Goal: Information Seeking & Learning: Learn about a topic

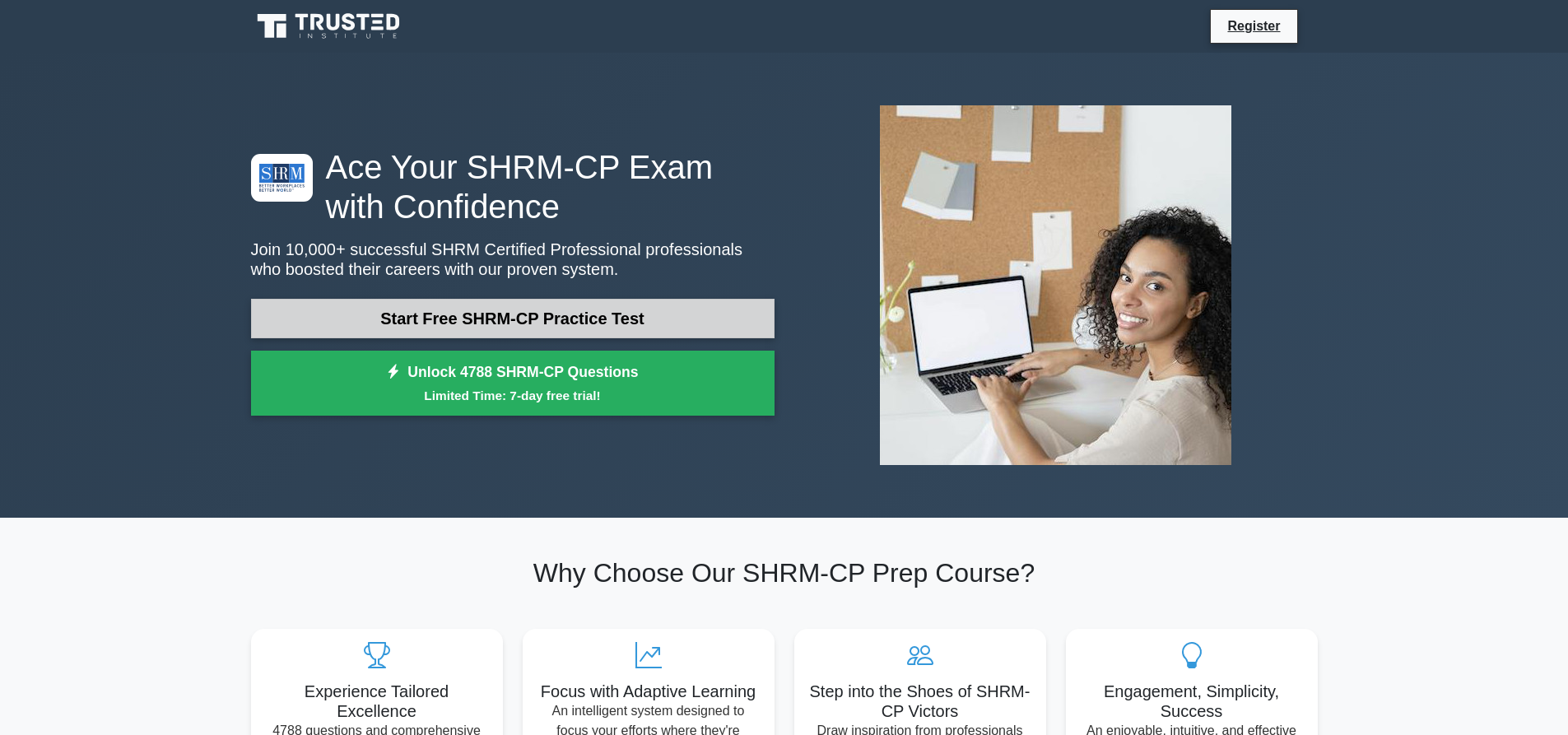
click at [555, 324] on link "Start Free SHRM-CP Practice Test" at bounding box center [513, 318] width 524 height 40
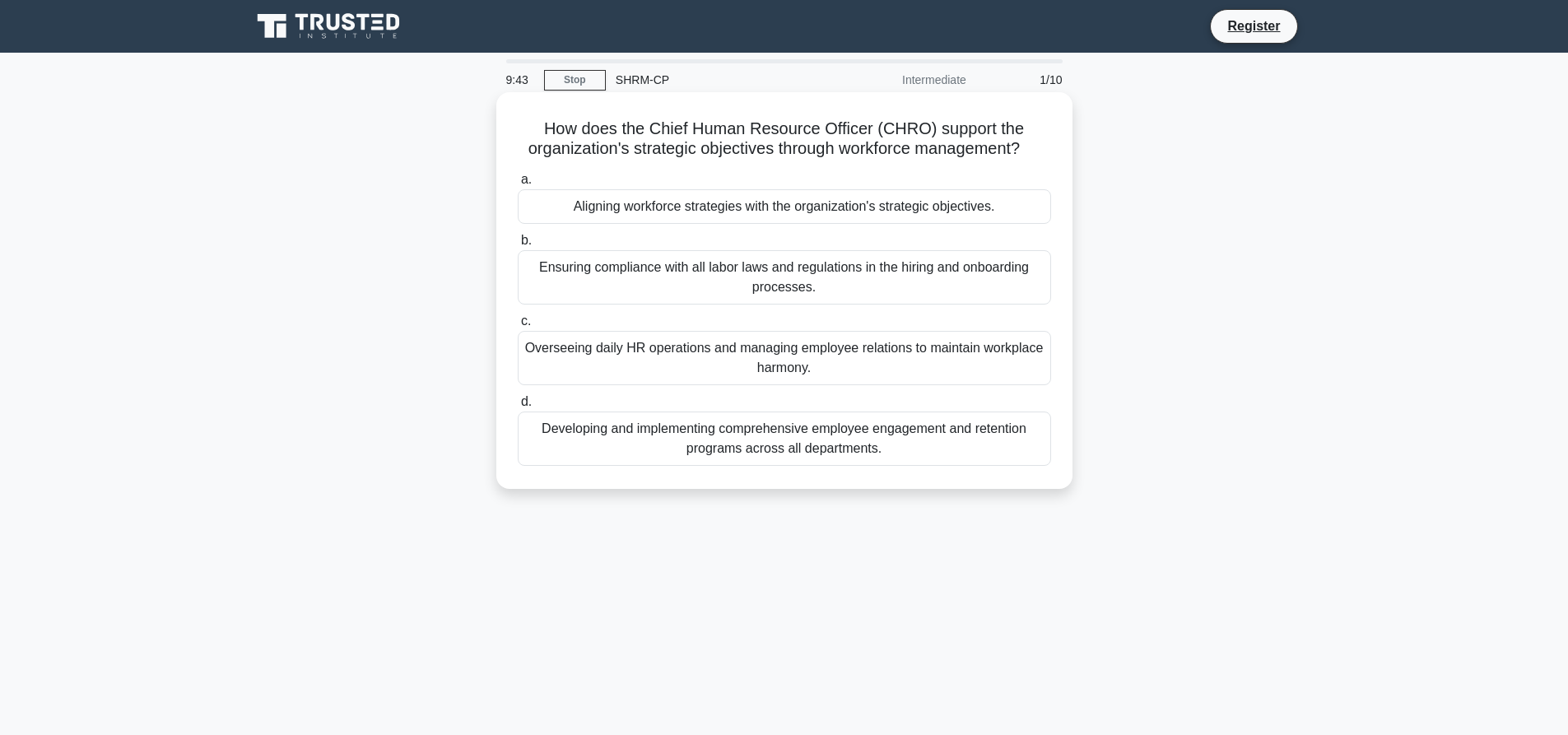
click at [743, 209] on div "Aligning workforce strategies with the organization's strategic objectives." at bounding box center [784, 206] width 533 height 34
click at [517, 185] on input "a. Aligning workforce strategies with the organization's strategic objectives." at bounding box center [517, 180] width 0 height 11
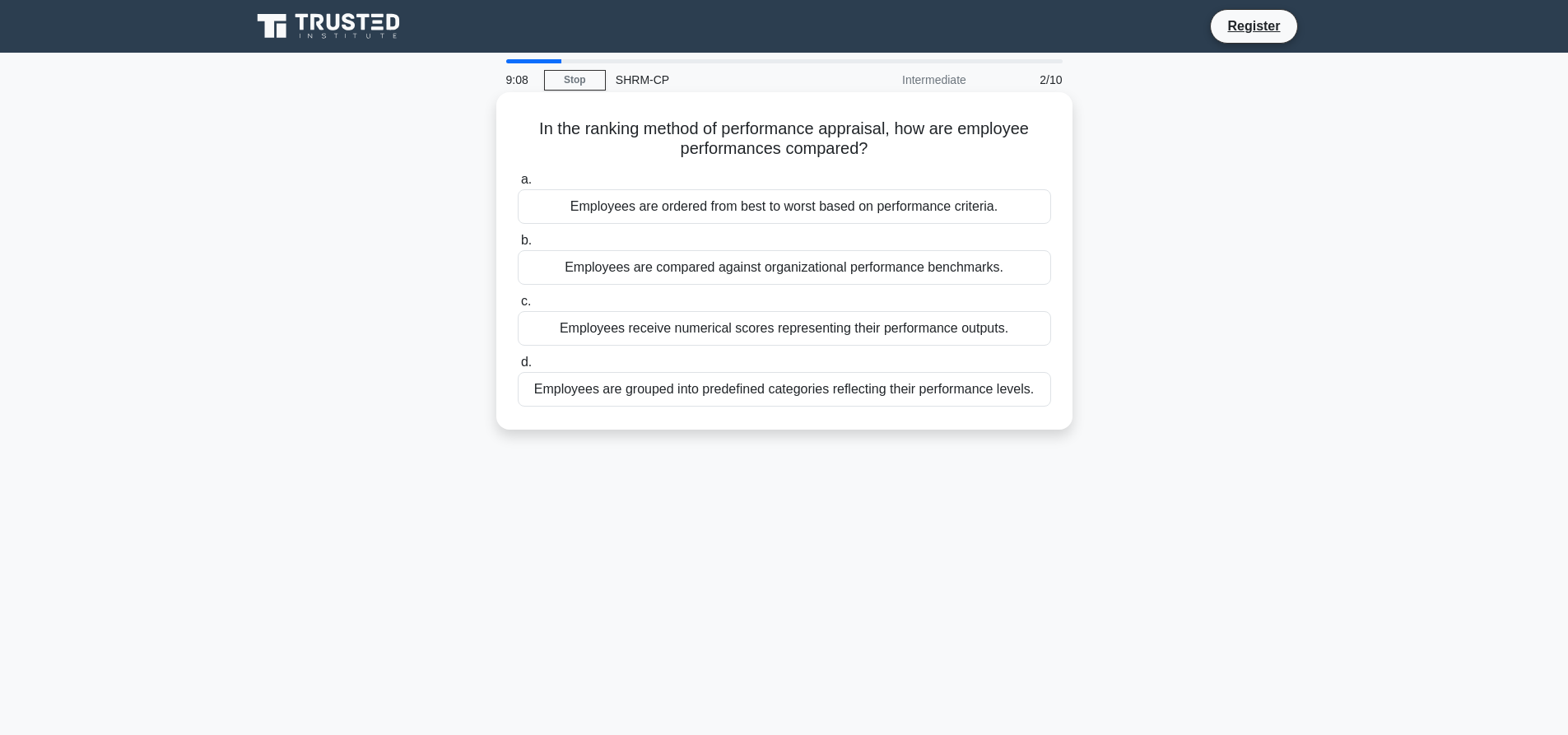
click at [989, 269] on div "Employees are compared against organizational performance benchmarks." at bounding box center [784, 267] width 533 height 34
click at [517, 246] on input "b. Employees are compared against organizational performance benchmarks." at bounding box center [517, 241] width 0 height 11
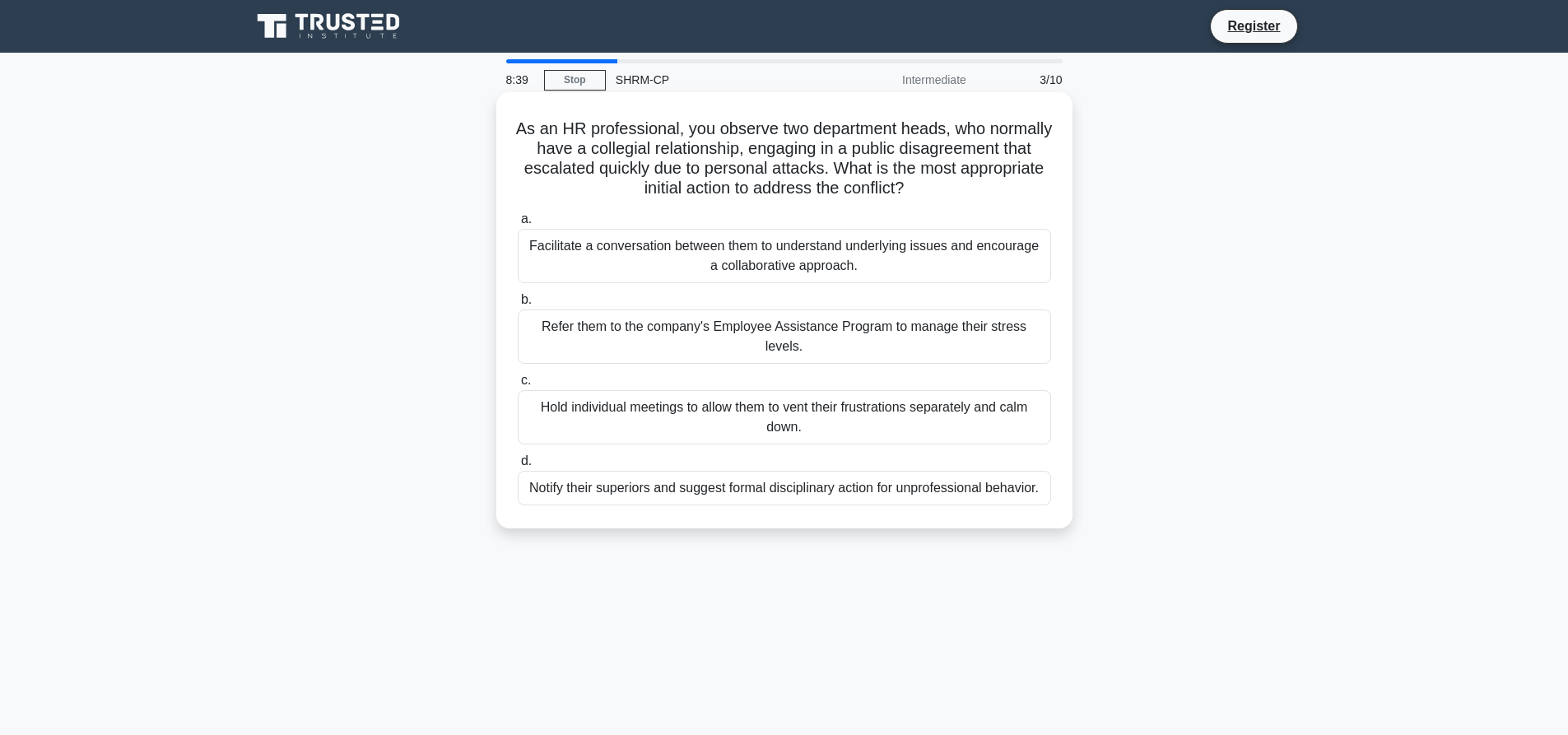
click at [800, 403] on div "Hold individual meetings to allow them to vent their frustrations separately an…" at bounding box center [784, 417] width 533 height 54
click at [517, 386] on input "c. Hold individual meetings to allow them to vent their frustrations separately…" at bounding box center [517, 380] width 0 height 11
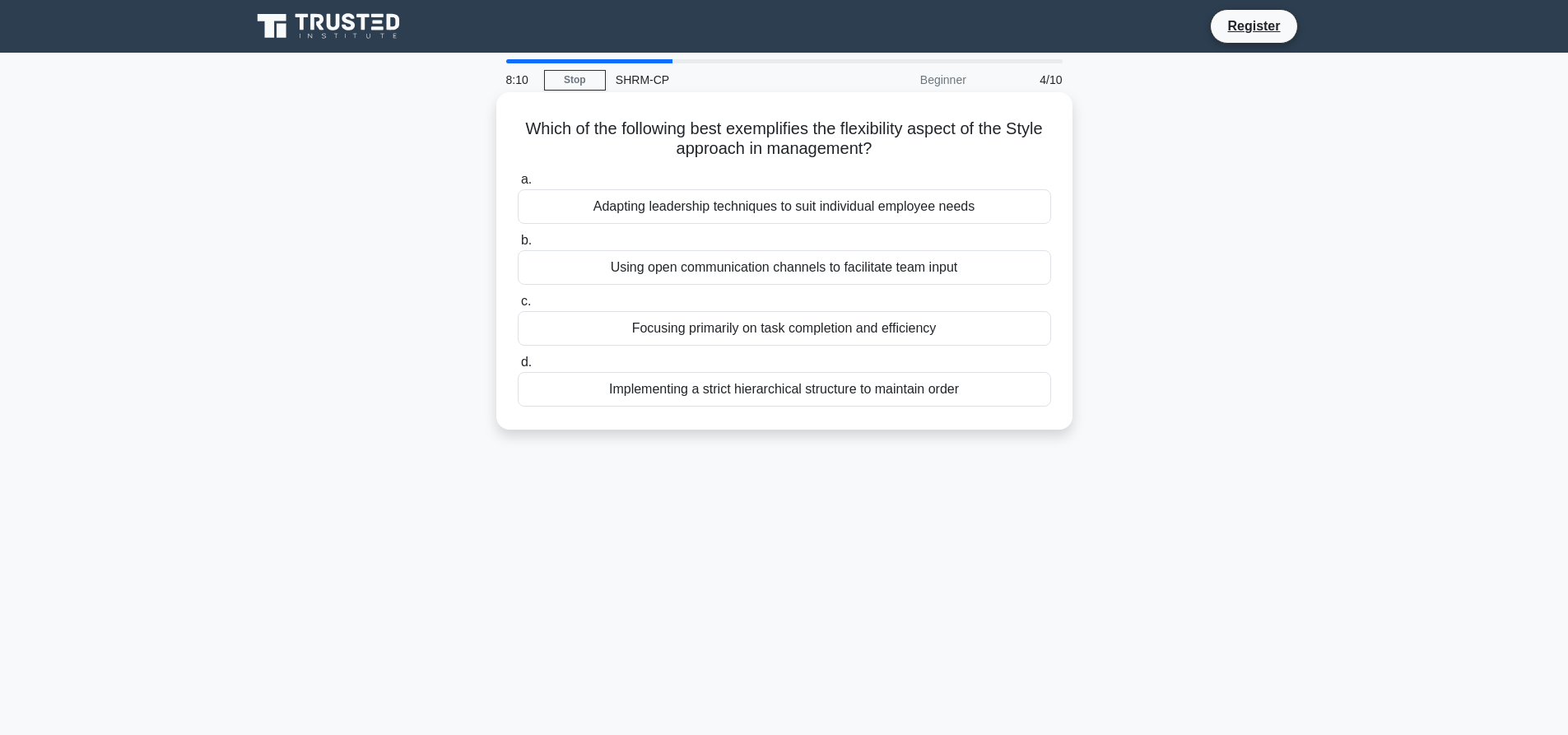
click at [928, 266] on div "Using open communication channels to facilitate team input" at bounding box center [784, 267] width 533 height 34
click at [517, 246] on input "b. Using open communication channels to facilitate team input" at bounding box center [517, 241] width 0 height 11
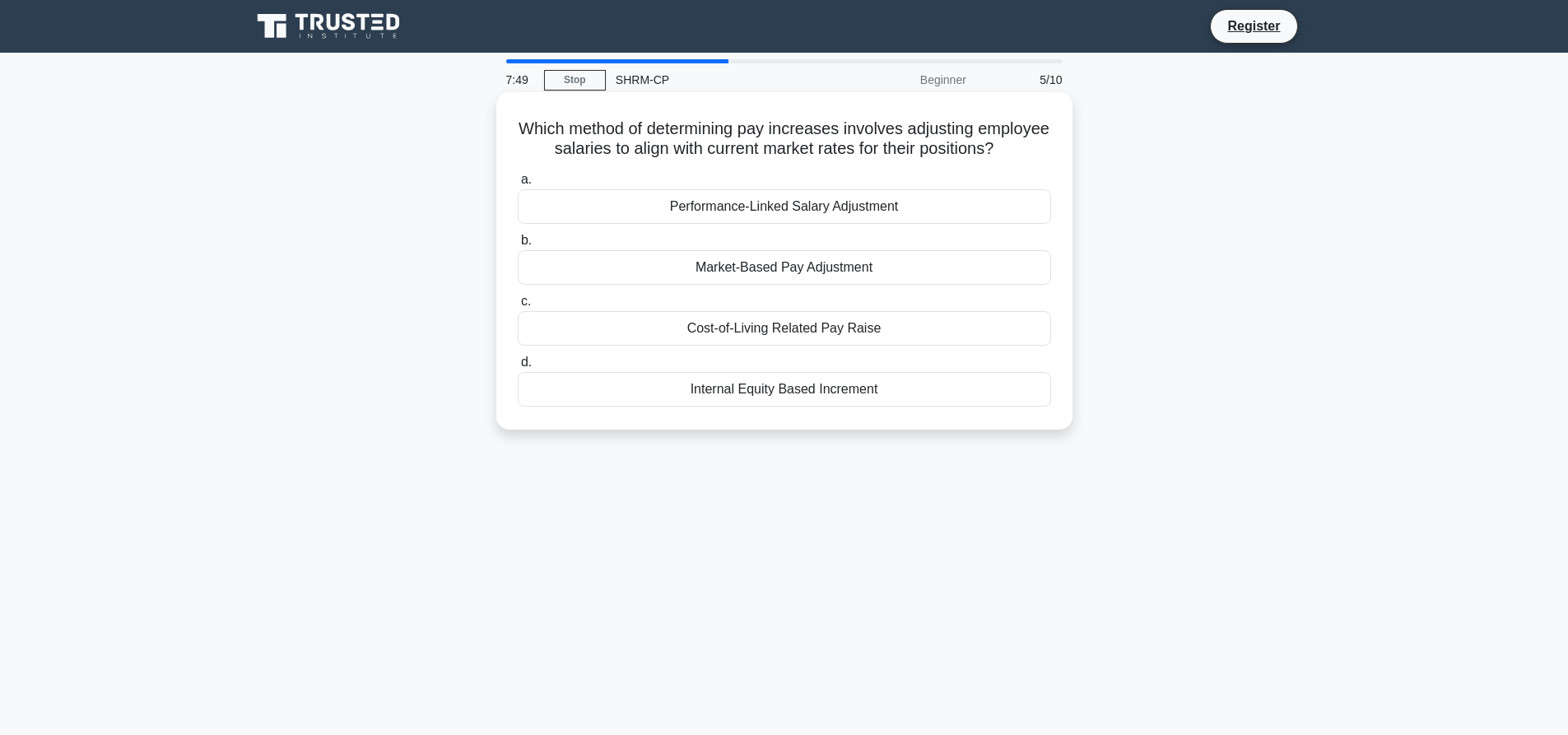
click at [849, 285] on div "Market-Based Pay Adjustment" at bounding box center [784, 267] width 533 height 34
click at [517, 246] on input "b. Market-Based Pay Adjustment" at bounding box center [517, 241] width 0 height 11
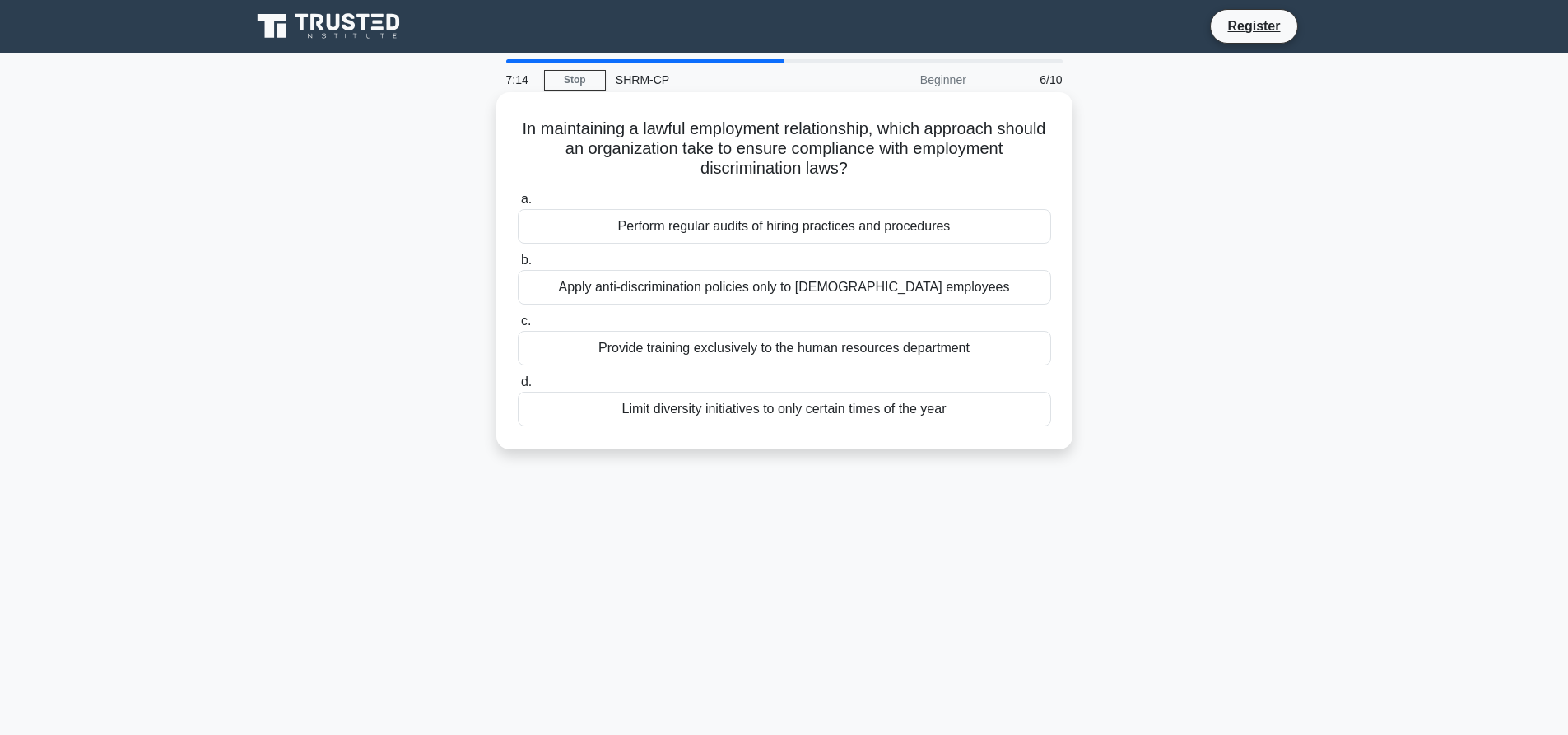
click at [770, 227] on div "Perform regular audits of hiring practices and procedures" at bounding box center [784, 226] width 533 height 34
click at [517, 205] on input "a. Perform regular audits of hiring practices and procedures" at bounding box center [517, 199] width 0 height 11
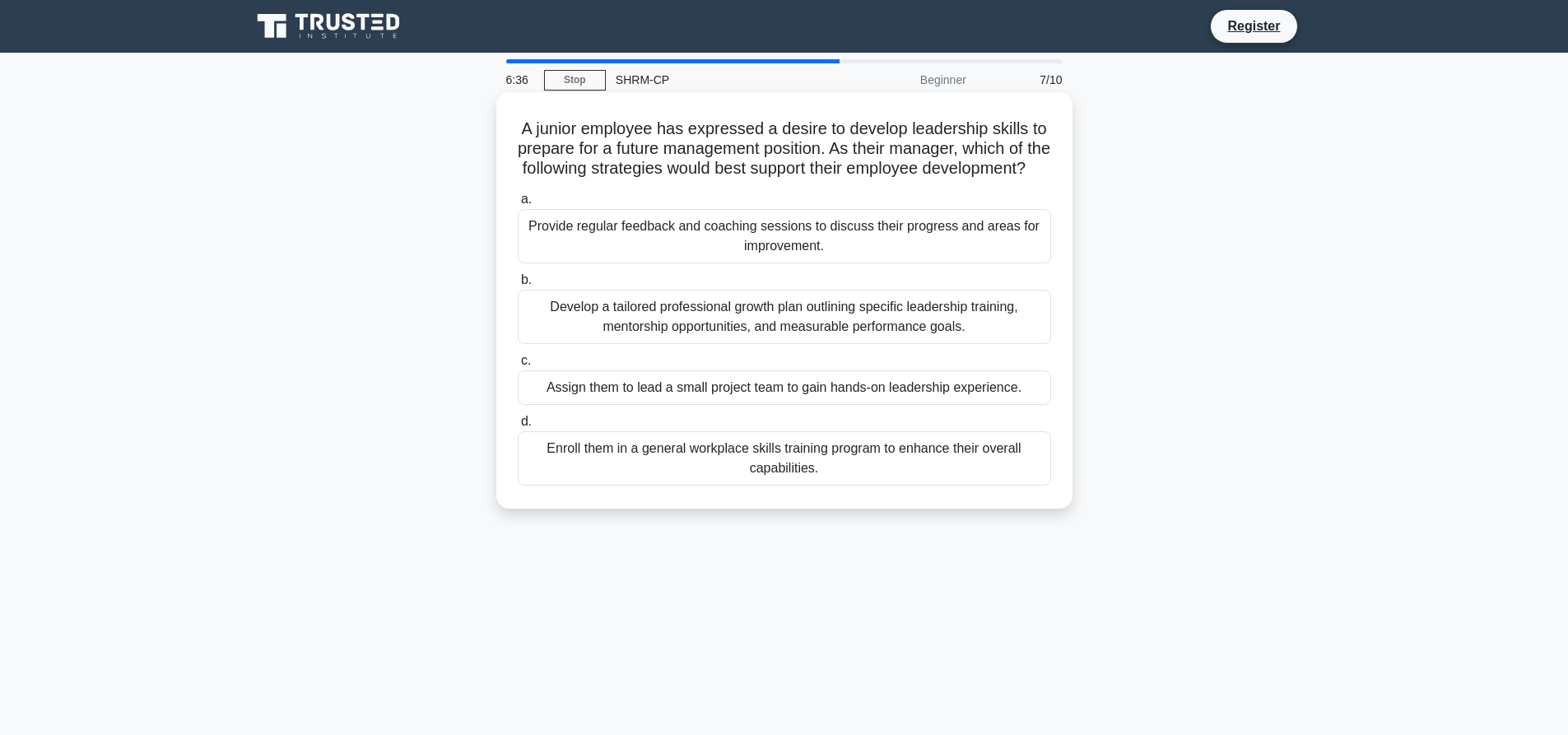
click at [886, 339] on div "Develop a tailored professional growth plan outlining specific leadership train…" at bounding box center [784, 317] width 533 height 54
click at [517, 285] on input "b. Develop a tailored professional growth plan outlining specific leadership tr…" at bounding box center [517, 280] width 0 height 11
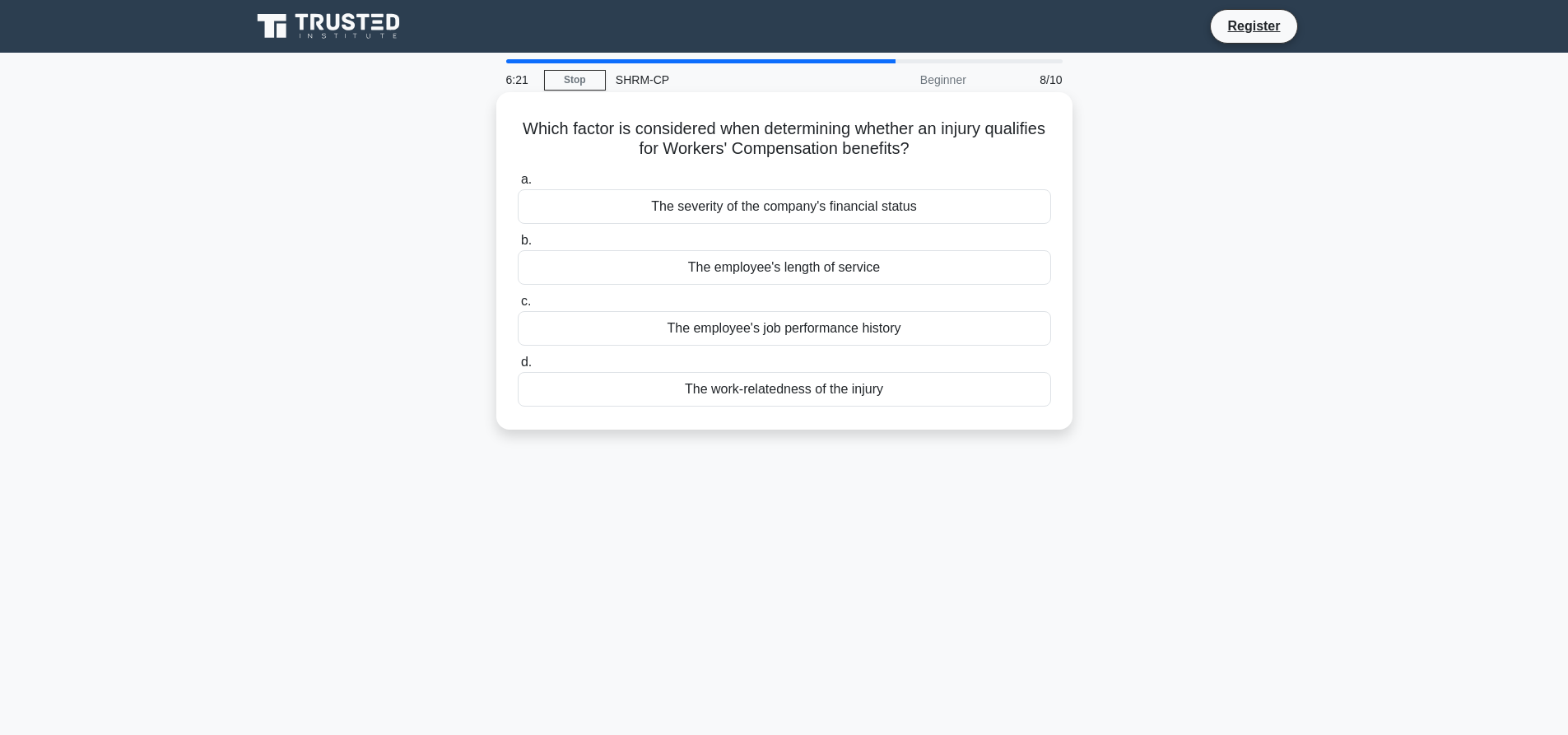
click at [852, 387] on div "The work-relatedness of the injury" at bounding box center [784, 389] width 533 height 34
click at [517, 368] on input "d. The work-relatedness of the injury" at bounding box center [517, 363] width 0 height 11
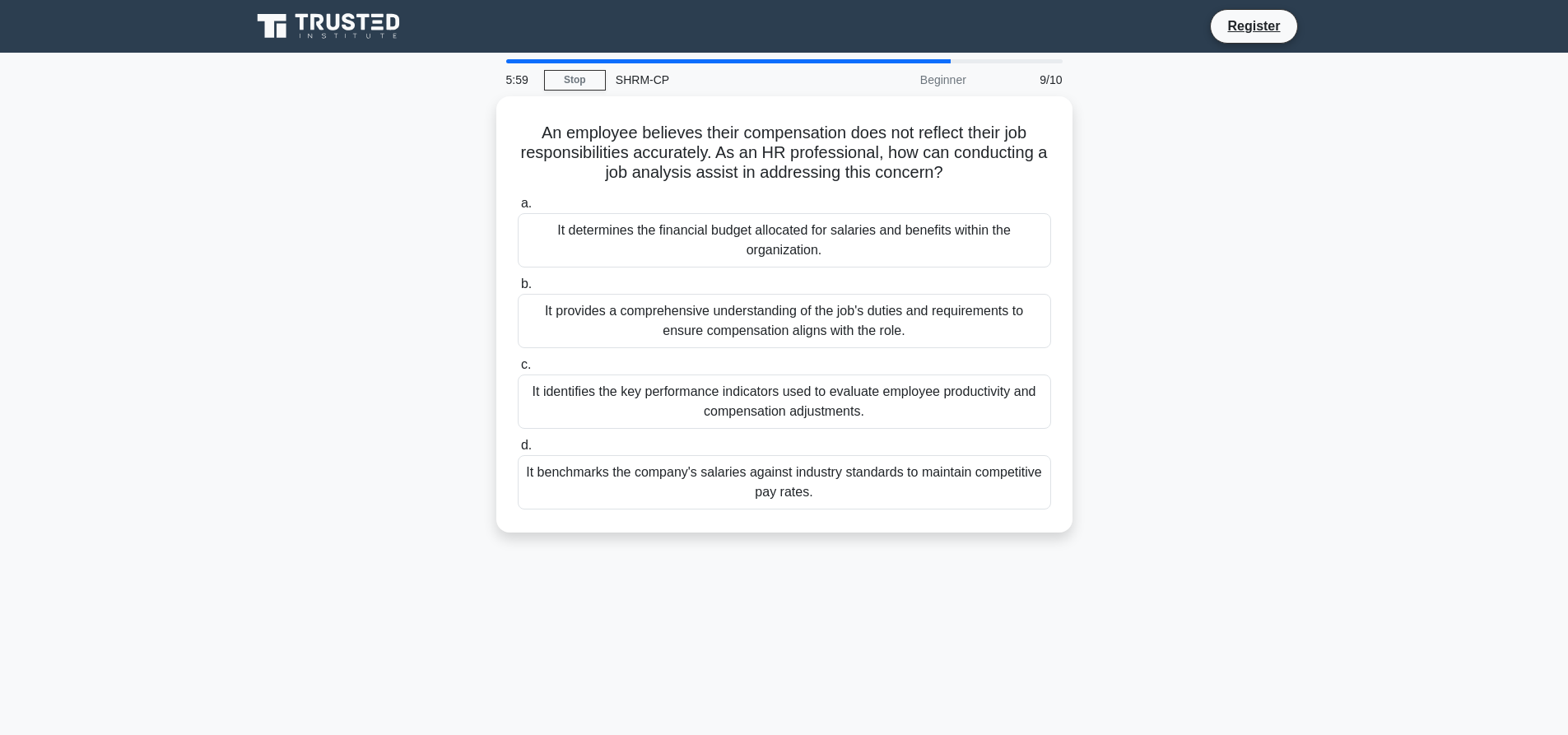
click at [837, 477] on div "It benchmarks the company's salaries against industry standards to maintain com…" at bounding box center [784, 482] width 533 height 54
click at [517, 451] on input "d. It benchmarks the company's salaries against industry standards to maintain …" at bounding box center [517, 445] width 0 height 11
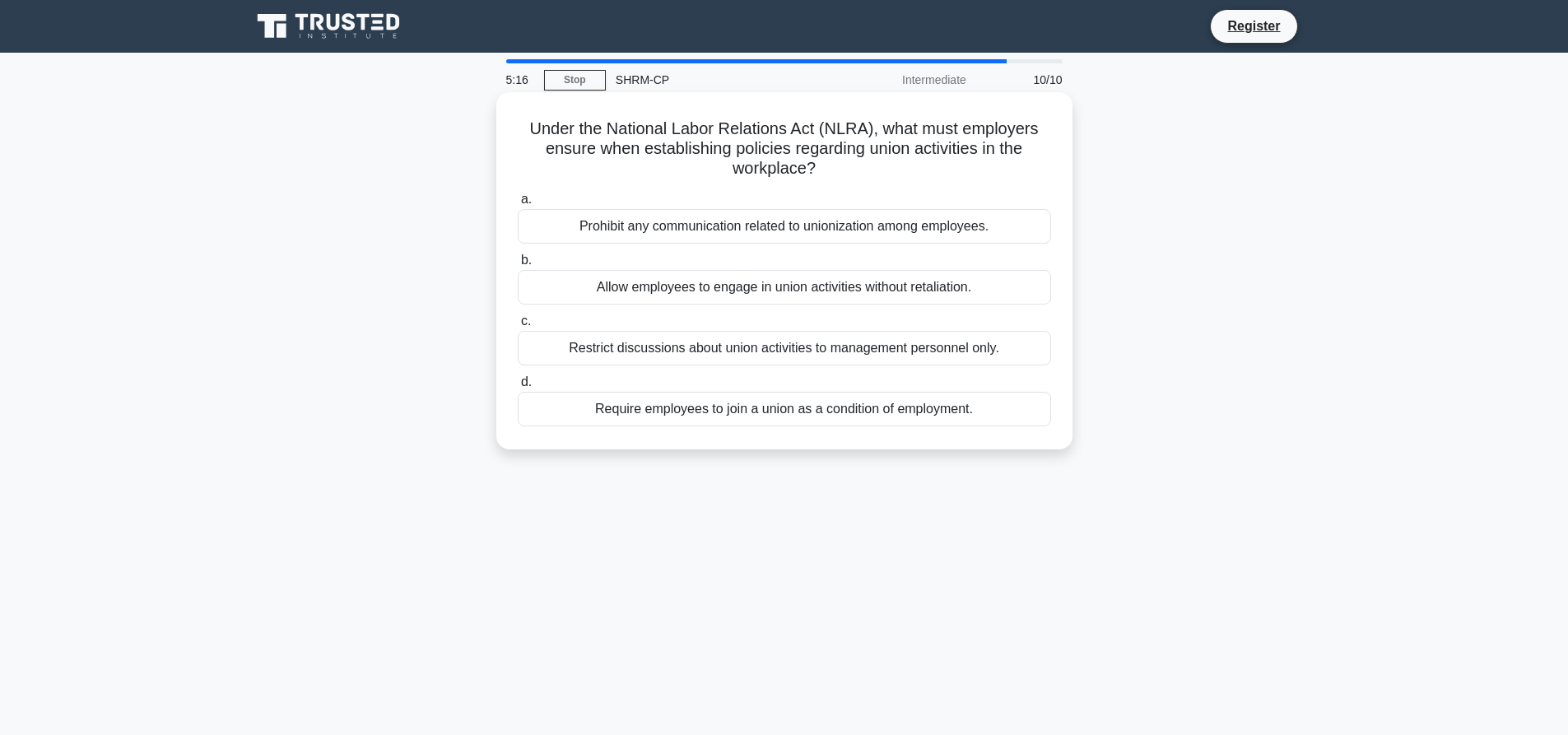
click at [747, 292] on div "Allow employees to engage in union activities without retaliation." at bounding box center [784, 286] width 533 height 34
click at [517, 266] on input "b. Allow employees to engage in union activities without retaliation." at bounding box center [517, 261] width 0 height 11
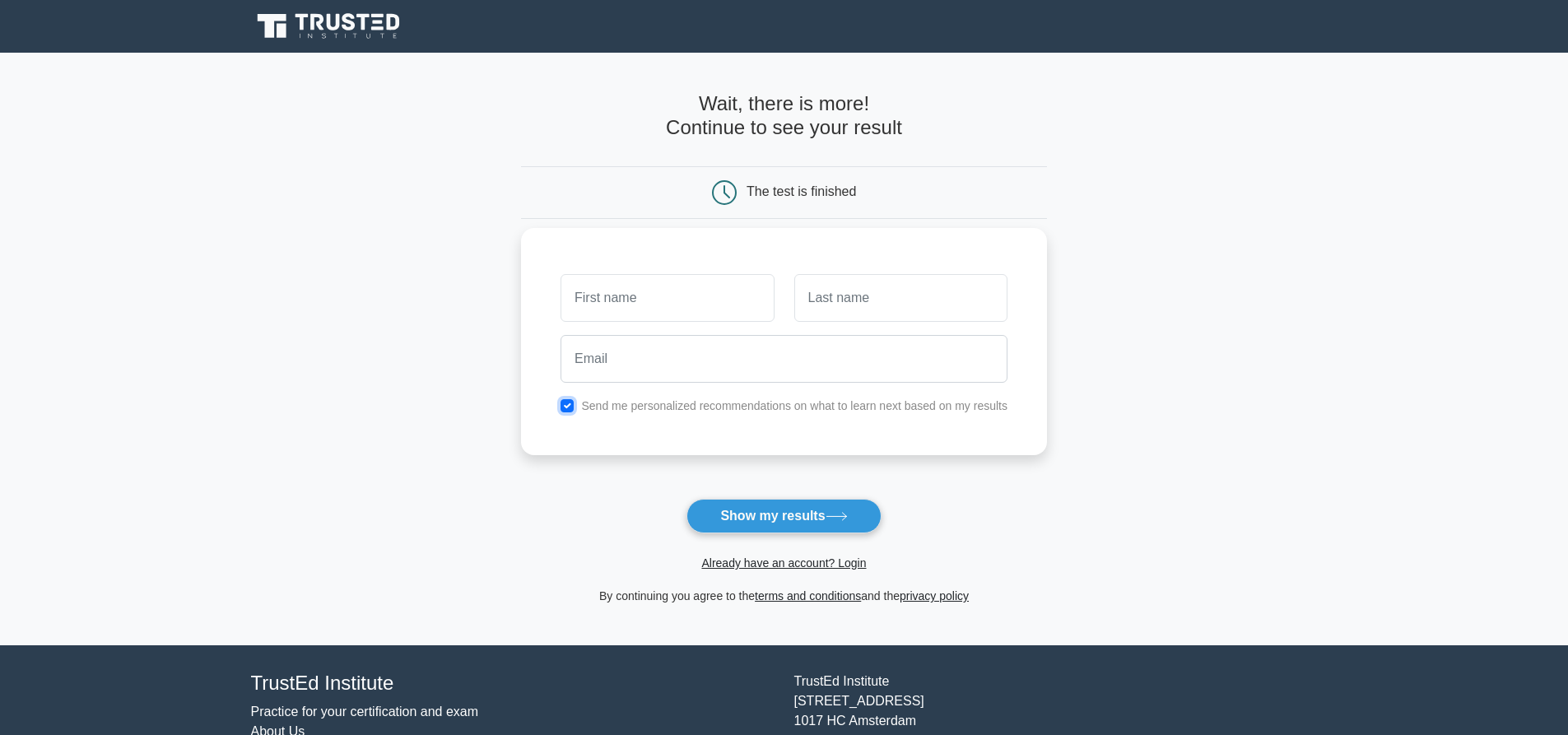
click at [570, 400] on input "checkbox" at bounding box center [567, 406] width 13 height 13
checkbox input "false"
click at [626, 292] on input "text" at bounding box center [667, 298] width 213 height 47
type input "Oluchi"
click at [808, 302] on input "text" at bounding box center [900, 298] width 213 height 47
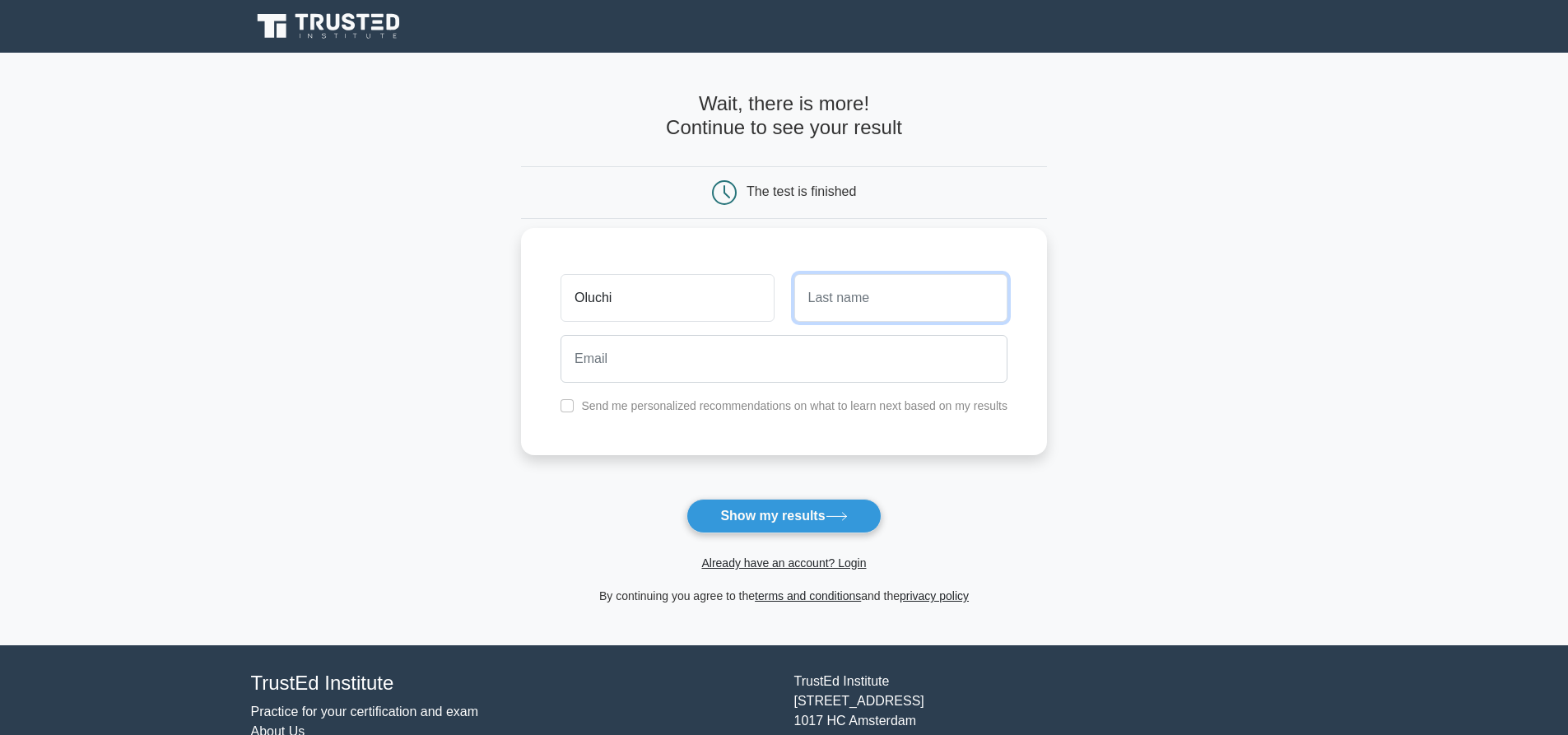
type input "Iberi"
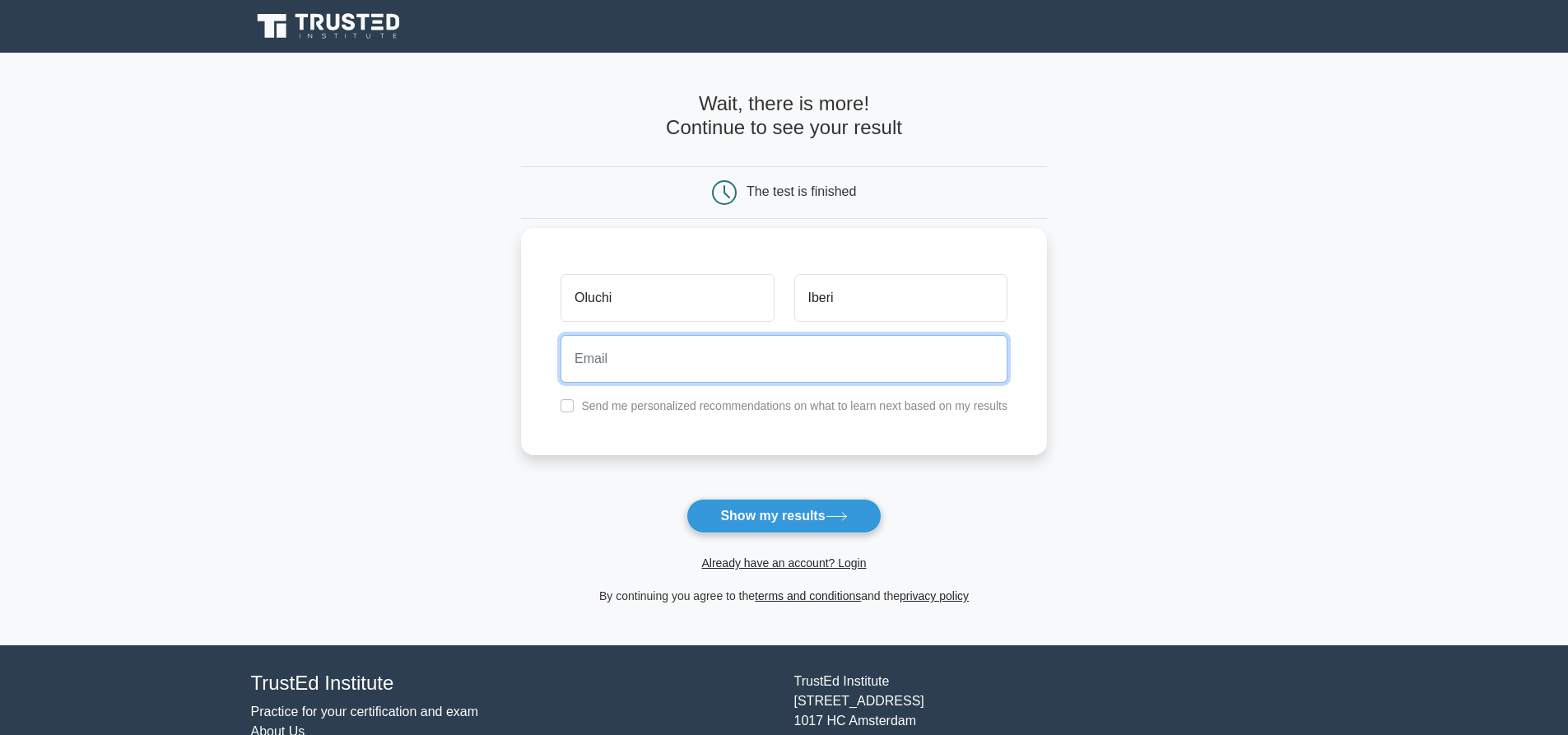
drag, startPoint x: 833, startPoint y: 365, endPoint x: 825, endPoint y: 366, distance: 8.1
click at [833, 365] on input "email" at bounding box center [784, 358] width 447 height 47
type input "gillian.iberi@gmail.com"
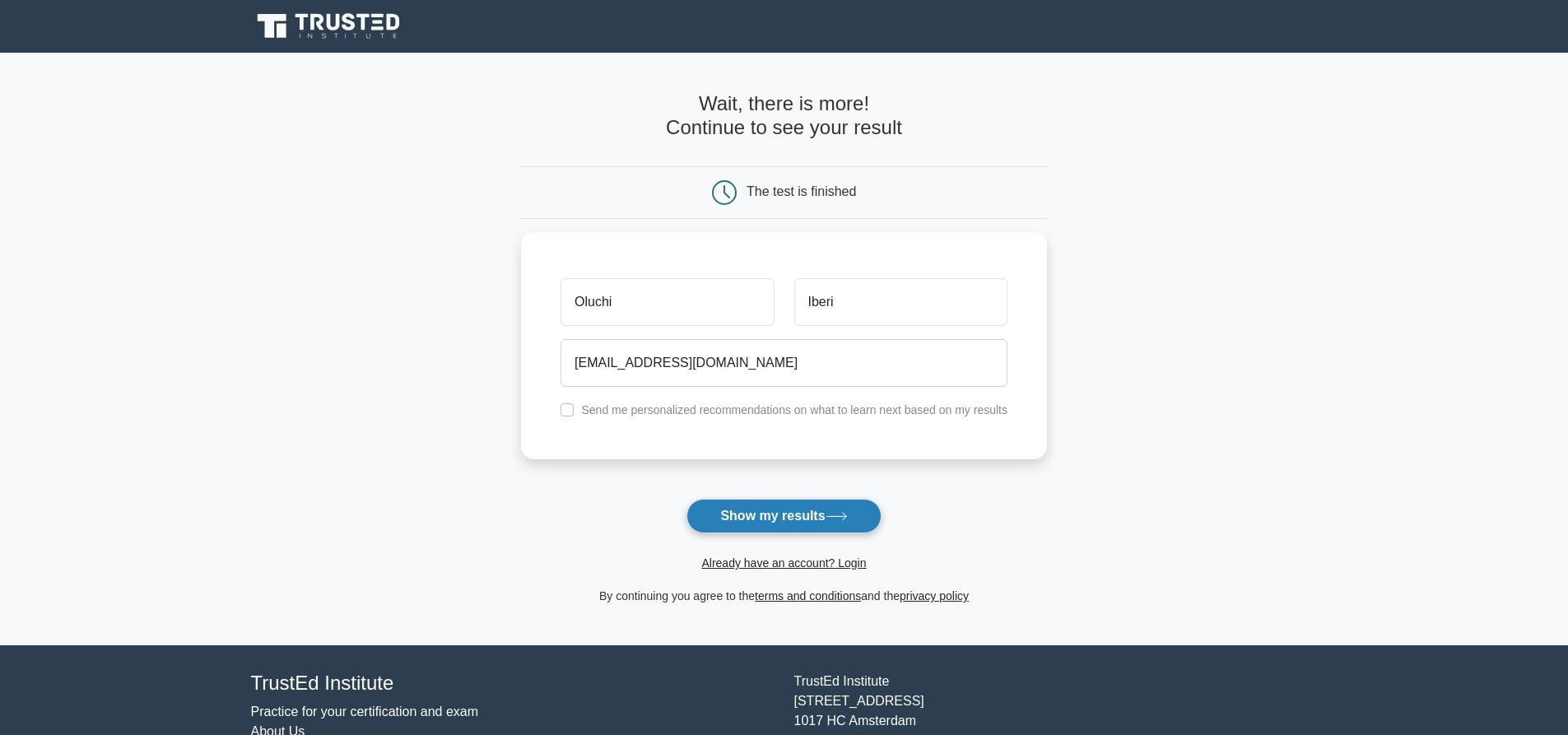
click at [745, 510] on button "Show my results" at bounding box center [784, 515] width 194 height 34
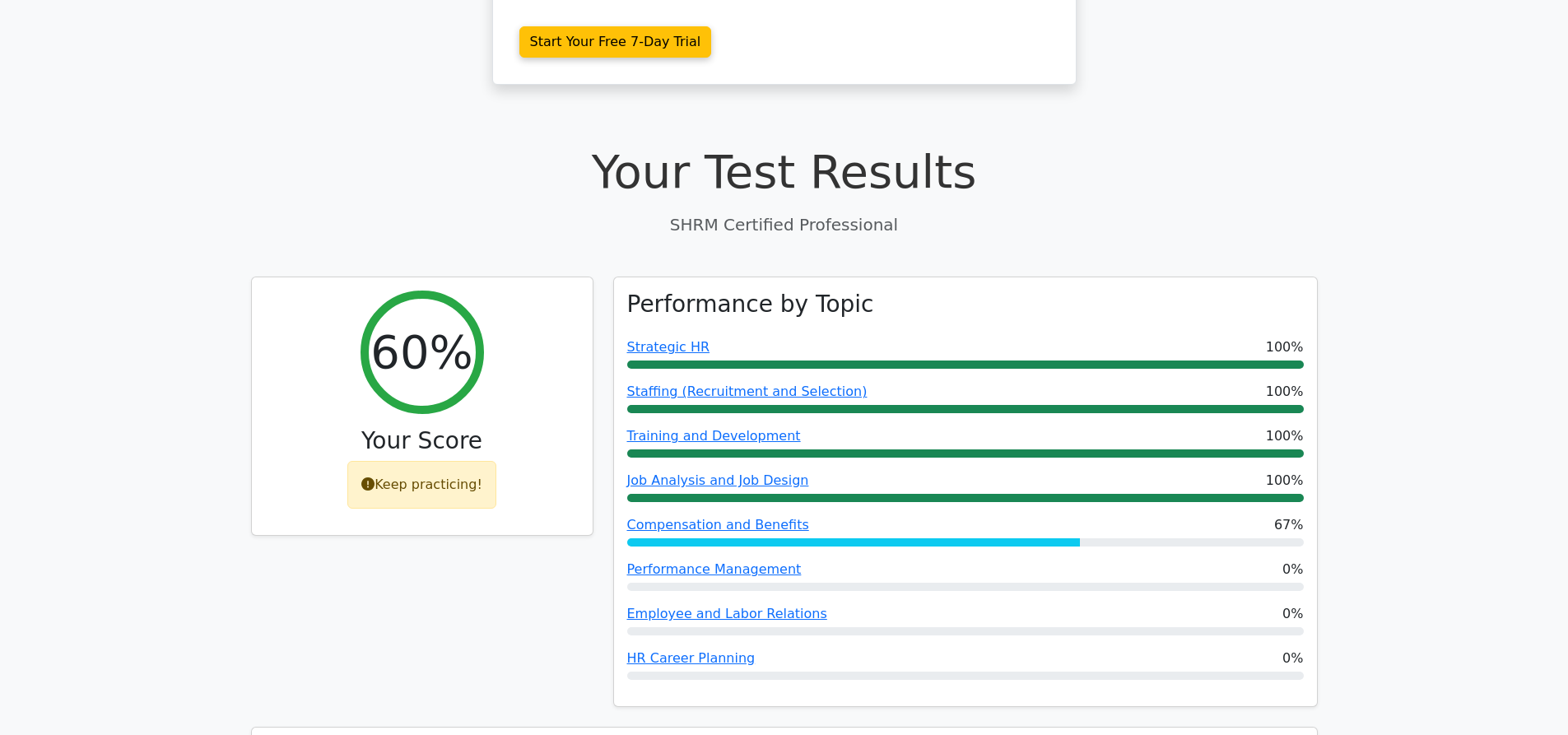
scroll to position [412, 0]
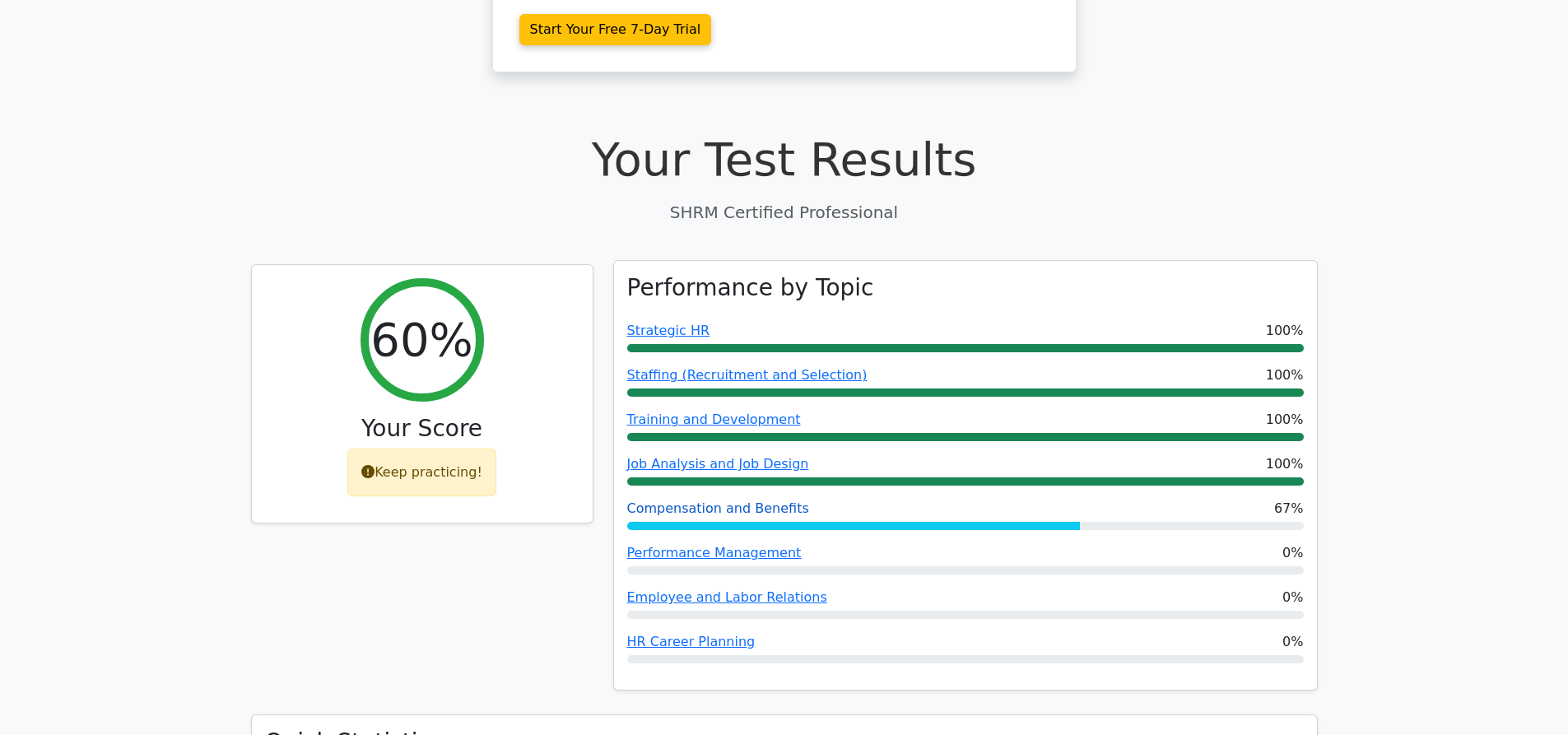
click at [721, 501] on link "Compensation and Benefits" at bounding box center [718, 508] width 182 height 16
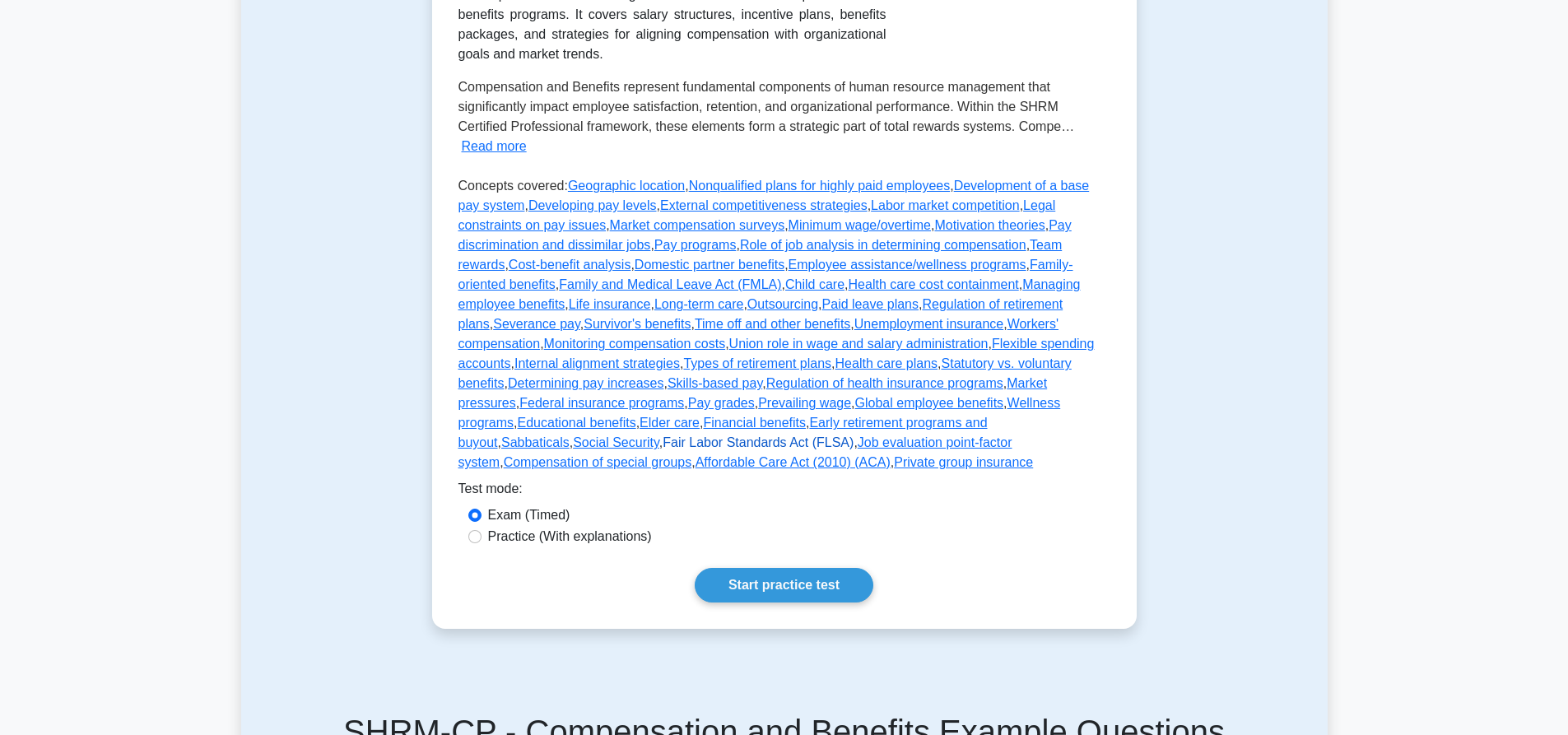
scroll to position [329, 0]
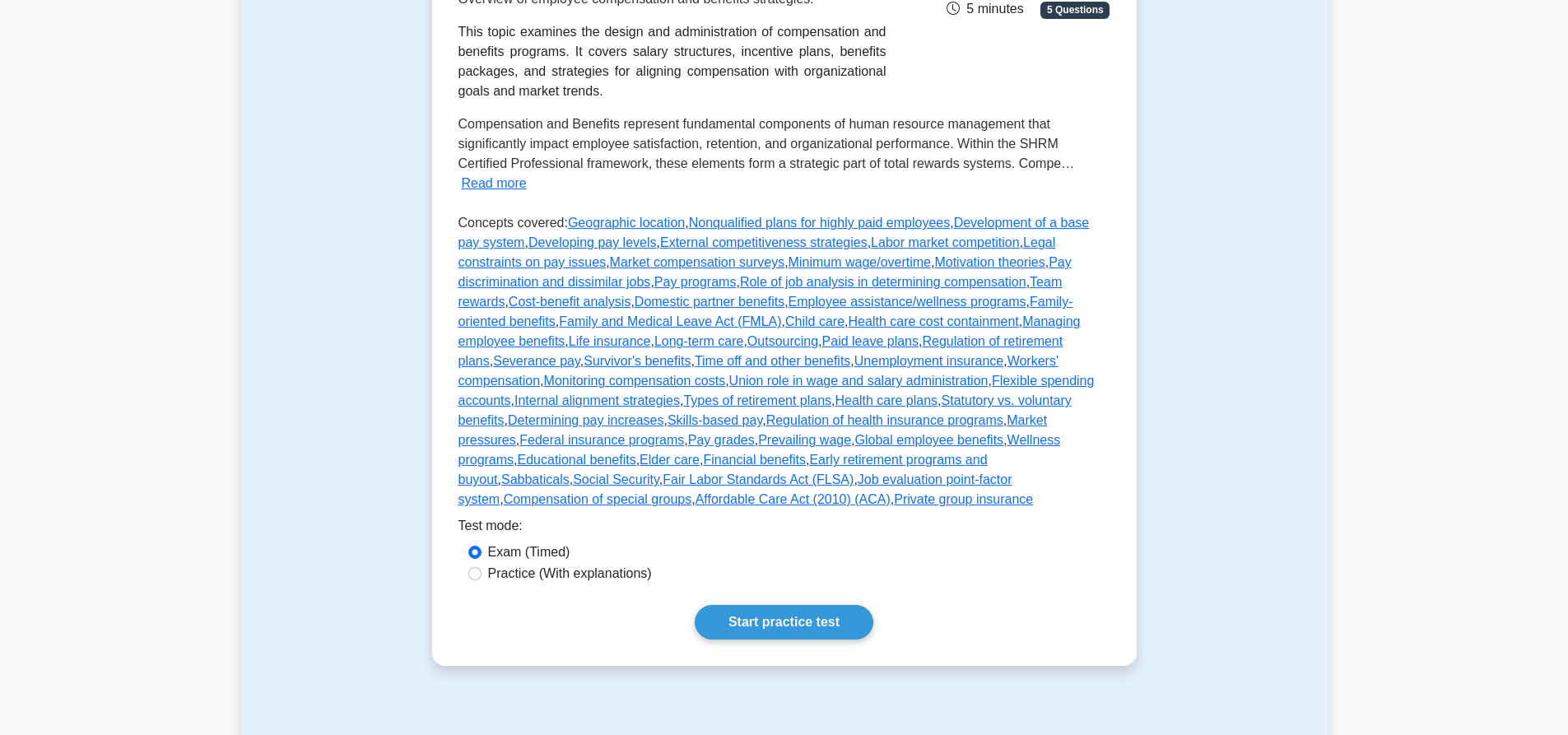
click at [527, 564] on label "Practice (With explanations)" at bounding box center [570, 573] width 163 height 19
click at [481, 567] on input "Practice (With explanations)" at bounding box center [474, 573] width 13 height 13
radio input "true"
click at [796, 608] on link "Start practice test" at bounding box center [784, 622] width 178 height 34
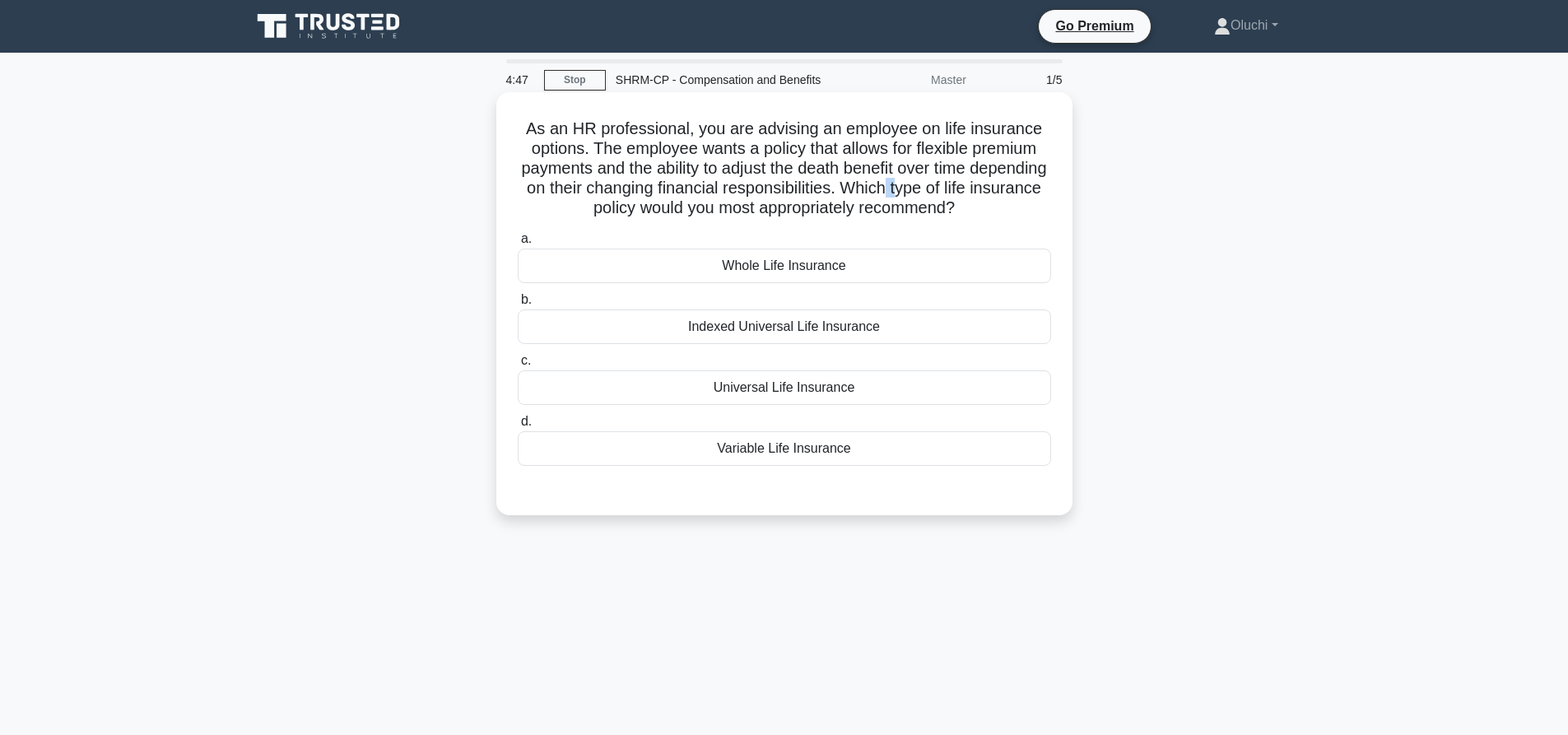
drag, startPoint x: 986, startPoint y: 180, endPoint x: 995, endPoint y: 184, distance: 9.8
click at [995, 184] on h5 "As an HR professional, you are advising an employee on life insurance options. …" at bounding box center [784, 169] width 537 height 100
click at [784, 184] on h5 "As an HR professional, you are advising an employee on life insurance options. …" at bounding box center [784, 169] width 537 height 100
click at [950, 213] on h5 "As an HR professional, you are advising an employee on life insurance options. …" at bounding box center [784, 169] width 537 height 100
click at [792, 444] on div "Variable Life Insurance" at bounding box center [784, 448] width 533 height 34
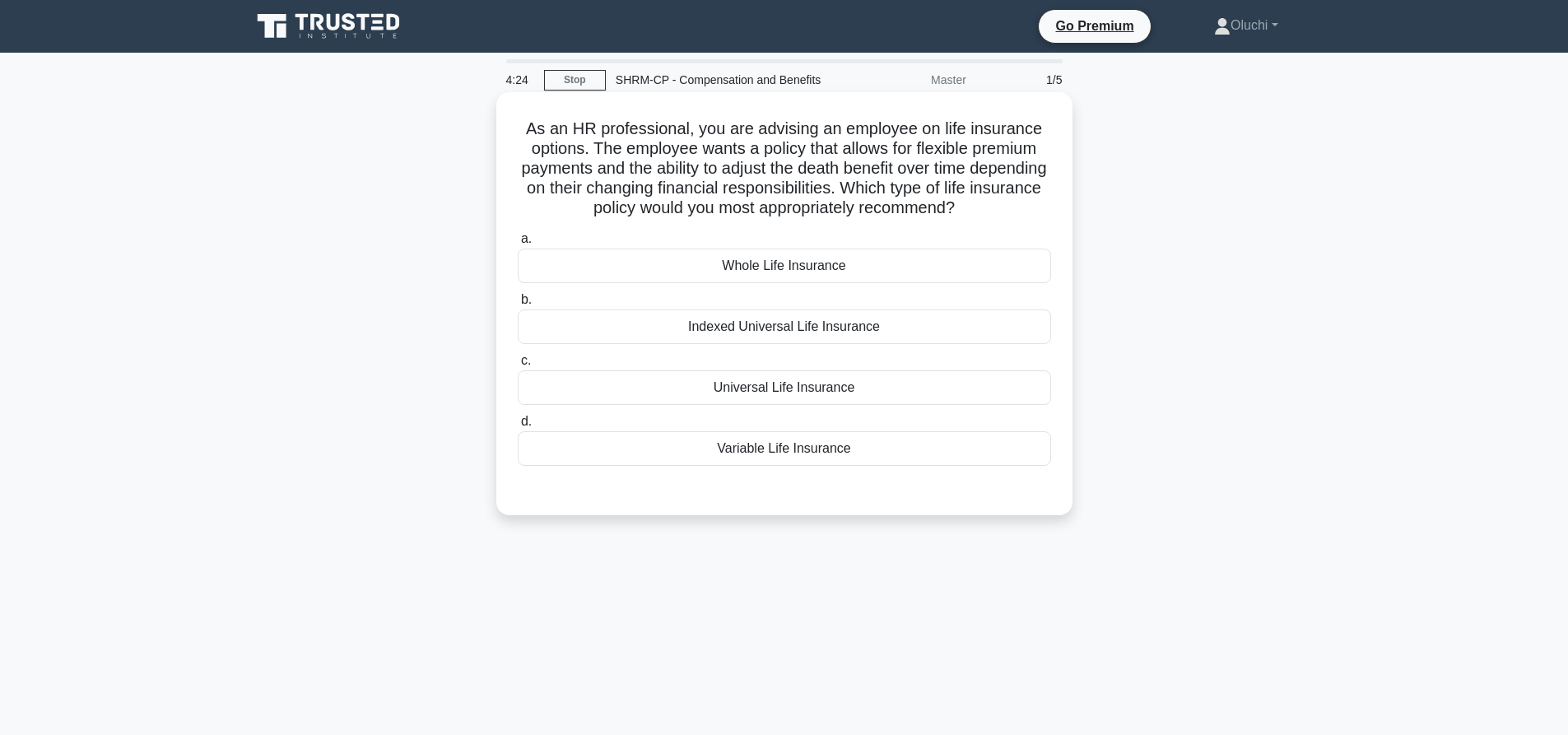
click at [517, 427] on input "d. Variable Life Insurance" at bounding box center [517, 422] width 0 height 11
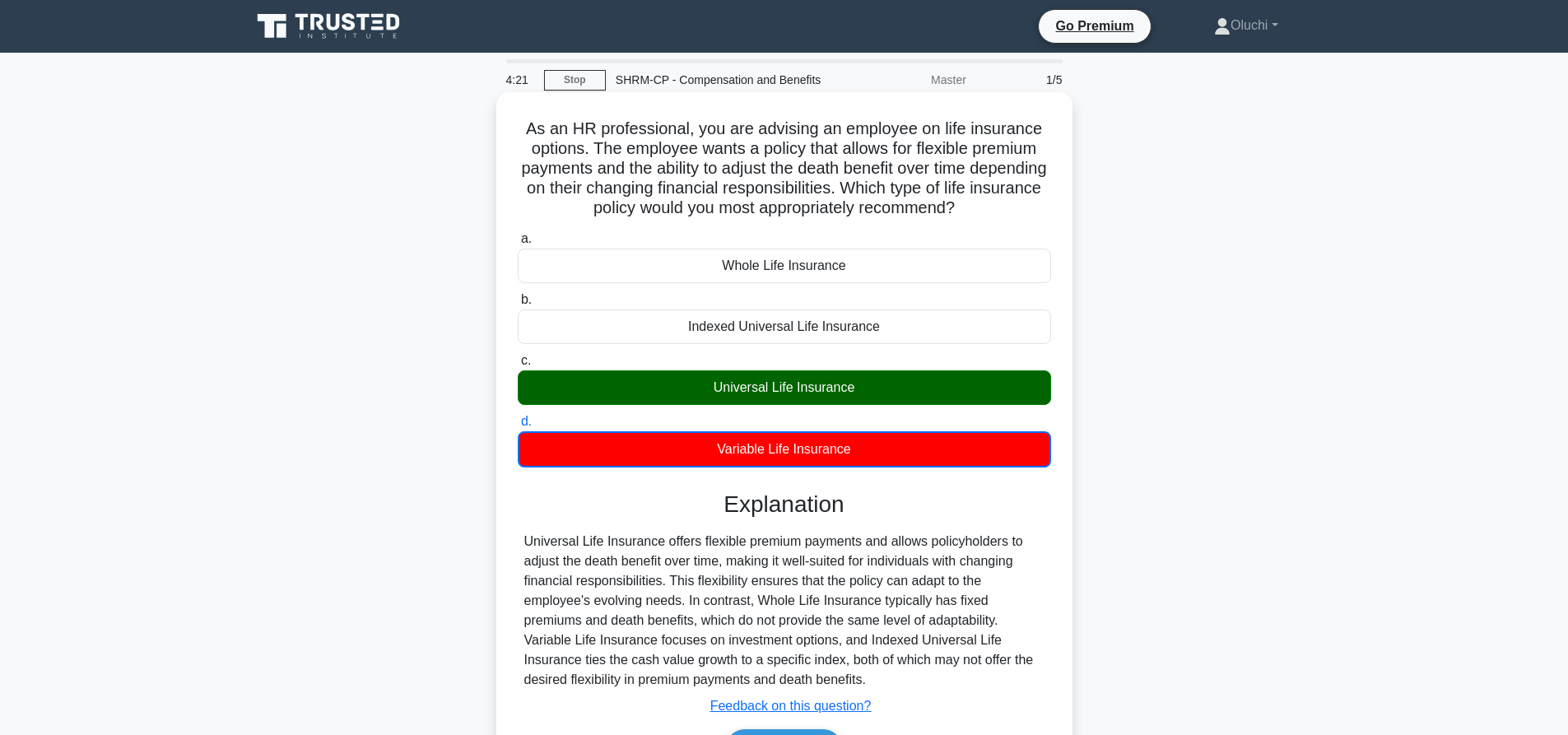
scroll to position [83, 0]
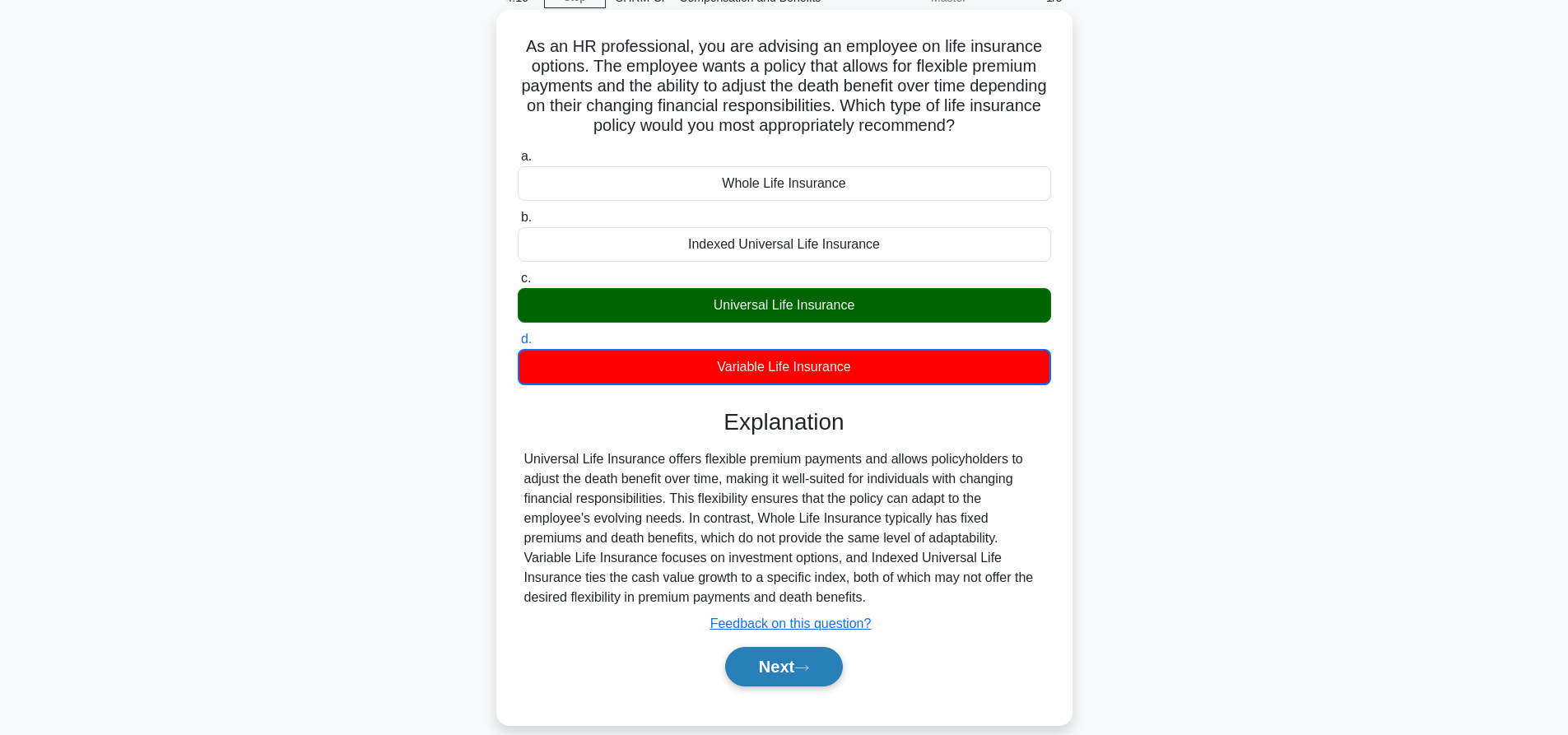
click at [778, 672] on button "Next" at bounding box center [784, 667] width 118 height 40
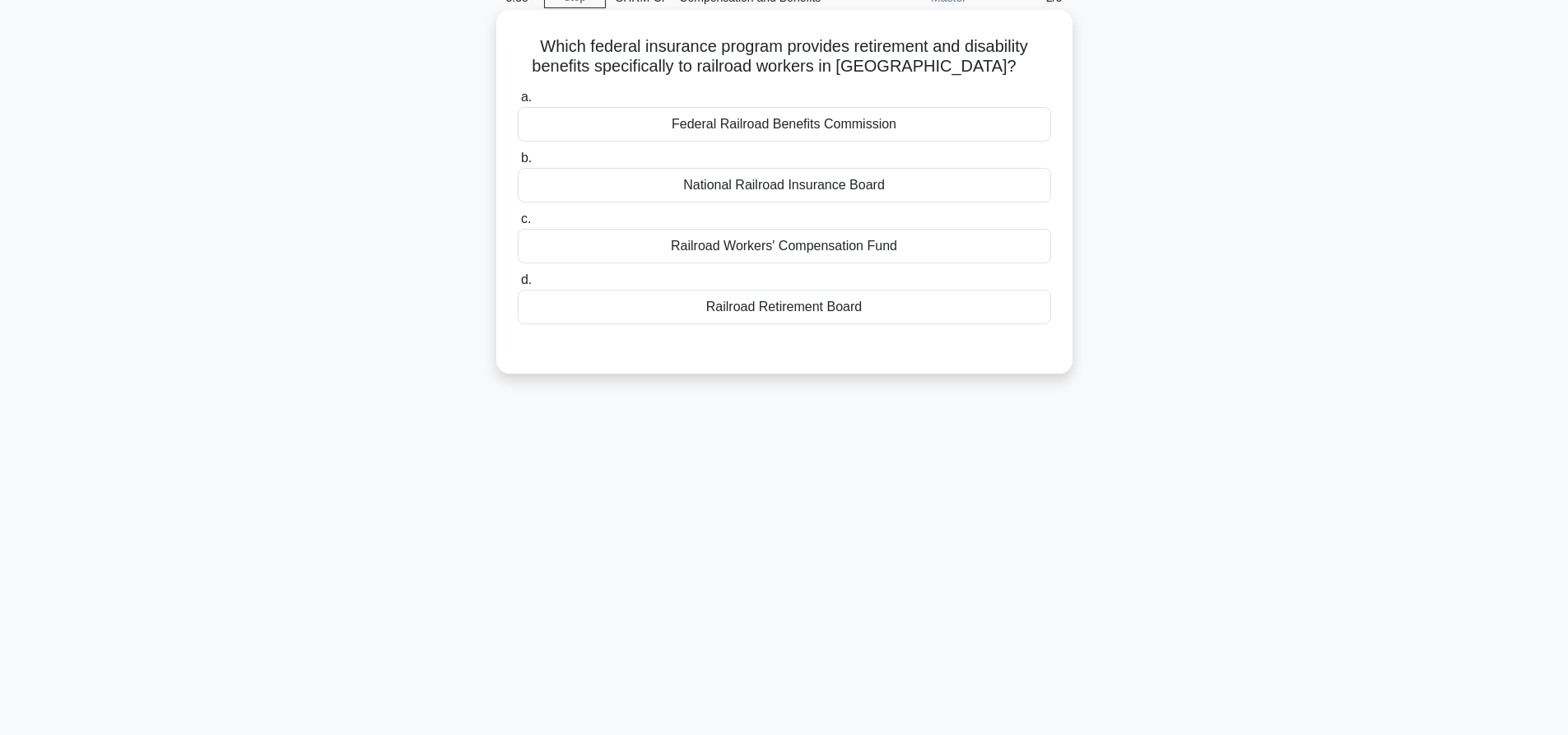
click at [816, 126] on div "Federal Railroad Benefits Commission" at bounding box center [784, 124] width 533 height 34
click at [517, 103] on input "a. Federal Railroad Benefits Commission" at bounding box center [517, 97] width 0 height 11
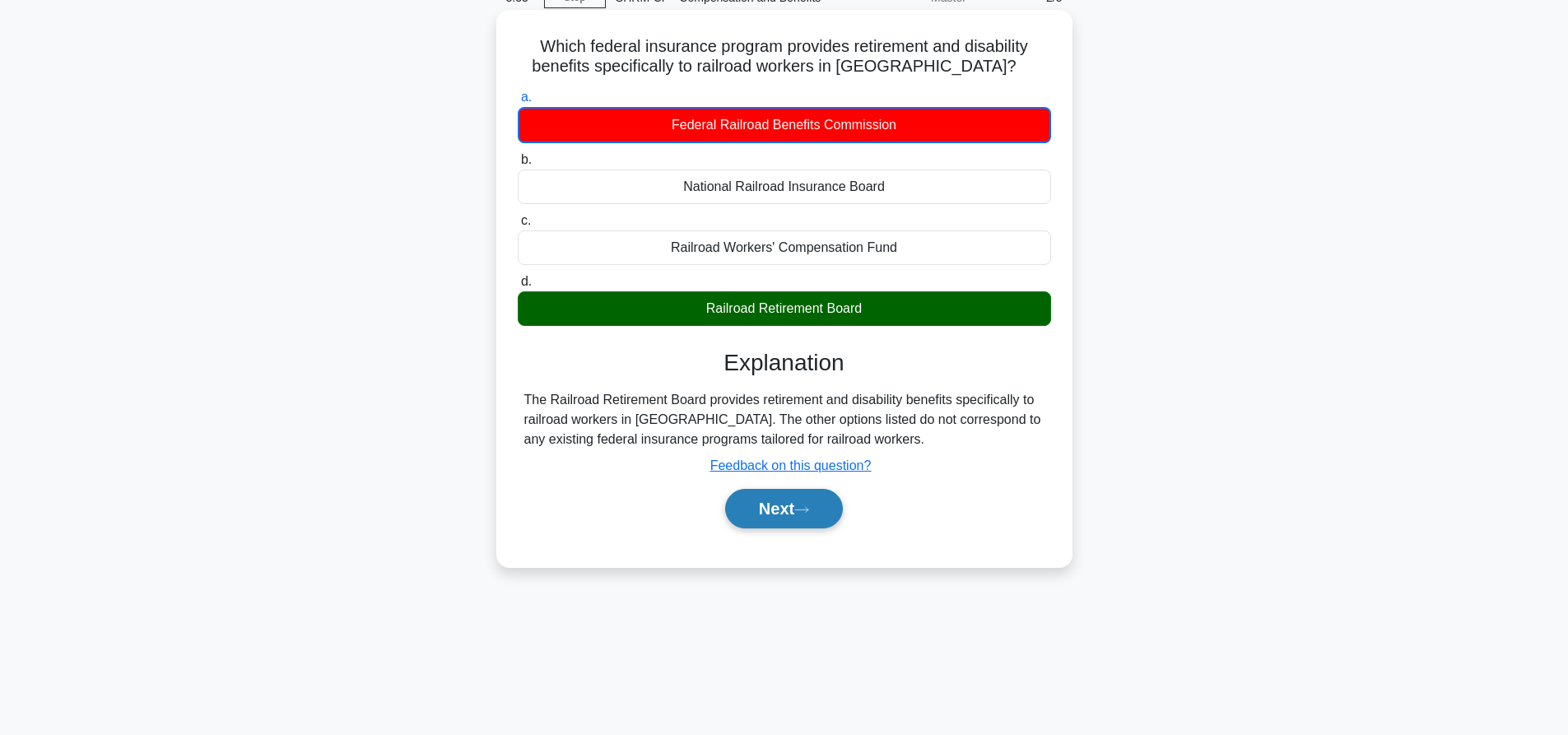
click at [775, 515] on button "Next" at bounding box center [784, 508] width 118 height 40
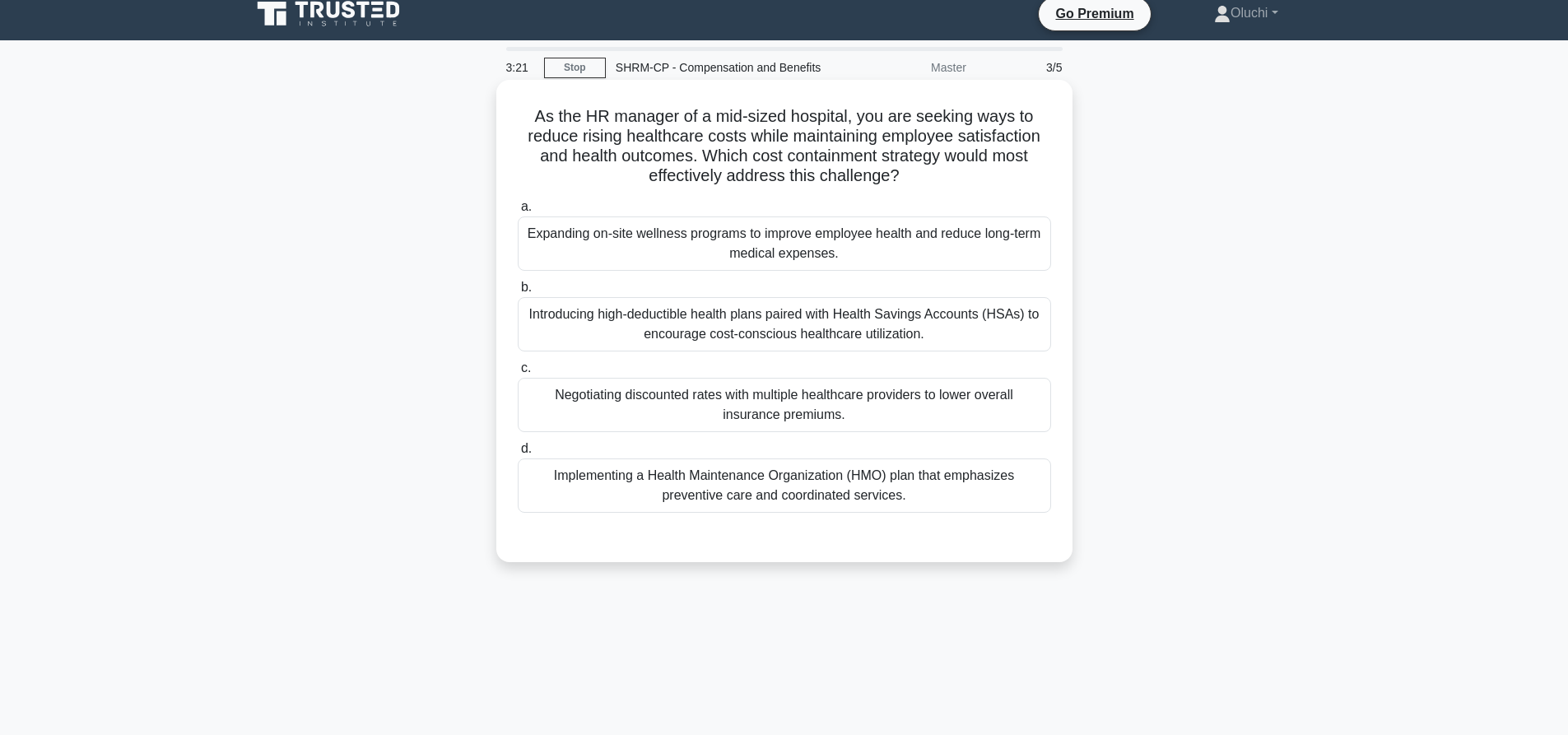
scroll to position [0, 0]
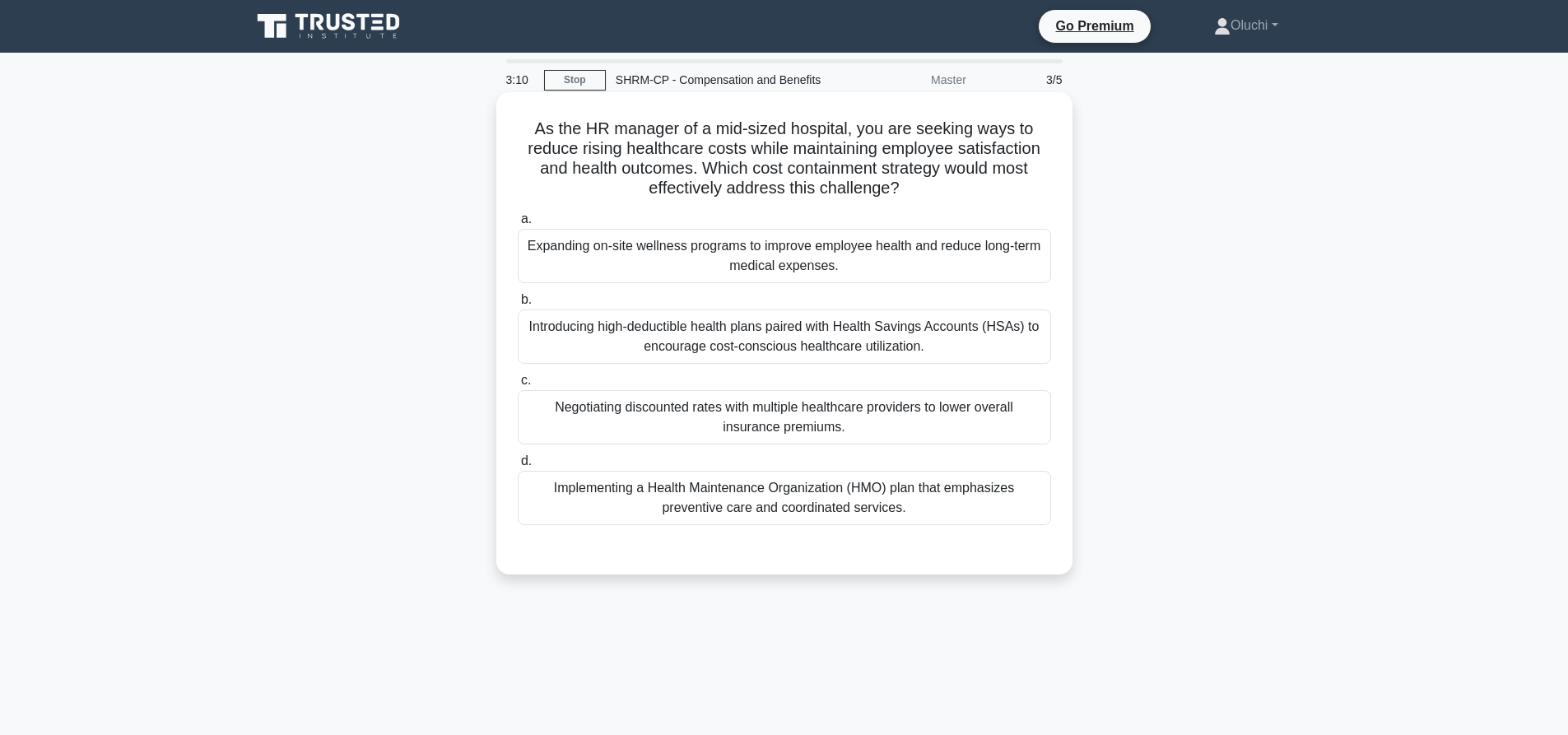
click at [791, 337] on div "Introducing high-deductible health plans paired with Health Savings Accounts (H…" at bounding box center [784, 336] width 533 height 54
click at [517, 306] on input "b. Introducing high-deductible health plans paired with Health Savings Accounts…" at bounding box center [517, 300] width 0 height 11
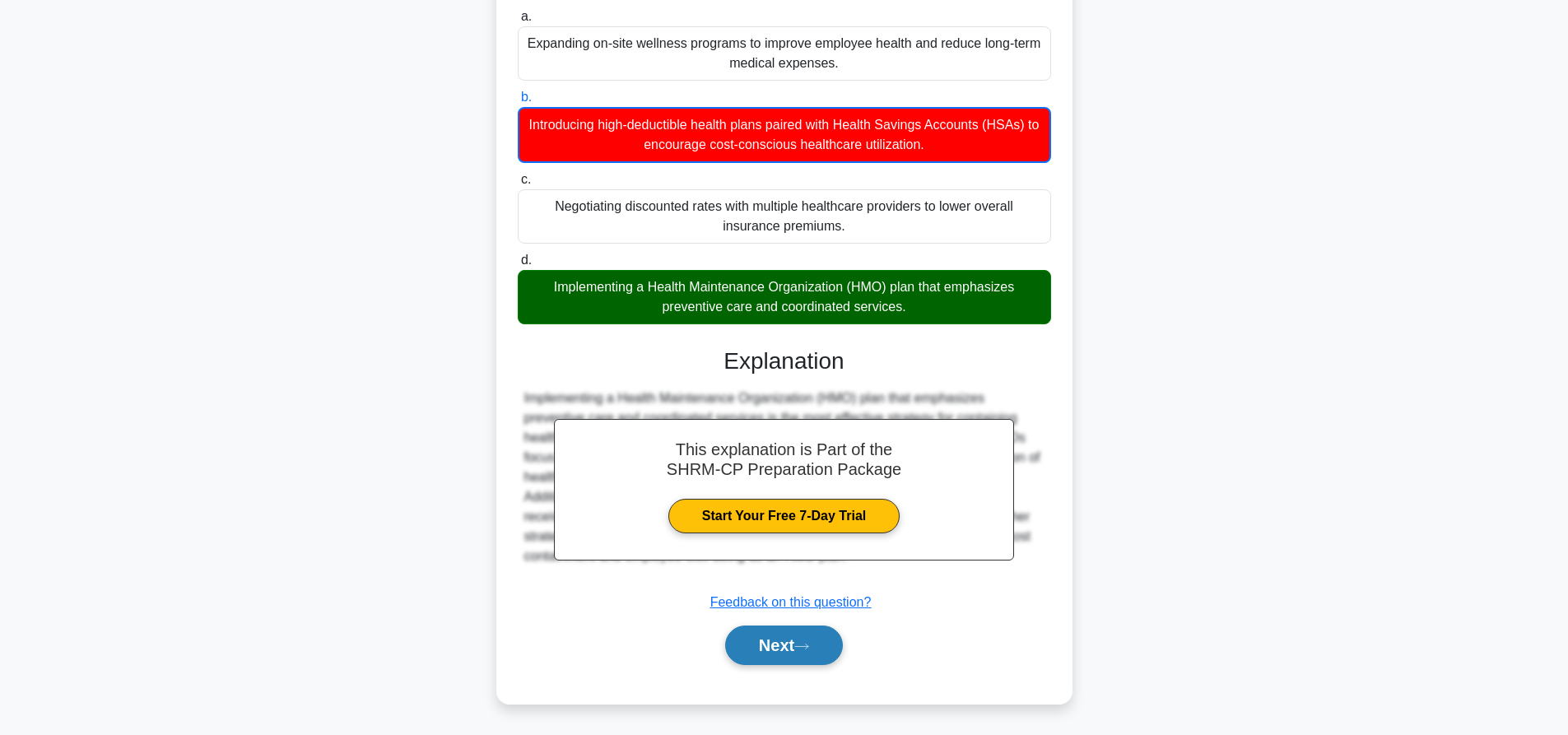
click at [778, 648] on button "Next" at bounding box center [784, 645] width 118 height 40
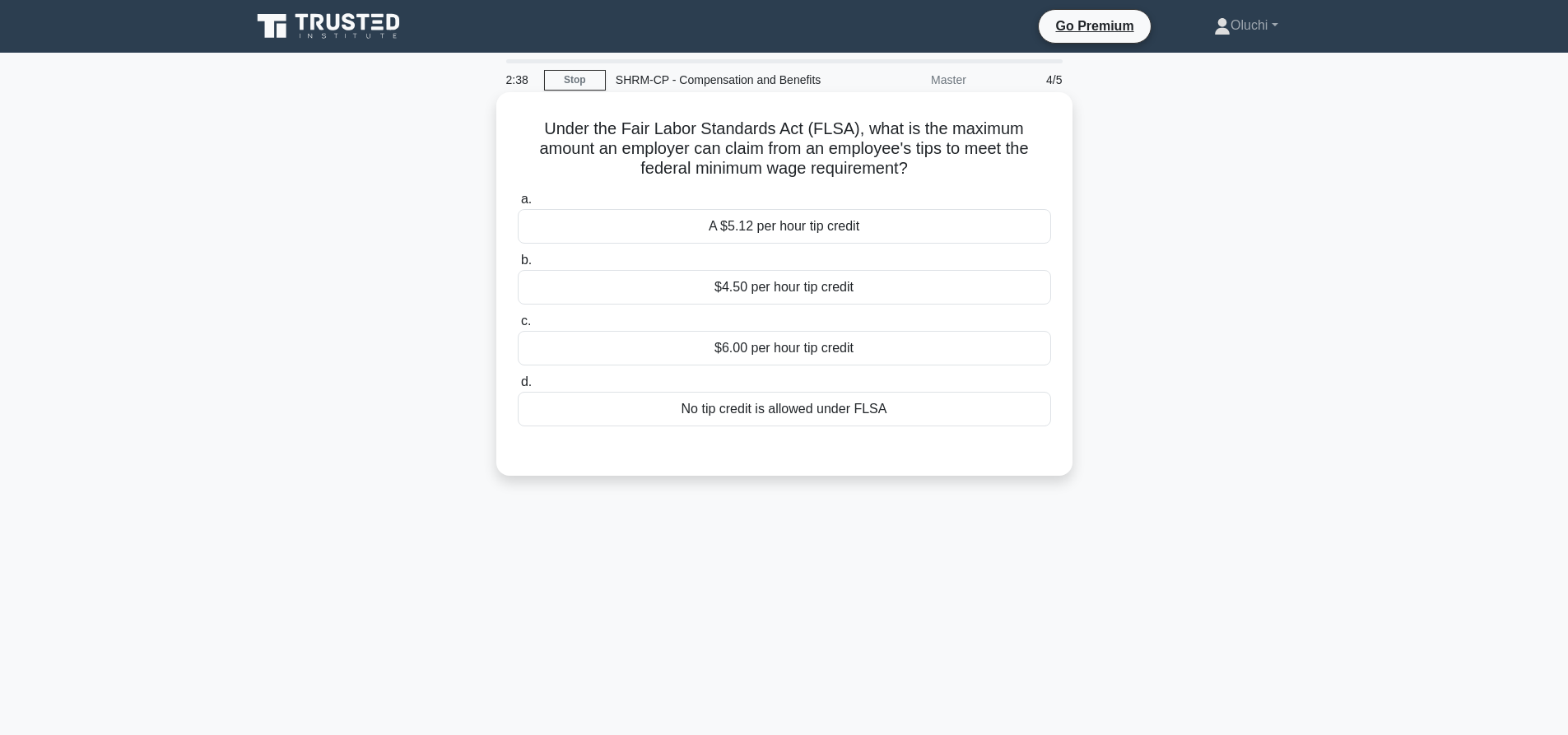
click at [782, 408] on div "No tip credit is allowed under FLSA" at bounding box center [784, 408] width 533 height 34
click at [517, 387] on input "d. No tip credit is allowed under FLSA" at bounding box center [517, 382] width 0 height 11
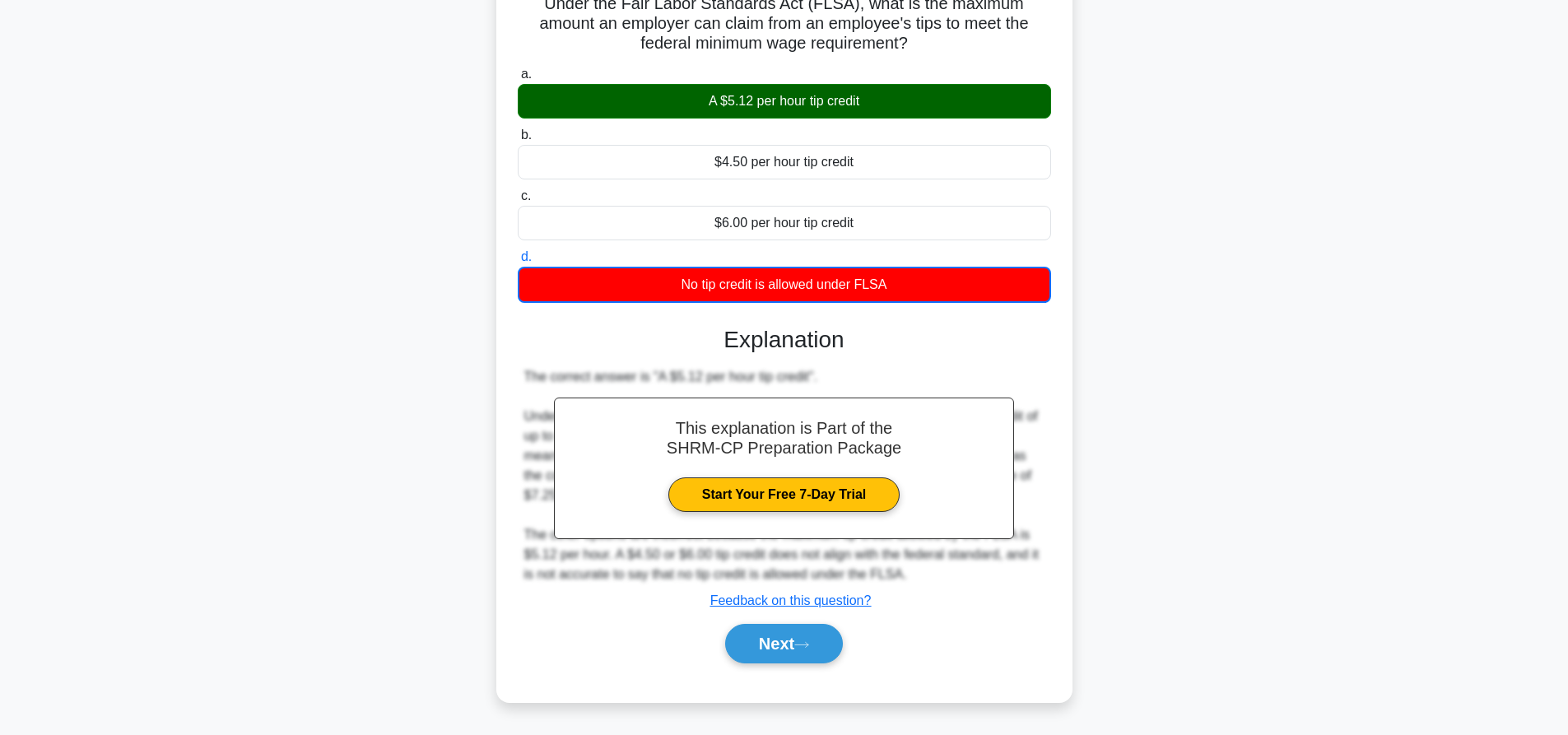
scroll to position [154, 0]
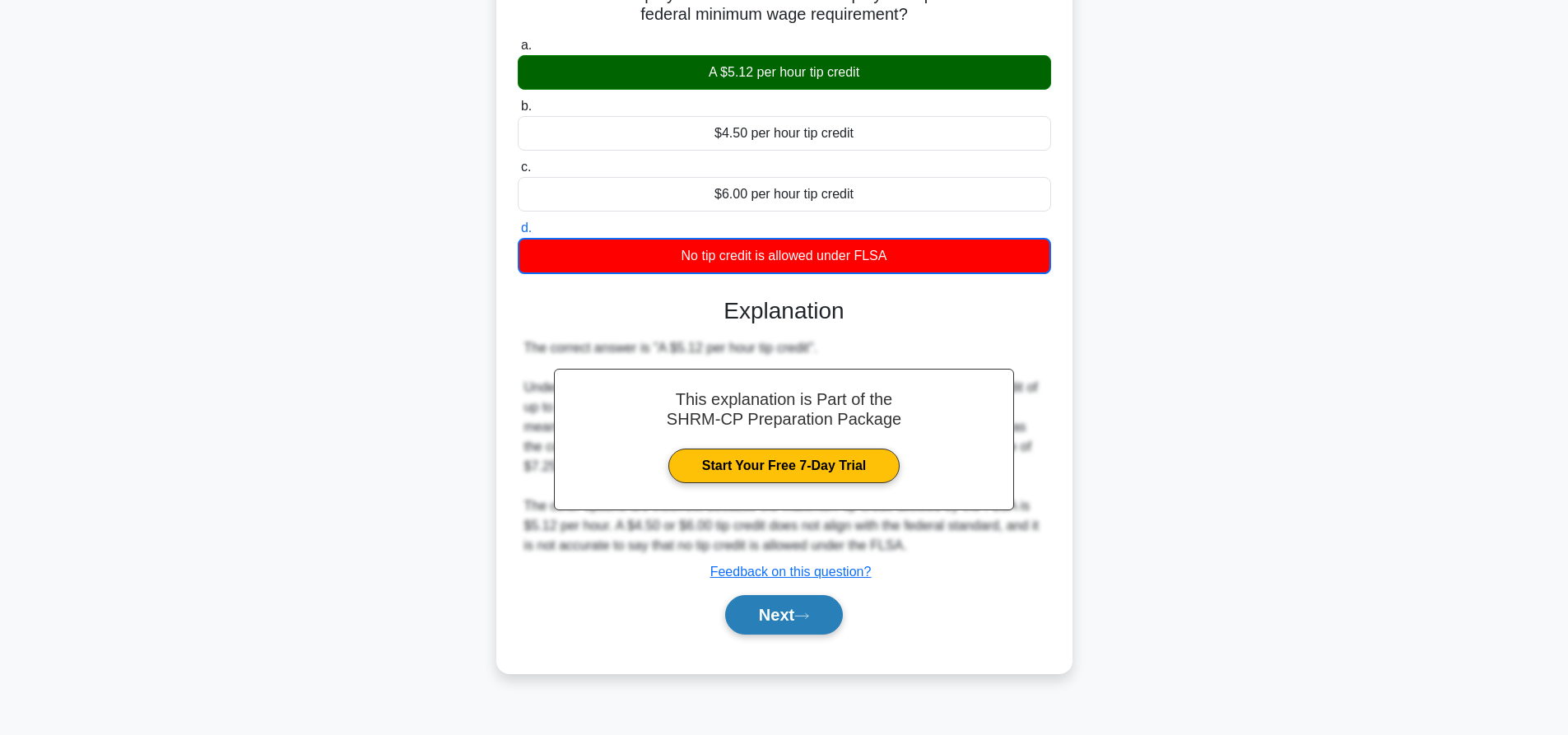
click at [778, 604] on button "Next" at bounding box center [784, 615] width 118 height 40
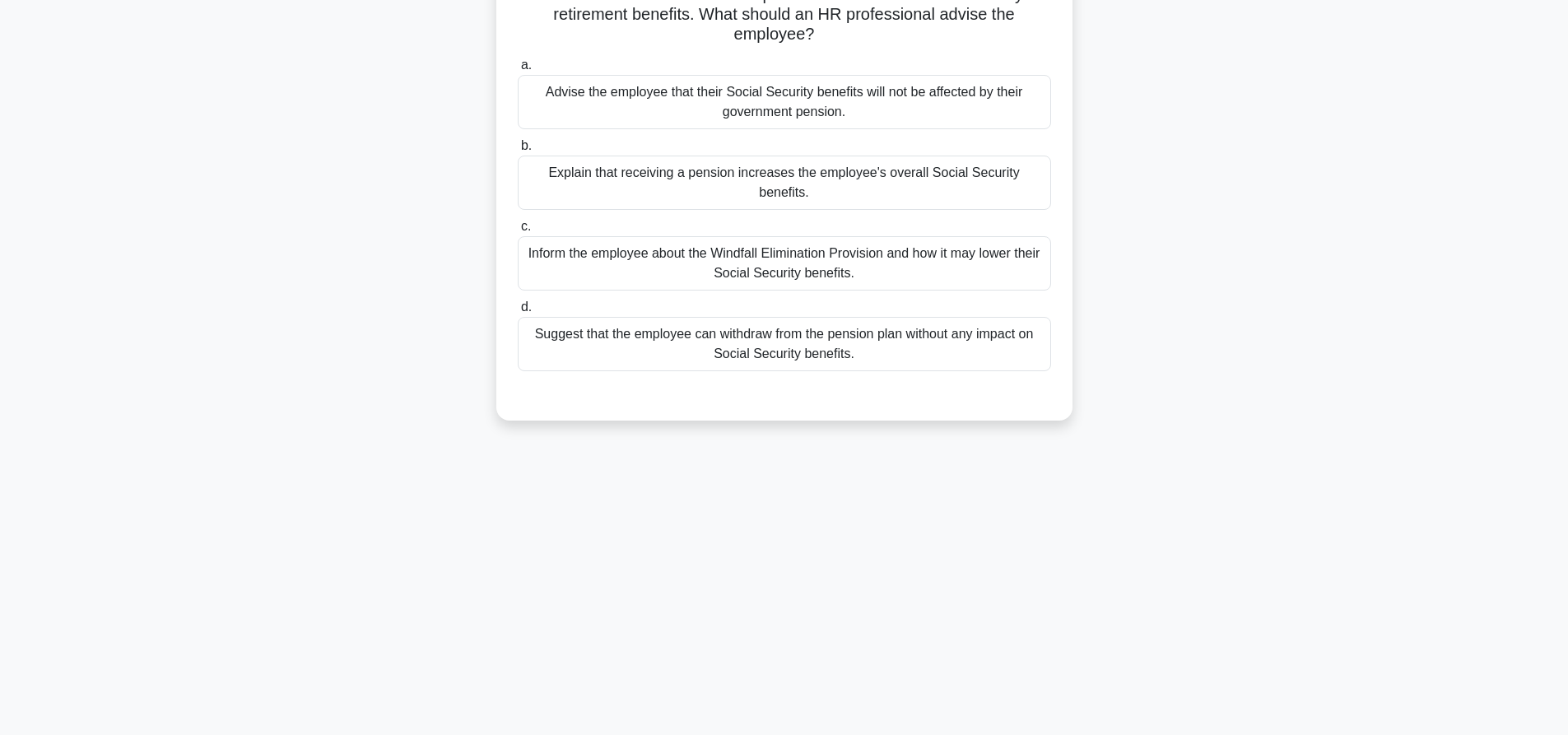
scroll to position [0, 0]
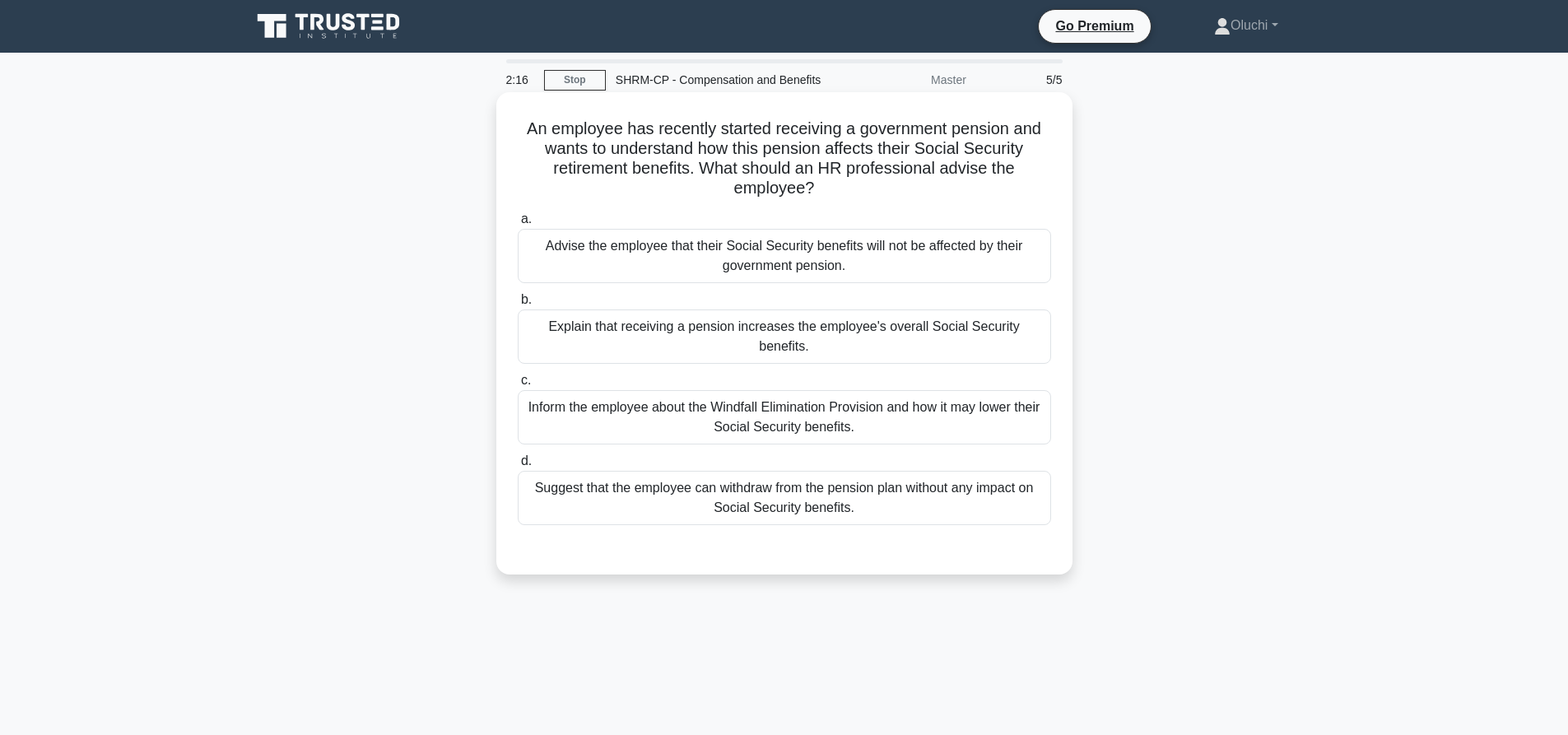
click at [843, 263] on div "Advise the employee that their Social Security benefits will not be affected by…" at bounding box center [784, 256] width 533 height 54
click at [517, 225] on input "a. Advise the employee that their Social Security benefits will not be affected…" at bounding box center [517, 220] width 0 height 11
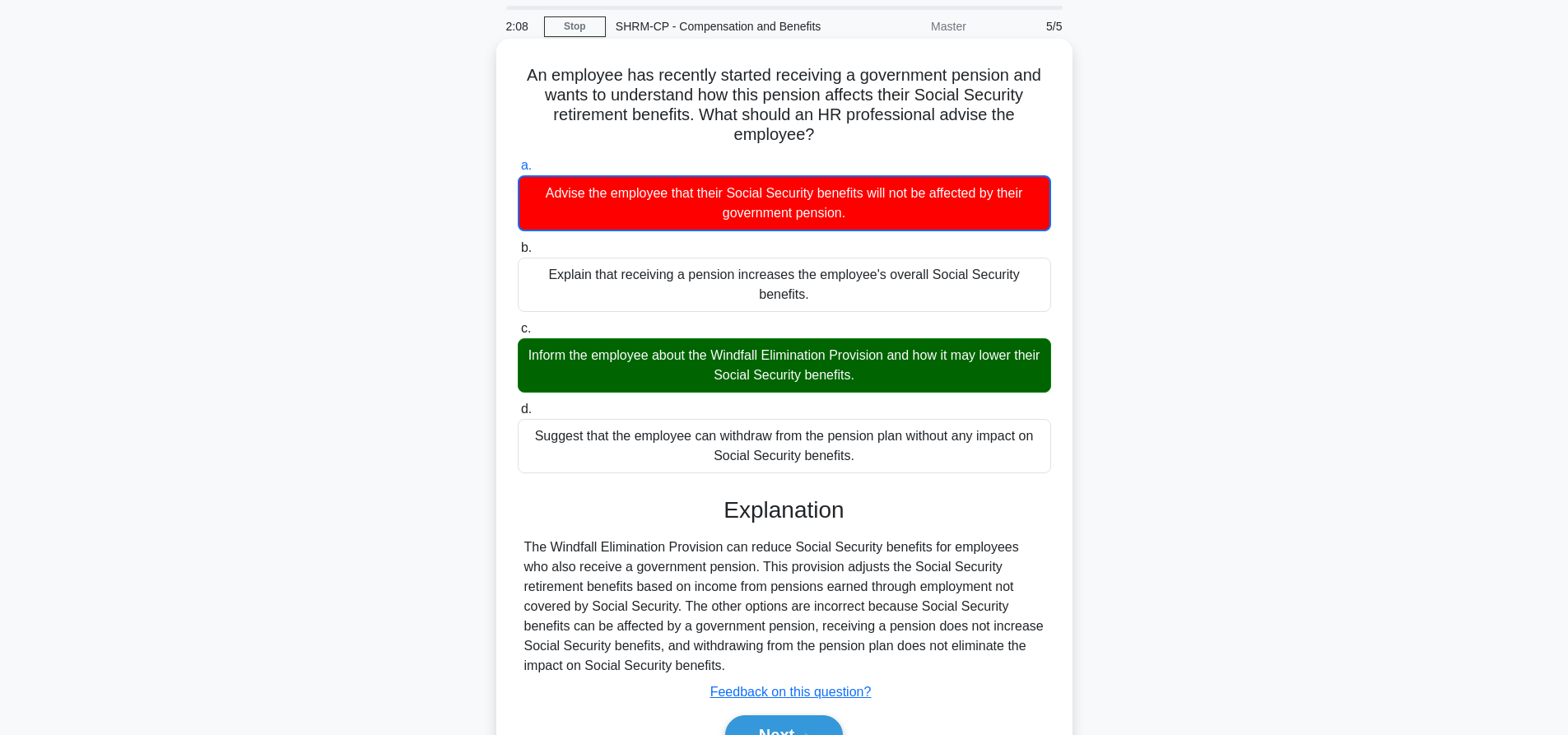
scroll to position [154, 0]
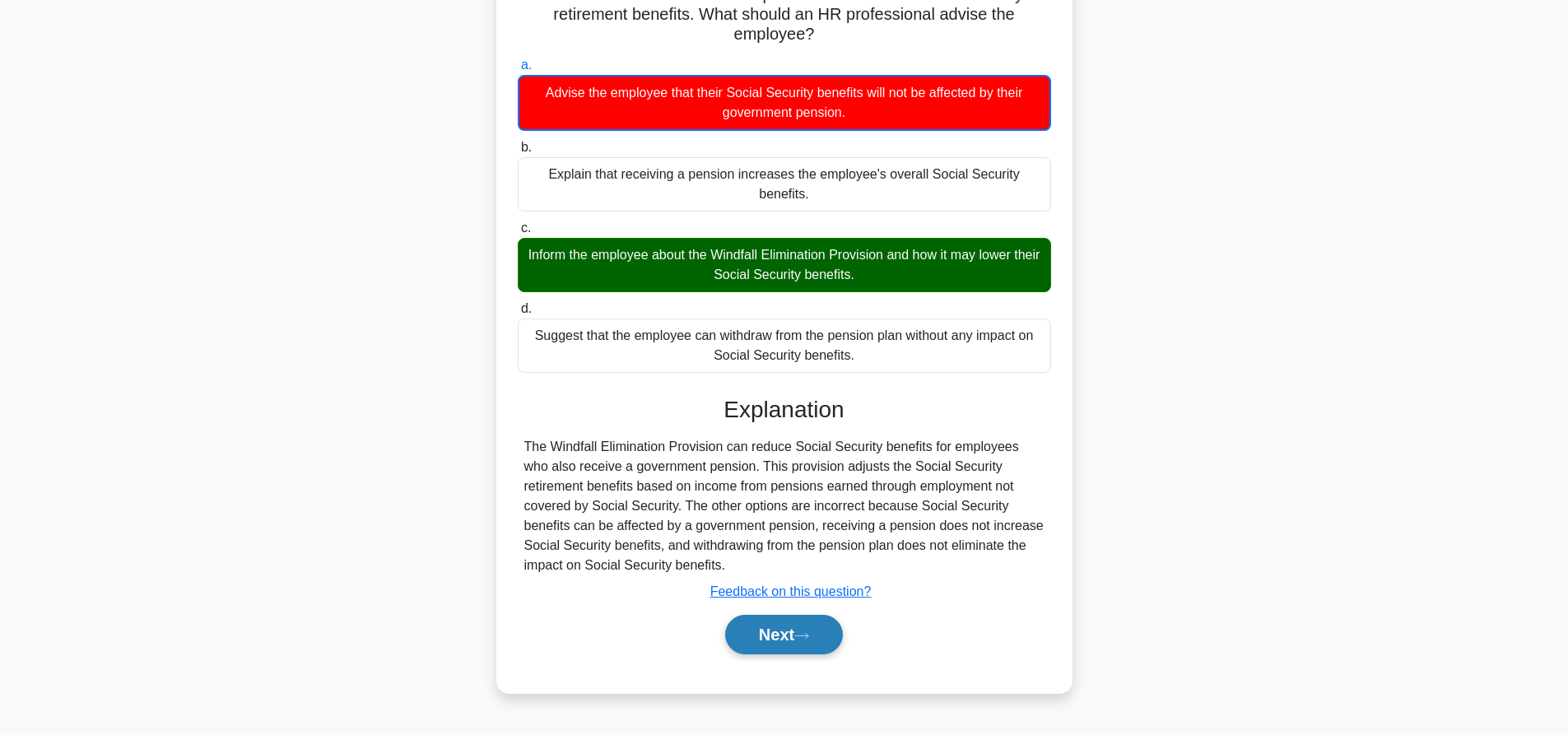
click at [762, 615] on button "Next" at bounding box center [784, 634] width 118 height 40
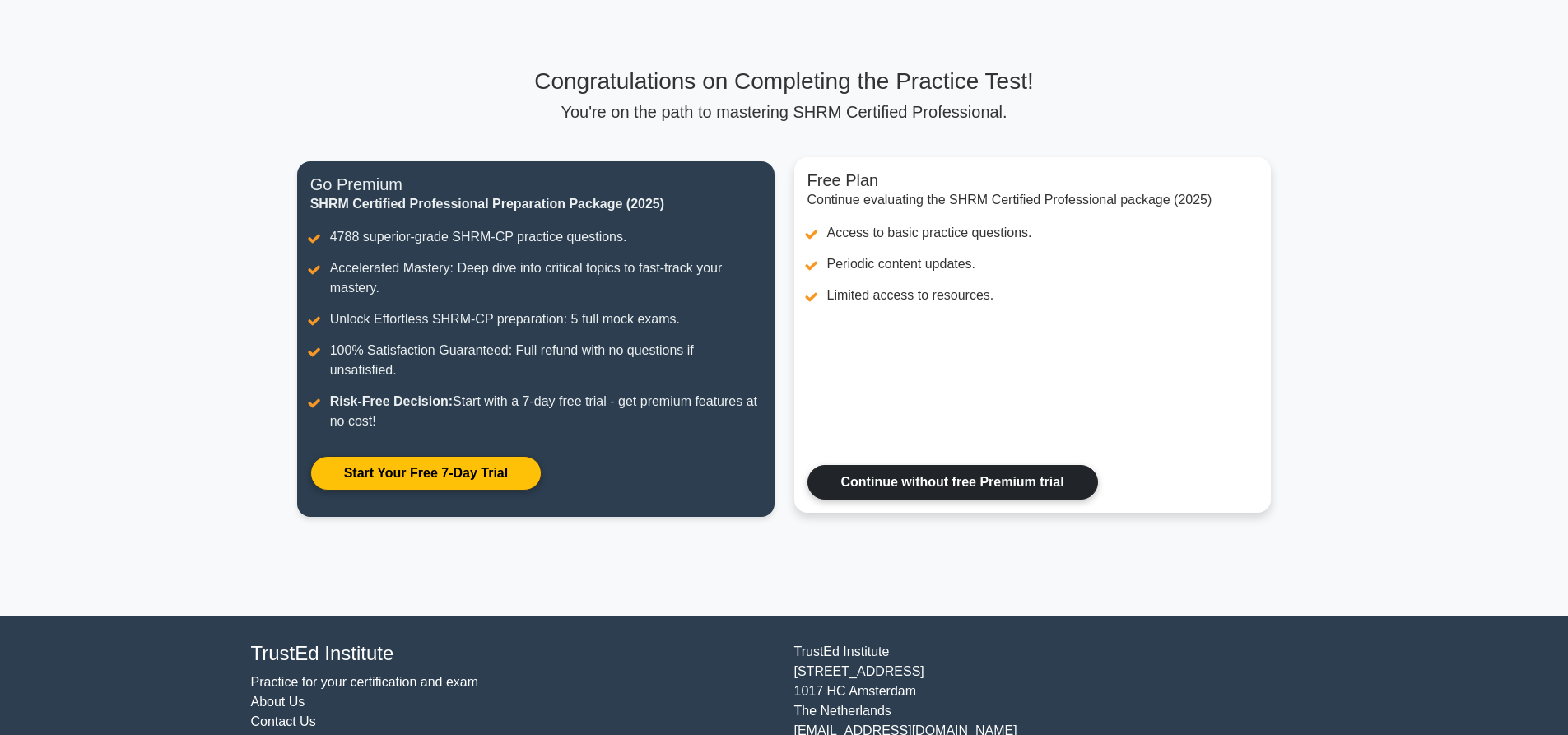
scroll to position [126, 0]
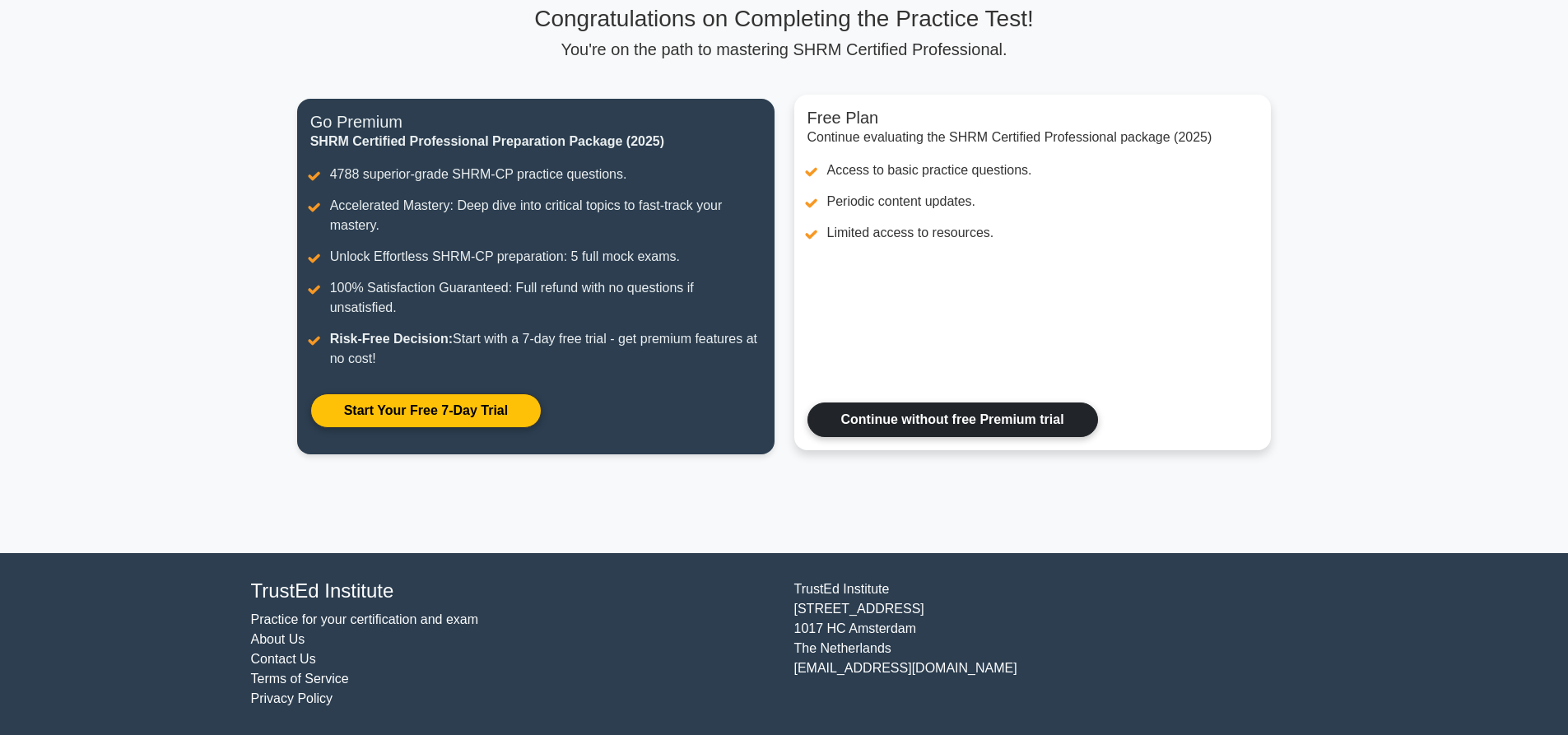
click at [897, 402] on link "Continue without free Premium trial" at bounding box center [952, 419] width 291 height 34
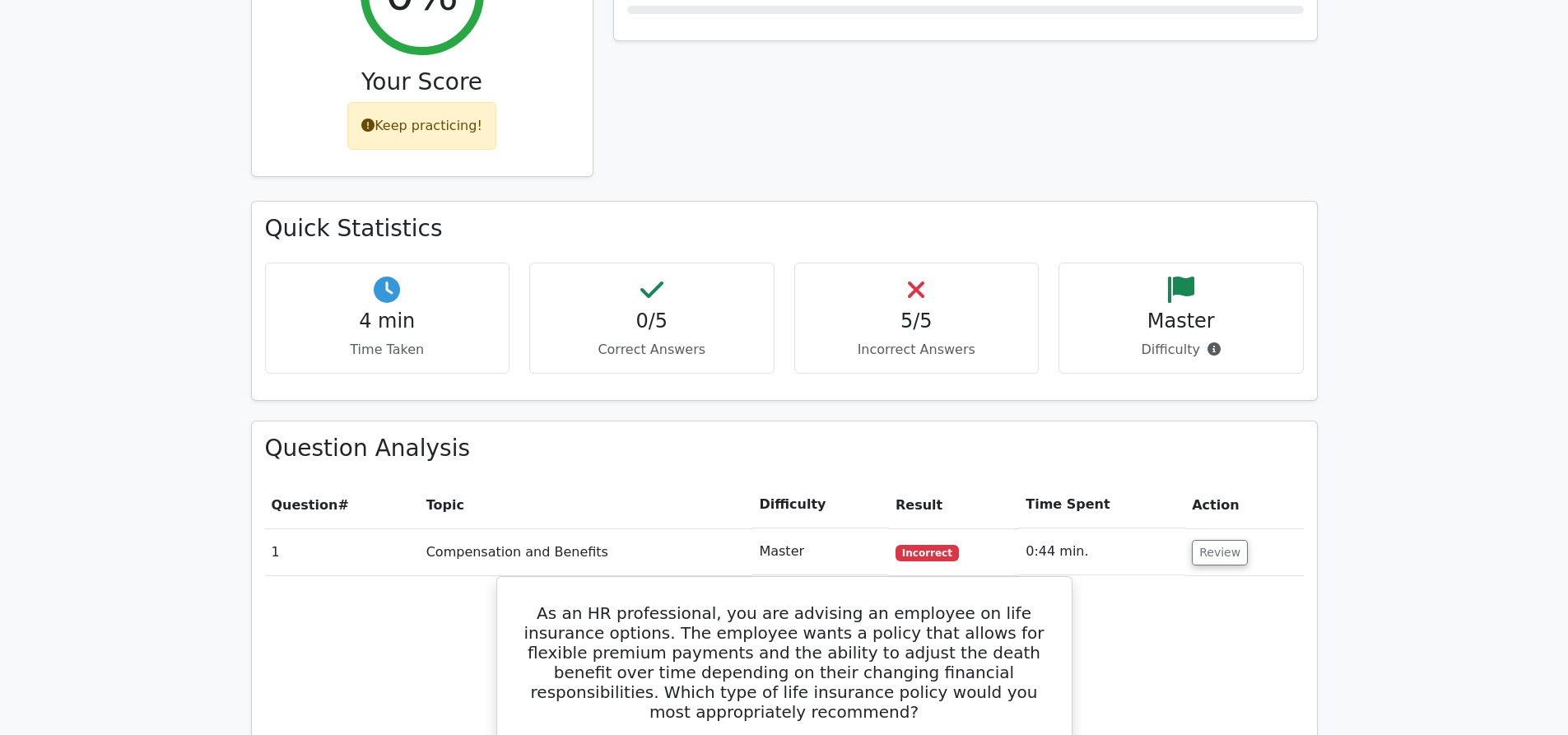
scroll to position [740, 0]
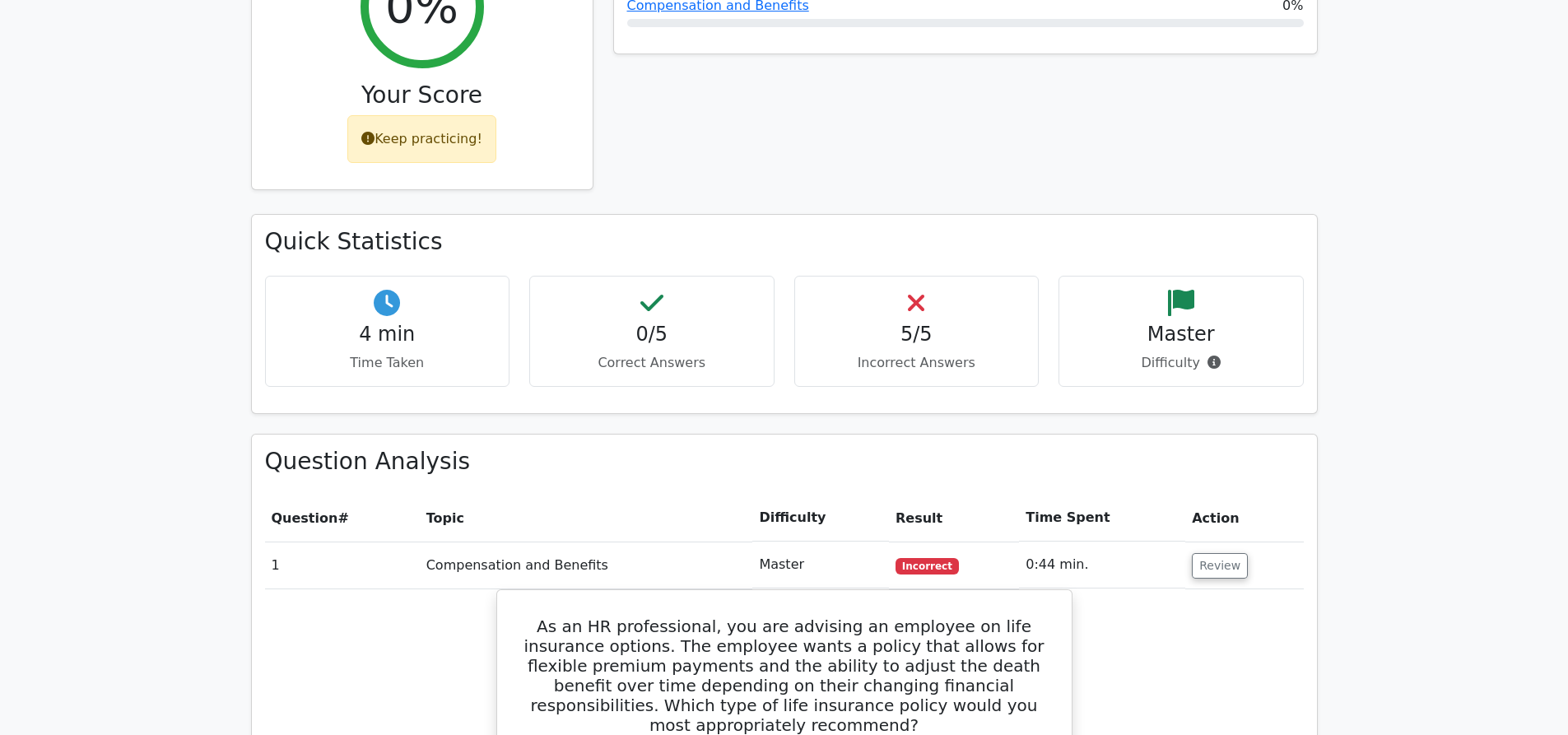
click at [431, 115] on div "Keep practicing!" at bounding box center [422, 139] width 149 height 47
click at [419, 115] on div "Keep practicing!" at bounding box center [422, 139] width 149 height 47
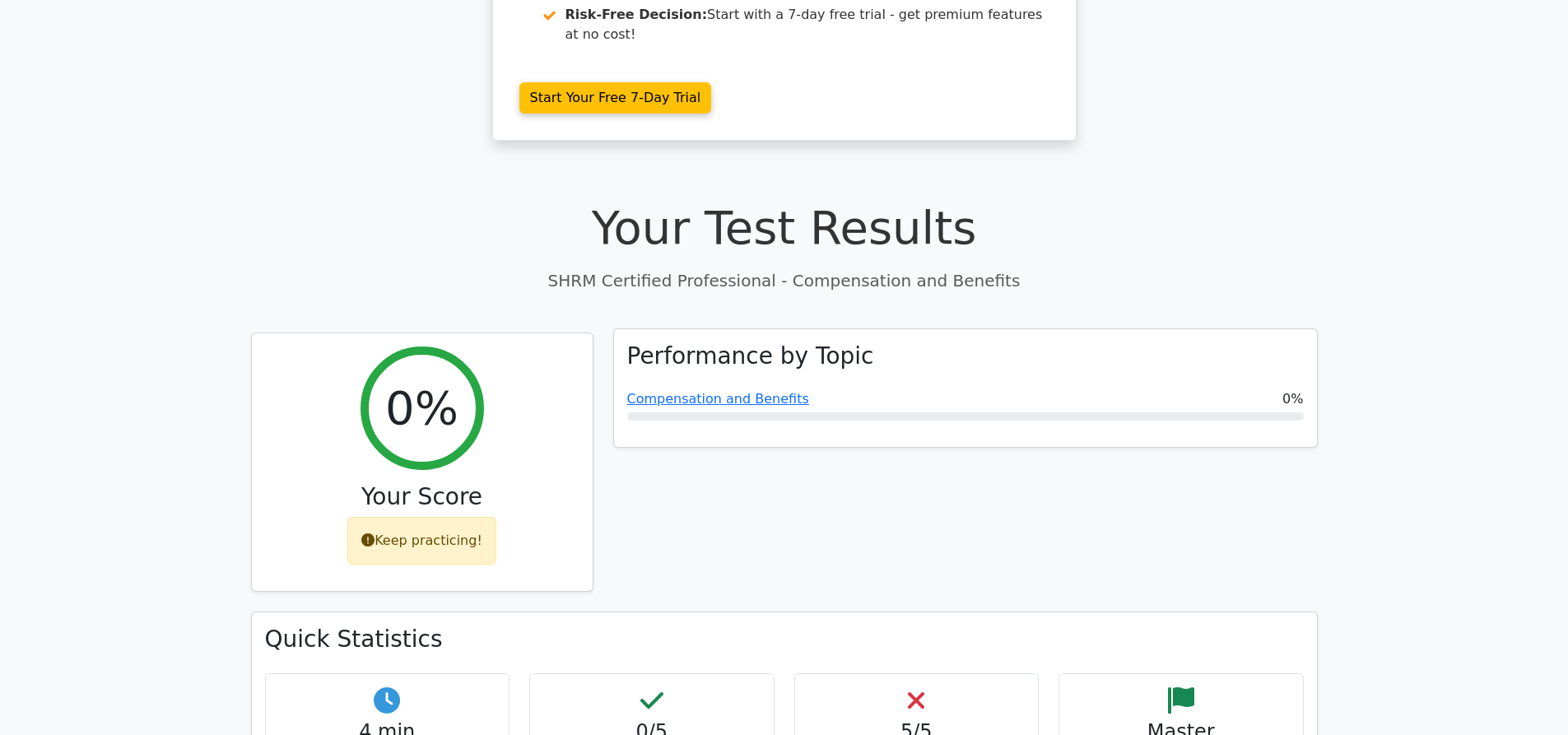
scroll to position [329, 0]
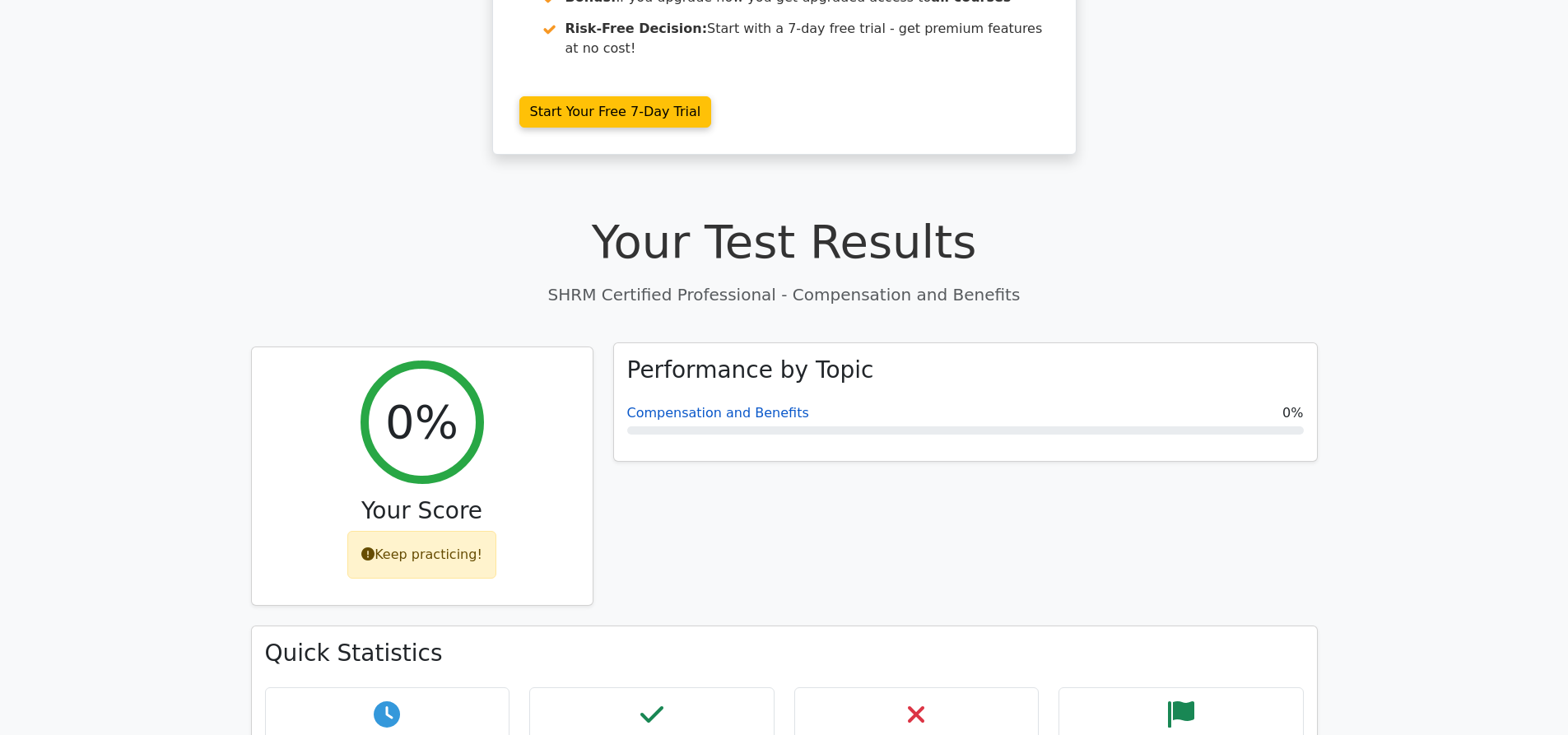
click at [701, 405] on link "Compensation and Benefits" at bounding box center [718, 413] width 182 height 16
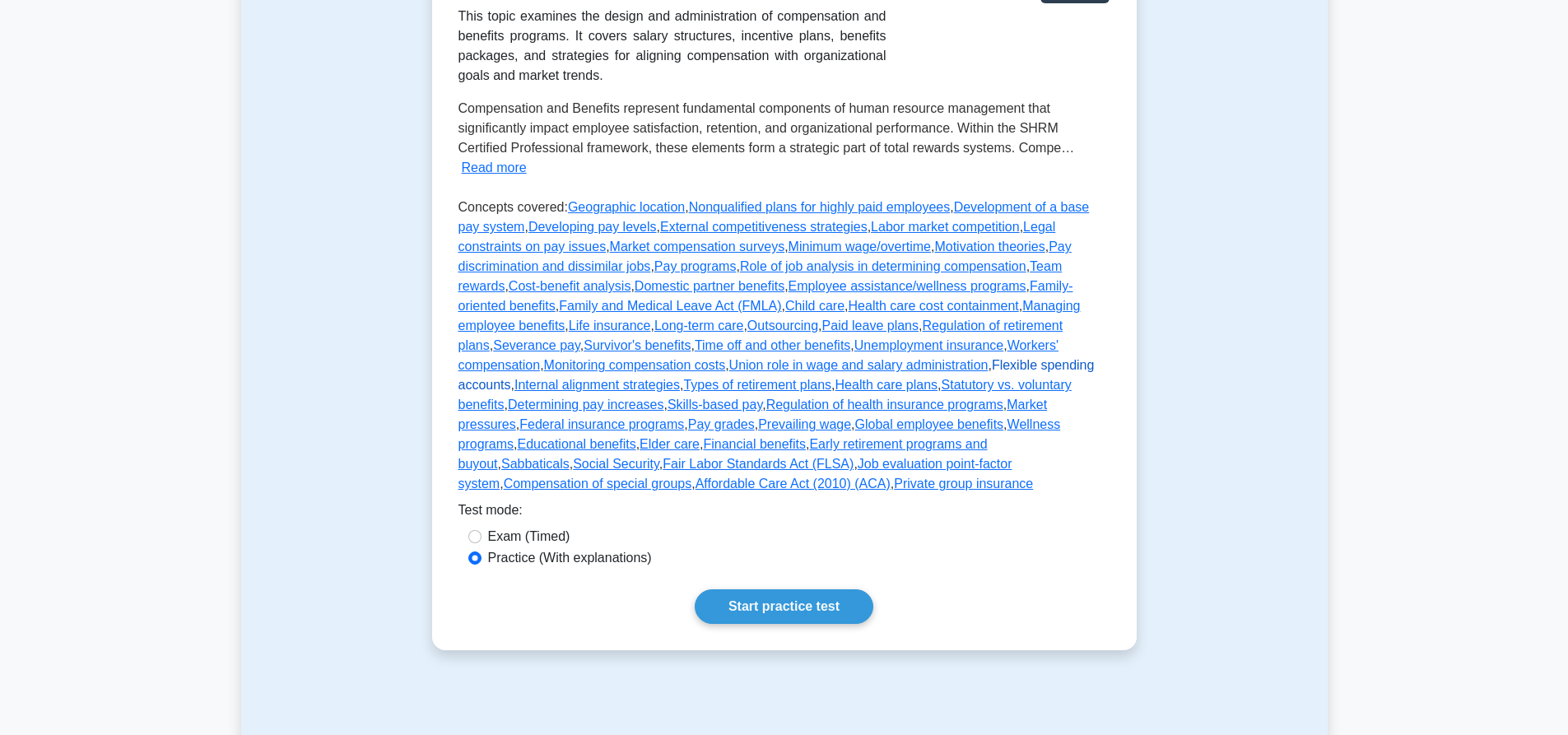
scroll to position [494, 0]
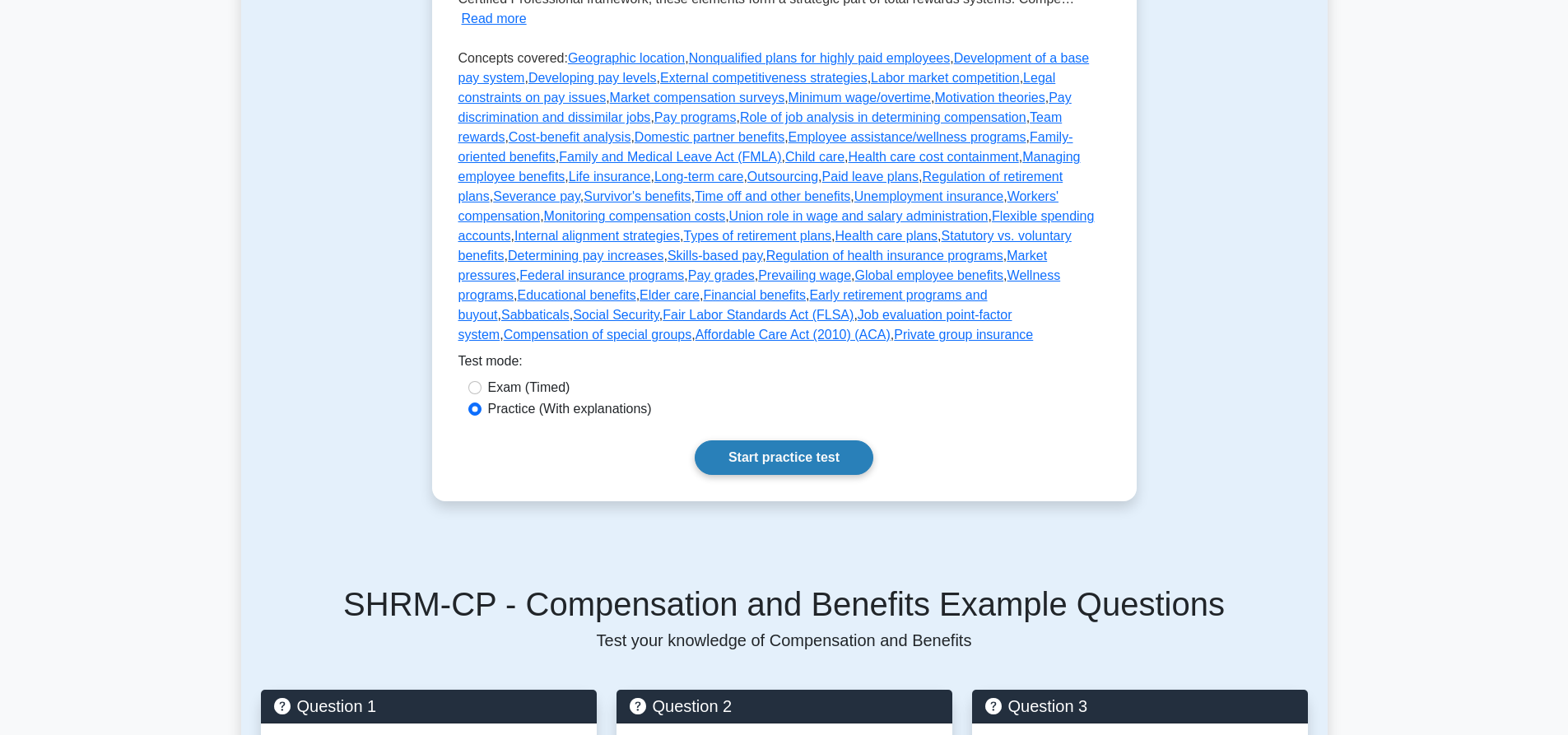
click at [757, 442] on link "Start practice test" at bounding box center [784, 457] width 178 height 34
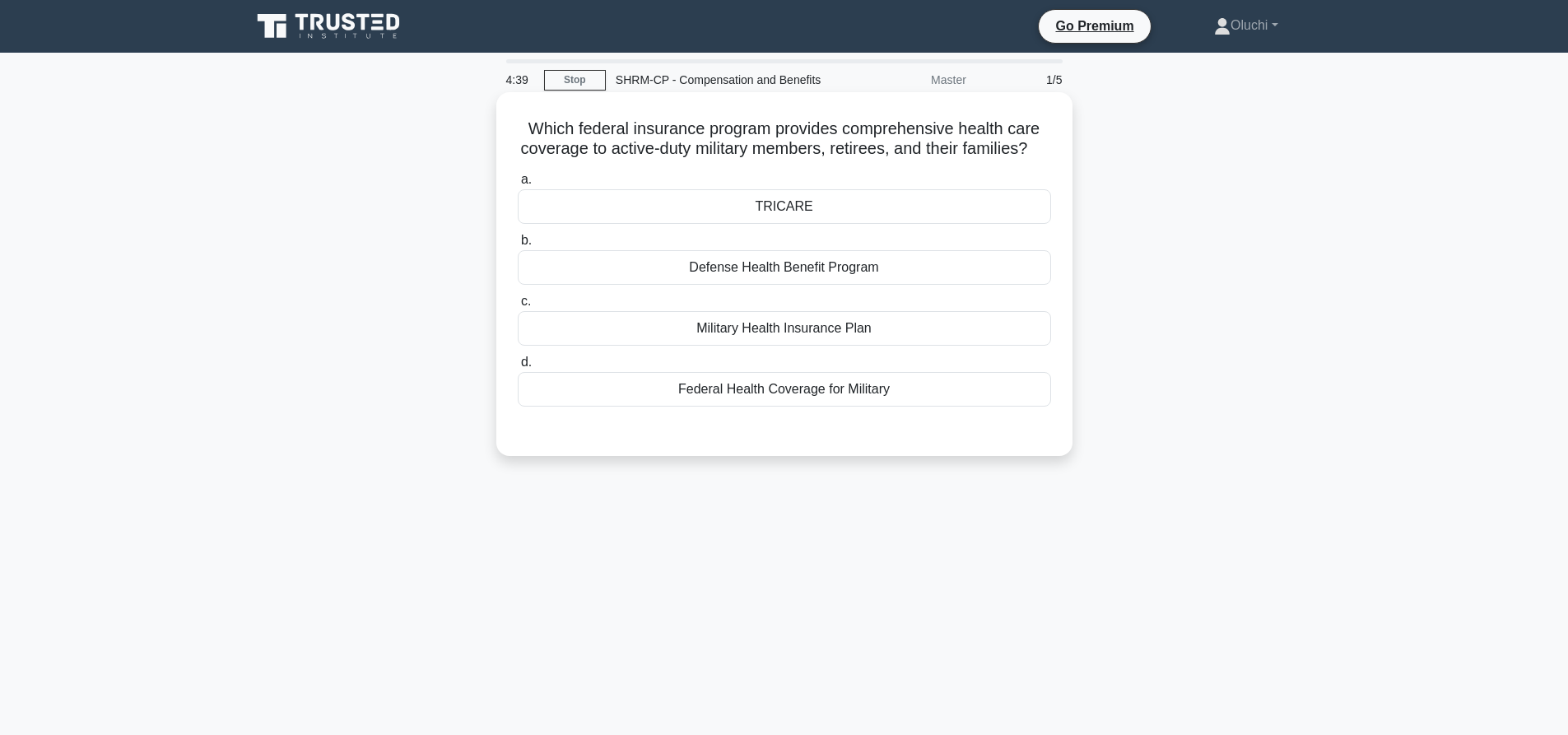
click at [816, 341] on div "Military Health Insurance Plan" at bounding box center [784, 328] width 533 height 34
click at [517, 307] on input "c. Military Health Insurance Plan" at bounding box center [517, 301] width 0 height 11
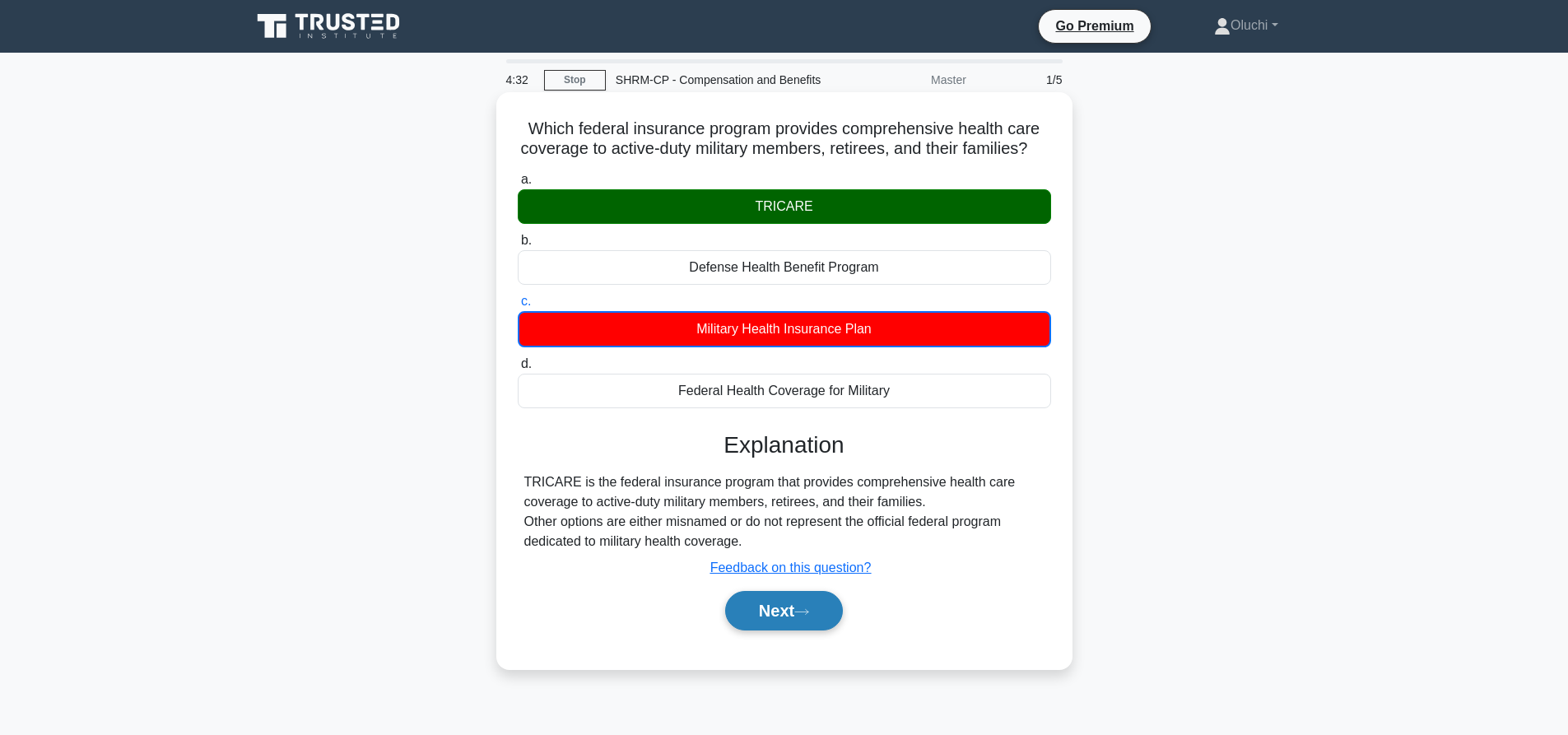
click at [779, 631] on button "Next" at bounding box center [784, 610] width 118 height 40
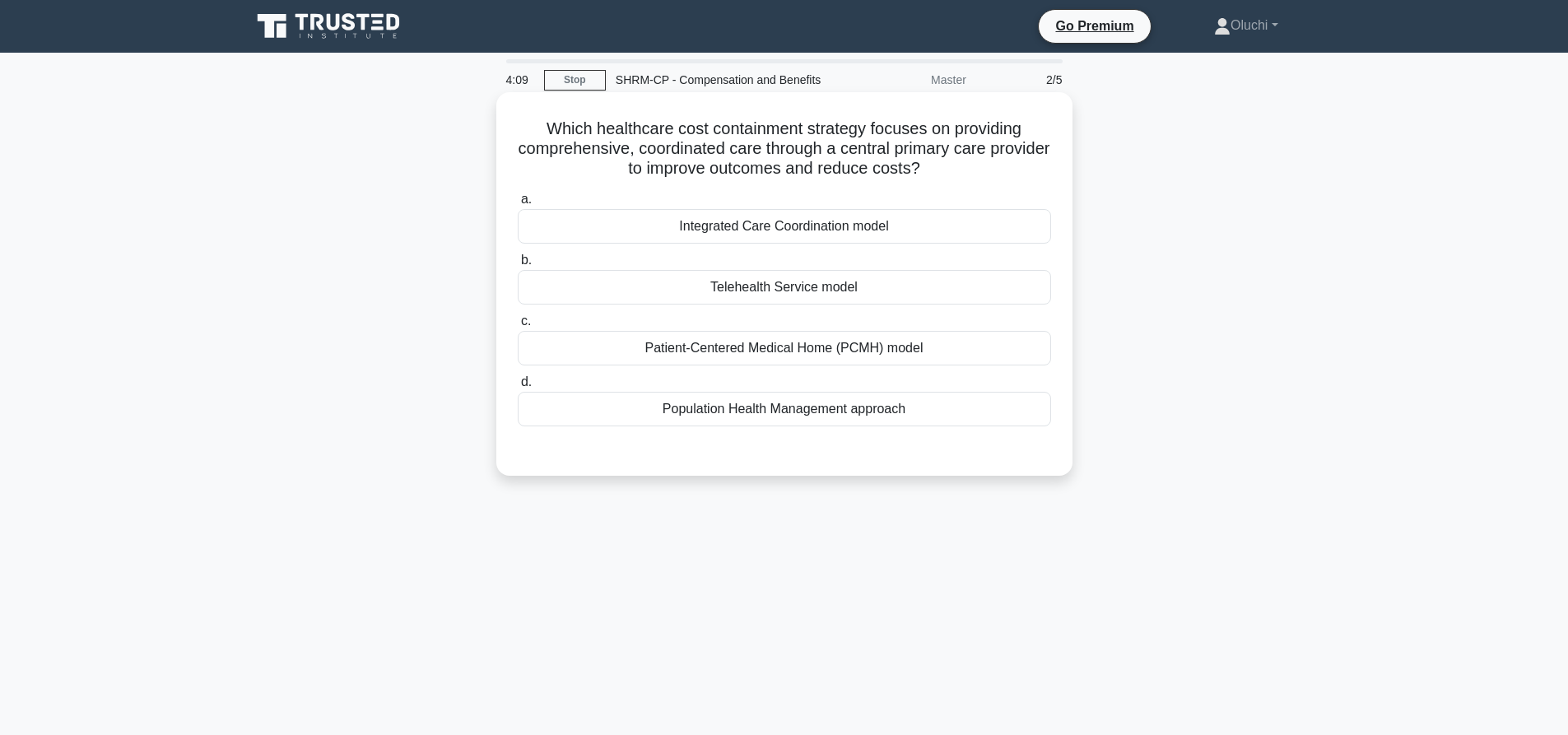
click at [813, 285] on div "Telehealth Service model" at bounding box center [784, 286] width 533 height 34
click at [517, 266] on input "b. Telehealth Service model" at bounding box center [517, 261] width 0 height 11
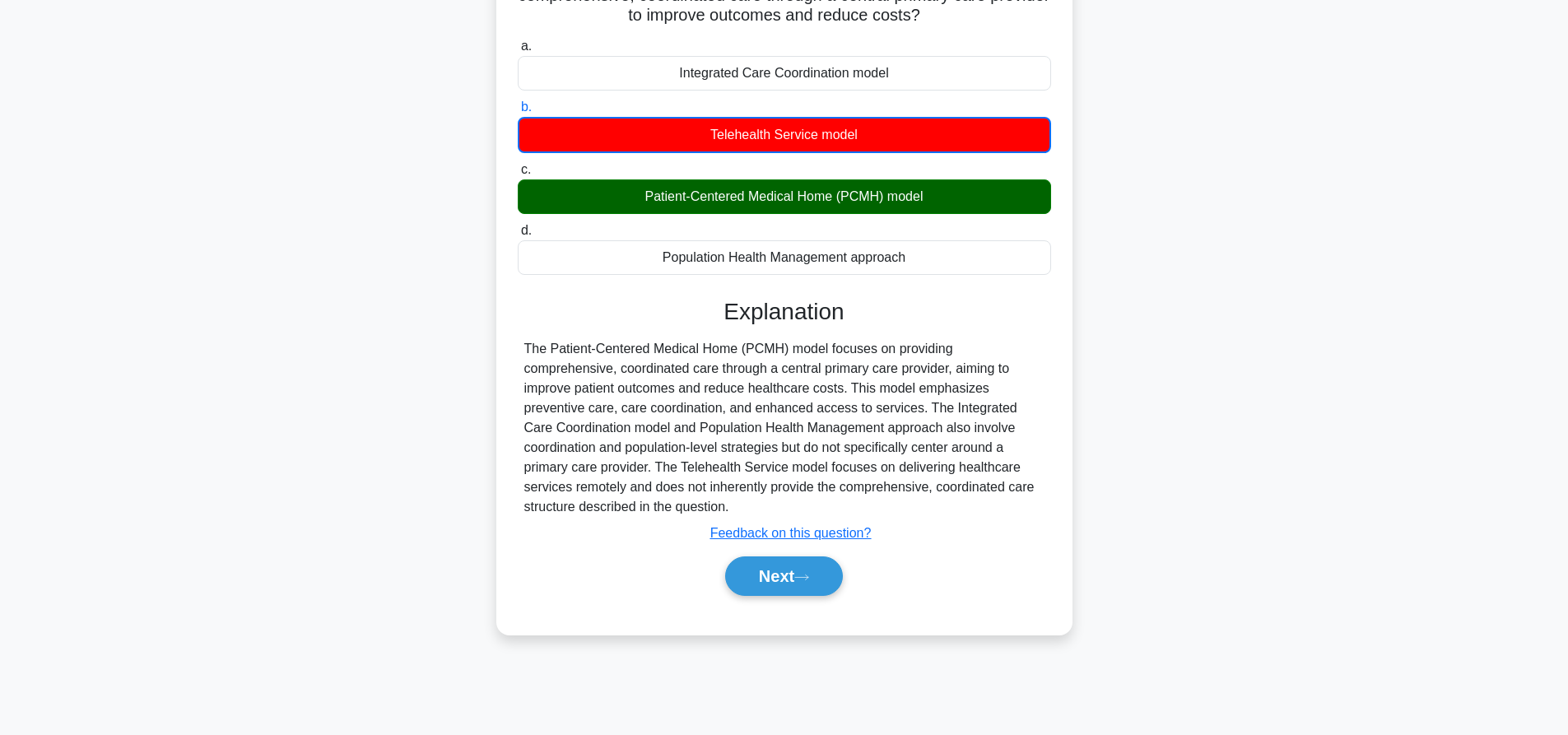
scroll to position [154, 0]
click at [759, 570] on button "Next" at bounding box center [784, 575] width 118 height 40
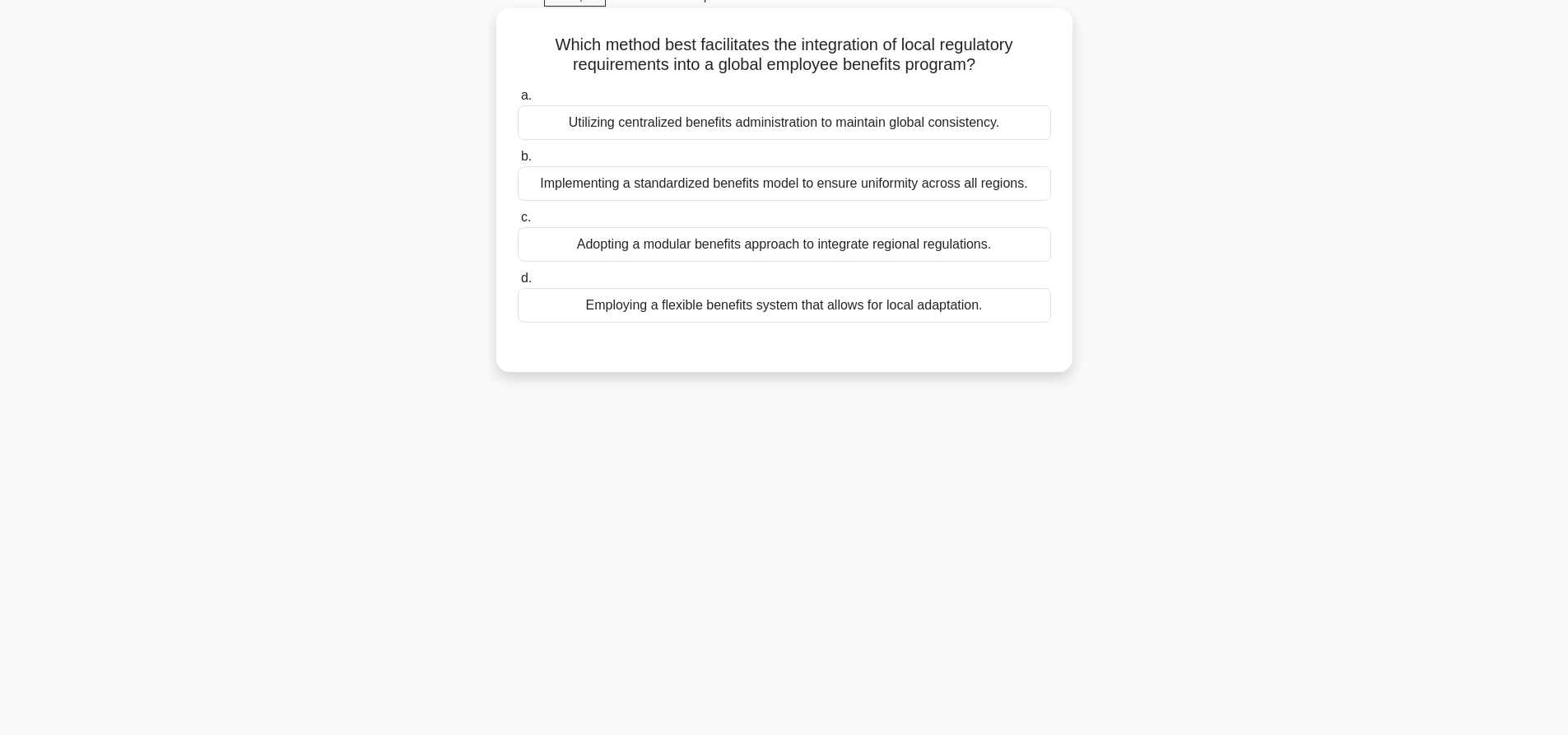
scroll to position [0, 0]
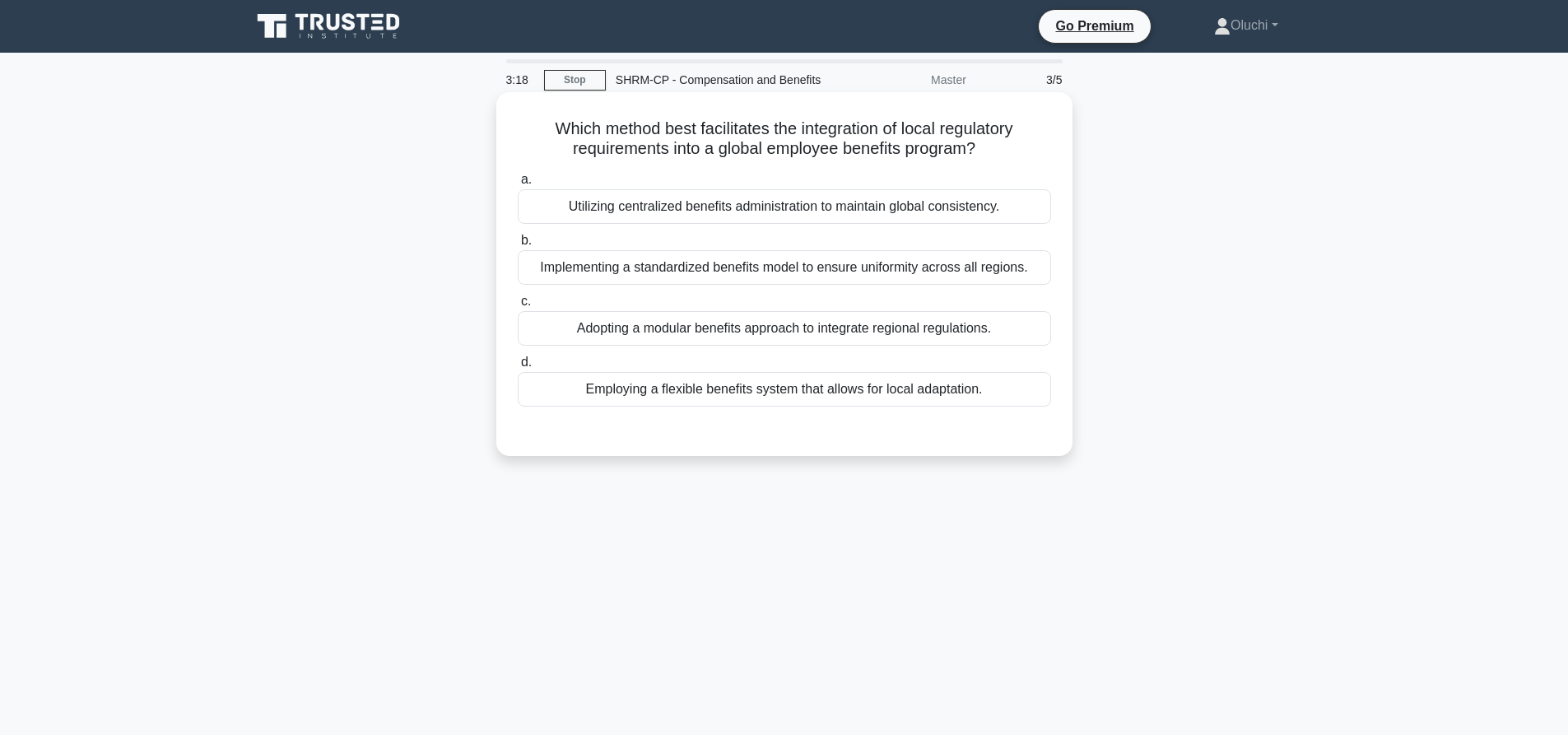
click at [892, 206] on div "Utilizing centralized benefits administration to maintain global consistency." at bounding box center [784, 206] width 533 height 34
click at [517, 185] on input "a. Utilizing centralized benefits administration to maintain global consistency." at bounding box center [517, 180] width 0 height 11
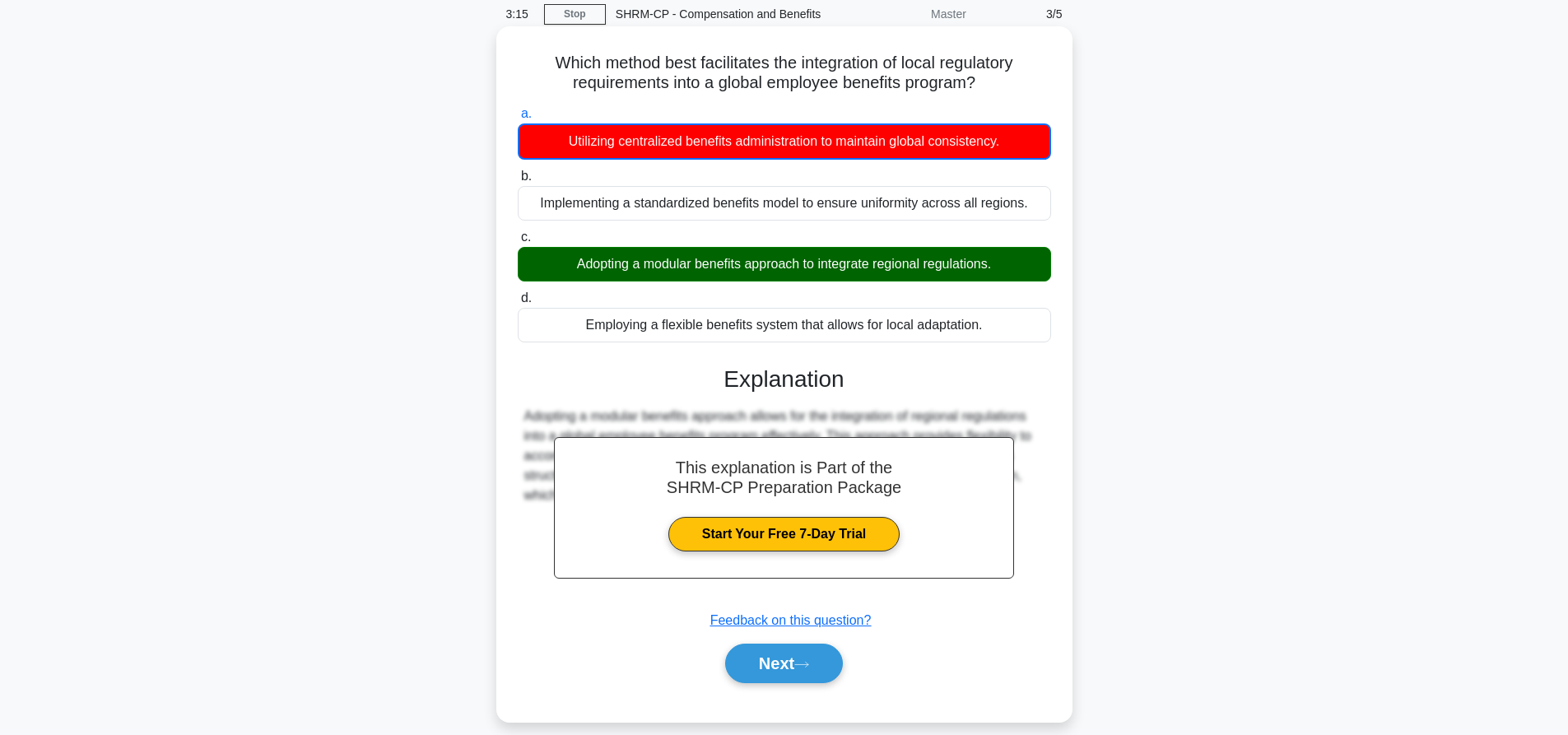
scroll to position [154, 0]
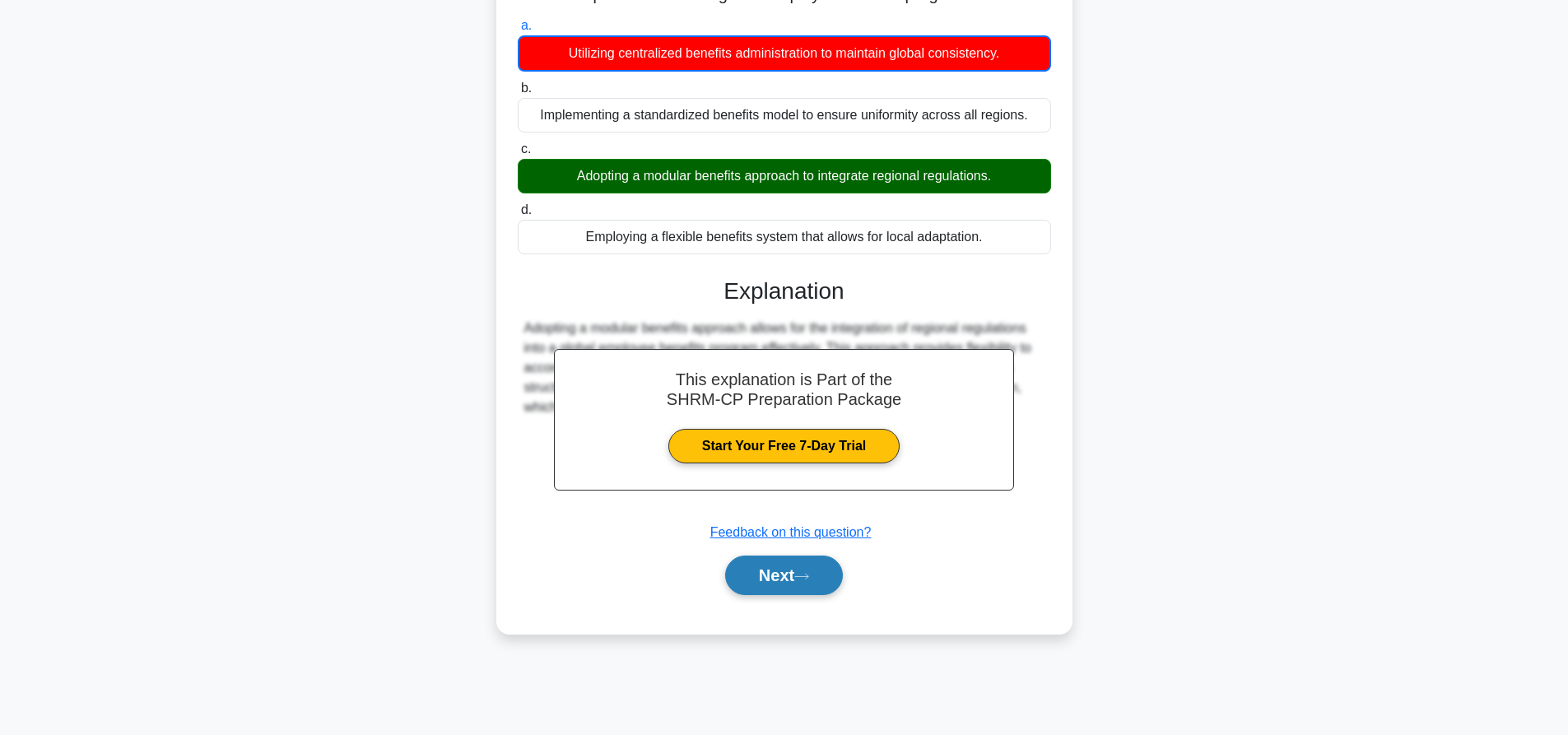
click at [796, 574] on button "Next" at bounding box center [784, 575] width 118 height 40
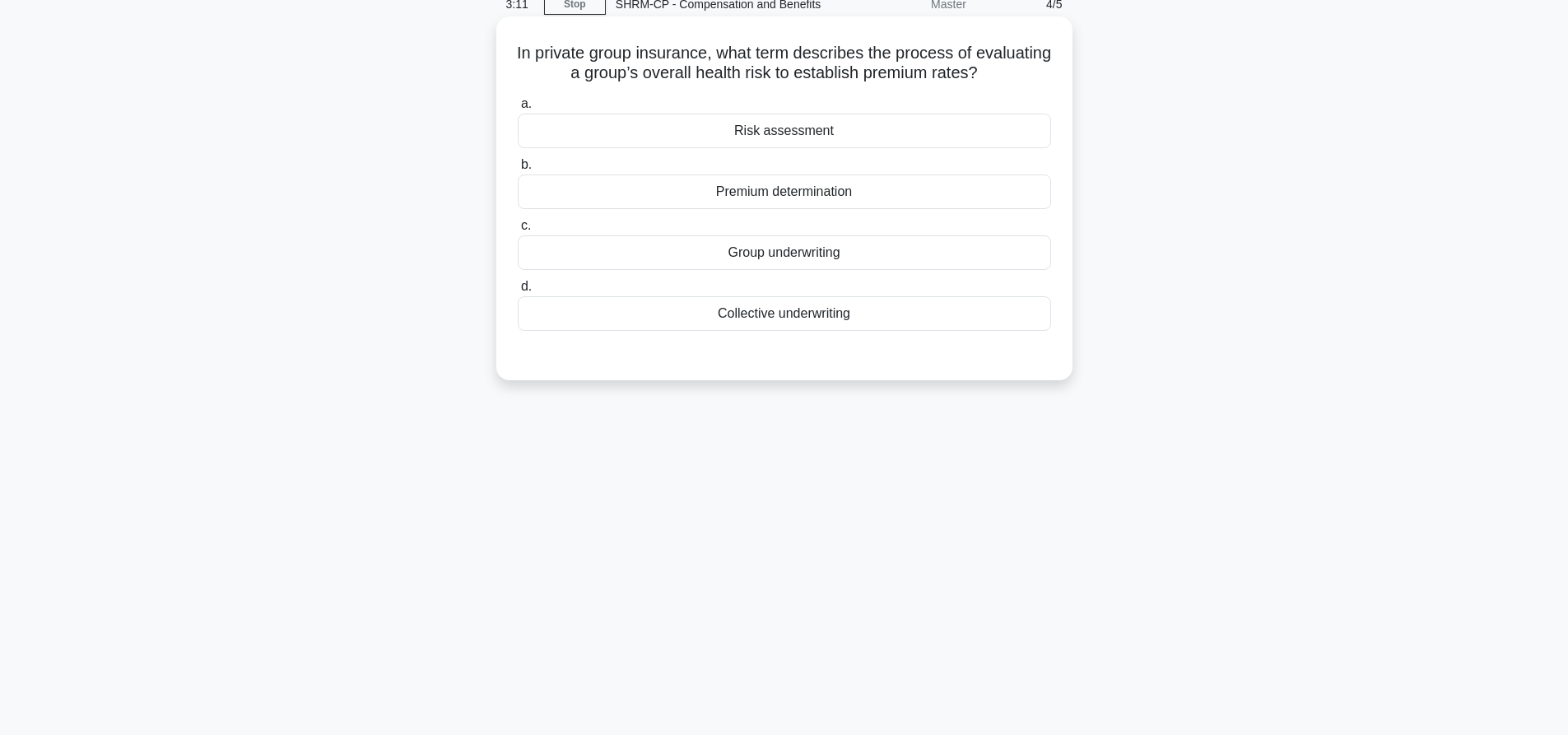
scroll to position [0, 0]
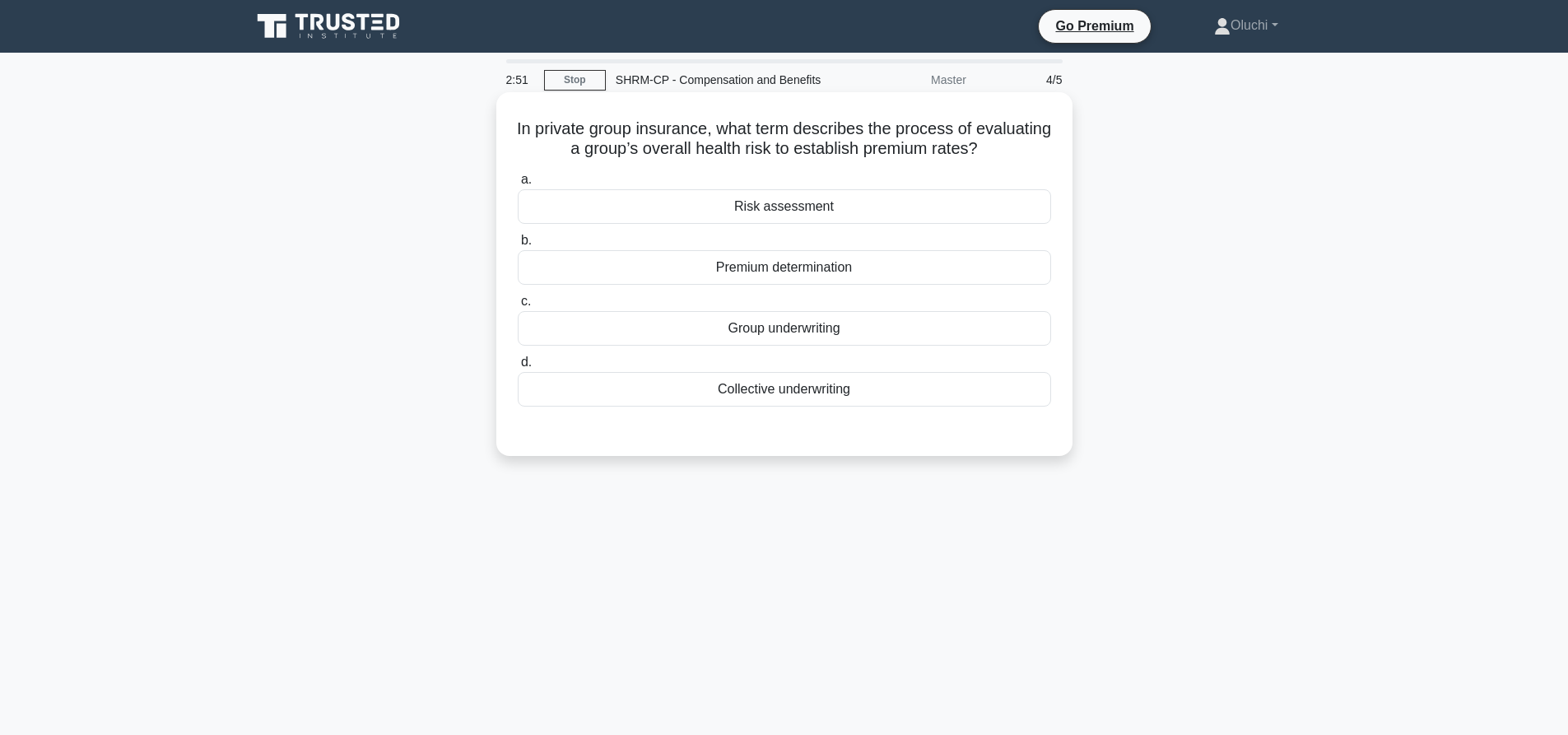
click at [804, 337] on div "Group underwriting" at bounding box center [784, 328] width 533 height 34
click at [517, 307] on input "c. Group underwriting" at bounding box center [517, 301] width 0 height 11
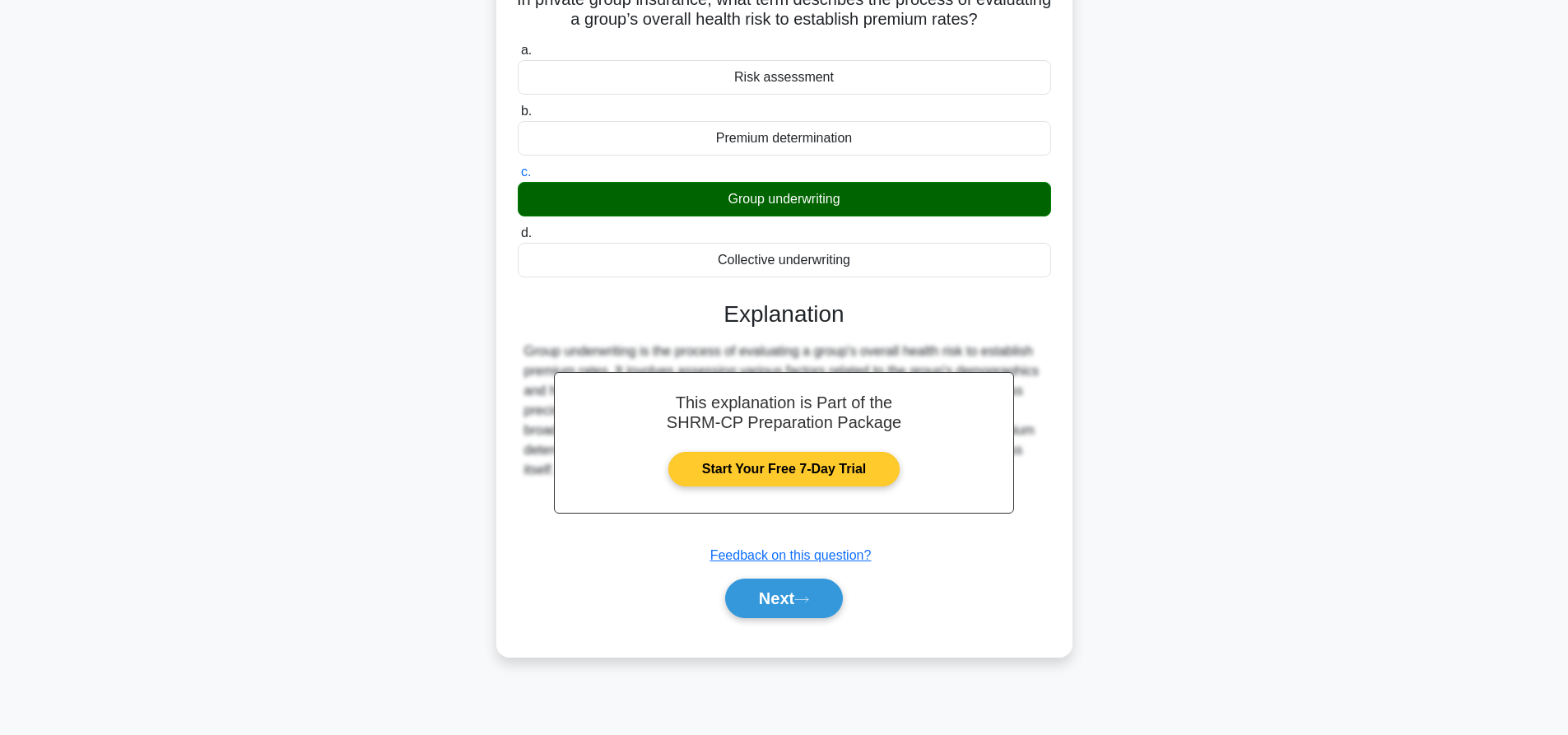
scroll to position [154, 0]
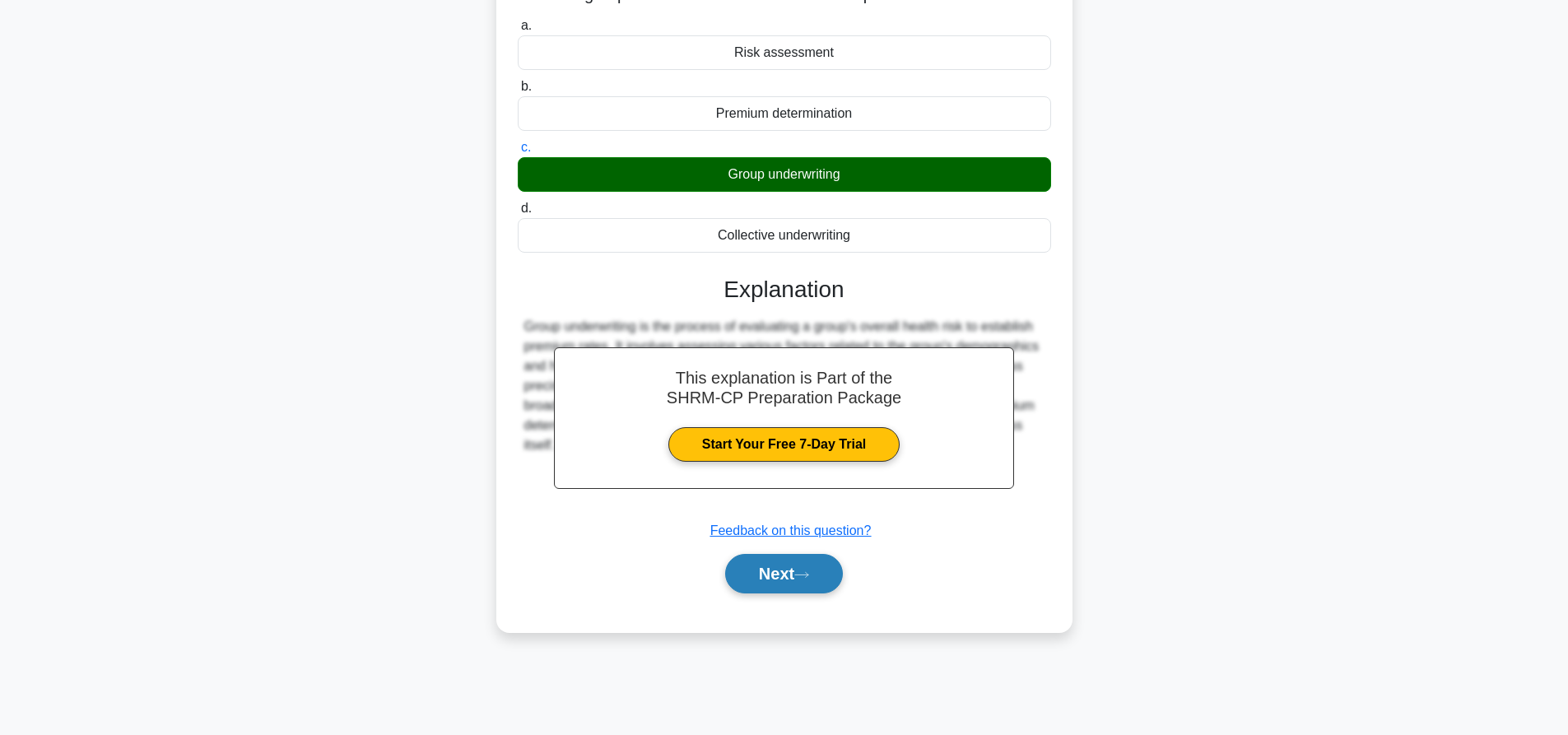
click at [774, 570] on button "Next" at bounding box center [784, 573] width 118 height 40
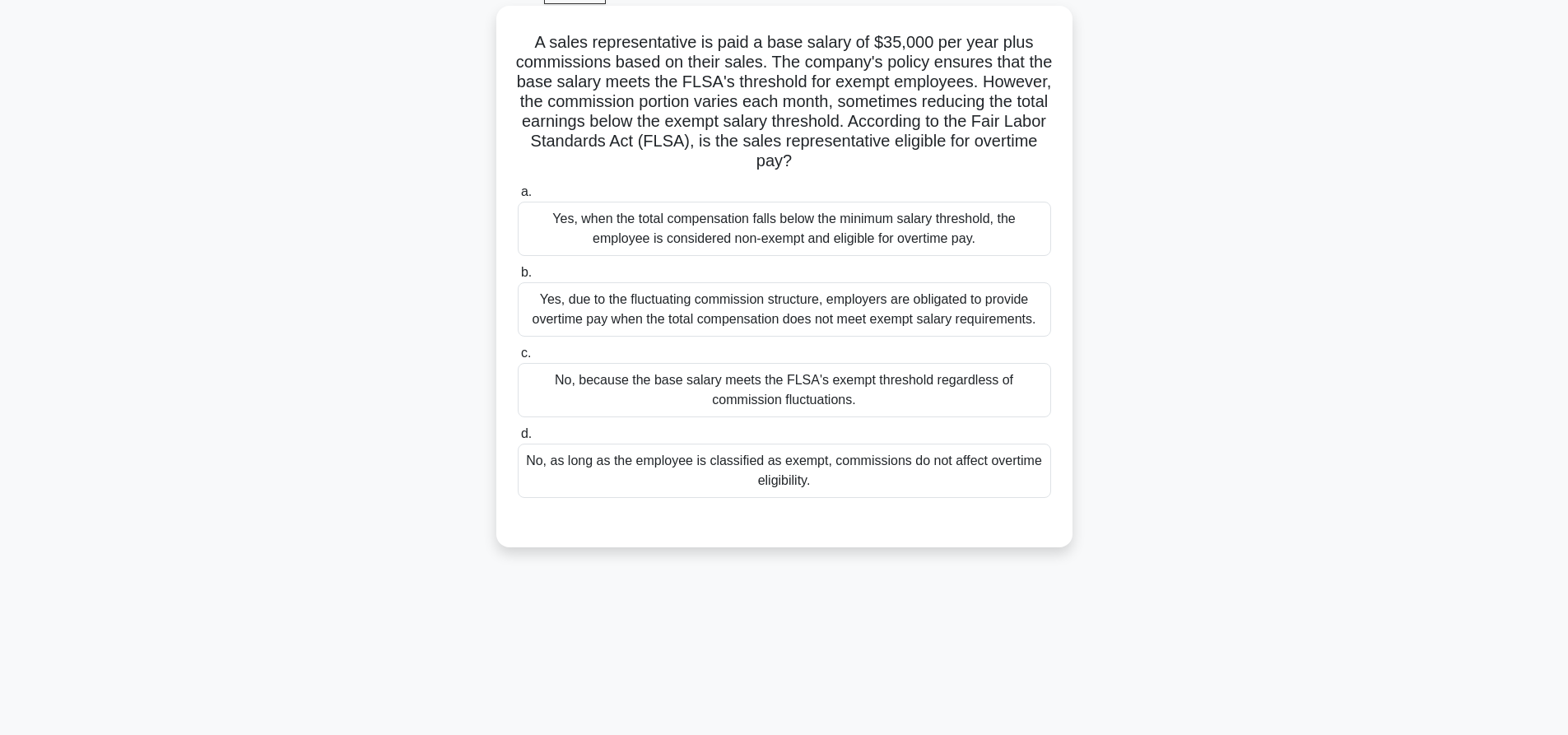
scroll to position [0, 0]
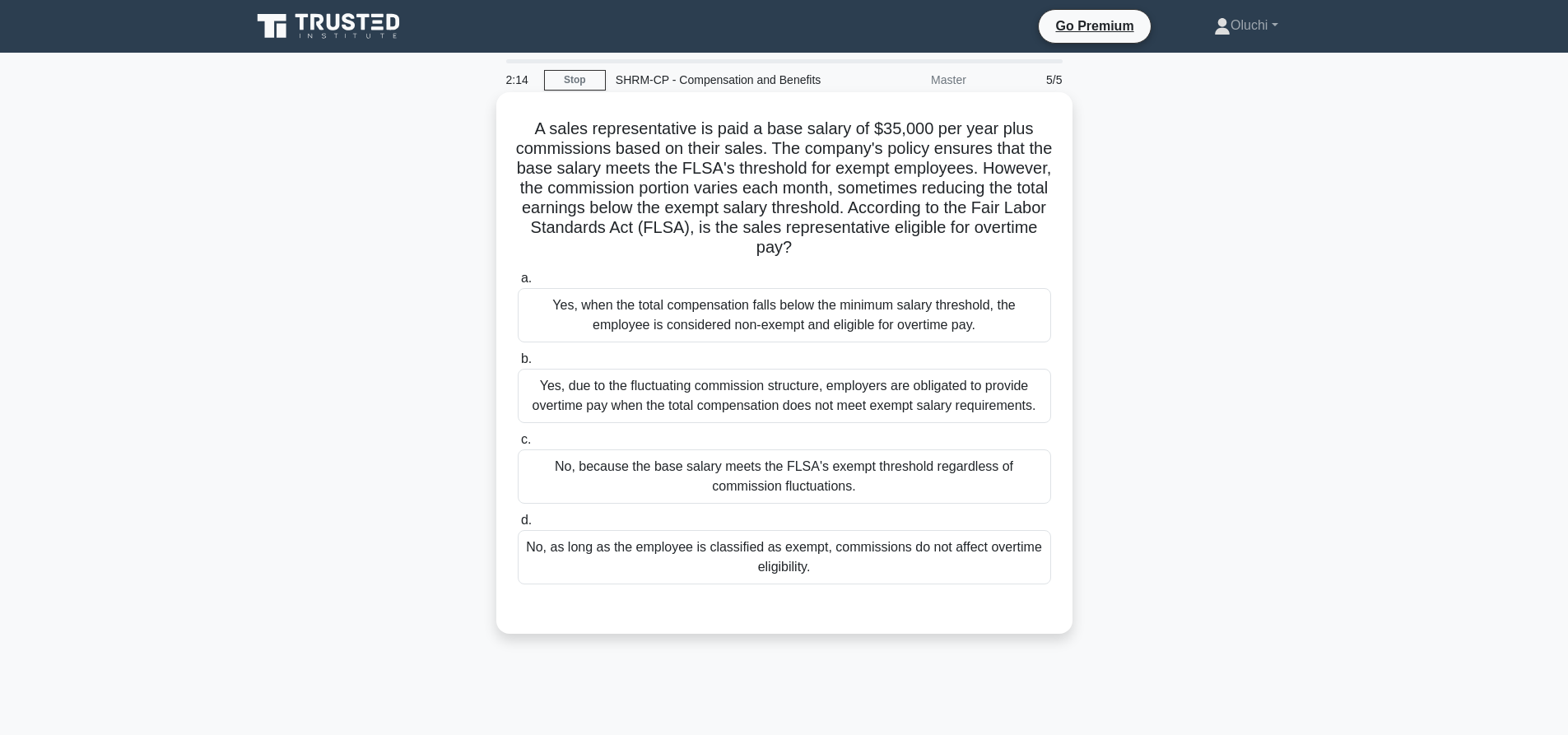
click at [742, 465] on div "No, because the base salary meets the FLSA's exempt threshold regardless of com…" at bounding box center [784, 477] width 533 height 54
click at [517, 445] on input "c. No, because the base salary meets the FLSA's exempt threshold regardless of …" at bounding box center [517, 440] width 0 height 11
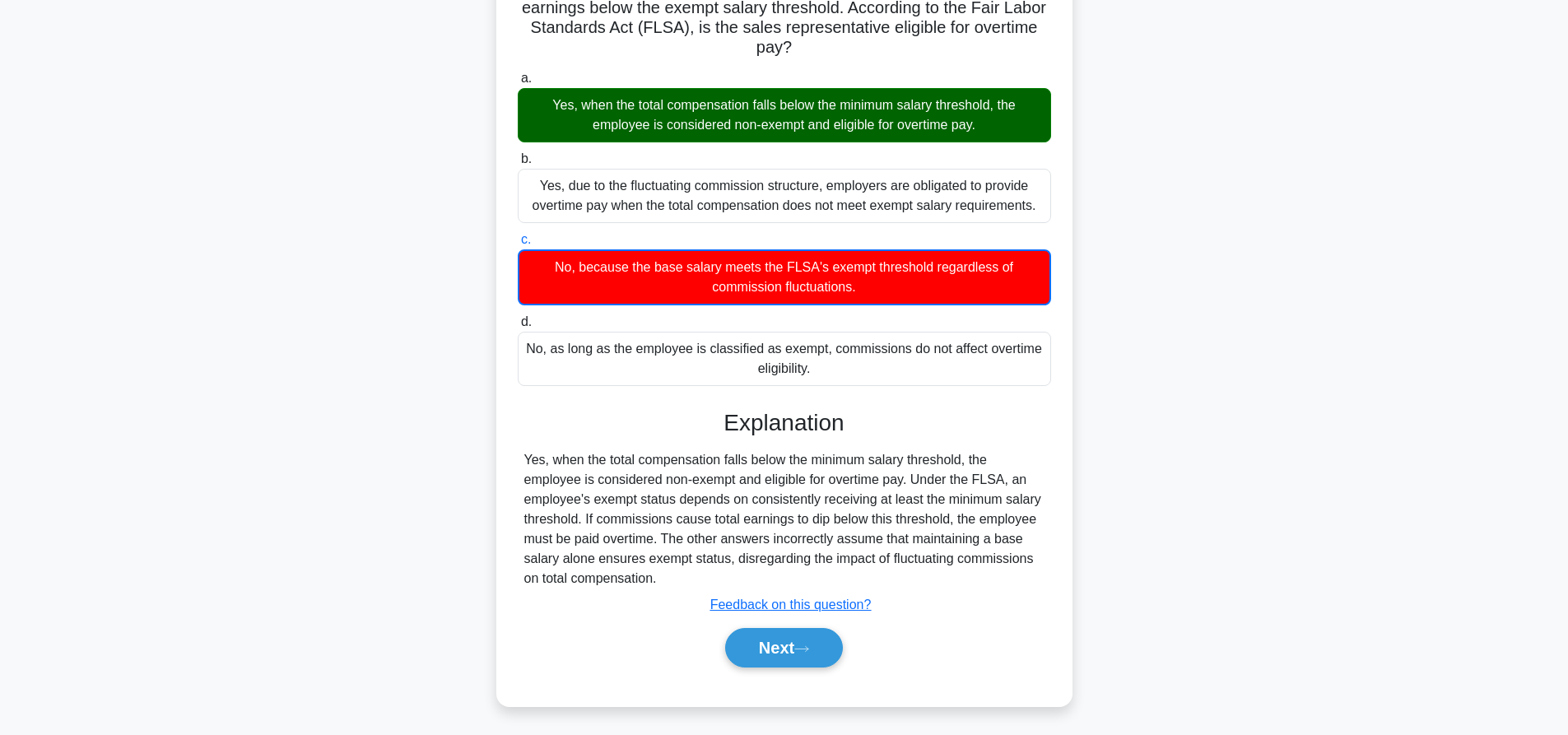
scroll to position [203, 0]
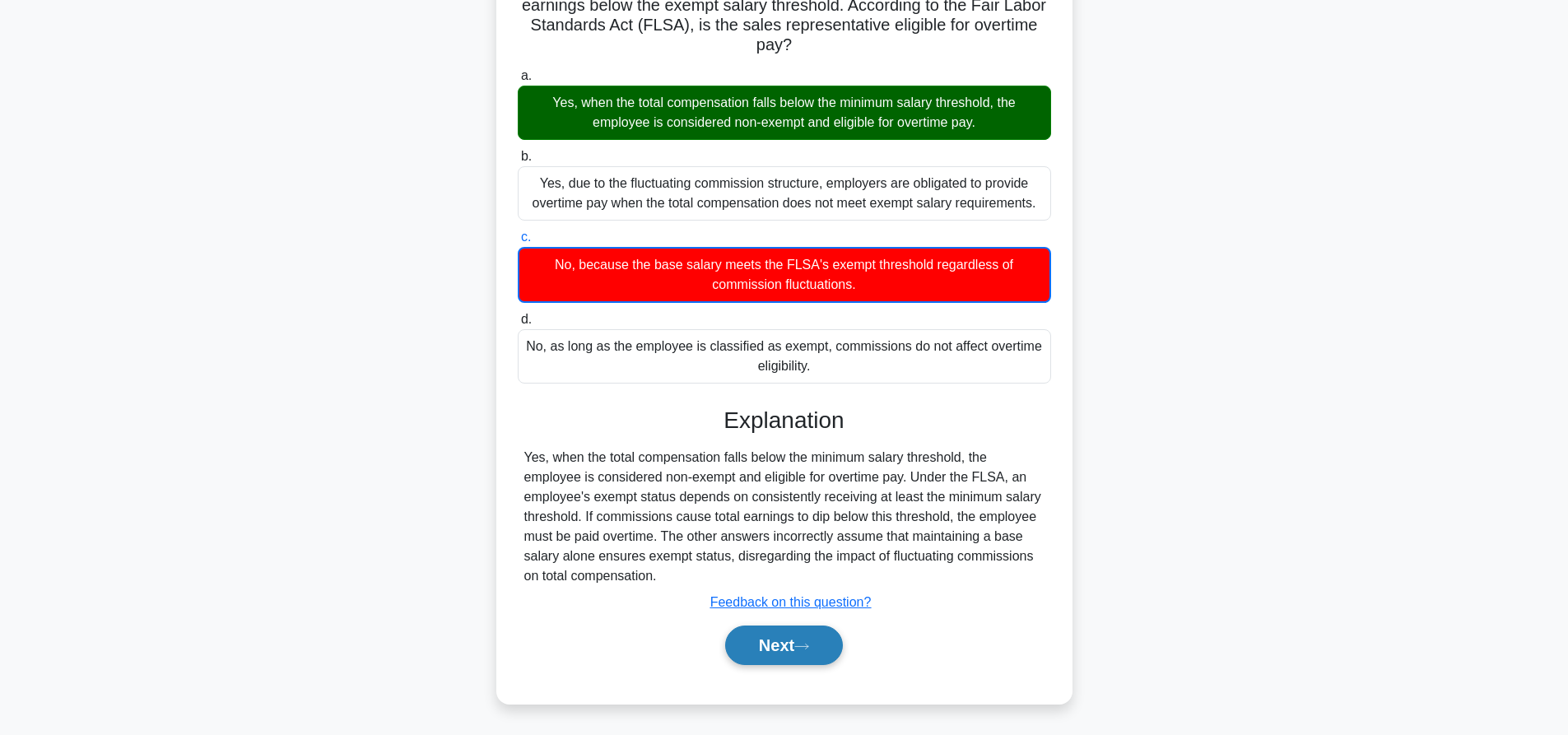
click at [767, 640] on button "Next" at bounding box center [784, 645] width 118 height 40
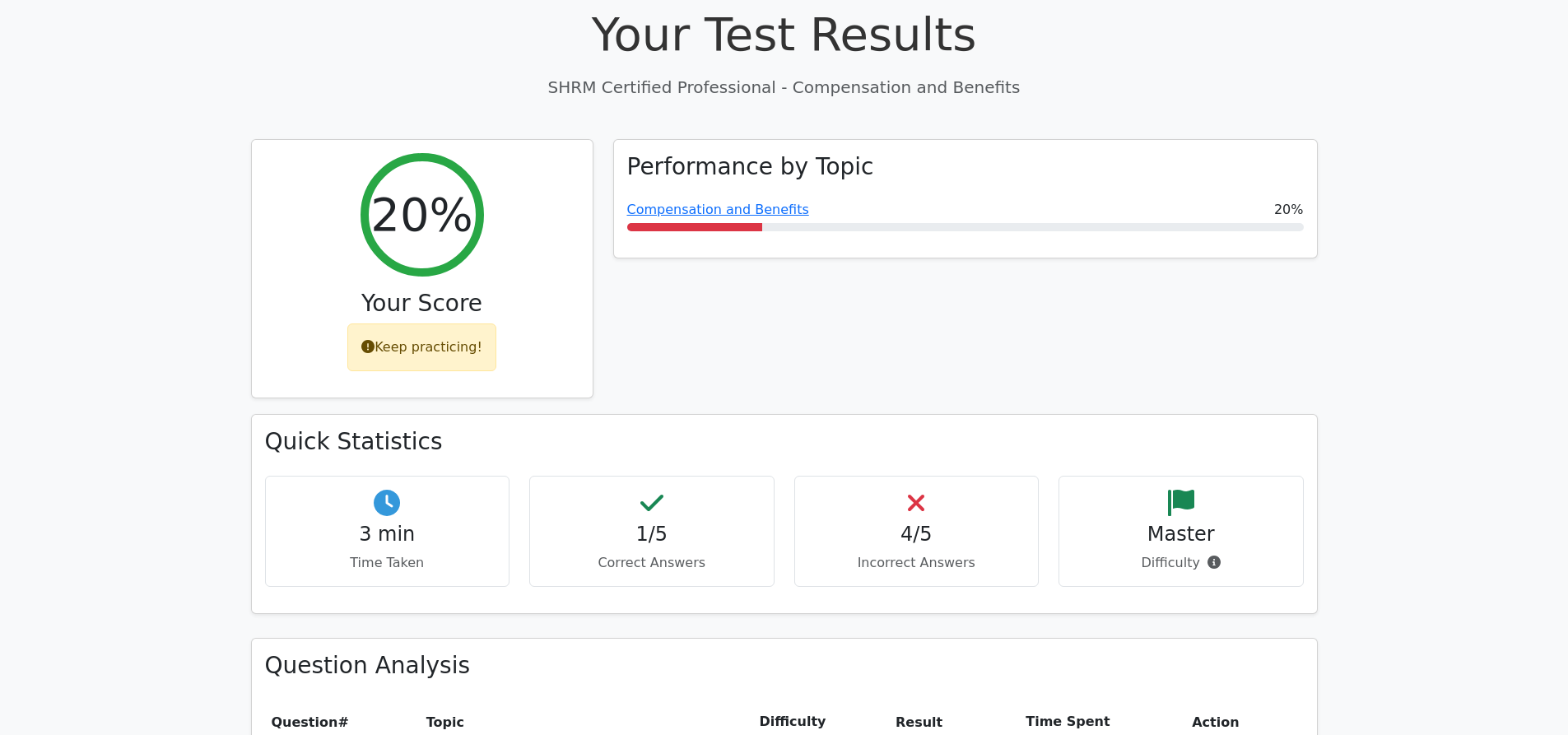
scroll to position [576, 0]
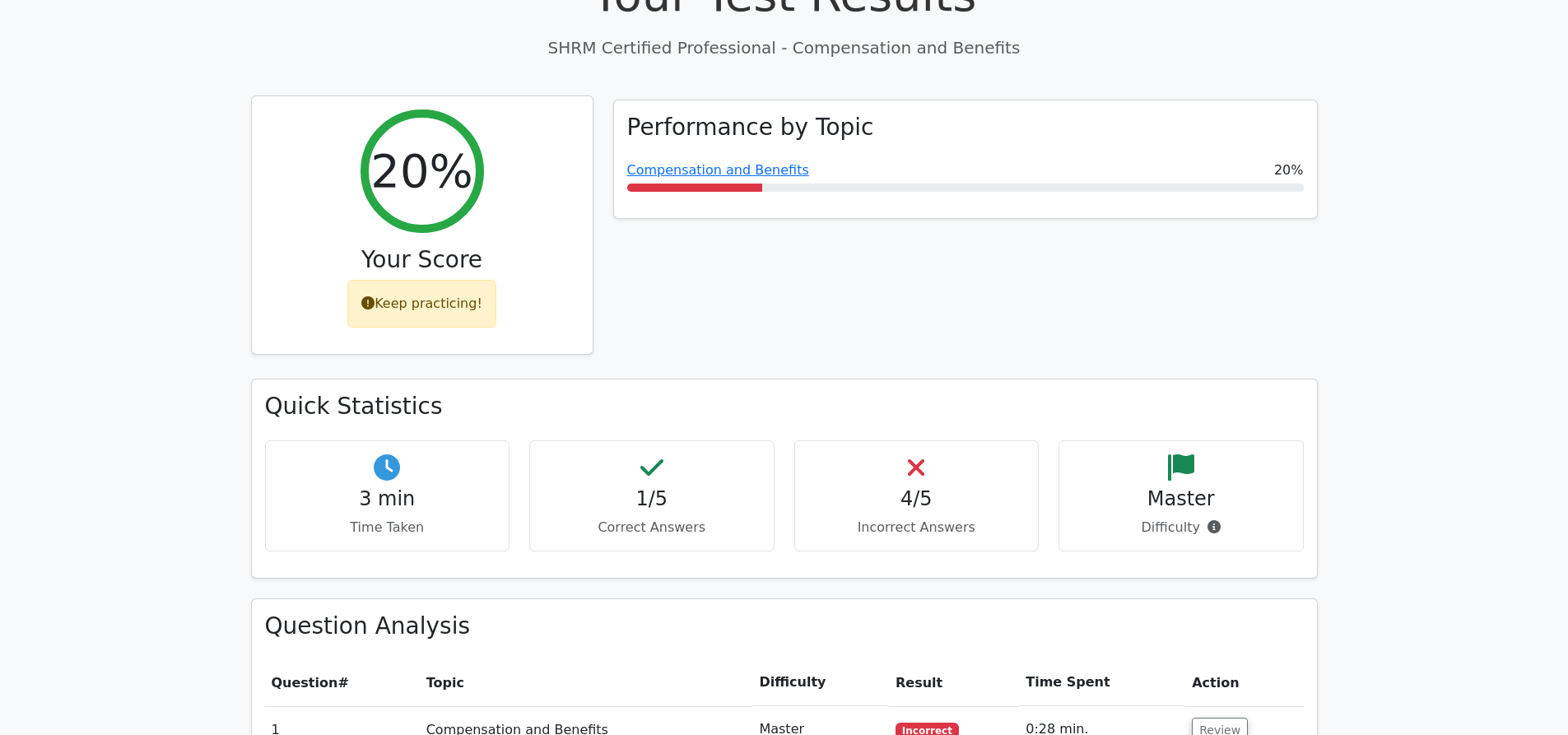
click at [358, 280] on div "Keep practicing!" at bounding box center [422, 304] width 149 height 47
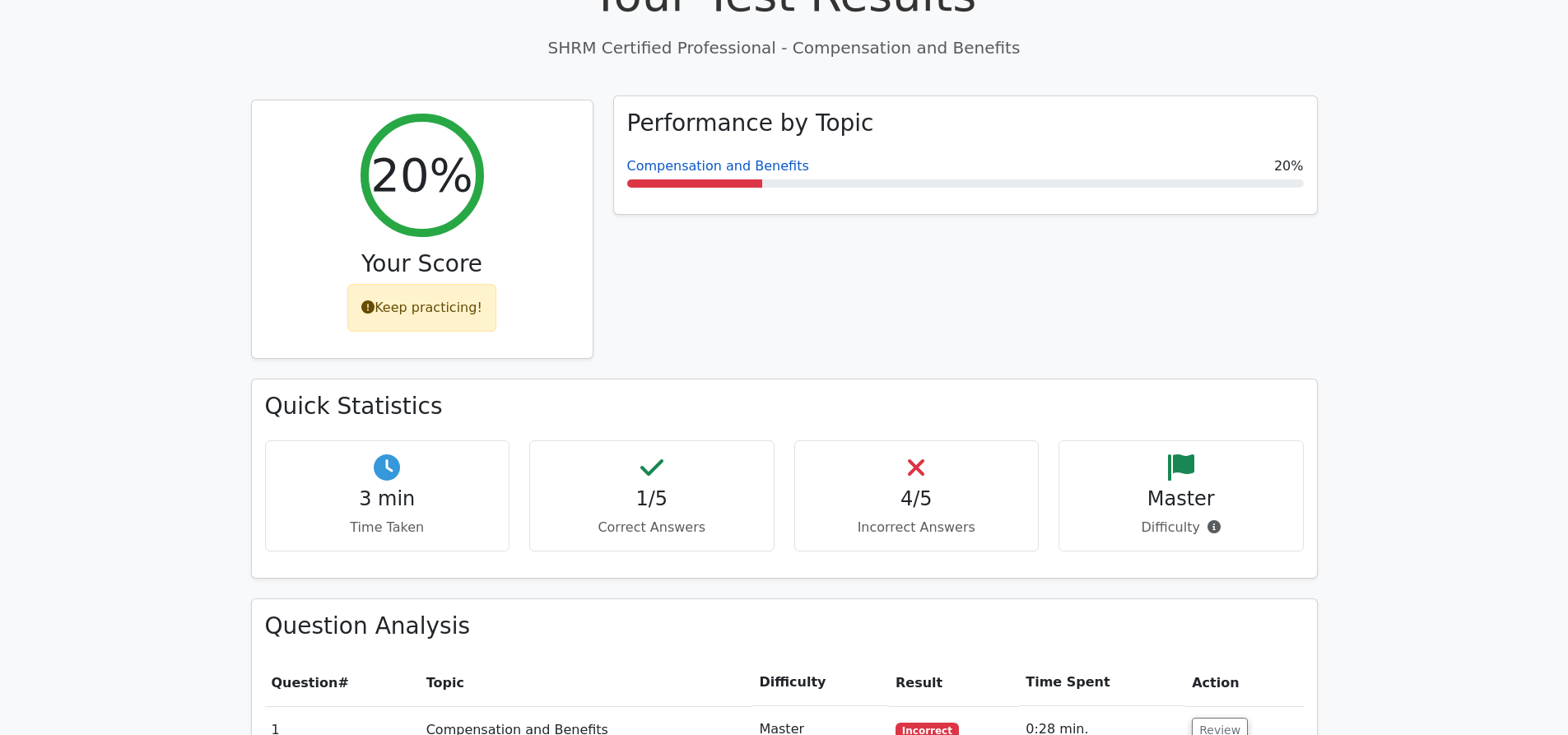
click at [695, 158] on link "Compensation and Benefits" at bounding box center [718, 166] width 182 height 16
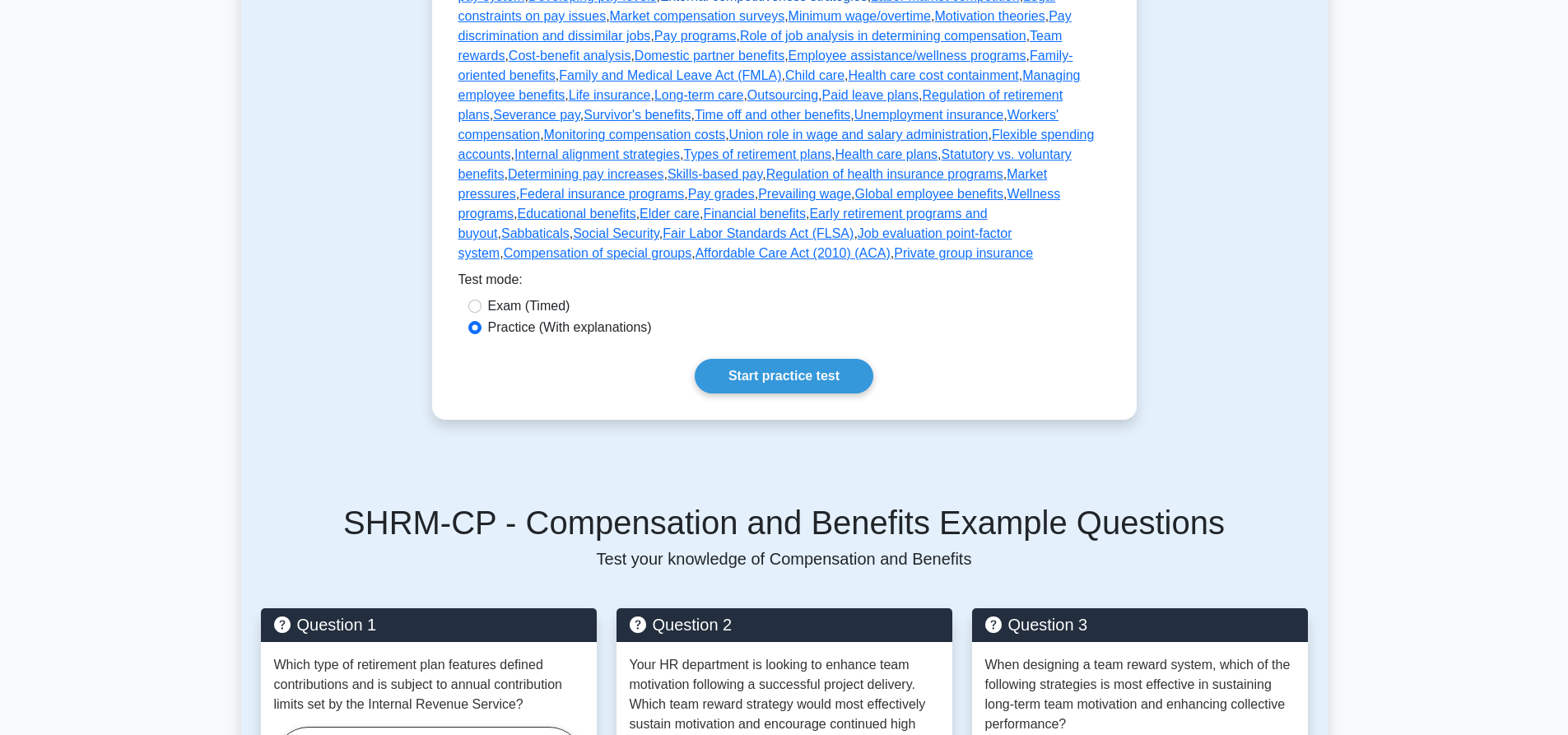
scroll to position [576, 0]
click at [759, 358] on link "Start practice test" at bounding box center [784, 375] width 178 height 34
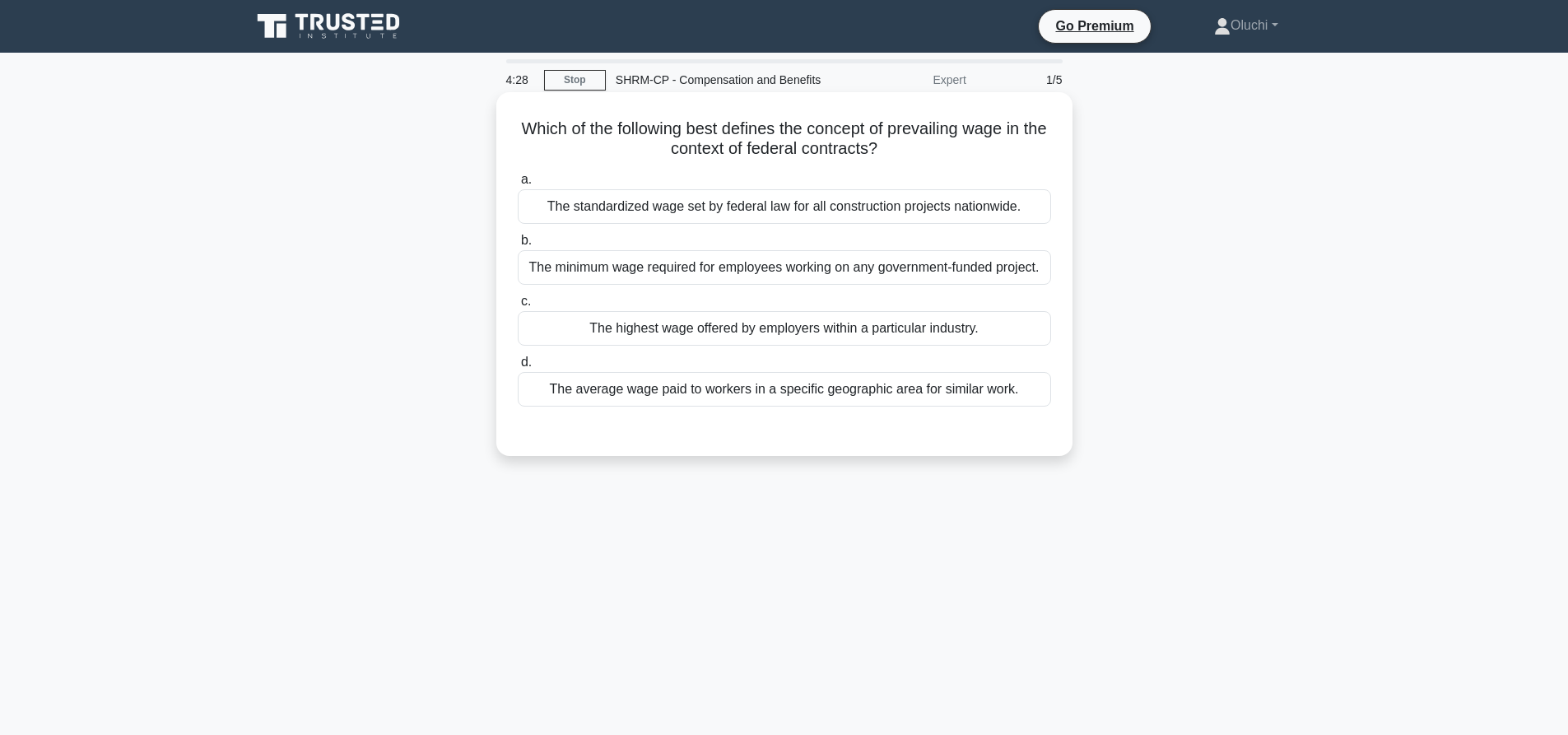
click at [911, 211] on div "The standardized wage set by federal law for all construction projects nationwi…" at bounding box center [784, 206] width 533 height 34
click at [517, 185] on input "a. The standardized wage set by federal law for all construction projects natio…" at bounding box center [517, 180] width 0 height 11
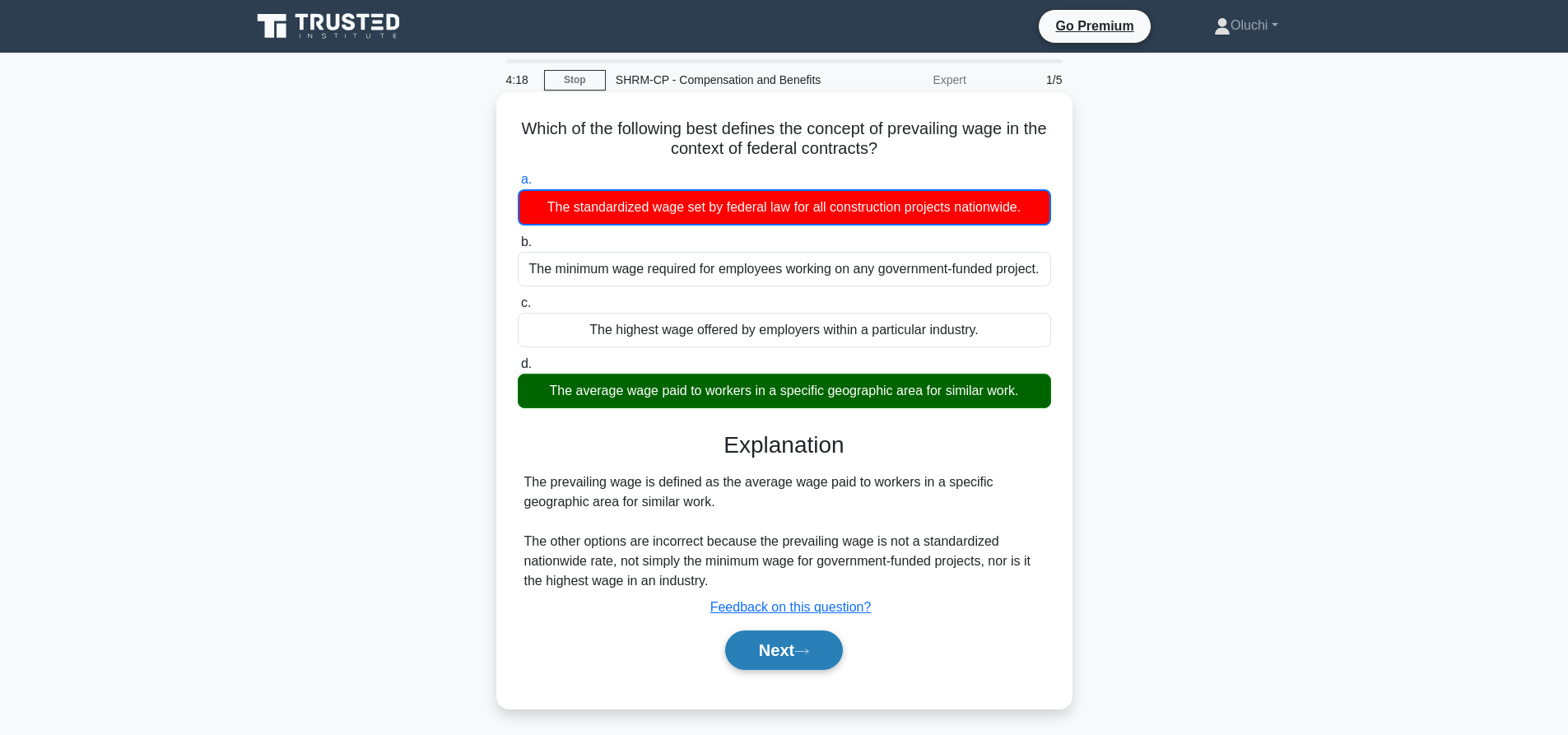
click at [780, 652] on button "Next" at bounding box center [784, 650] width 118 height 40
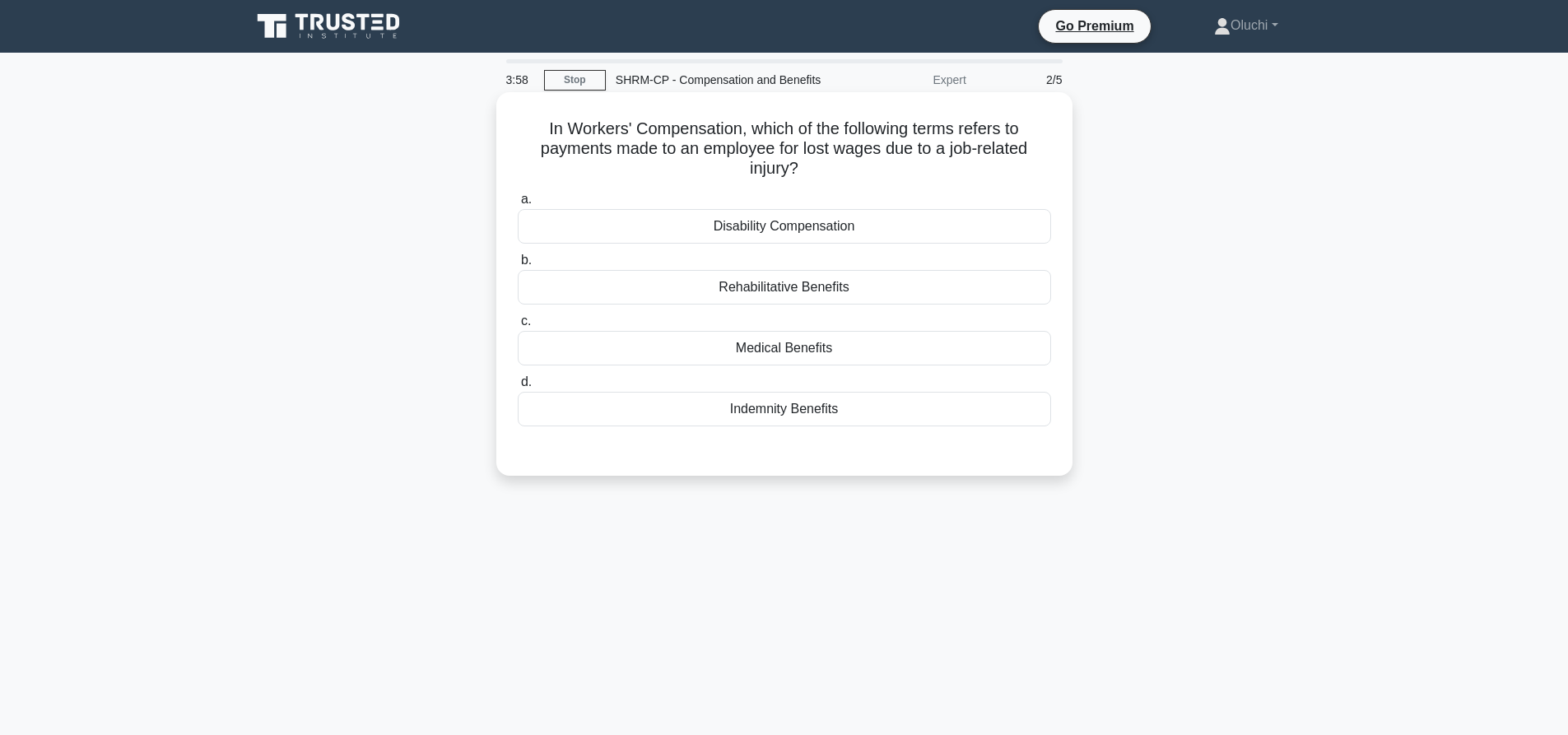
click at [803, 409] on div "Indemnity Benefits" at bounding box center [784, 408] width 533 height 34
click at [517, 387] on input "d. Indemnity Benefits" at bounding box center [517, 382] width 0 height 11
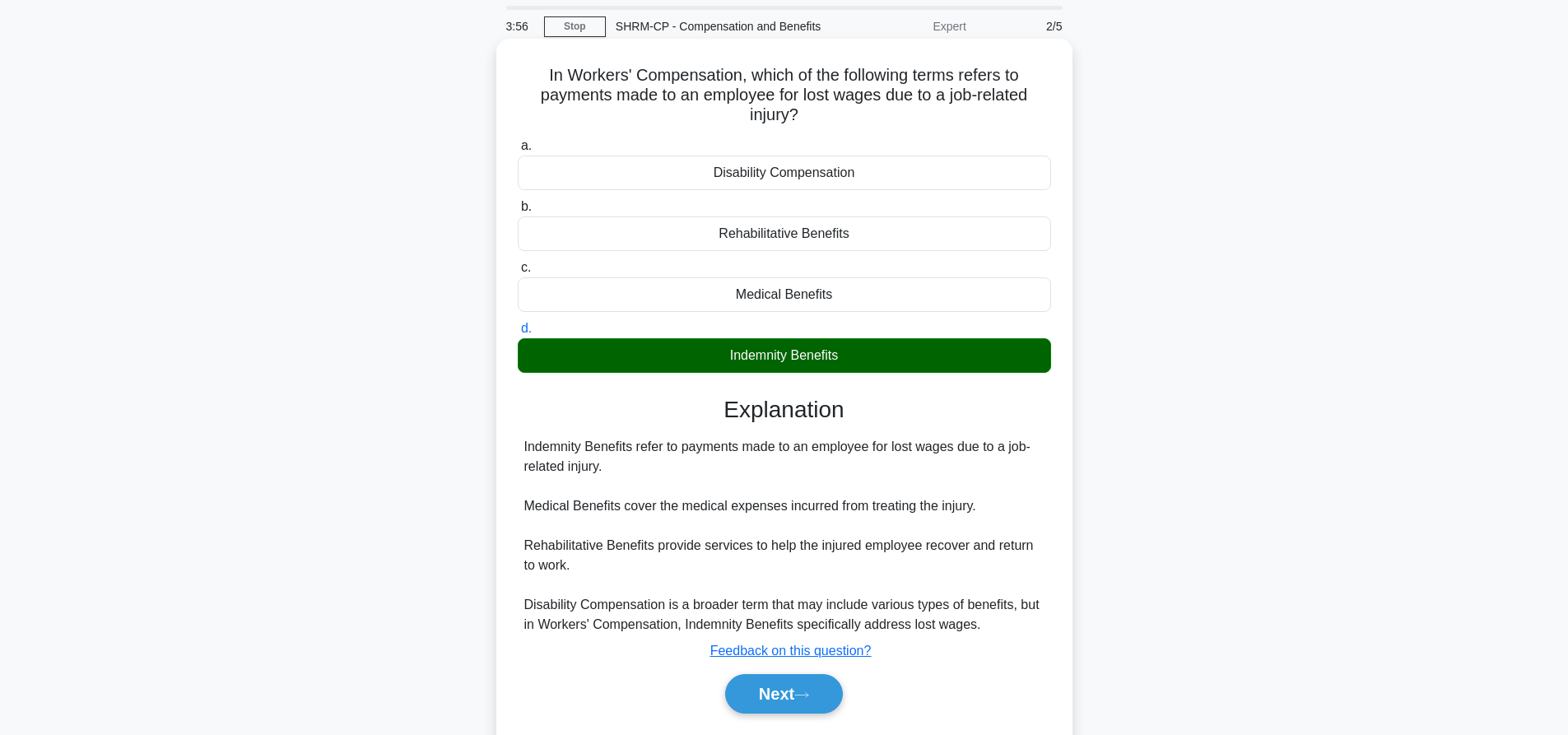
scroll to position [83, 0]
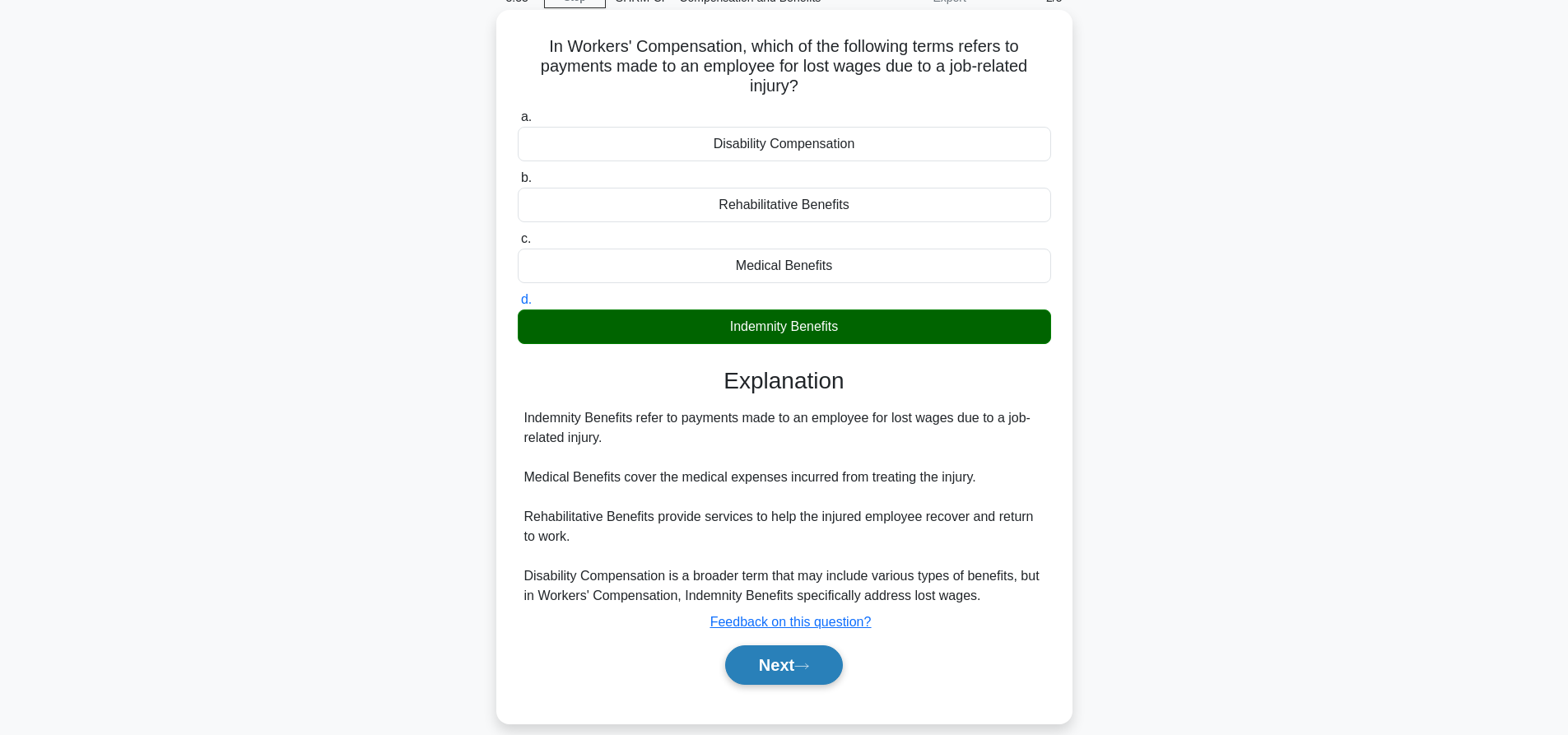
click at [767, 668] on button "Next" at bounding box center [784, 665] width 118 height 40
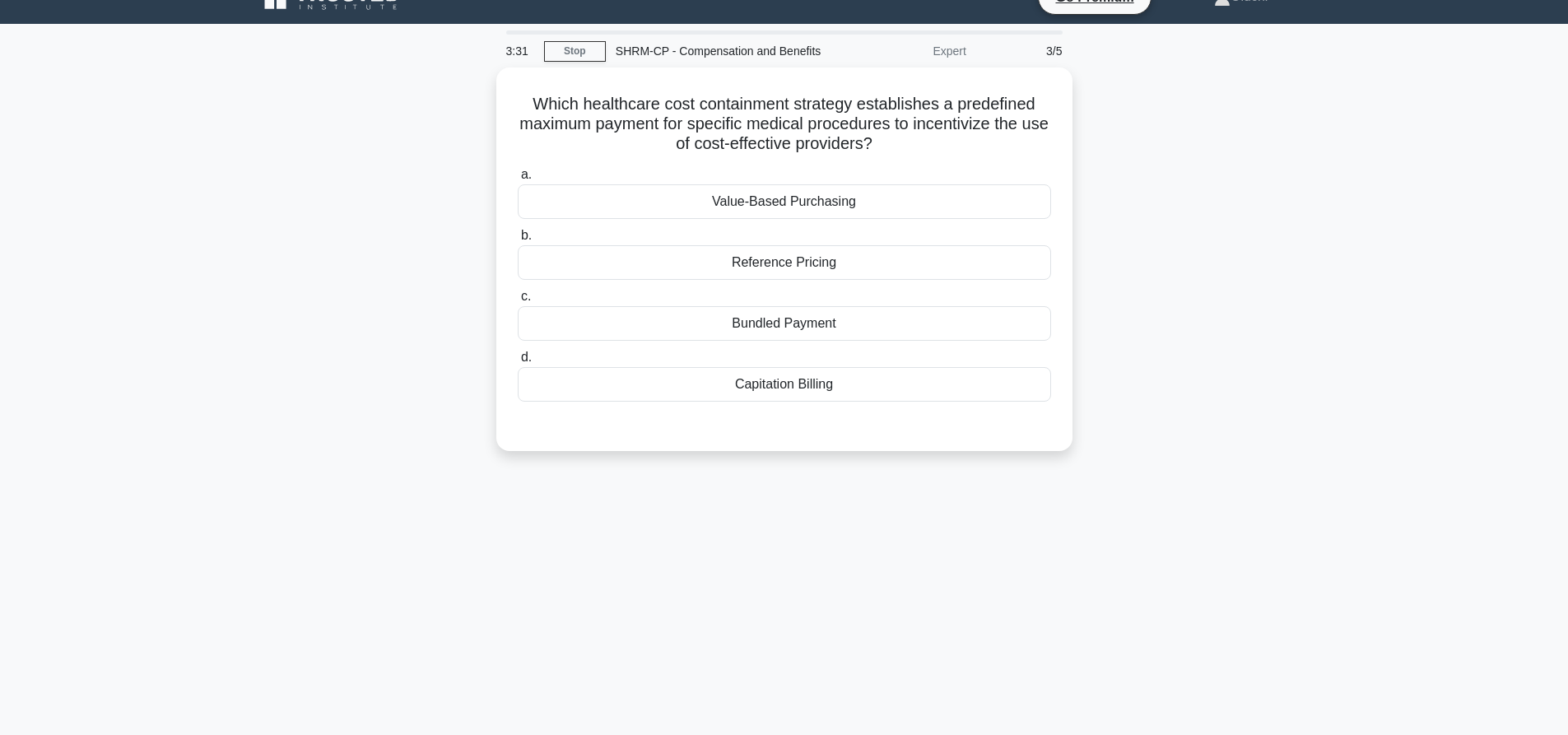
scroll to position [0, 0]
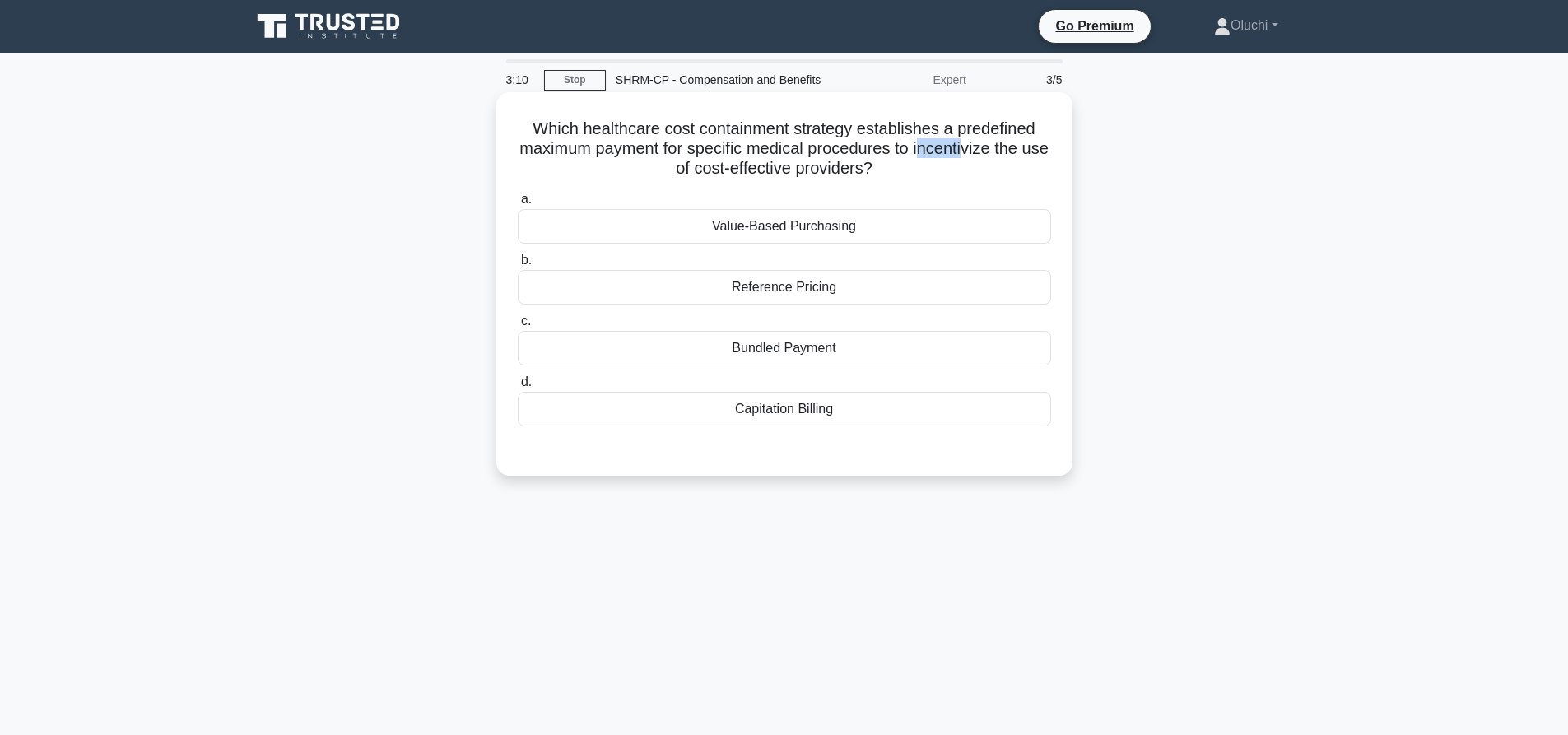
drag, startPoint x: 974, startPoint y: 145, endPoint x: 993, endPoint y: 149, distance: 19.4
click at [988, 148] on h5 "Which healthcare cost containment strategy establishes a predefined maximum pay…" at bounding box center [784, 148] width 537 height 61
click at [1005, 156] on h5 "Which healthcare cost containment strategy establishes a predefined maximum pay…" at bounding box center [784, 148] width 537 height 61
click at [774, 332] on div "Bundled Payment" at bounding box center [784, 348] width 533 height 34
click at [517, 327] on input "c. Bundled Payment" at bounding box center [517, 321] width 0 height 11
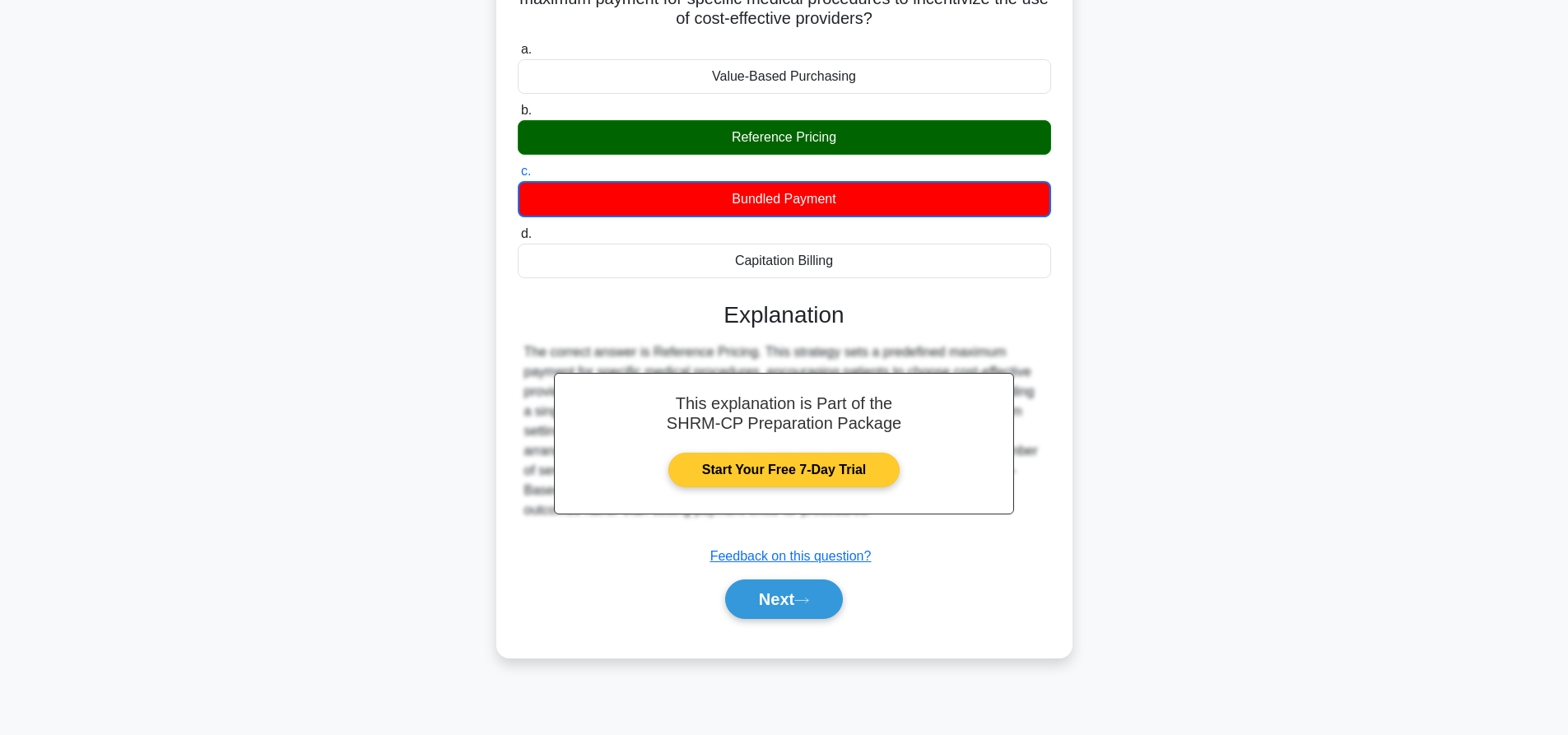
scroll to position [154, 0]
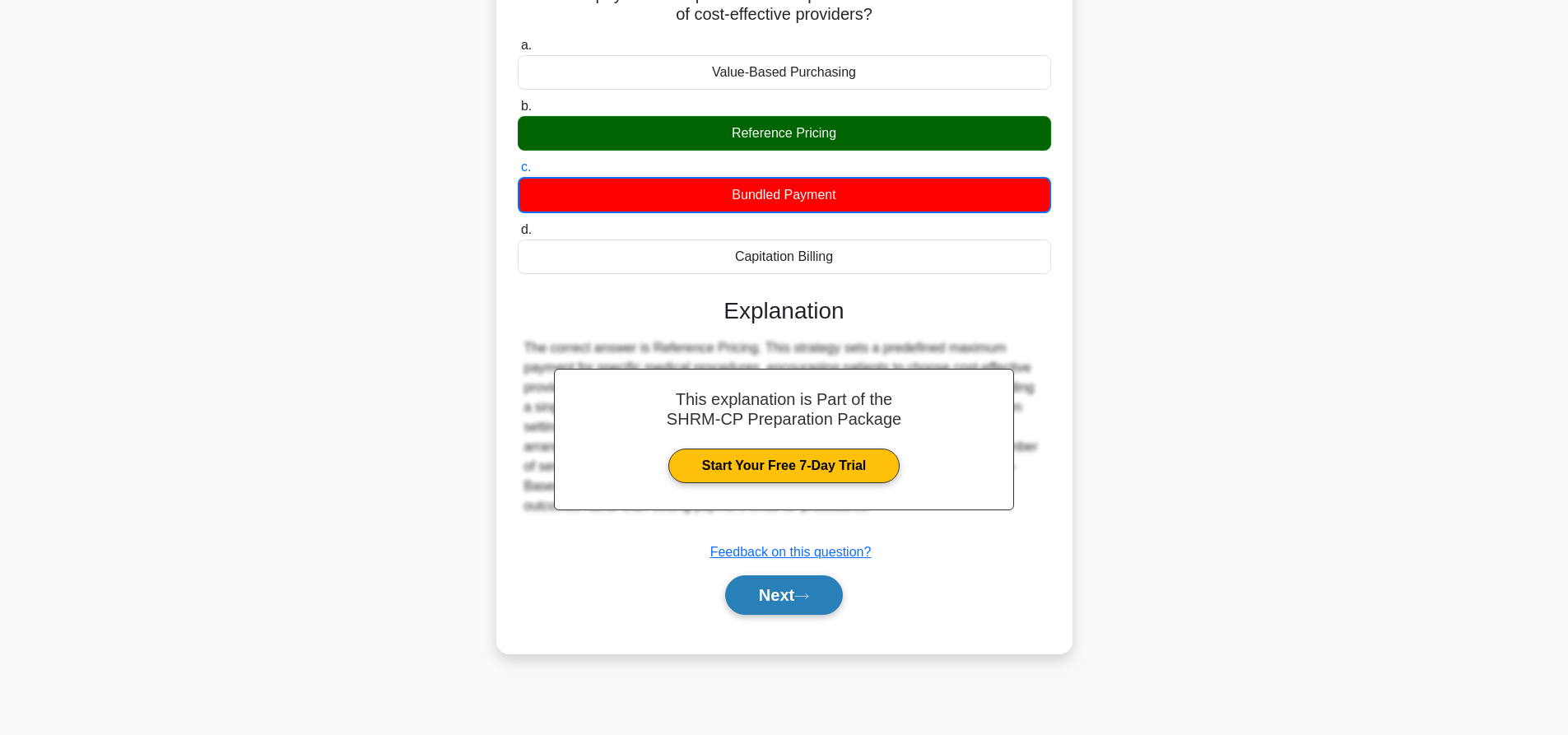
click at [781, 597] on button "Next" at bounding box center [784, 594] width 118 height 40
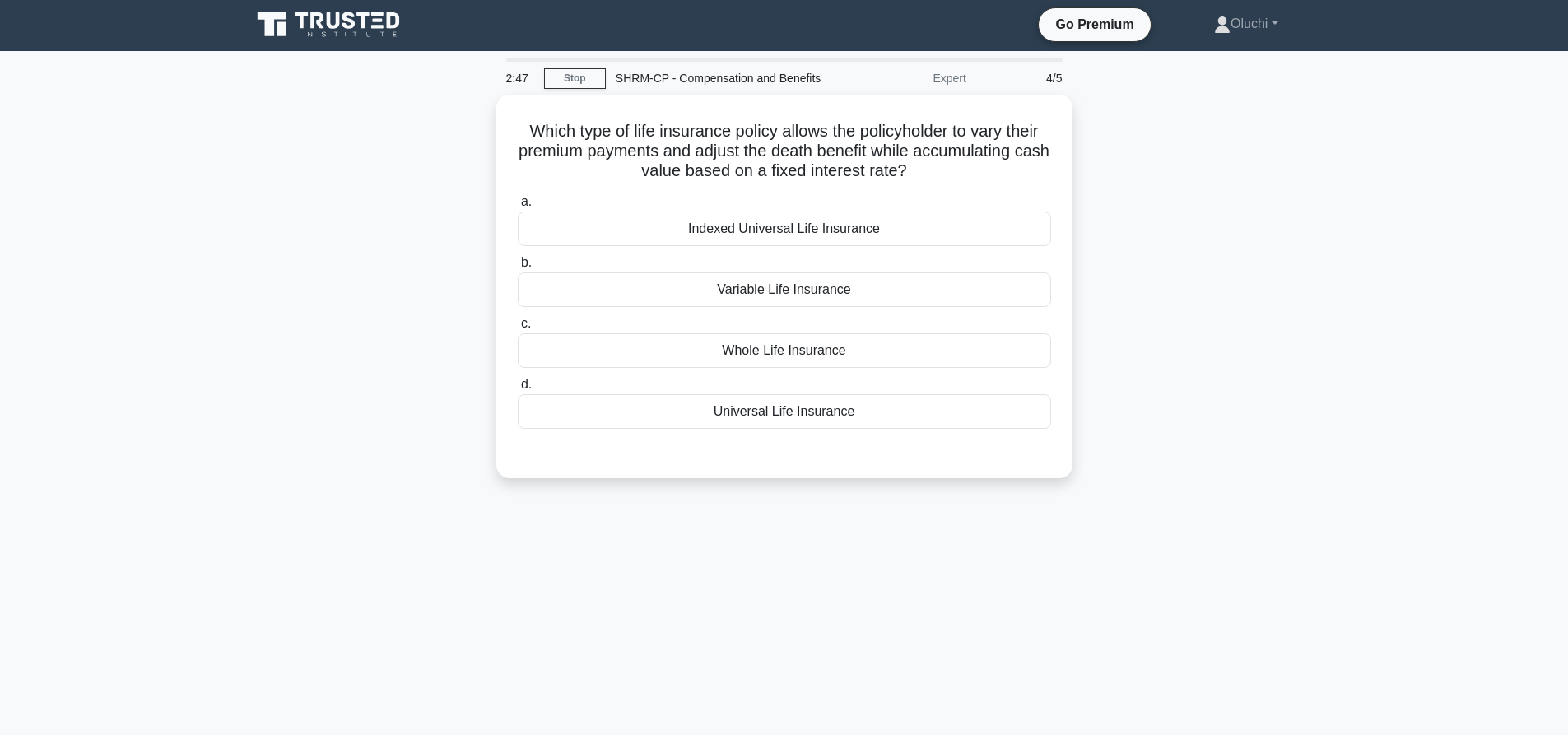
scroll to position [0, 0]
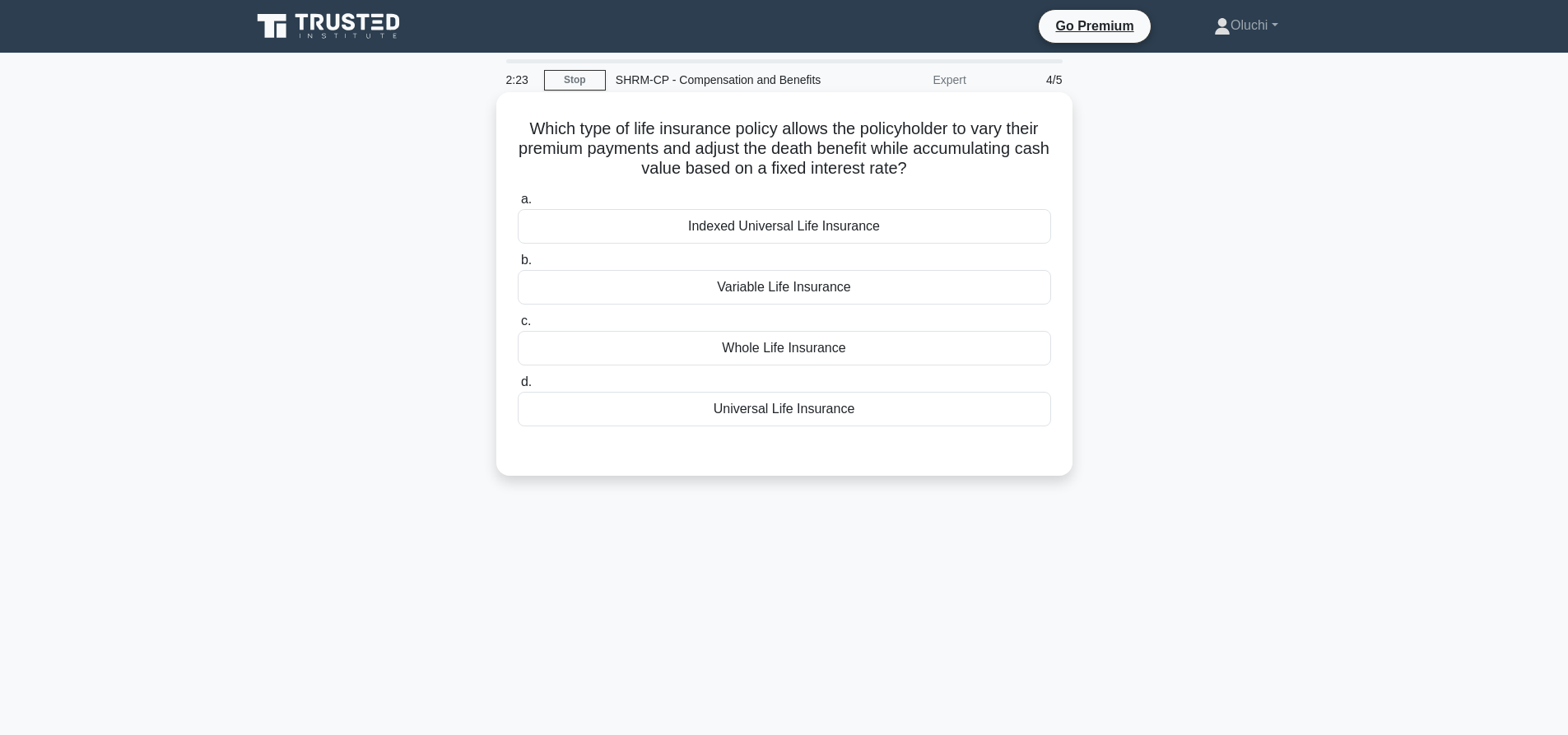
click at [782, 226] on div "Indexed Universal Life Insurance" at bounding box center [784, 226] width 533 height 34
click at [517, 205] on input "a. Indexed Universal Life Insurance" at bounding box center [517, 199] width 0 height 11
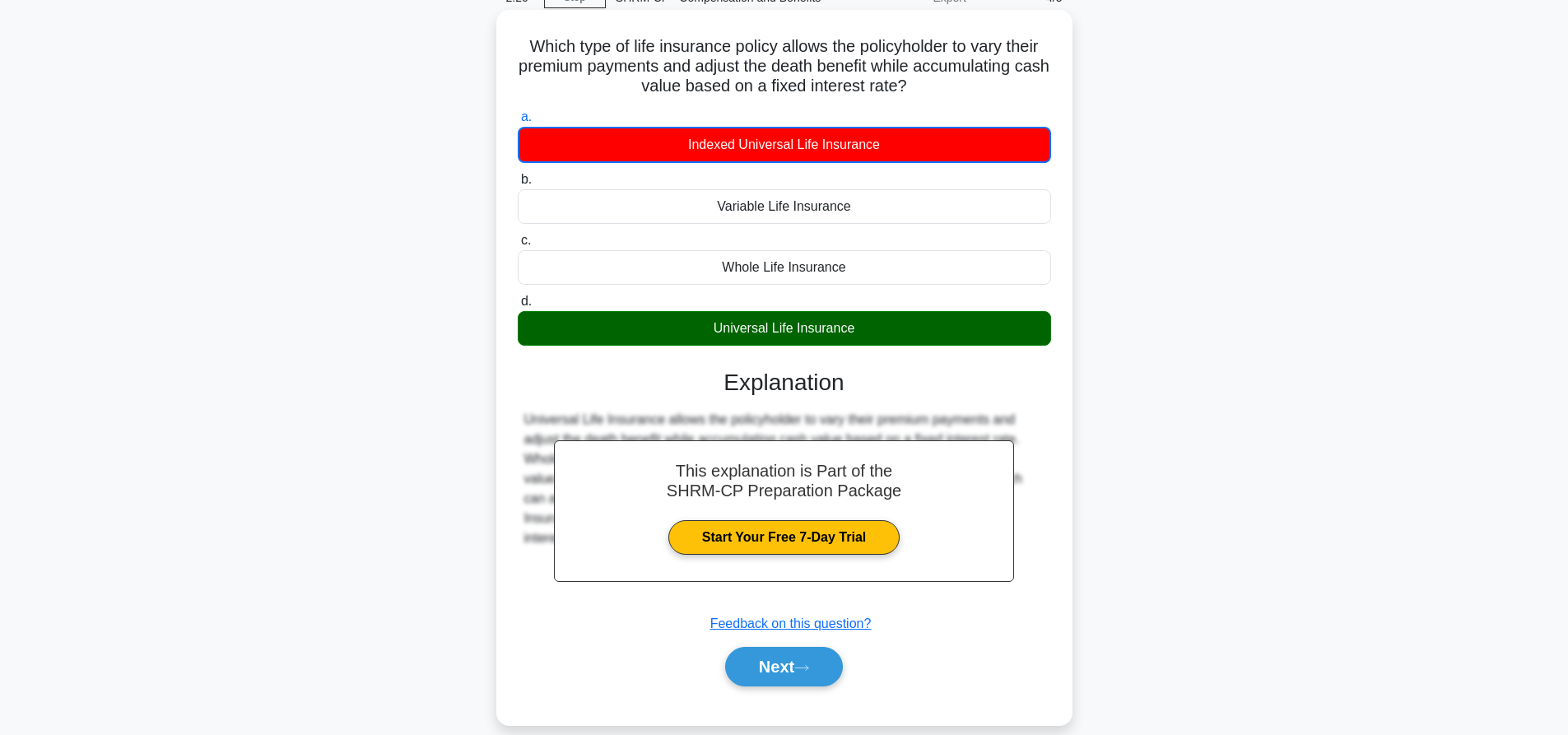
scroll to position [154, 0]
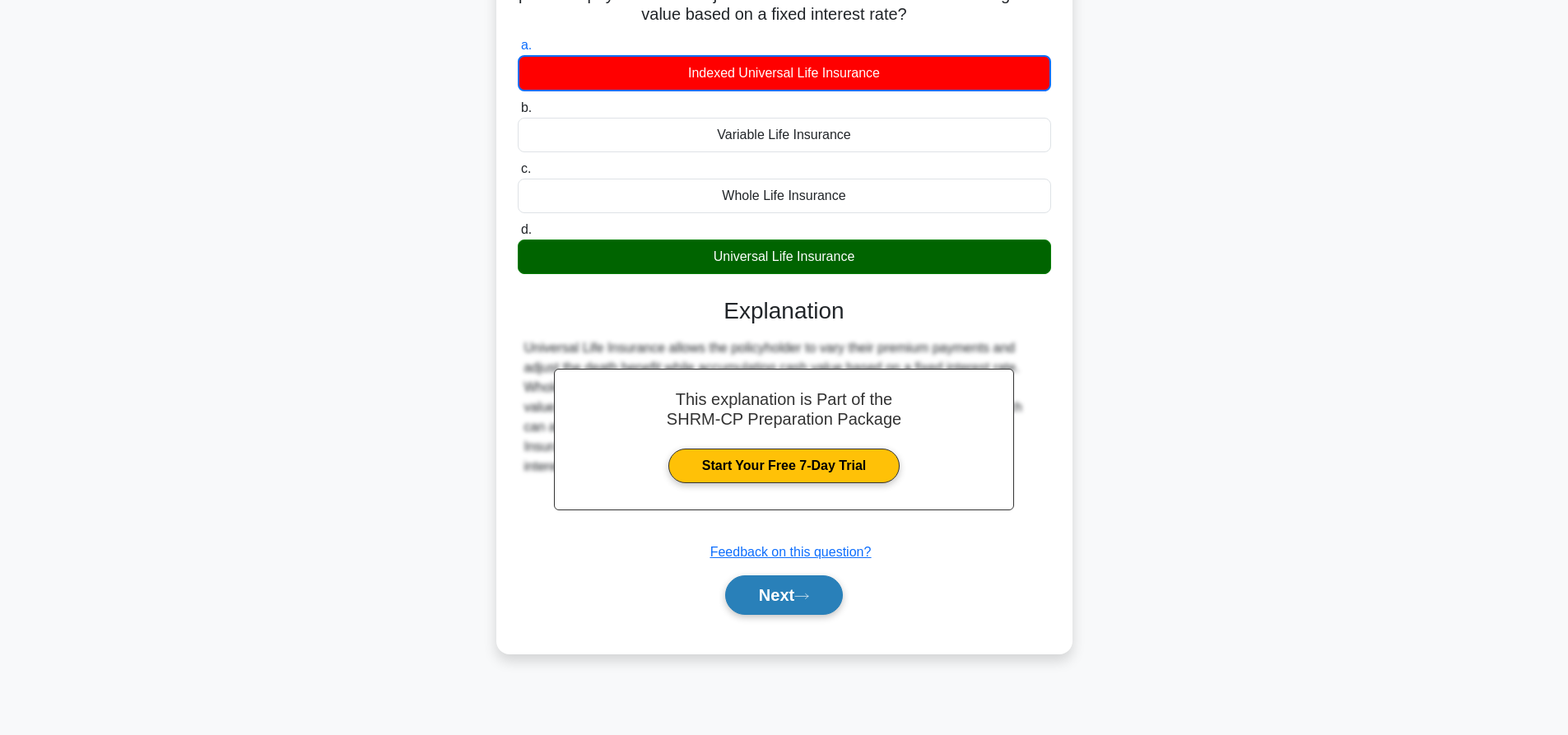
click at [825, 594] on button "Next" at bounding box center [784, 594] width 118 height 40
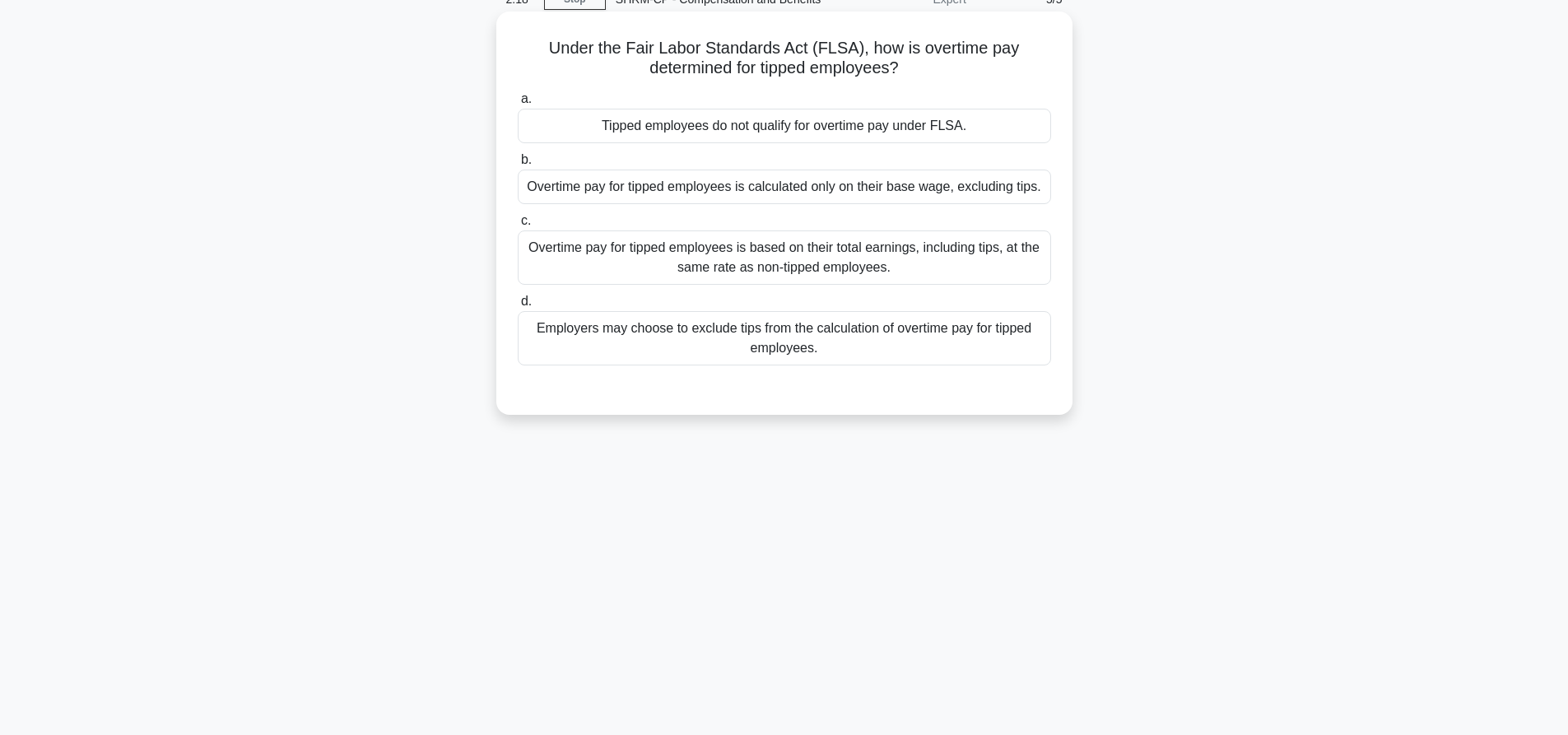
scroll to position [0, 0]
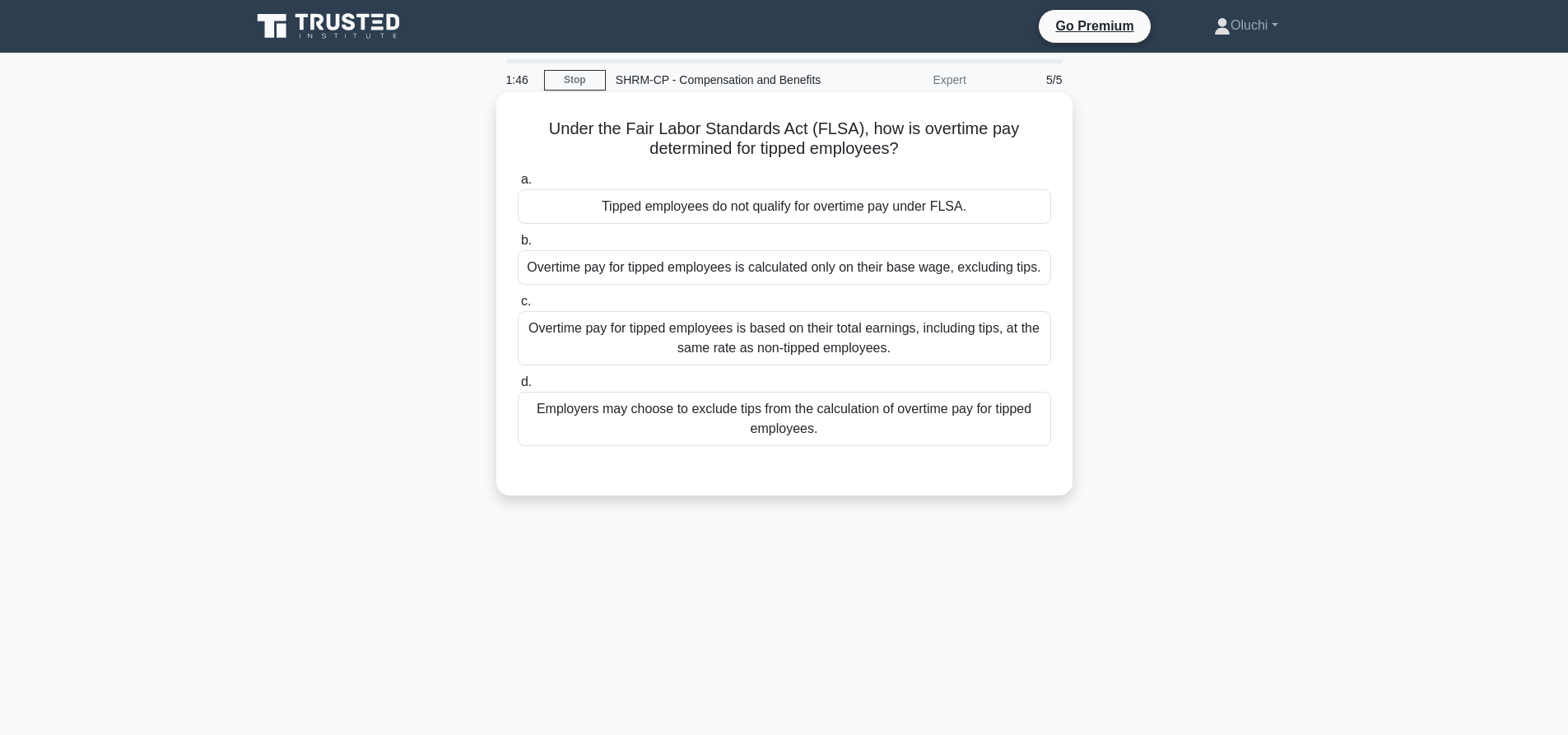
click at [790, 341] on div "Overtime pay for tipped employees is based on their total earnings, including t…" at bounding box center [784, 338] width 533 height 54
click at [517, 307] on input "c. Overtime pay for tipped employees is based on their total earnings, includin…" at bounding box center [517, 301] width 0 height 11
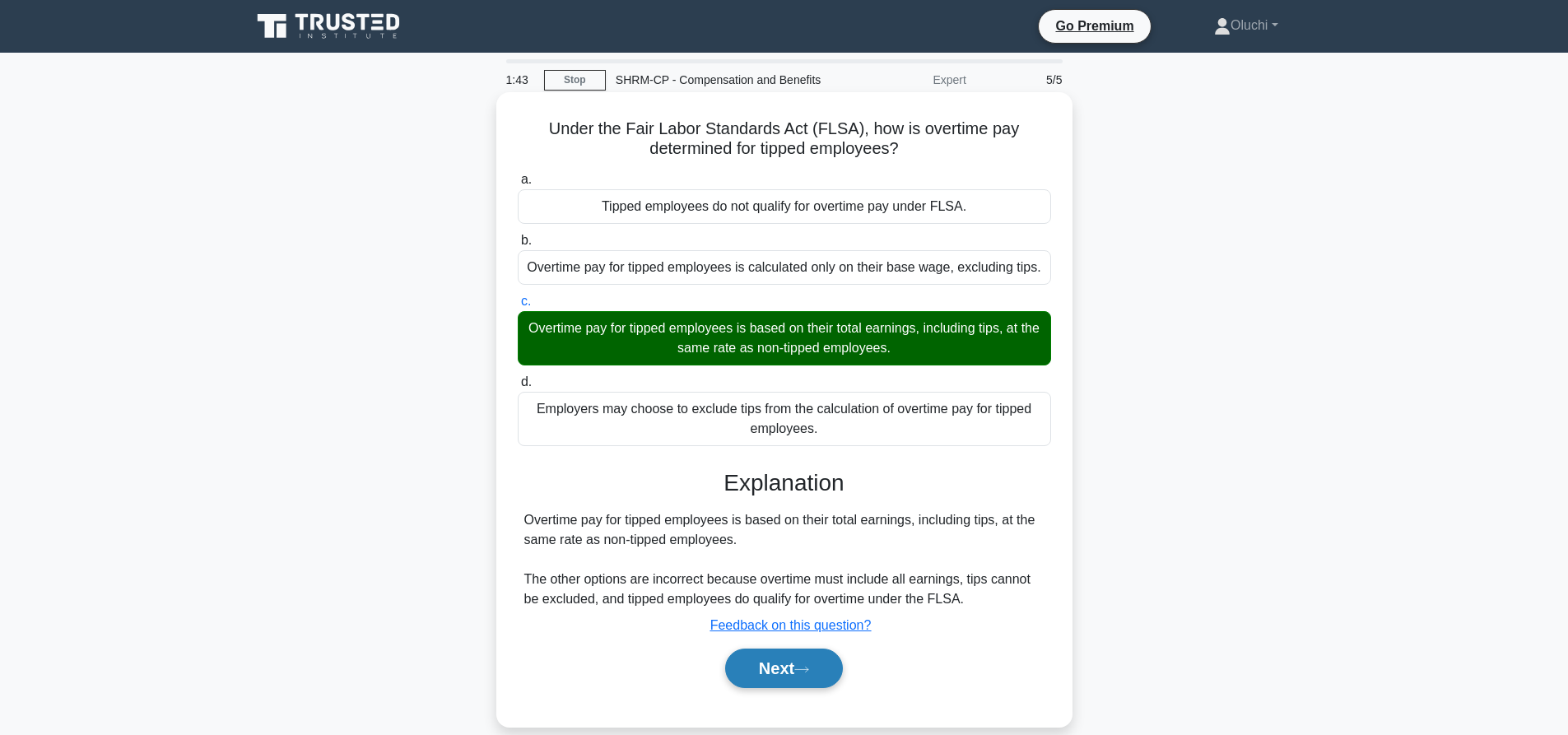
click at [775, 669] on button "Next" at bounding box center [784, 667] width 118 height 40
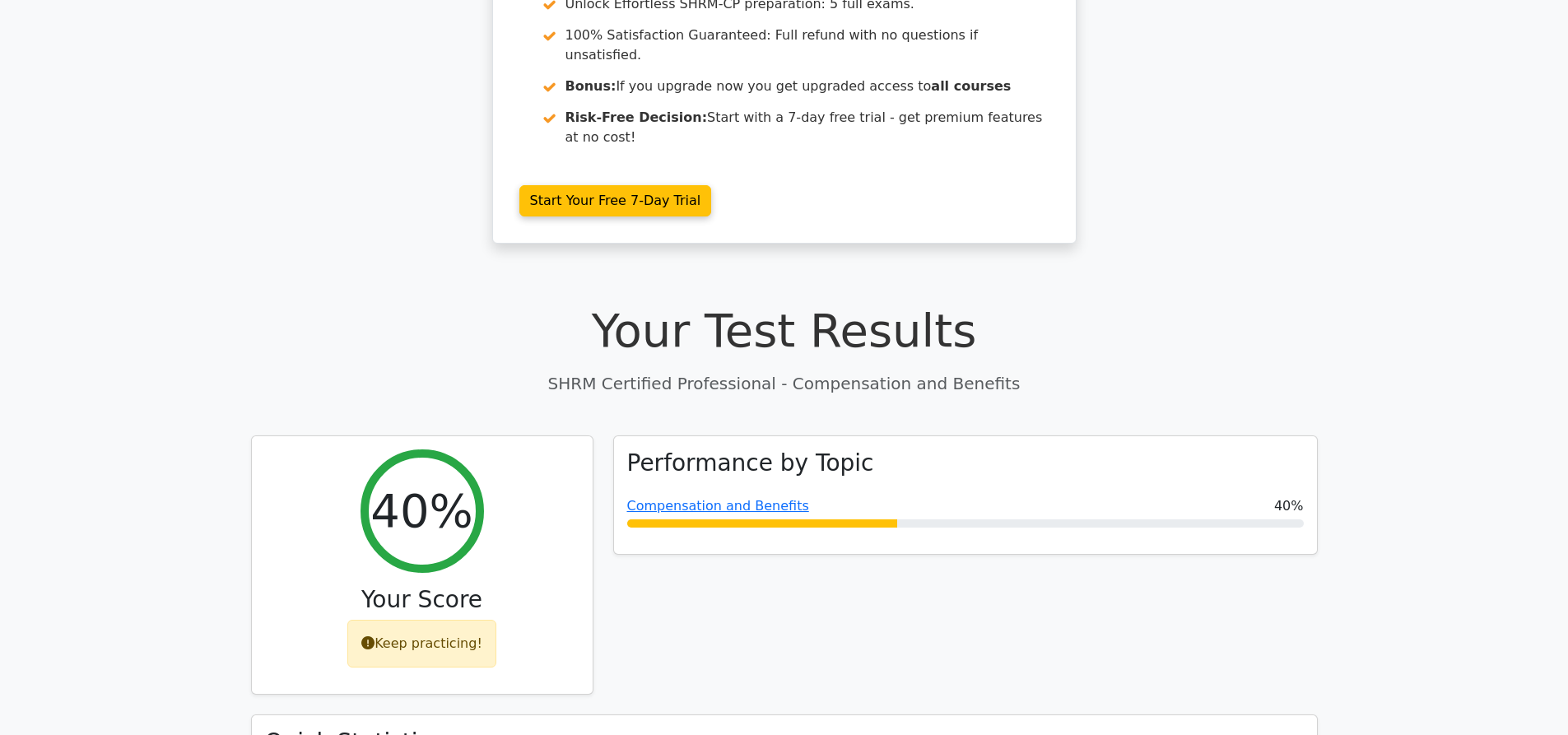
scroll to position [247, 0]
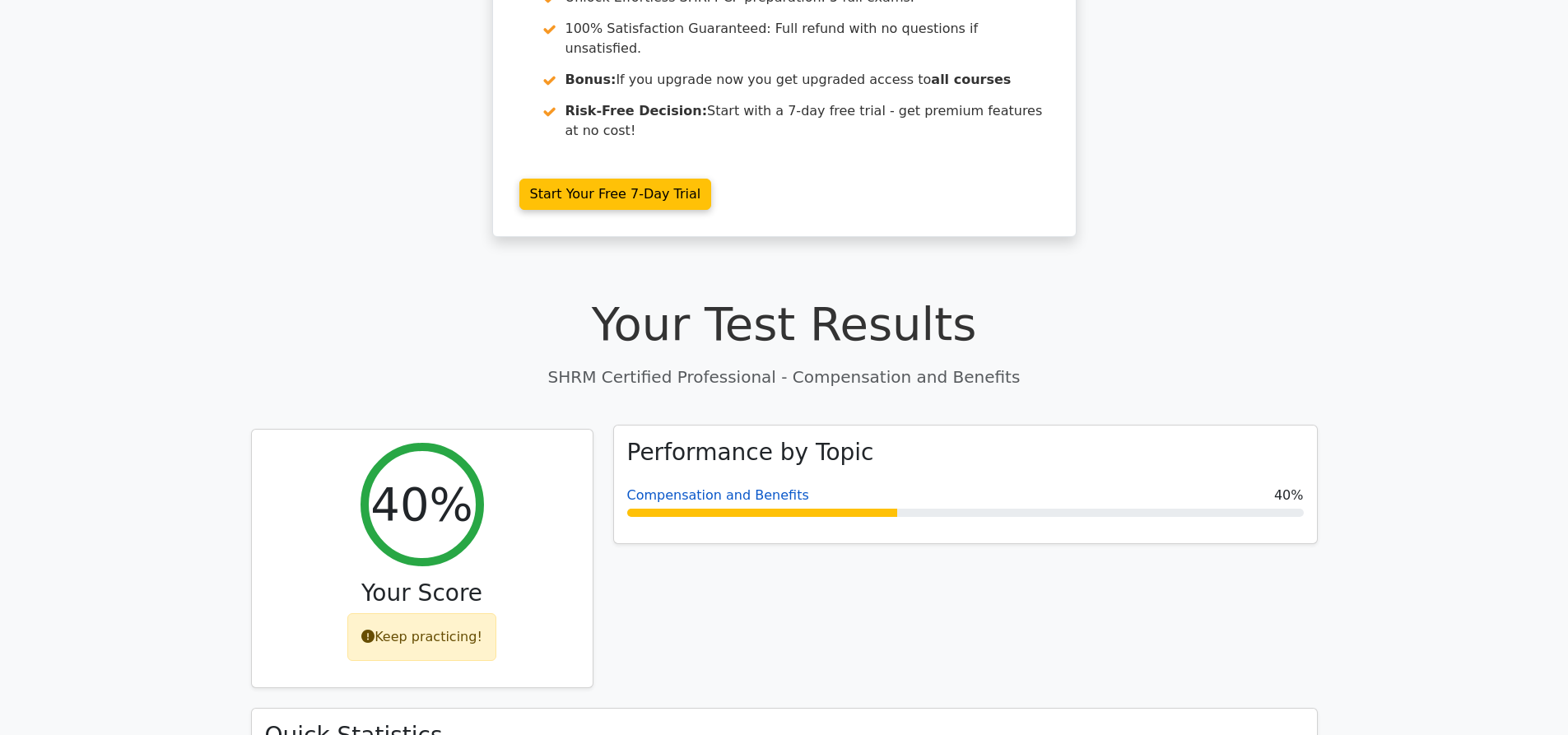
click at [719, 487] on link "Compensation and Benefits" at bounding box center [718, 495] width 182 height 16
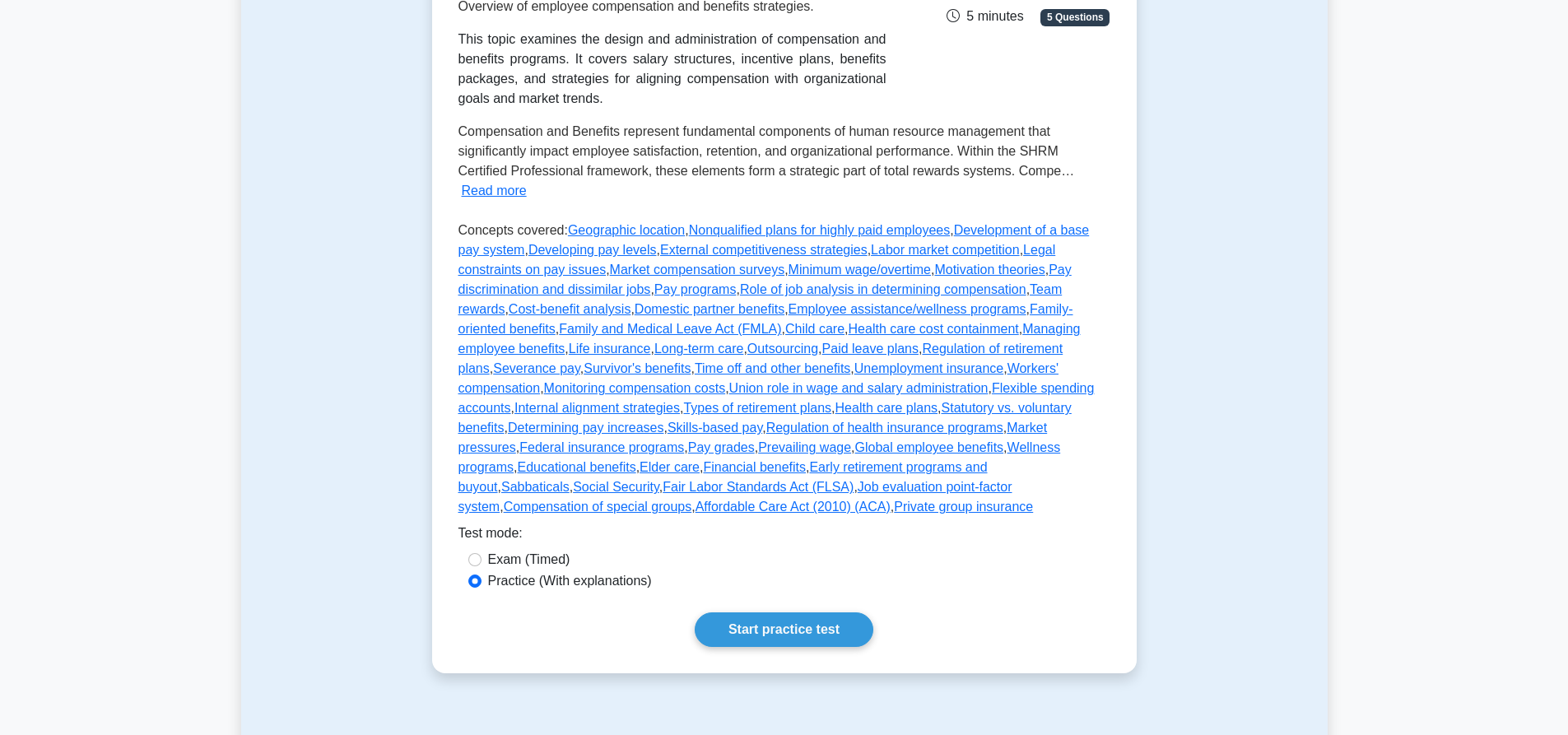
scroll to position [494, 0]
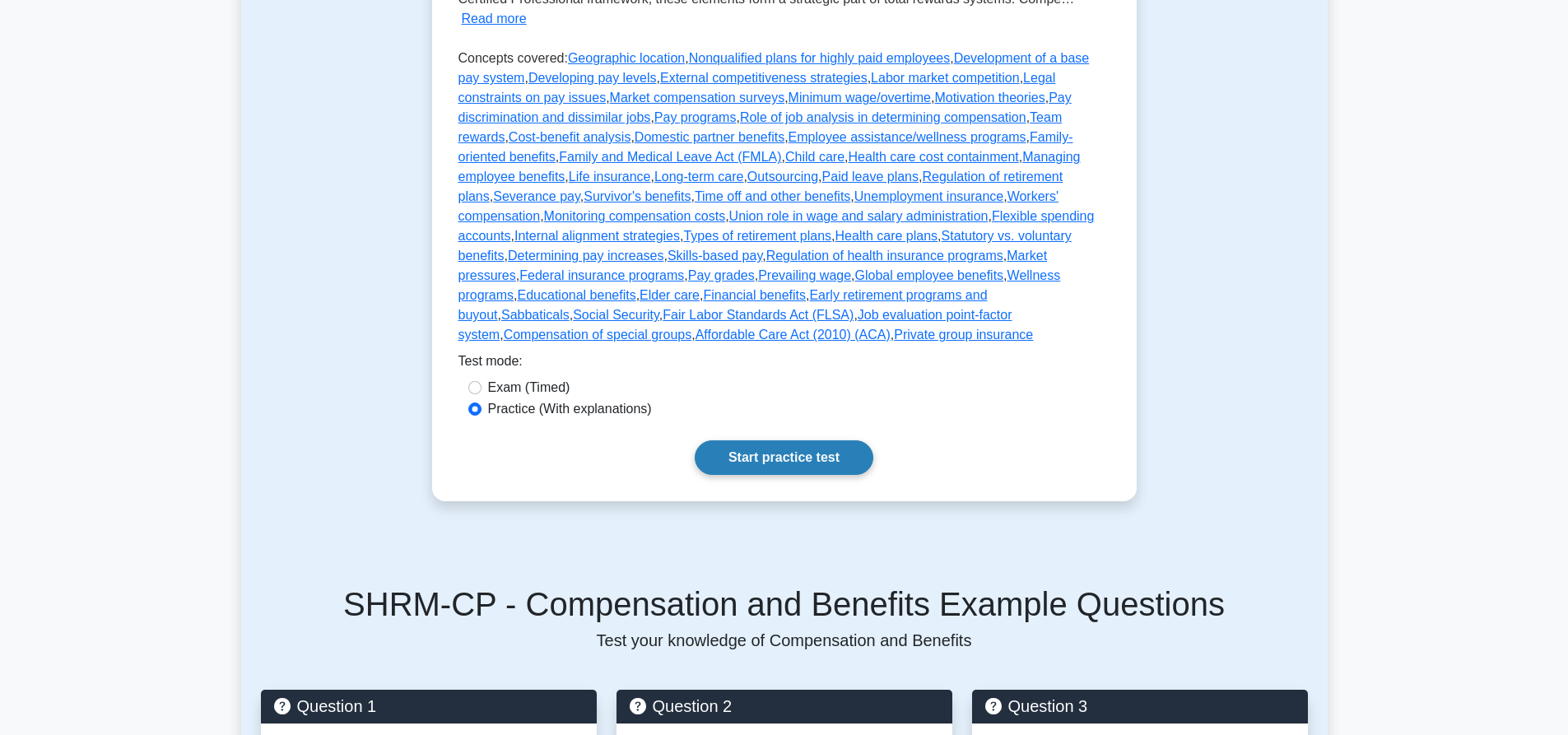
click at [733, 440] on link "Start practice test" at bounding box center [784, 457] width 178 height 34
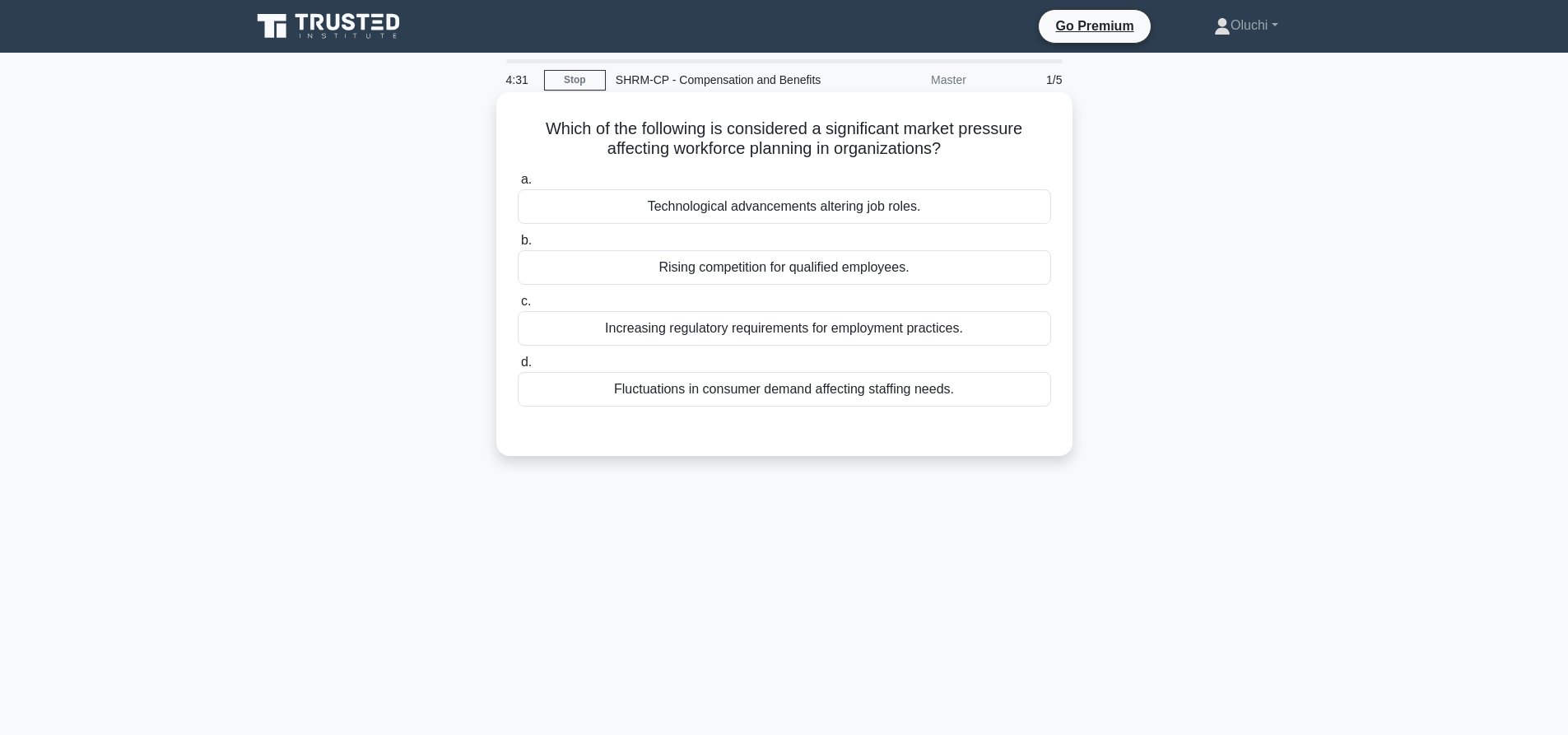
click at [809, 327] on div "Increasing regulatory requirements for employment practices." at bounding box center [784, 328] width 533 height 34
click at [517, 307] on input "c. Increasing regulatory requirements for employment practices." at bounding box center [517, 301] width 0 height 11
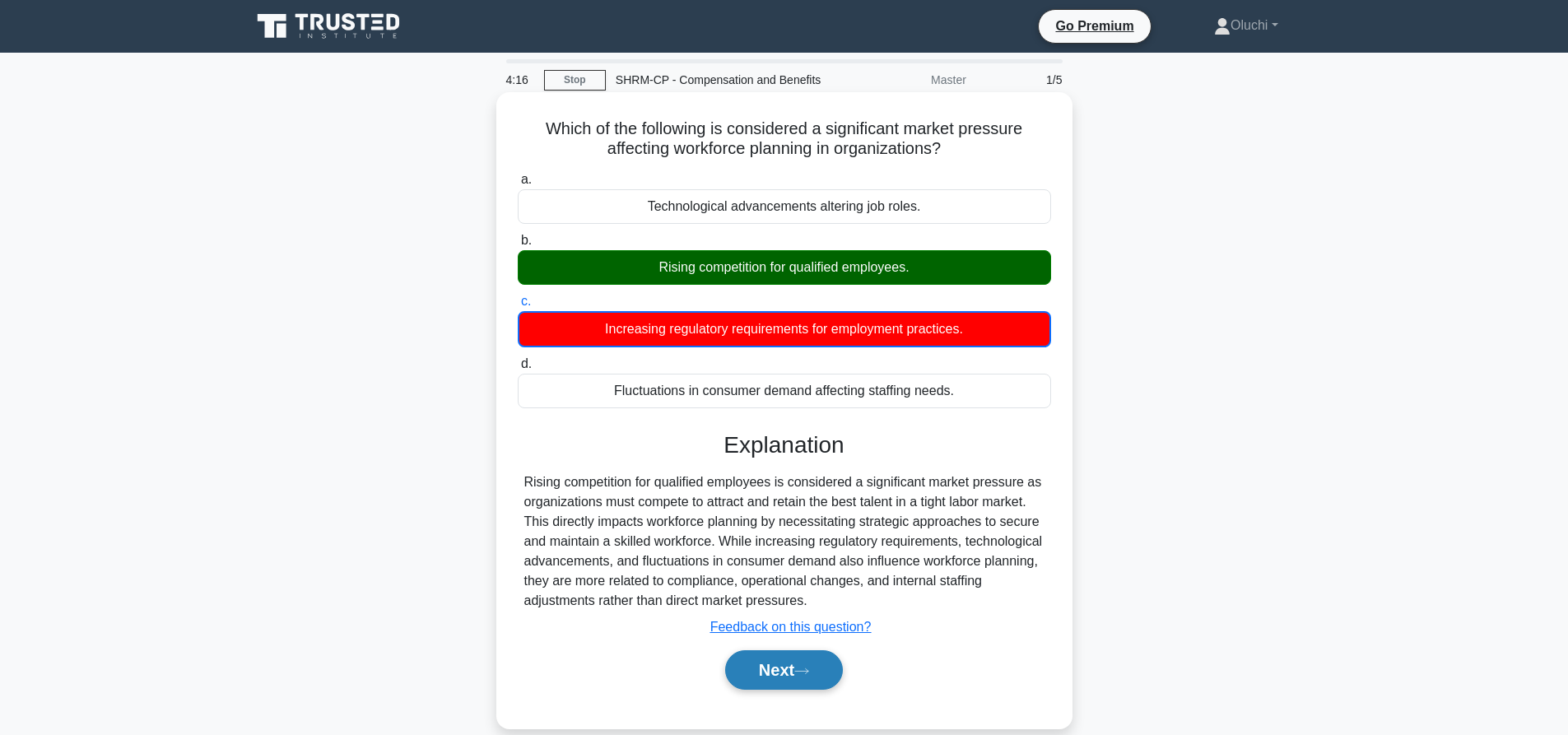
click at [764, 672] on button "Next" at bounding box center [784, 669] width 118 height 40
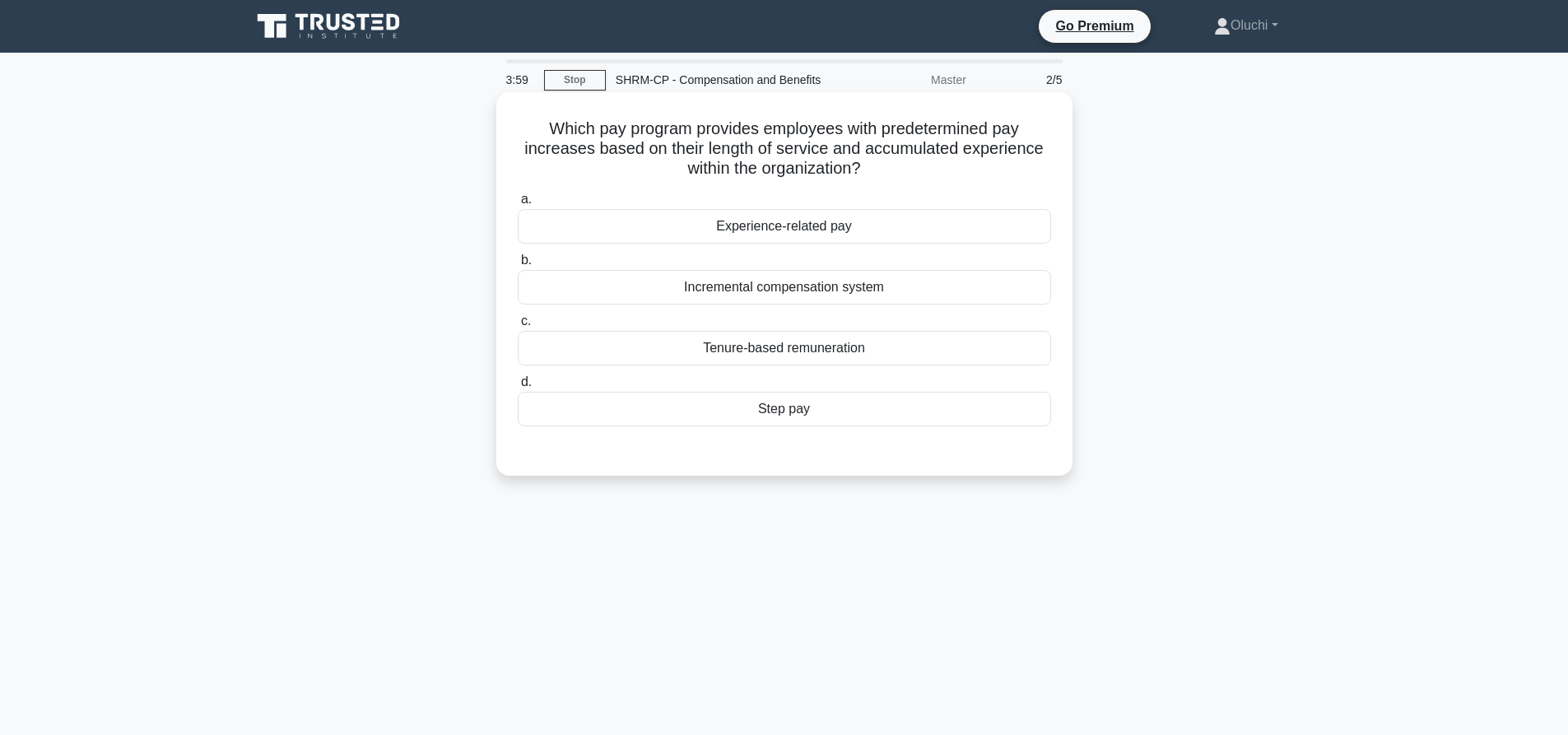
click at [787, 350] on div "Tenure-based remuneration" at bounding box center [784, 348] width 533 height 34
click at [517, 327] on input "c. Tenure-based remuneration" at bounding box center [517, 321] width 0 height 11
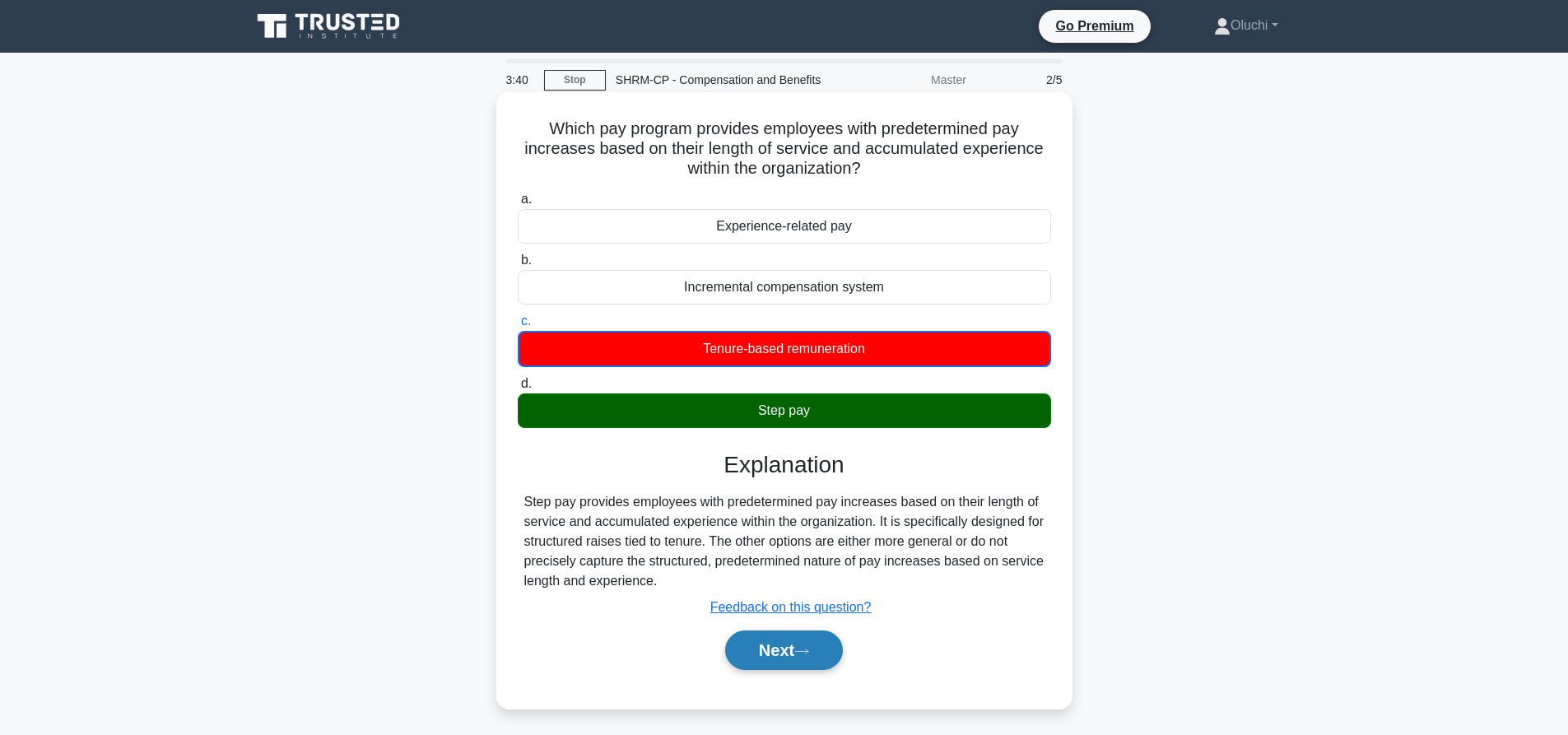
click at [778, 648] on button "Next" at bounding box center [784, 650] width 118 height 40
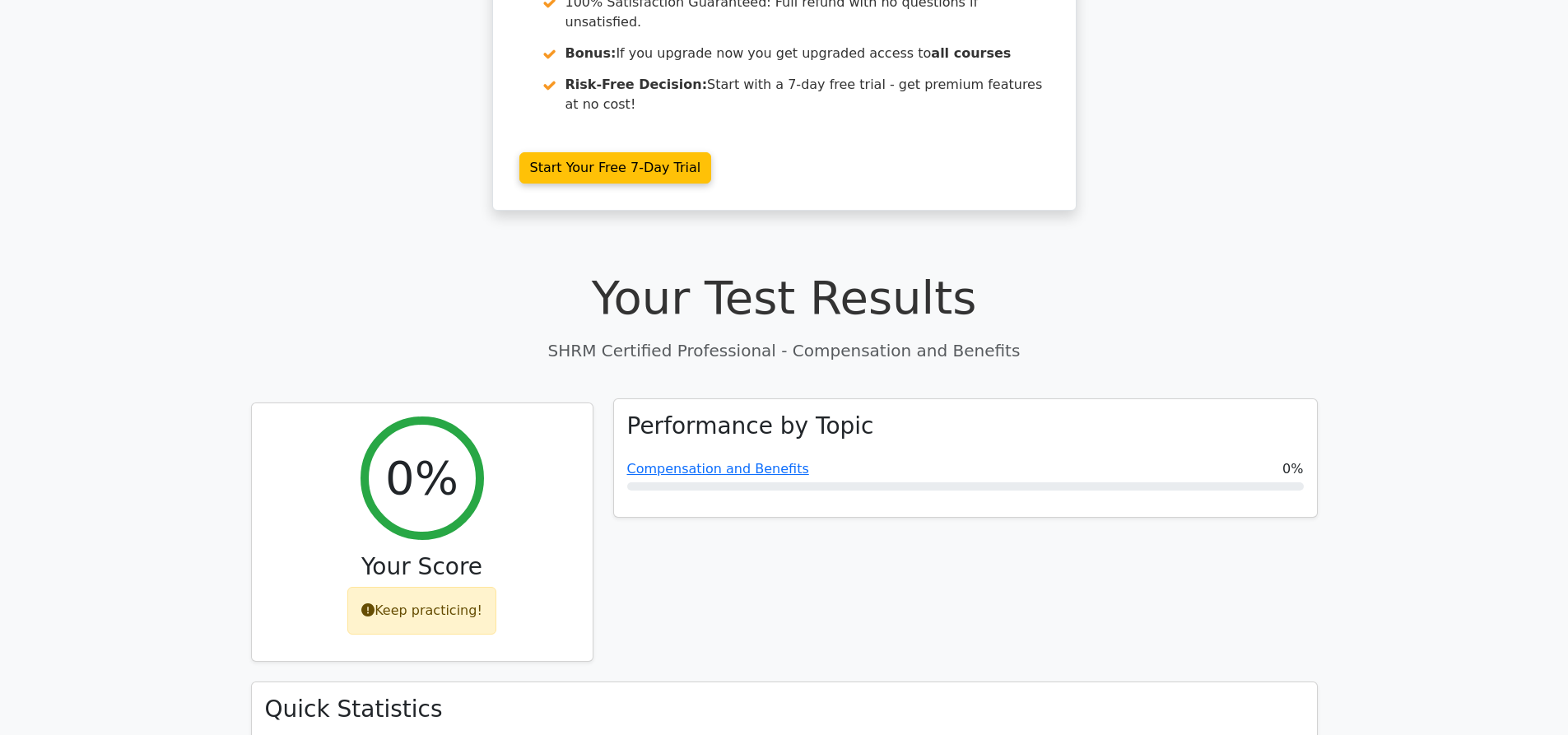
scroll to position [329, 0]
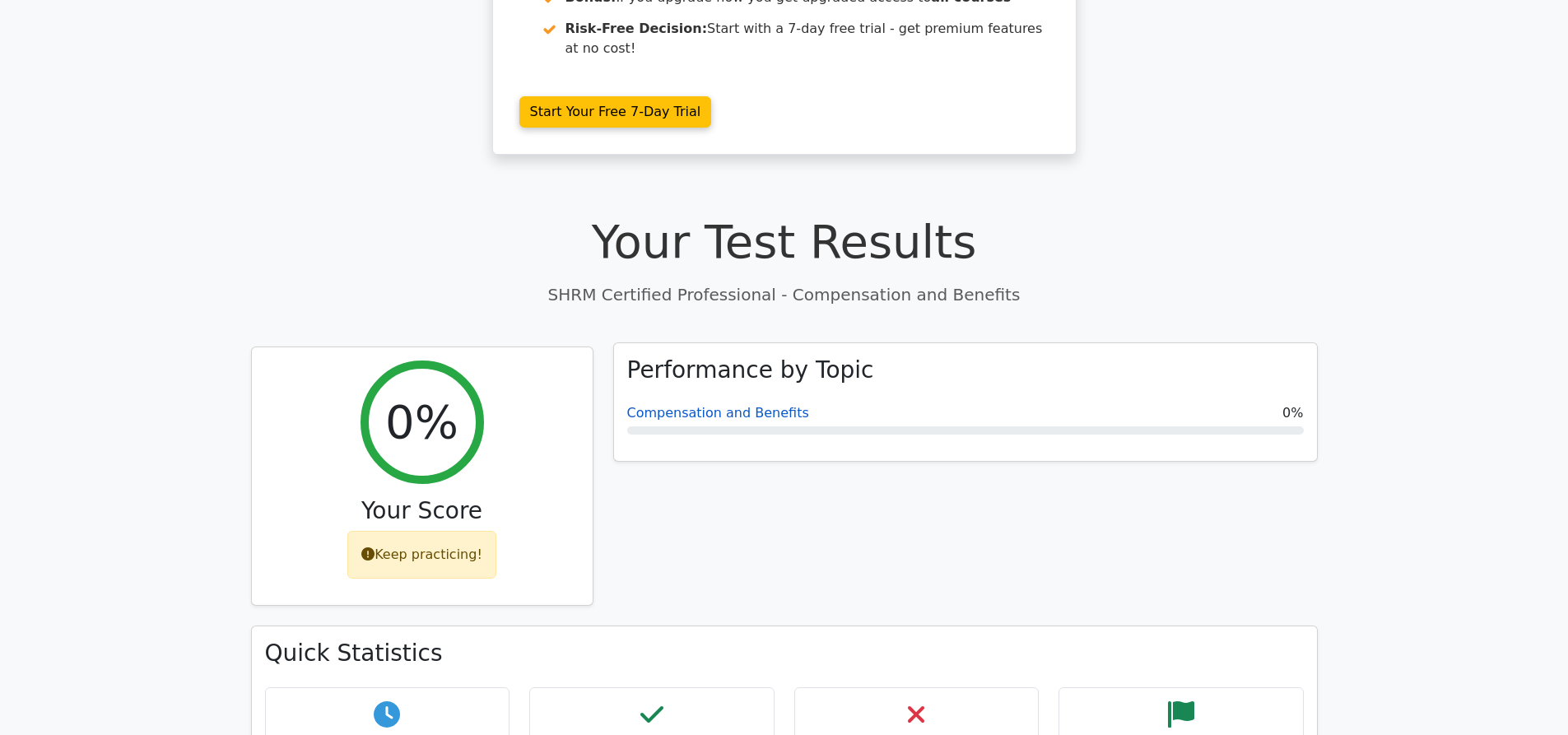
click at [748, 405] on link "Compensation and Benefits" at bounding box center [718, 413] width 182 height 16
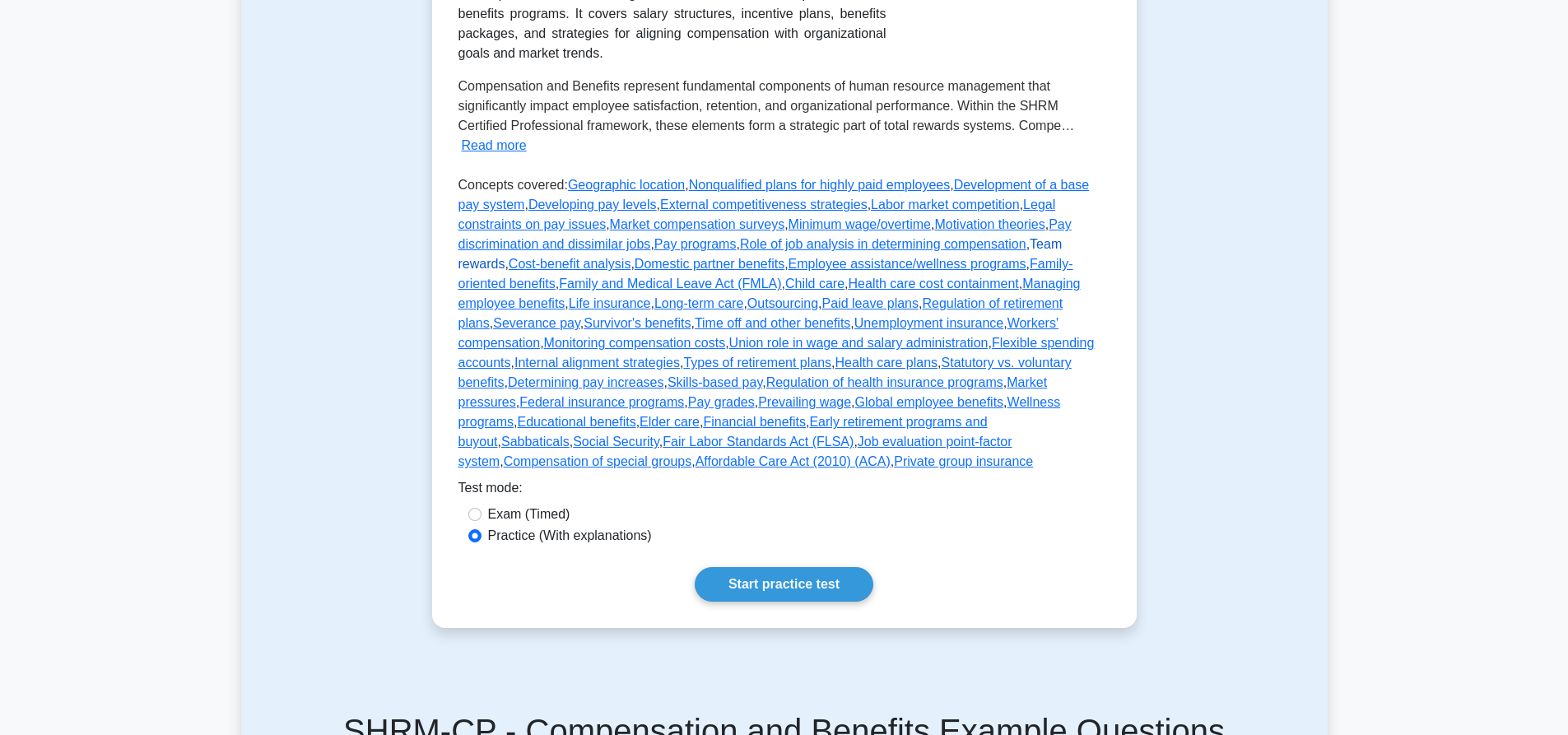
scroll to position [412, 0]
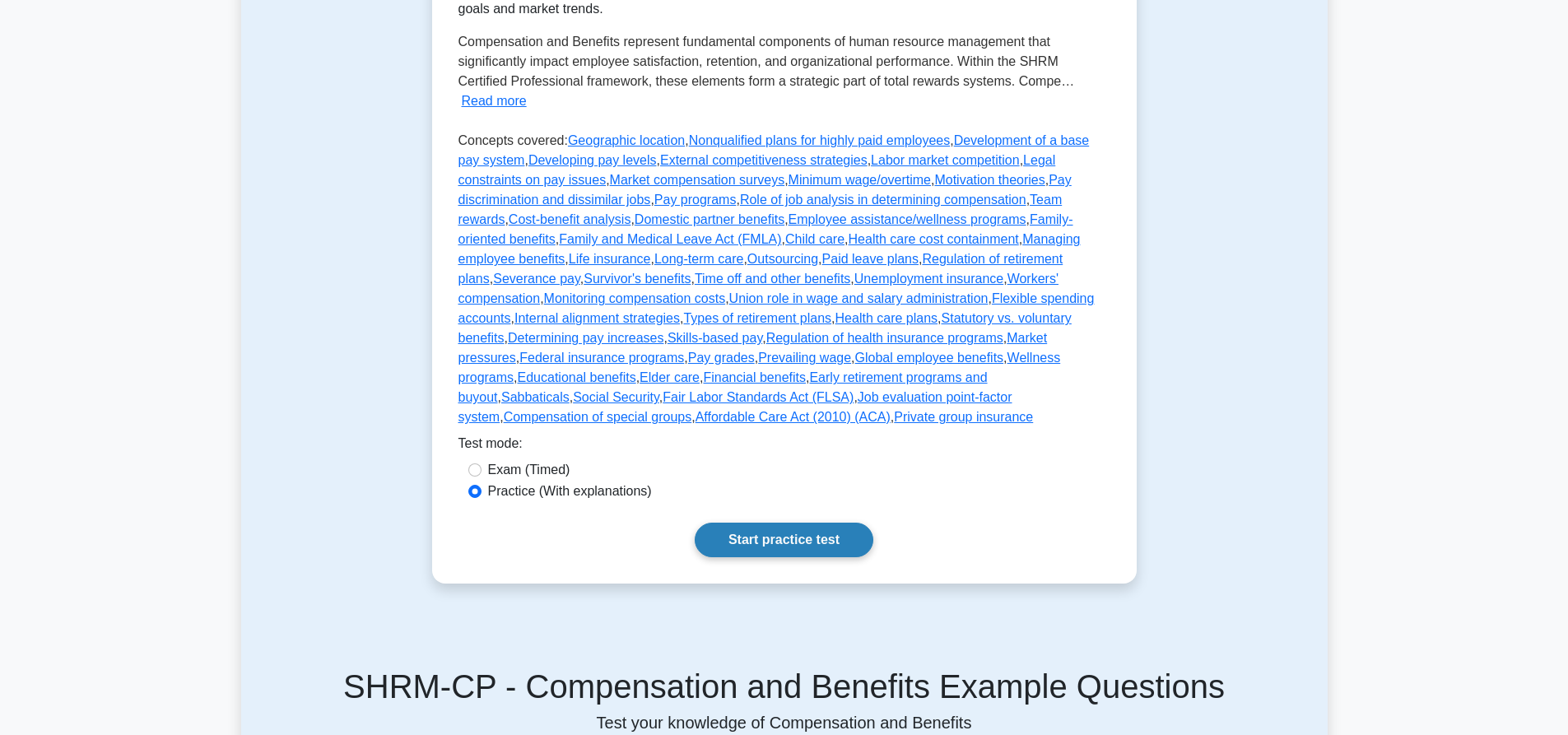
click at [800, 522] on link "Start practice test" at bounding box center [784, 539] width 178 height 34
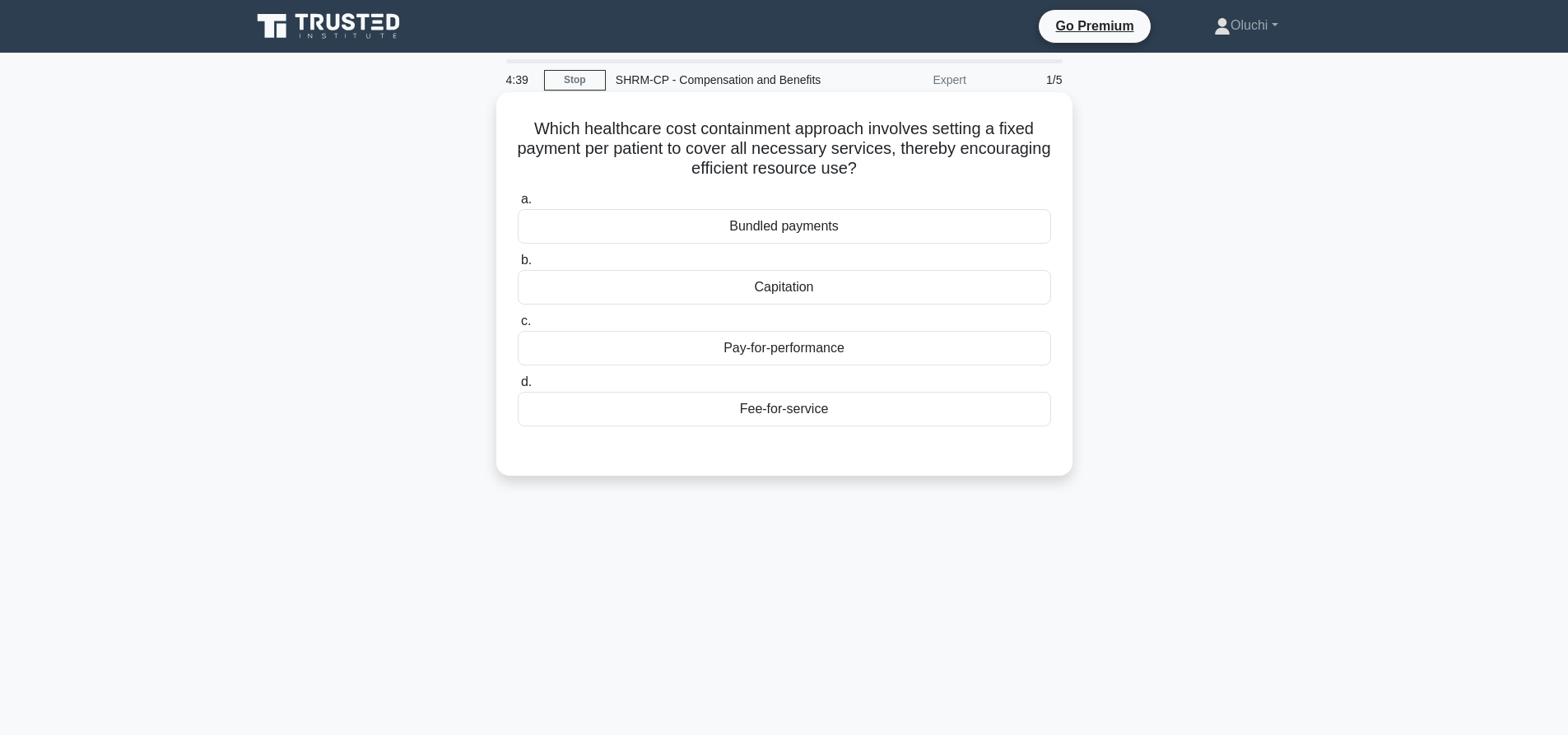
click at [784, 281] on div "Capitation" at bounding box center [784, 286] width 533 height 34
click at [517, 266] on input "b. Capitation" at bounding box center [517, 261] width 0 height 11
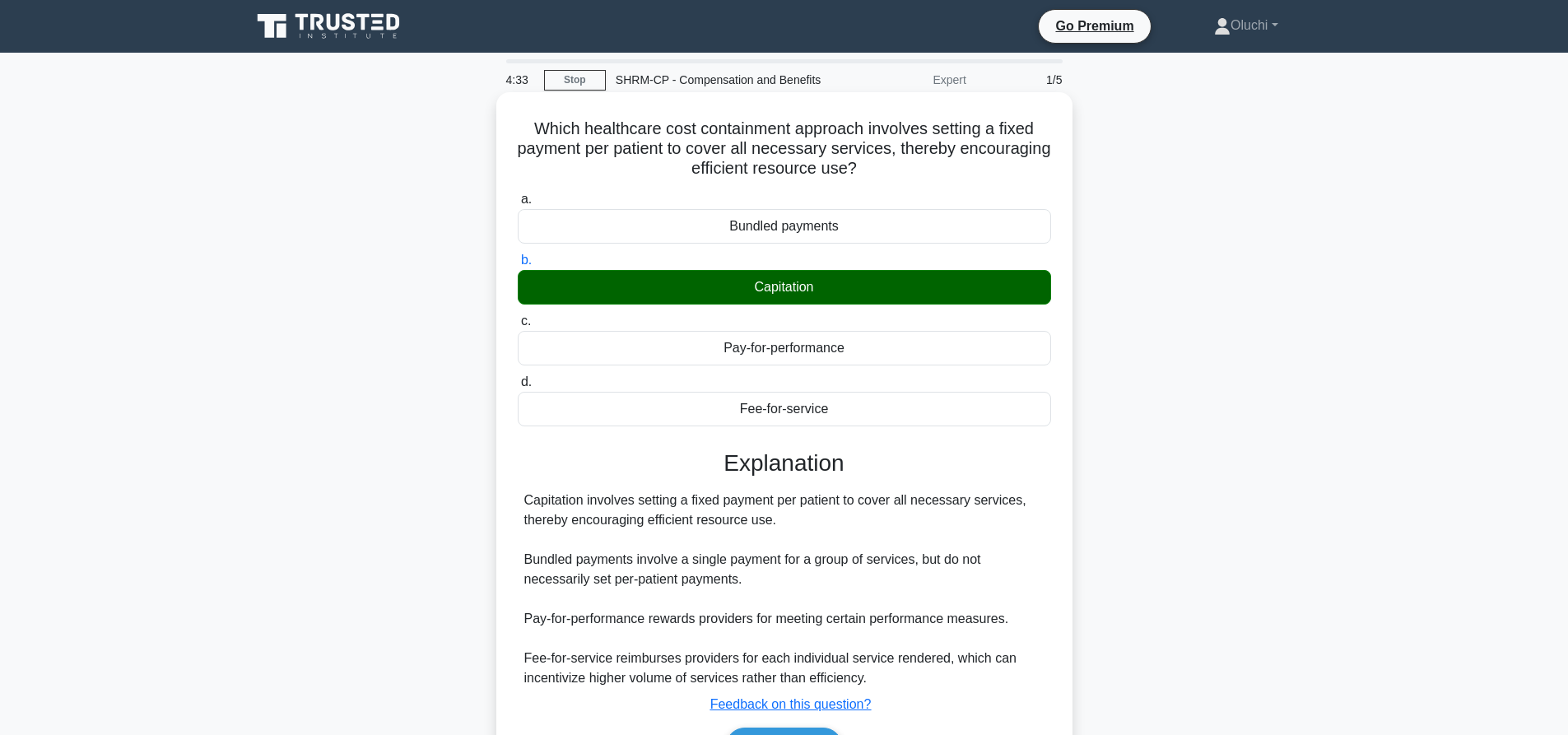
scroll to position [83, 0]
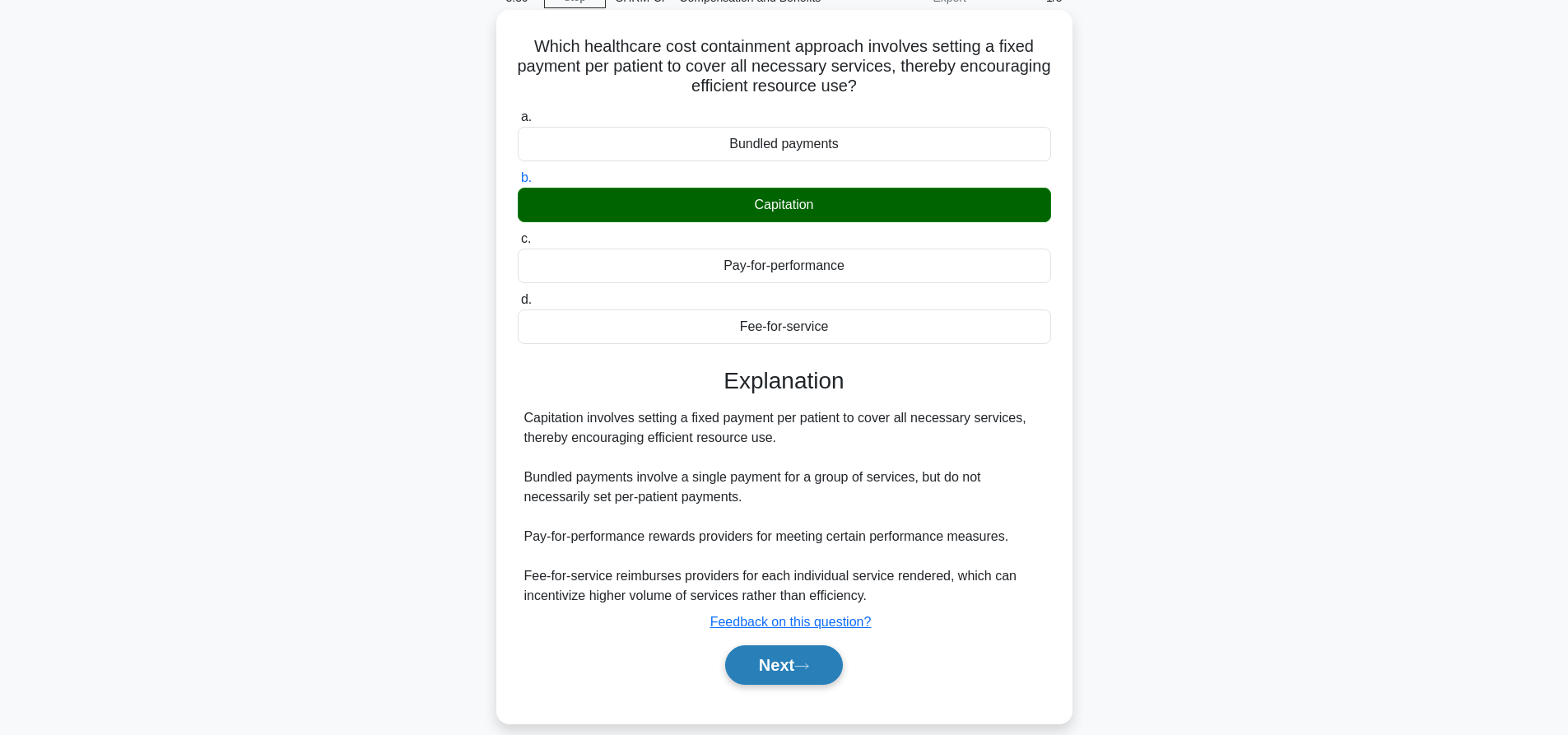
click at [770, 675] on button "Next" at bounding box center [784, 665] width 118 height 40
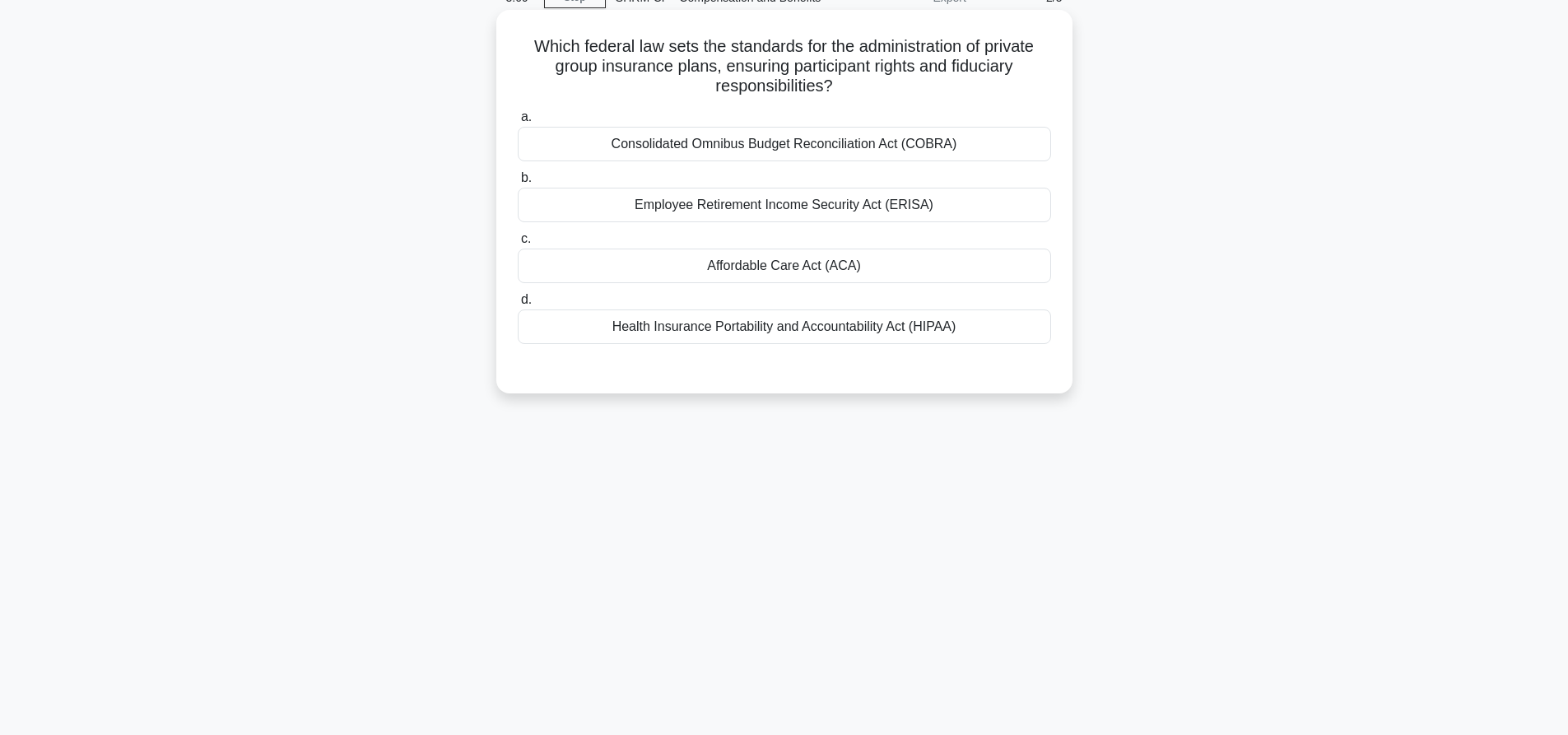
click at [741, 266] on div "Affordable Care Act (ACA)" at bounding box center [784, 265] width 533 height 34
click at [517, 244] on input "c. Affordable Care Act (ACA)" at bounding box center [517, 239] width 0 height 11
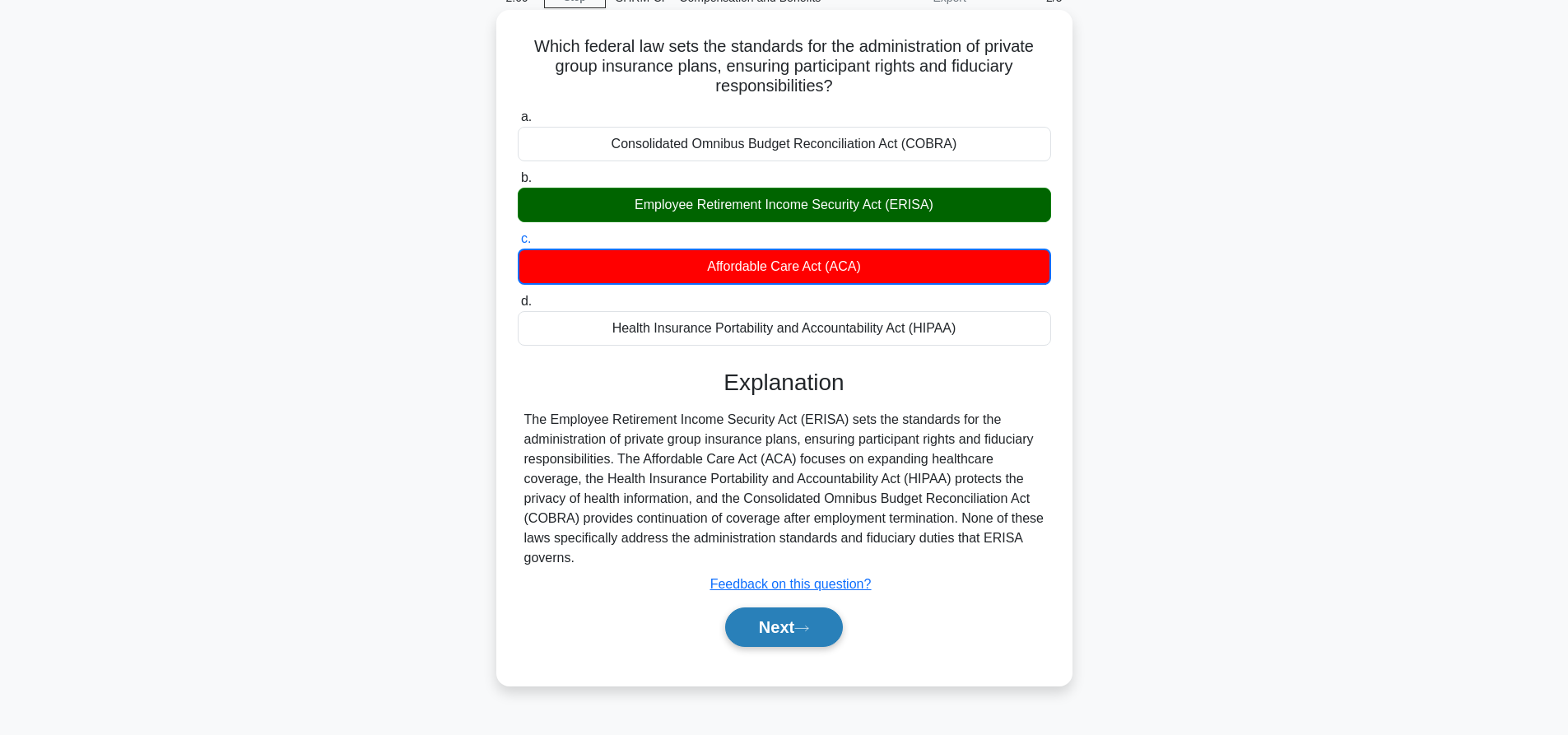
click at [781, 624] on button "Next" at bounding box center [784, 627] width 118 height 40
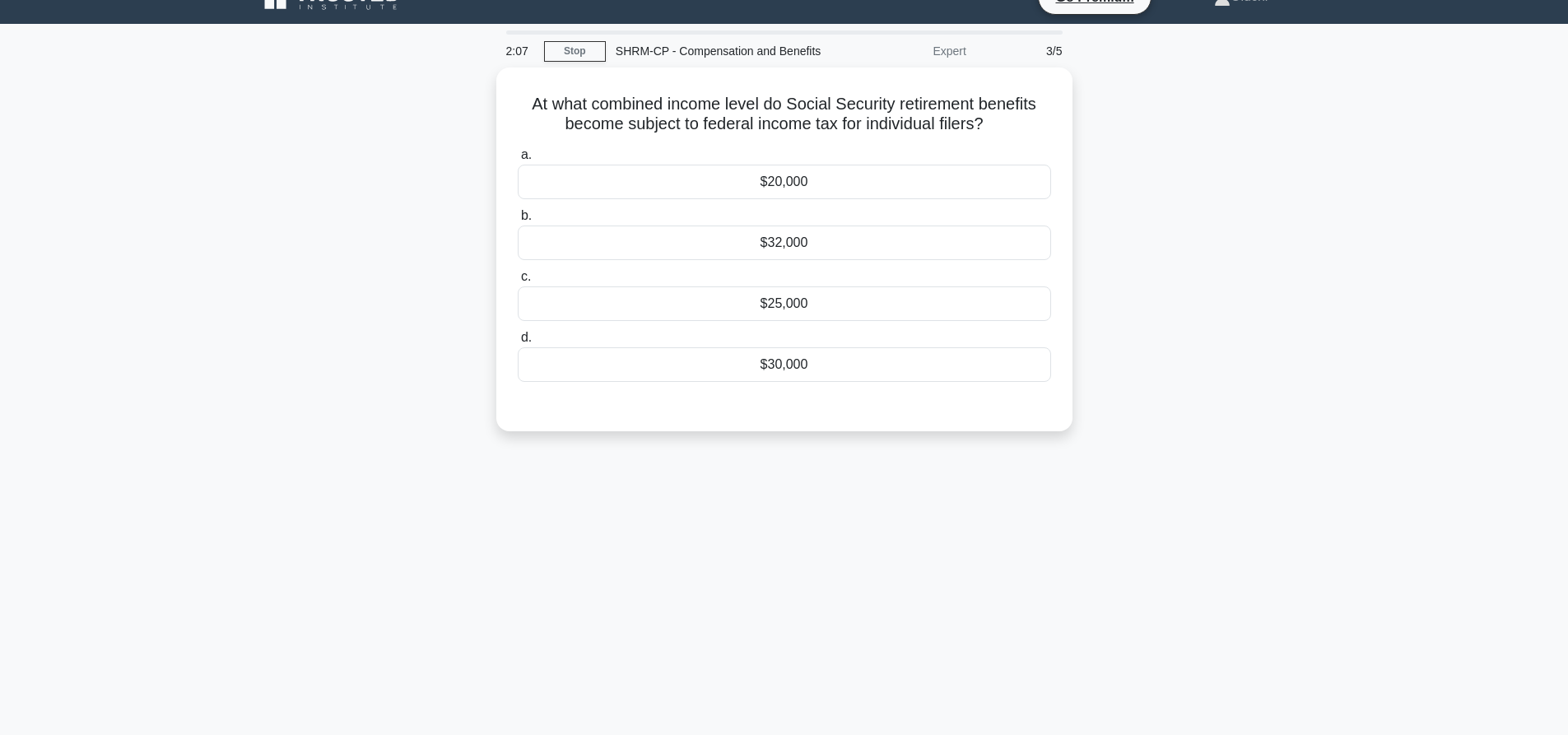
scroll to position [0, 0]
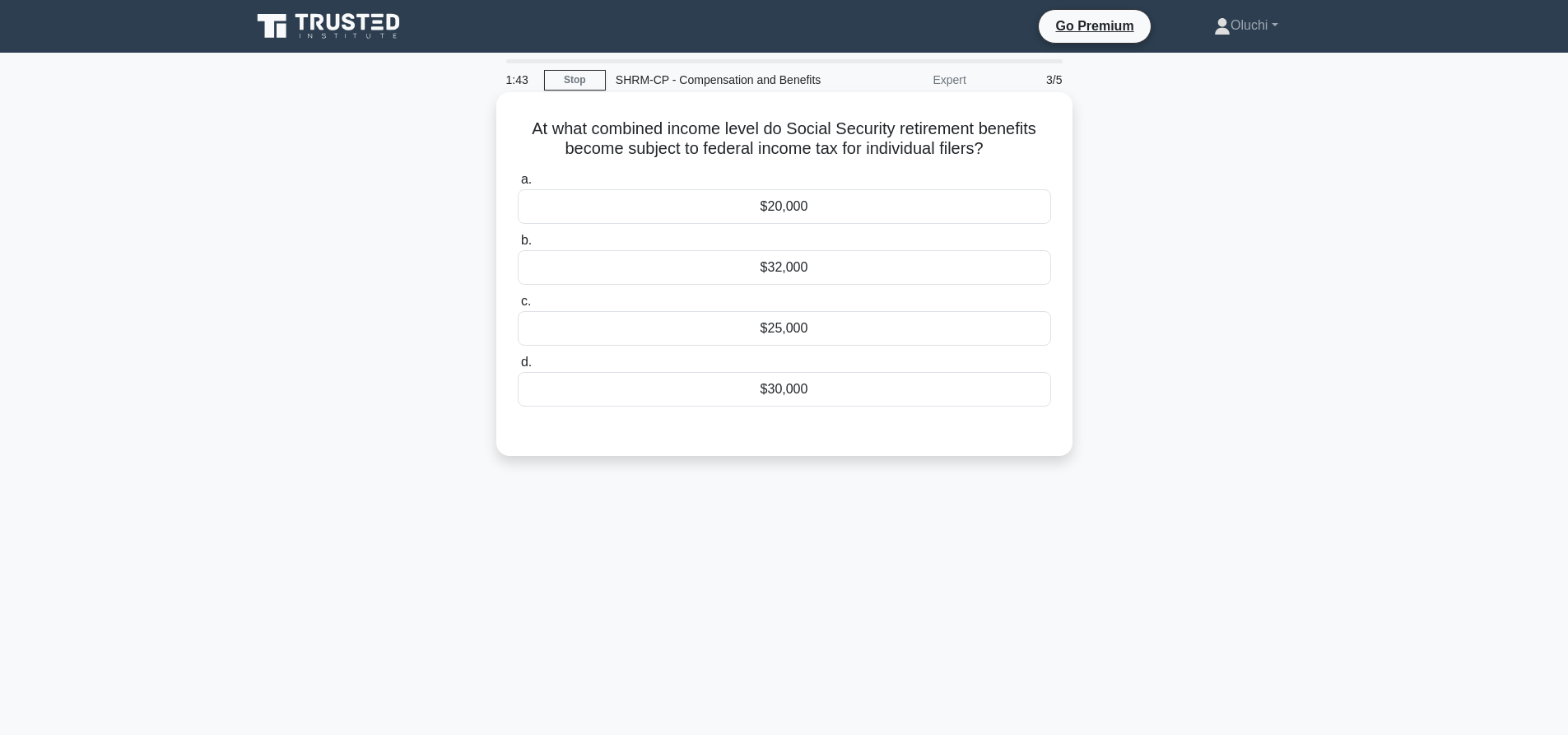
click at [770, 267] on div "$32,000" at bounding box center [784, 267] width 533 height 34
click at [517, 246] on input "b. $32,000" at bounding box center [517, 241] width 0 height 11
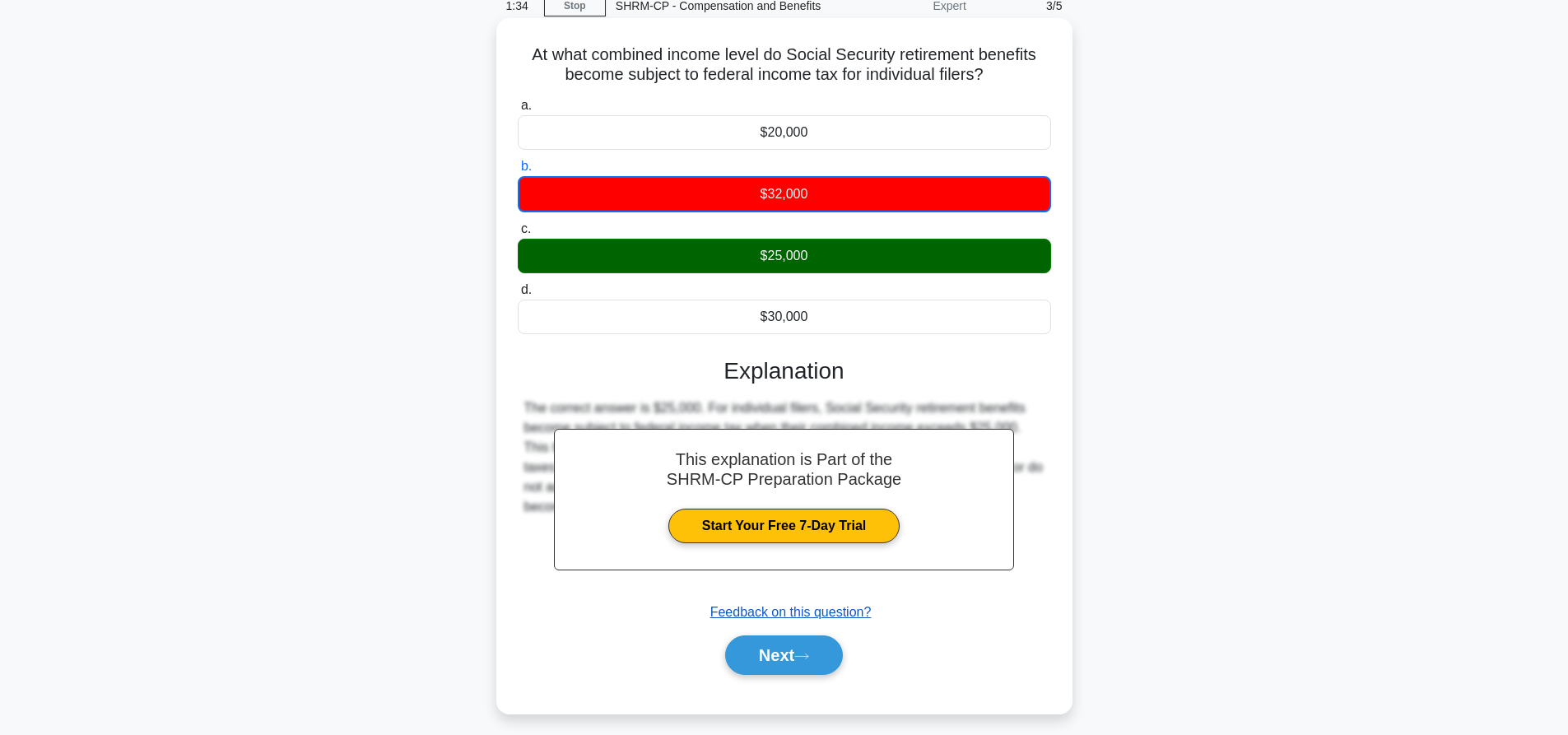
scroll to position [154, 0]
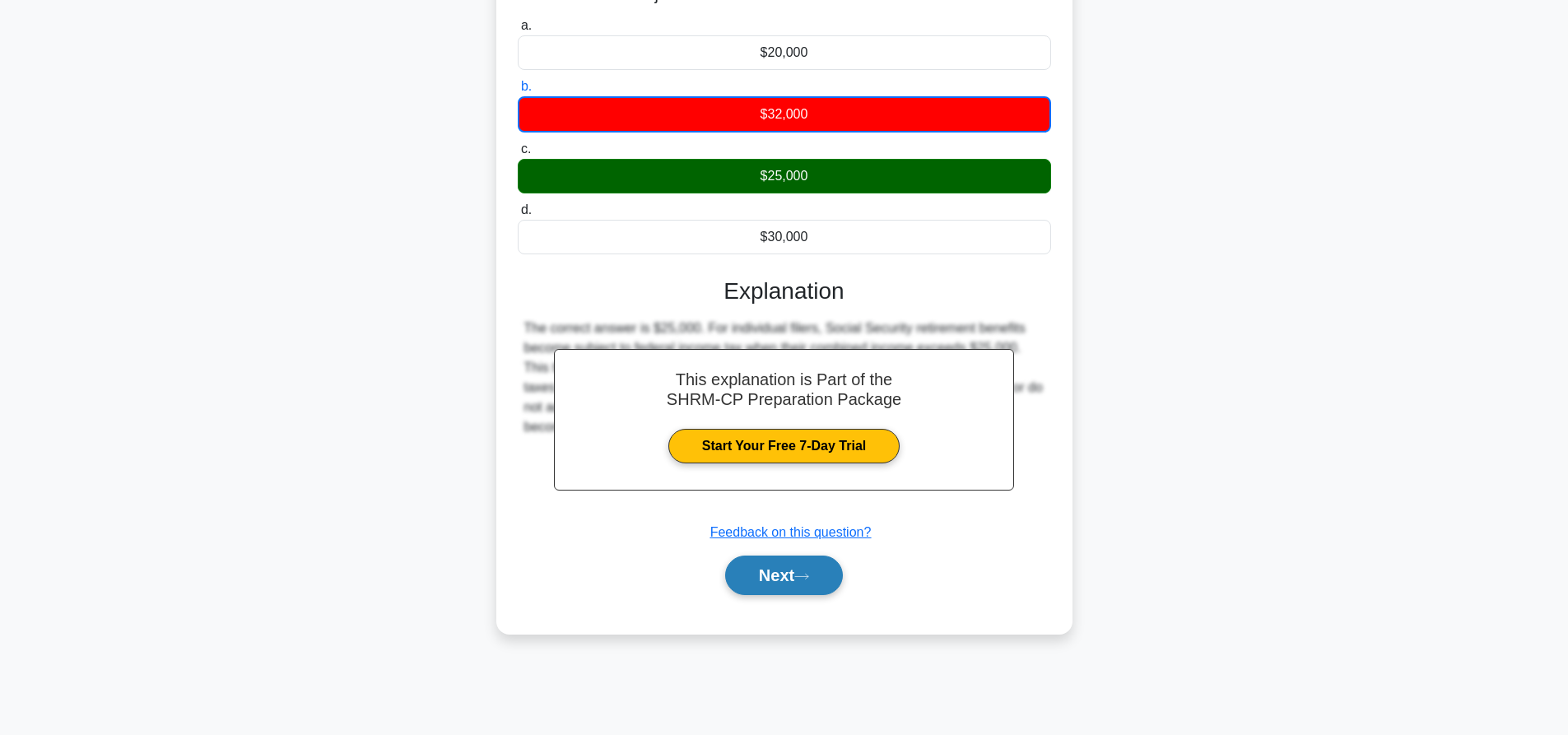
click at [800, 565] on button "Next" at bounding box center [784, 575] width 118 height 40
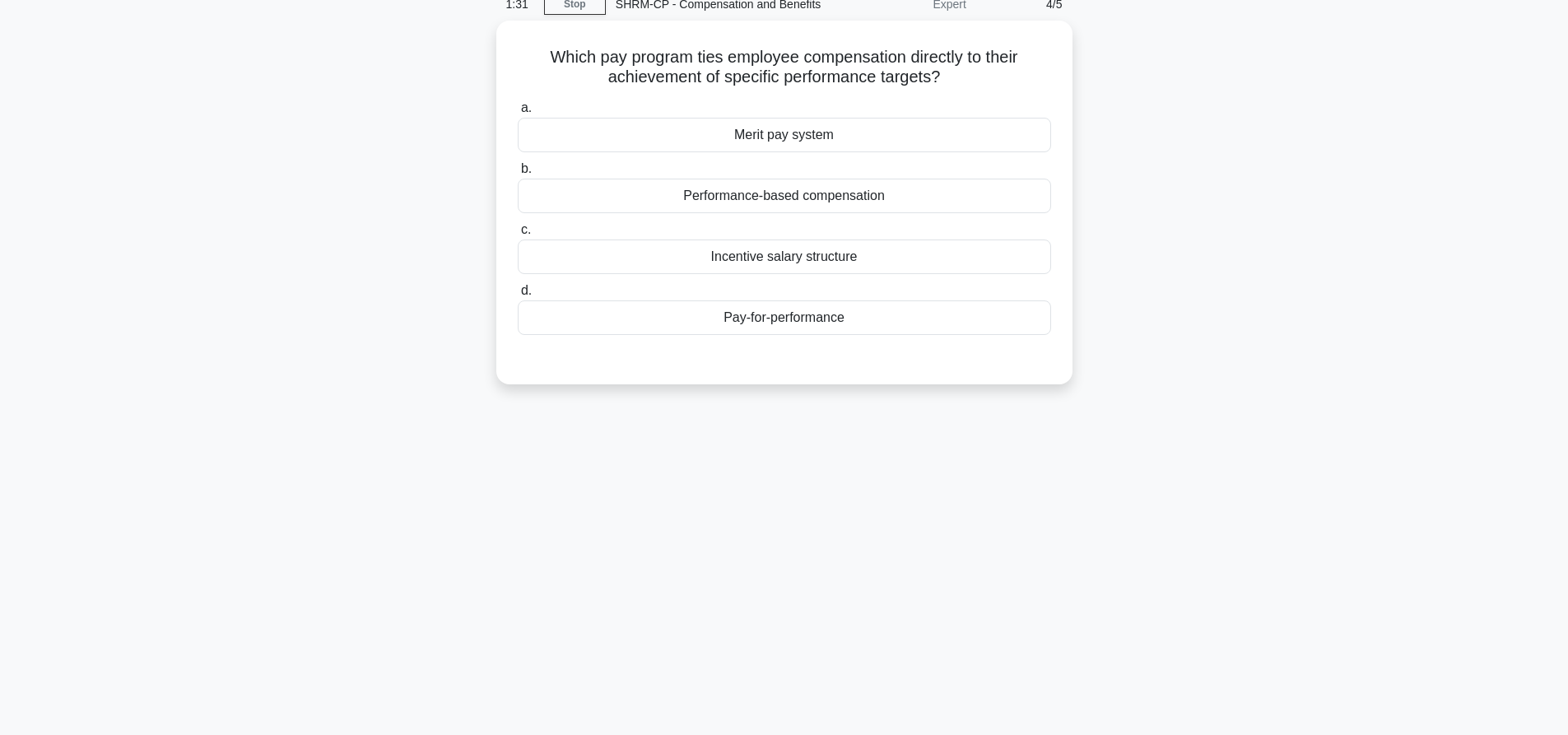
scroll to position [0, 0]
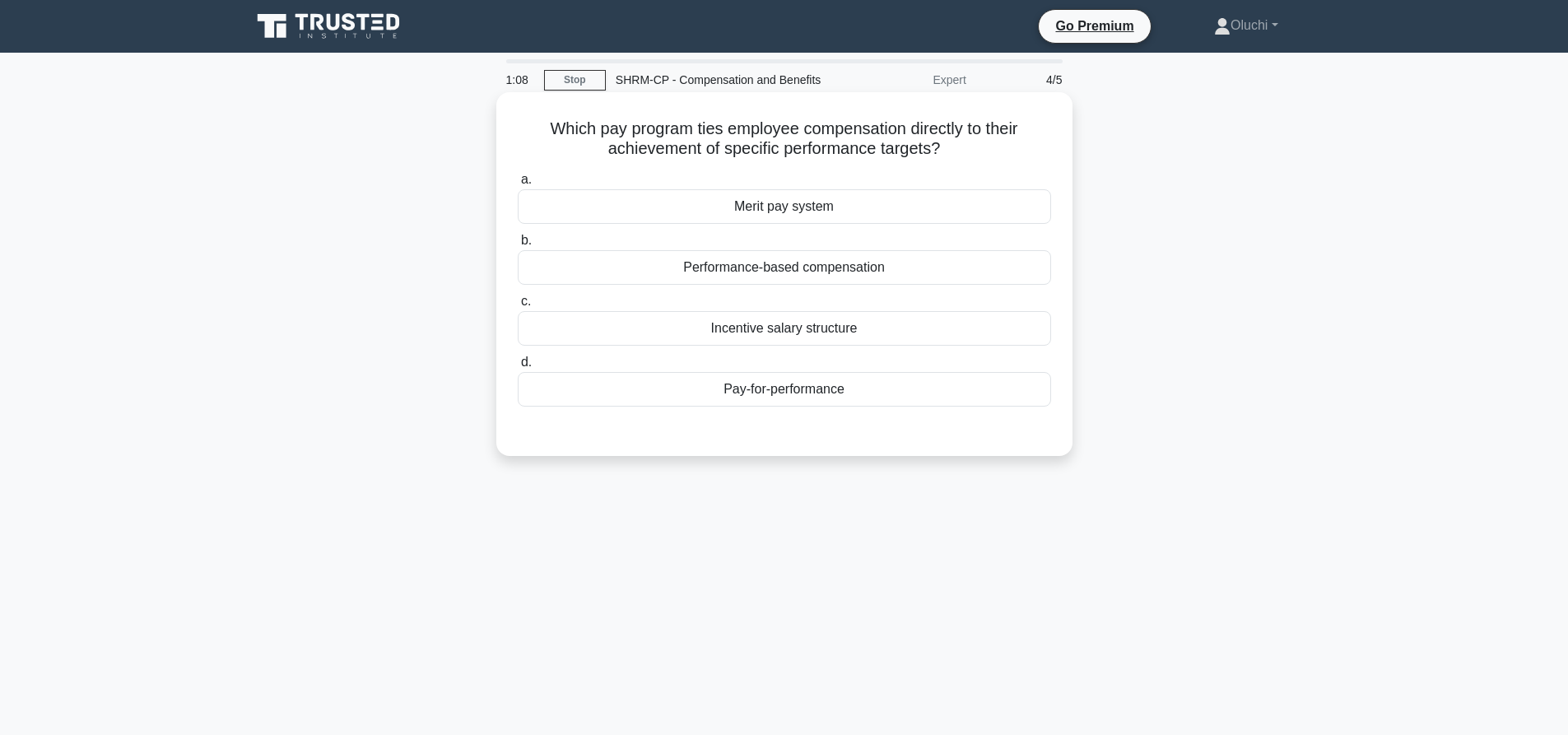
click at [795, 328] on div "Incentive salary structure" at bounding box center [784, 328] width 533 height 34
click at [517, 307] on input "c. Incentive salary structure" at bounding box center [517, 301] width 0 height 11
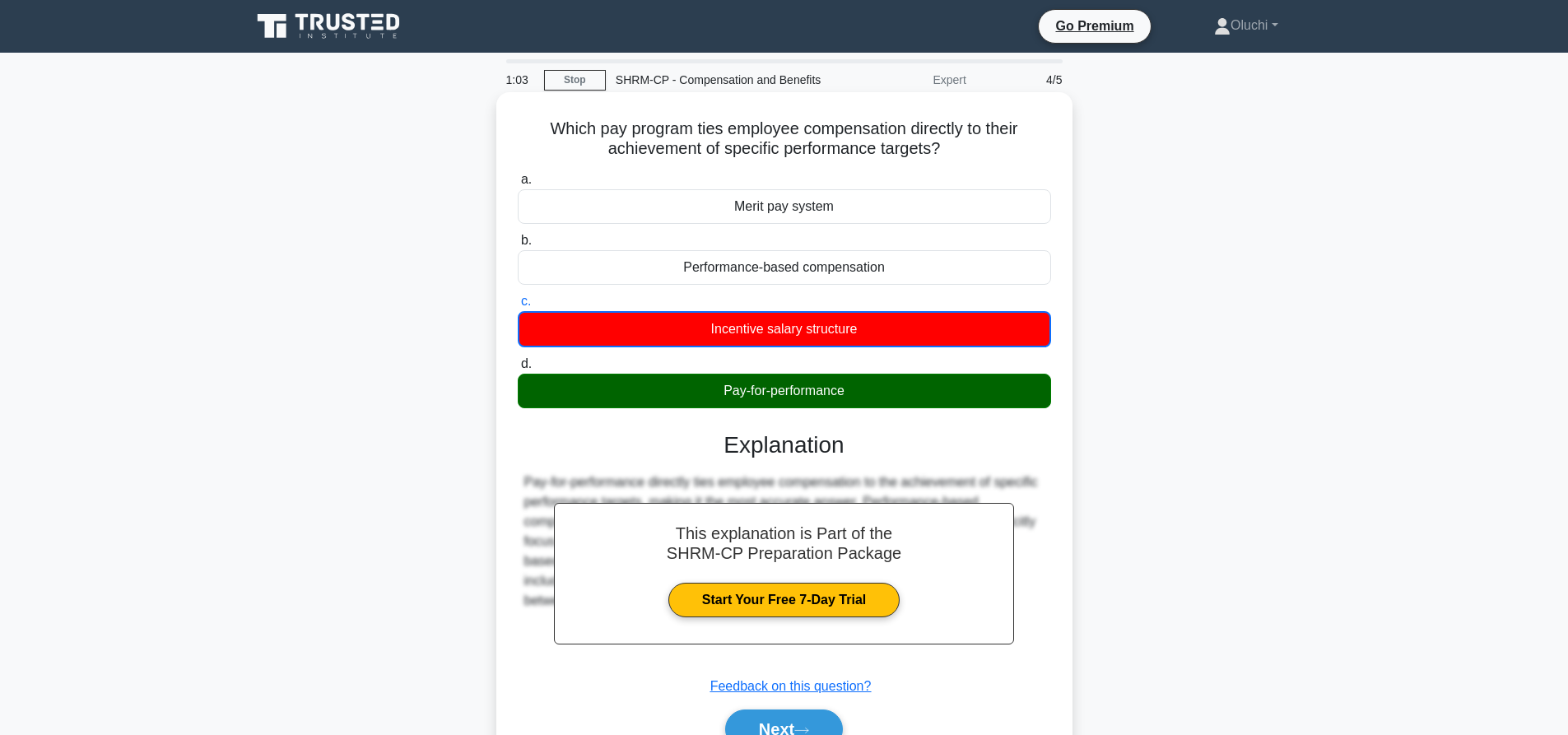
scroll to position [154, 0]
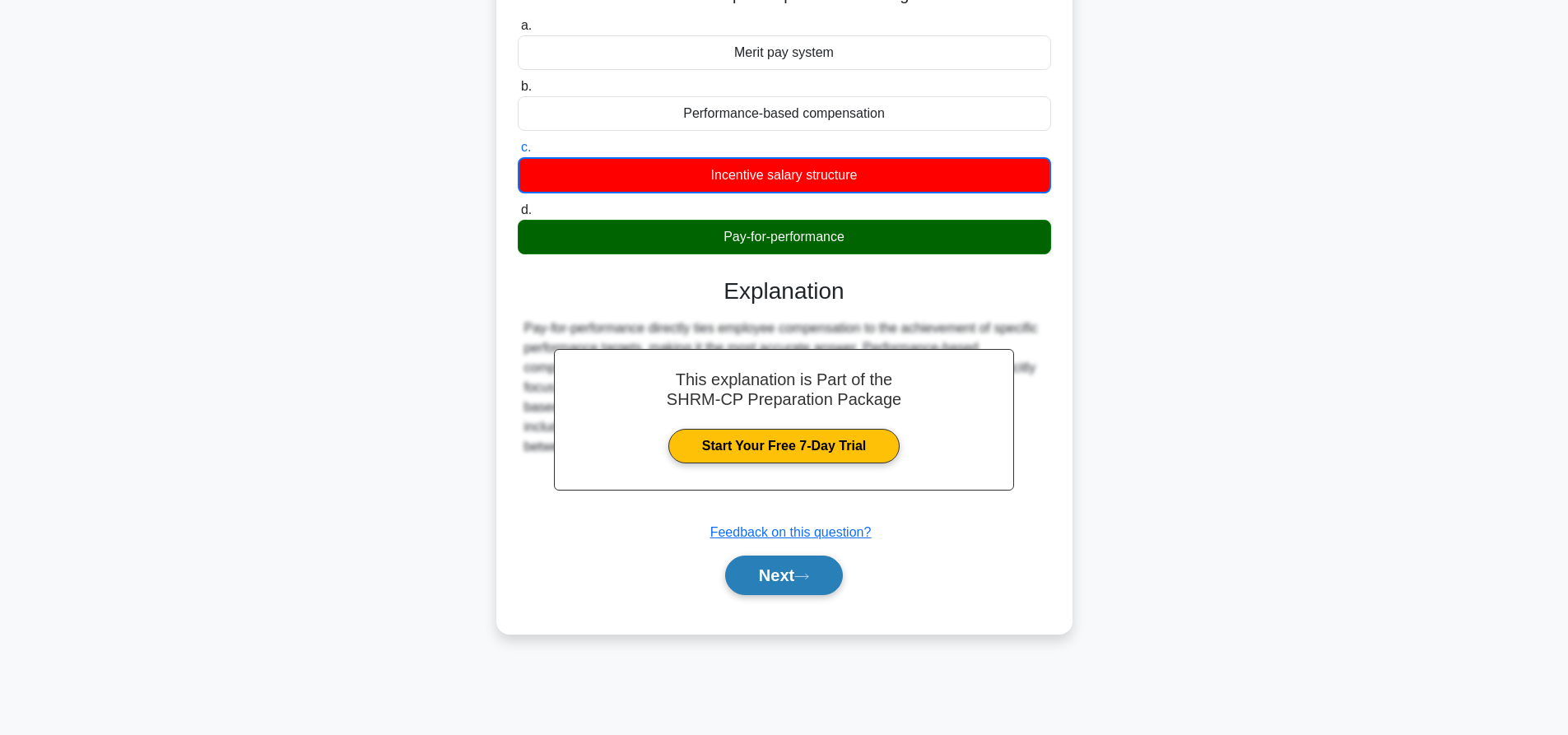
click at [786, 574] on button "Next" at bounding box center [784, 575] width 118 height 40
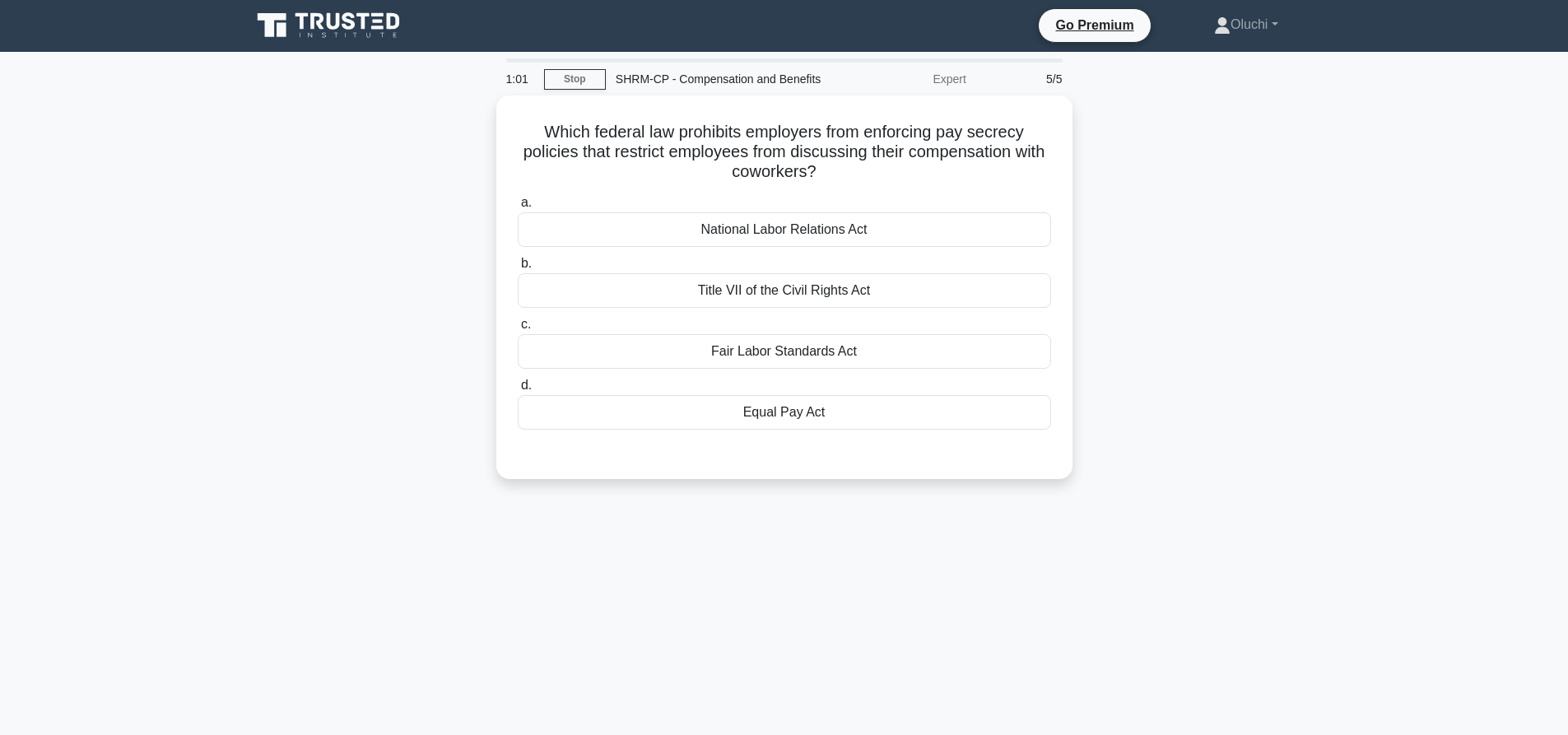
scroll to position [0, 0]
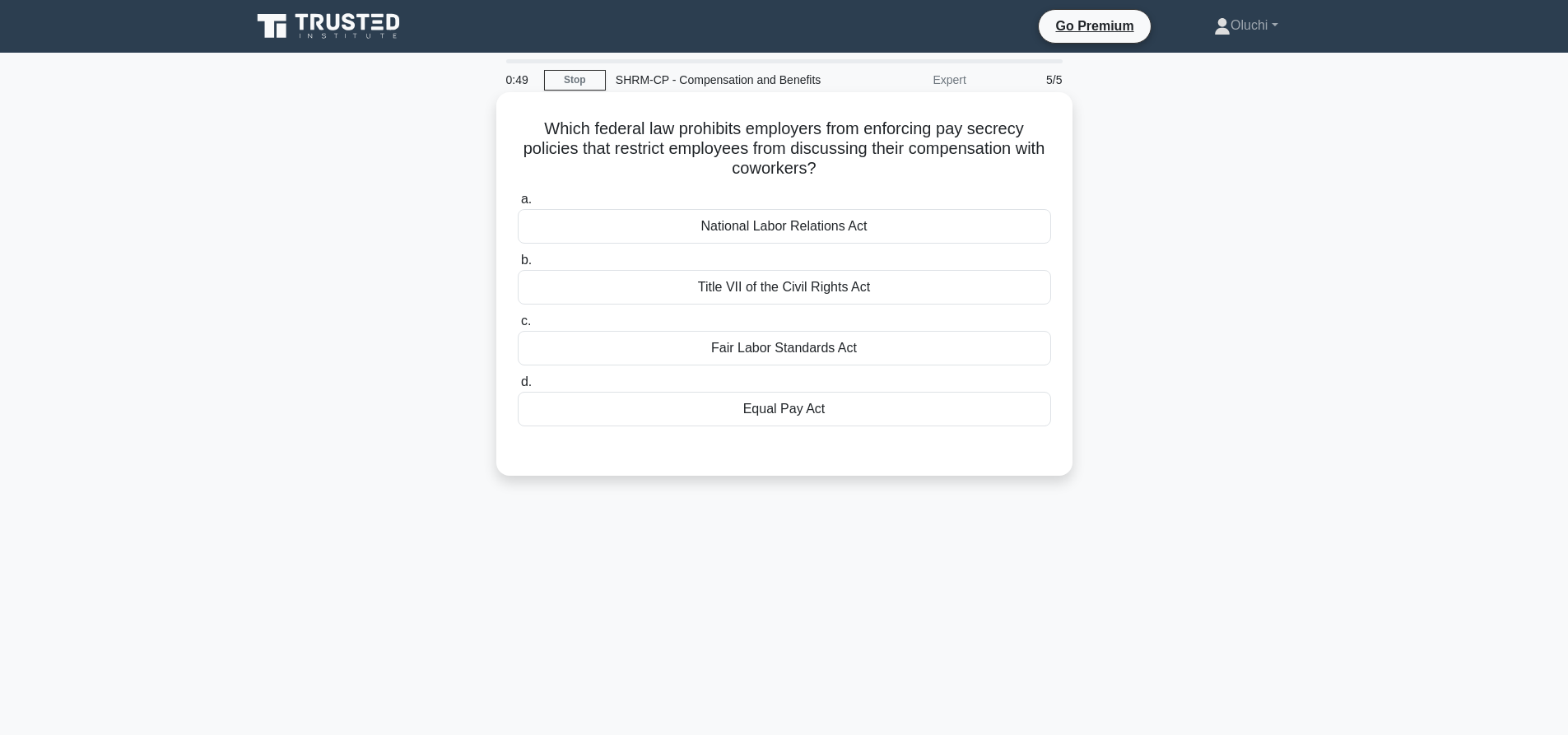
click at [795, 412] on div "Equal Pay Act" at bounding box center [784, 408] width 533 height 34
click at [517, 387] on input "d. Equal Pay Act" at bounding box center [517, 382] width 0 height 11
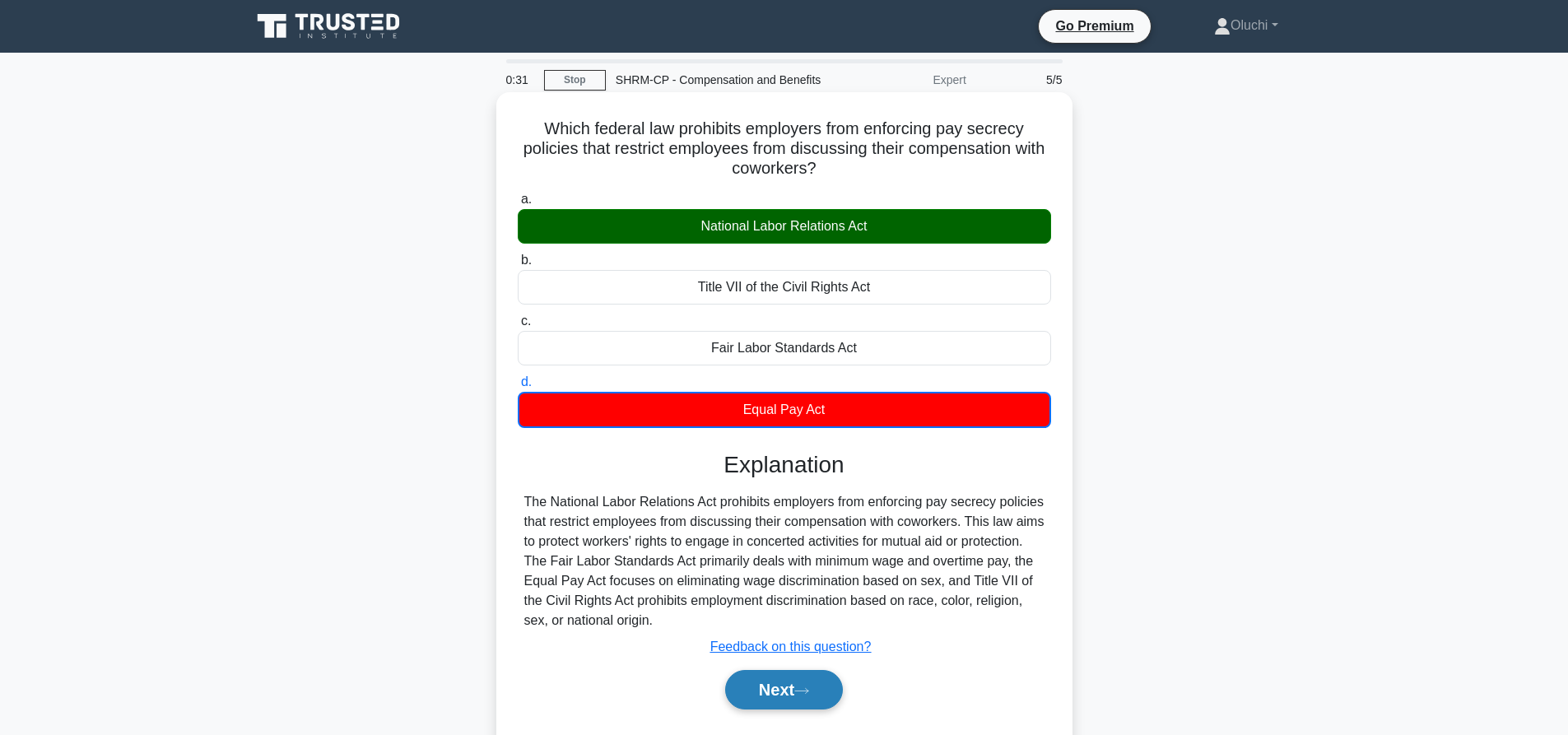
click at [797, 701] on button "Next" at bounding box center [784, 689] width 118 height 40
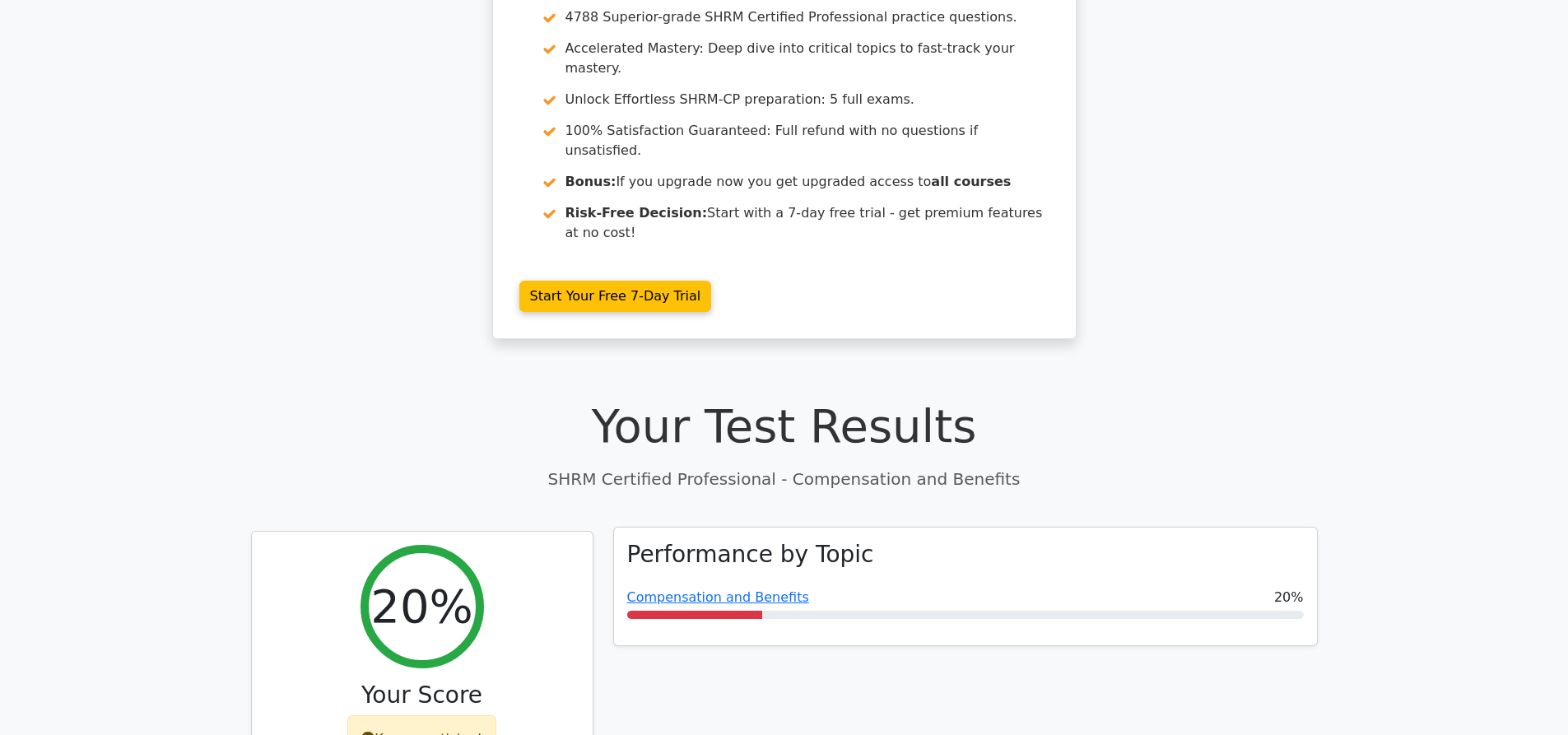
scroll to position [247, 0]
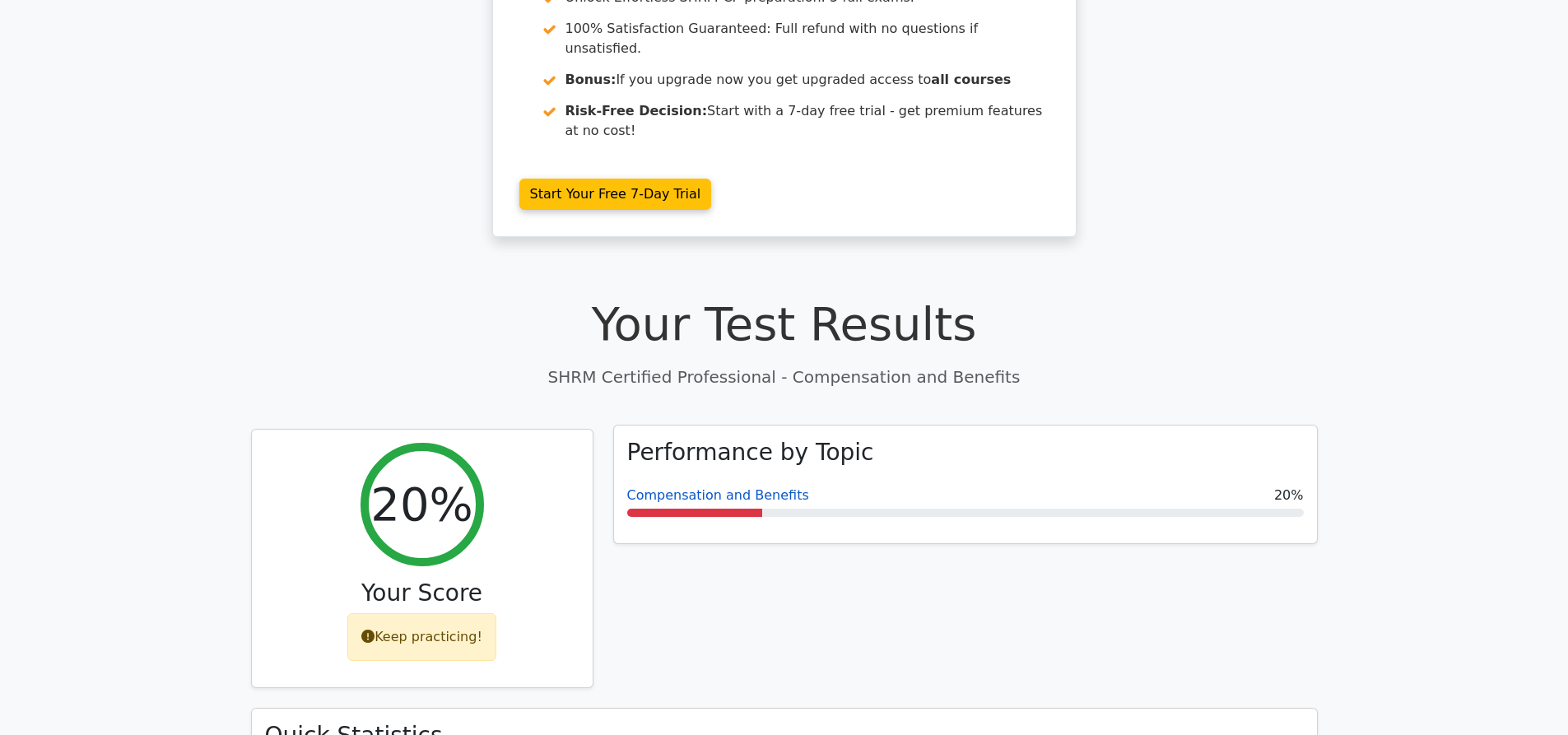
click at [703, 487] on link "Compensation and Benefits" at bounding box center [718, 495] width 182 height 16
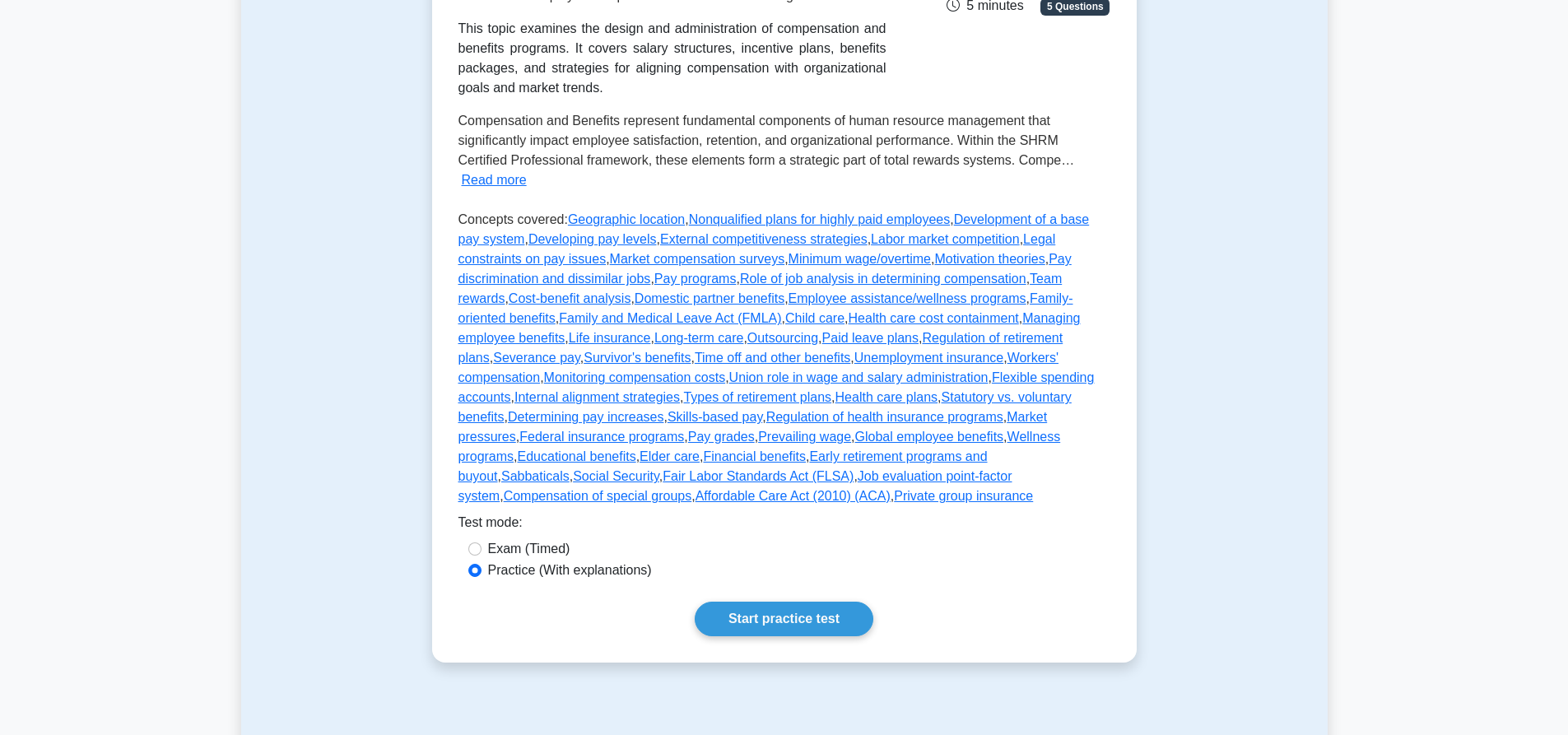
scroll to position [494, 0]
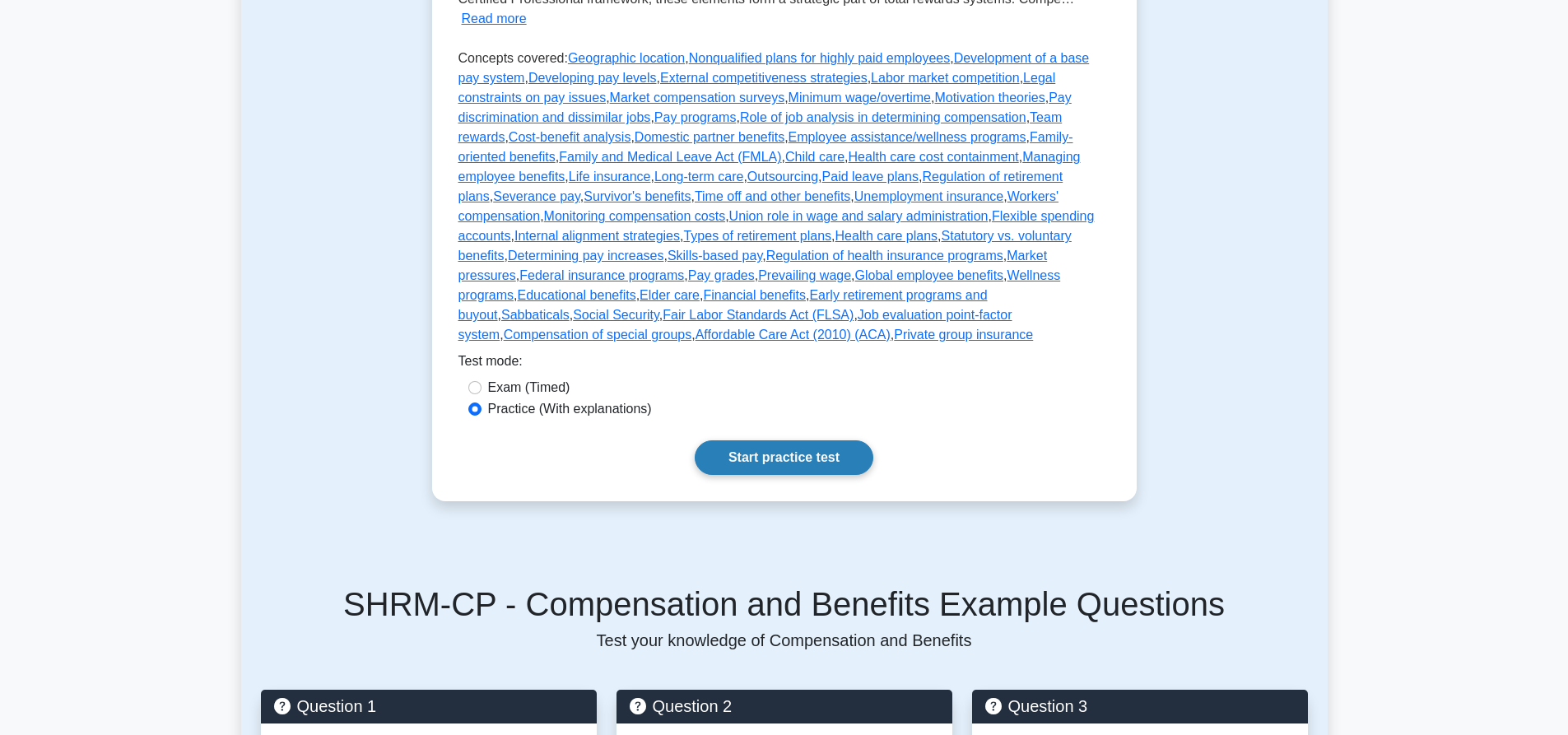
click at [748, 440] on link "Start practice test" at bounding box center [784, 457] width 178 height 34
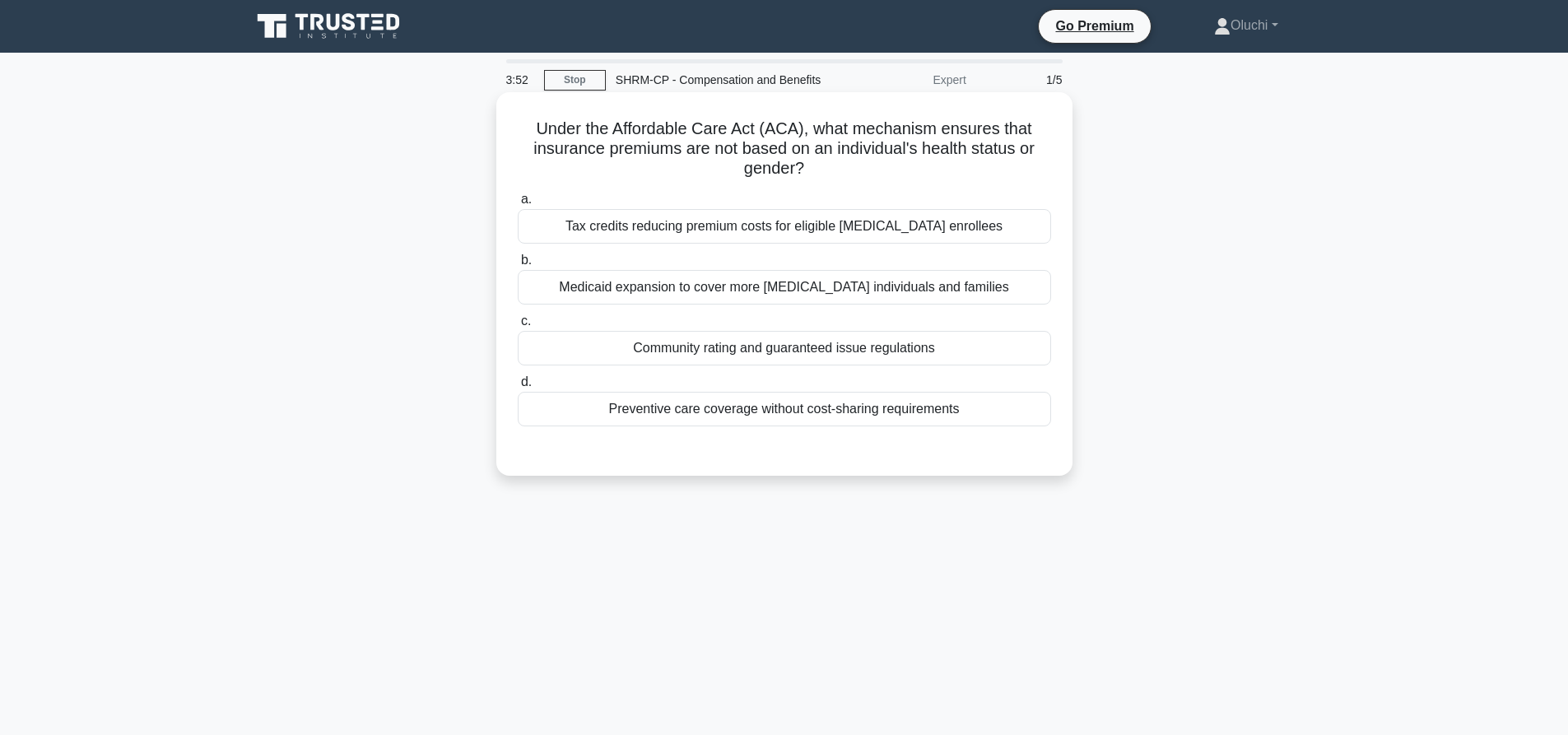
click at [843, 414] on div "Preventive care coverage without cost-sharing requirements" at bounding box center [784, 408] width 533 height 34
click at [517, 387] on input "d. Preventive care coverage without cost-sharing requirements" at bounding box center [517, 382] width 0 height 11
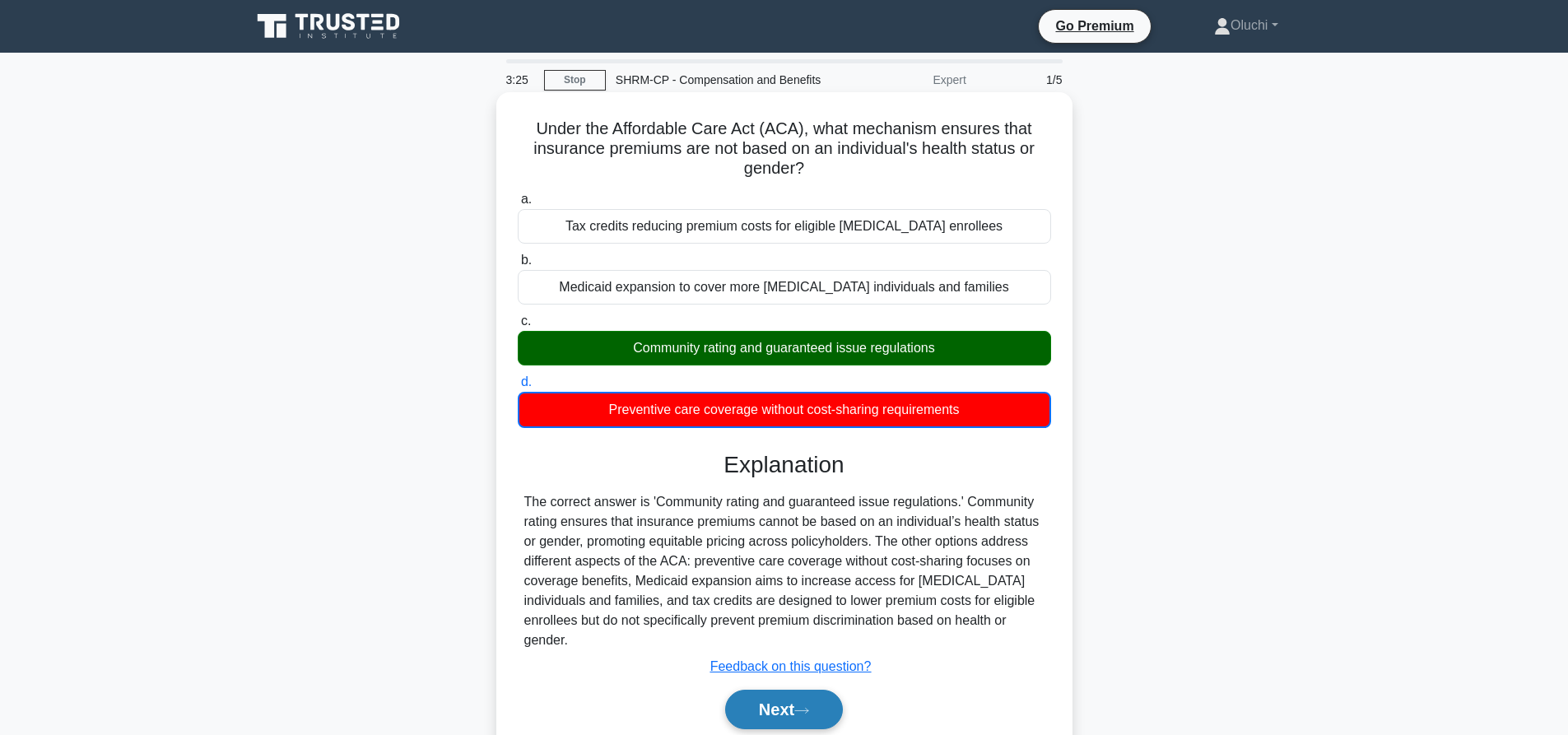
click at [769, 693] on button "Next" at bounding box center [784, 709] width 118 height 40
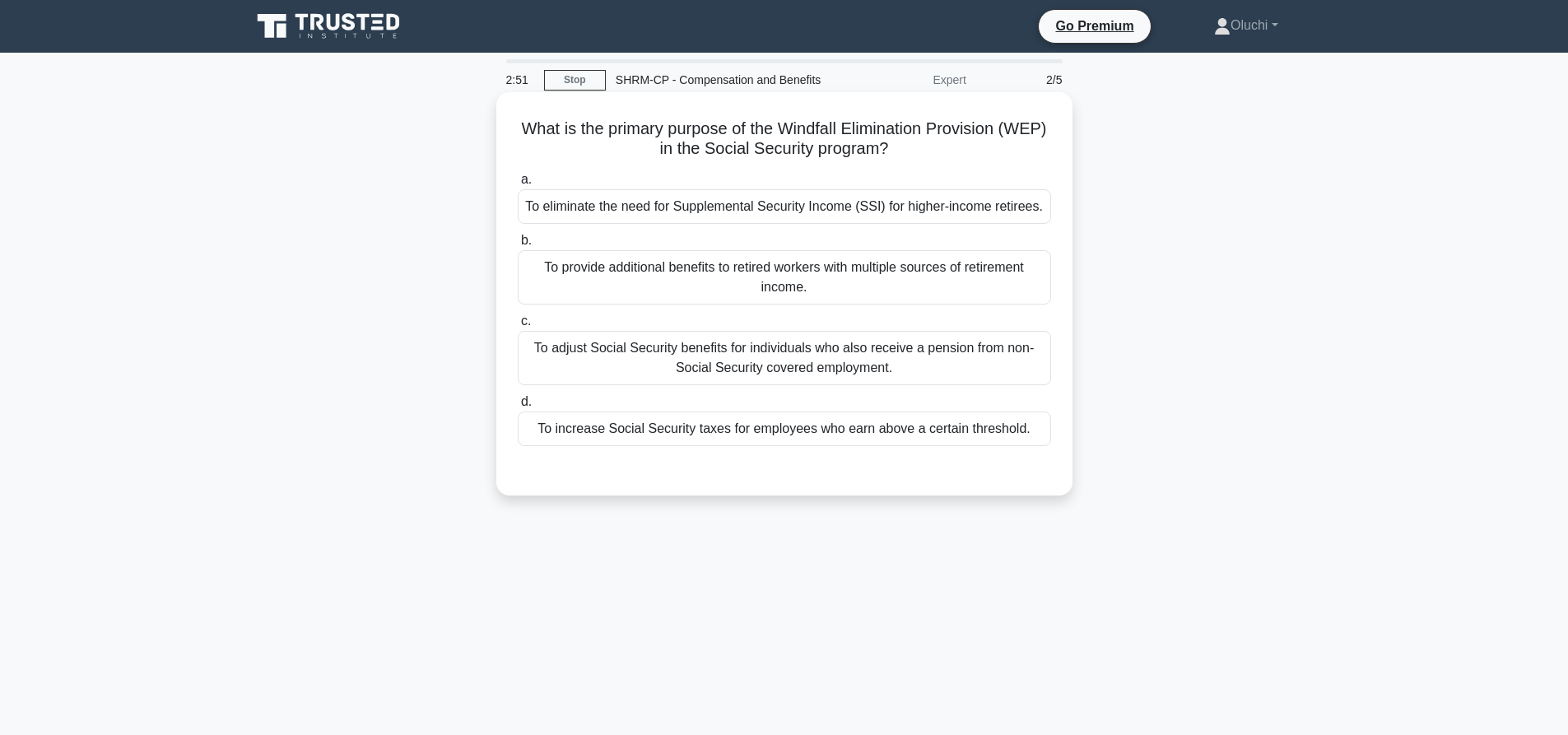
click at [668, 335] on div "To adjust Social Security benefits for individuals who also receive a pension f…" at bounding box center [784, 358] width 533 height 54
click at [517, 327] on input "c. To adjust Social Security benefits for individuals who also receive a pensio…" at bounding box center [517, 321] width 0 height 11
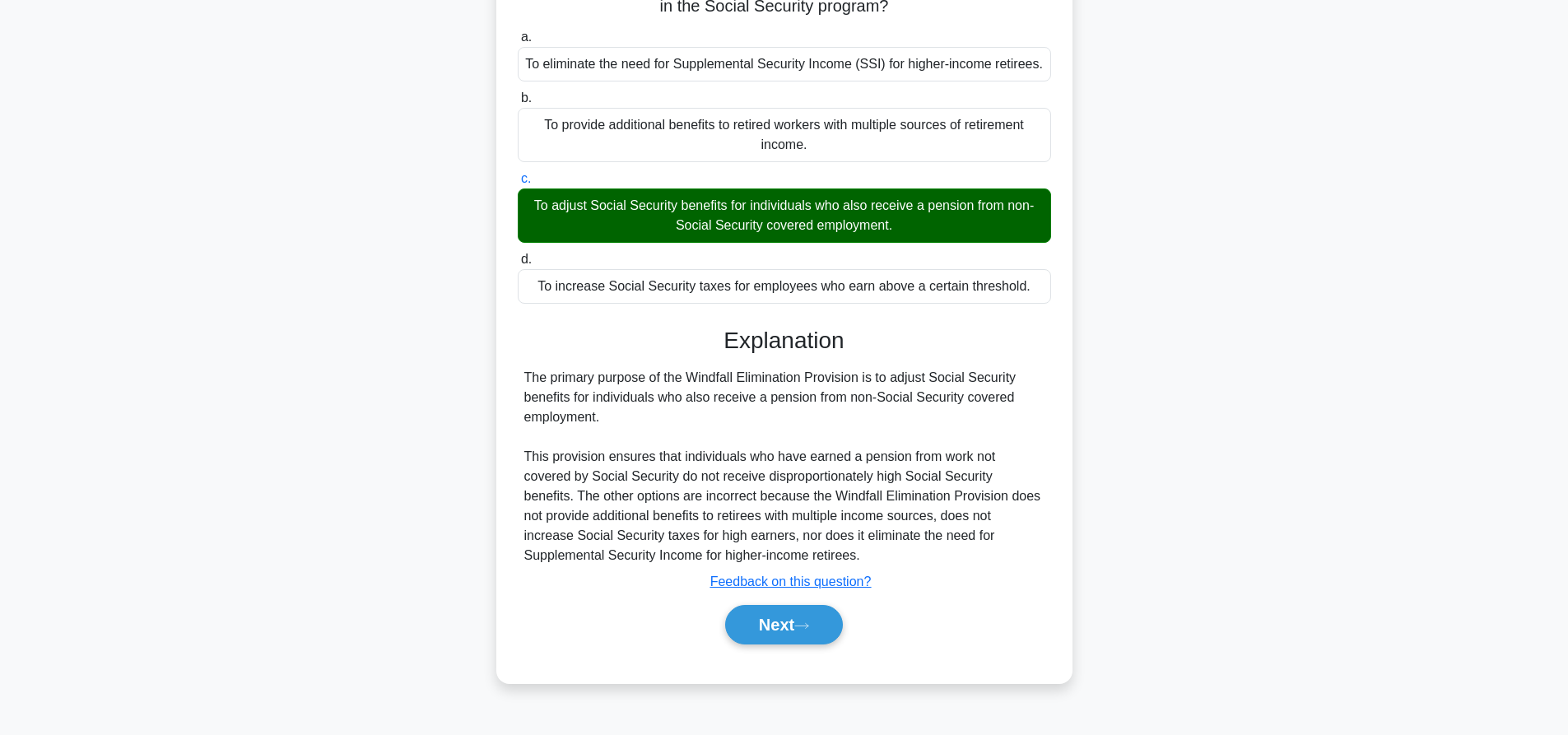
scroll to position [154, 0]
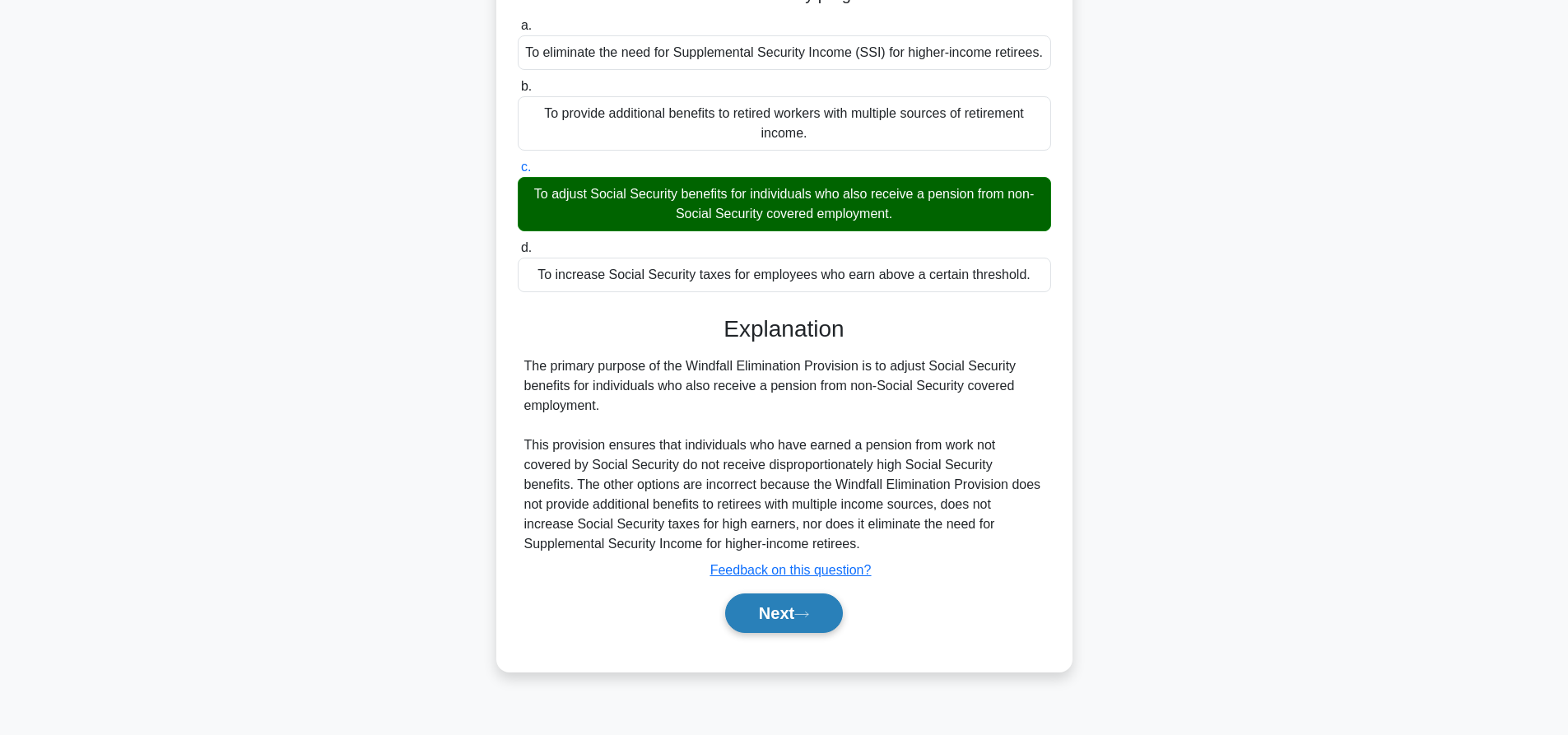
click at [803, 619] on icon at bounding box center [801, 614] width 15 height 9
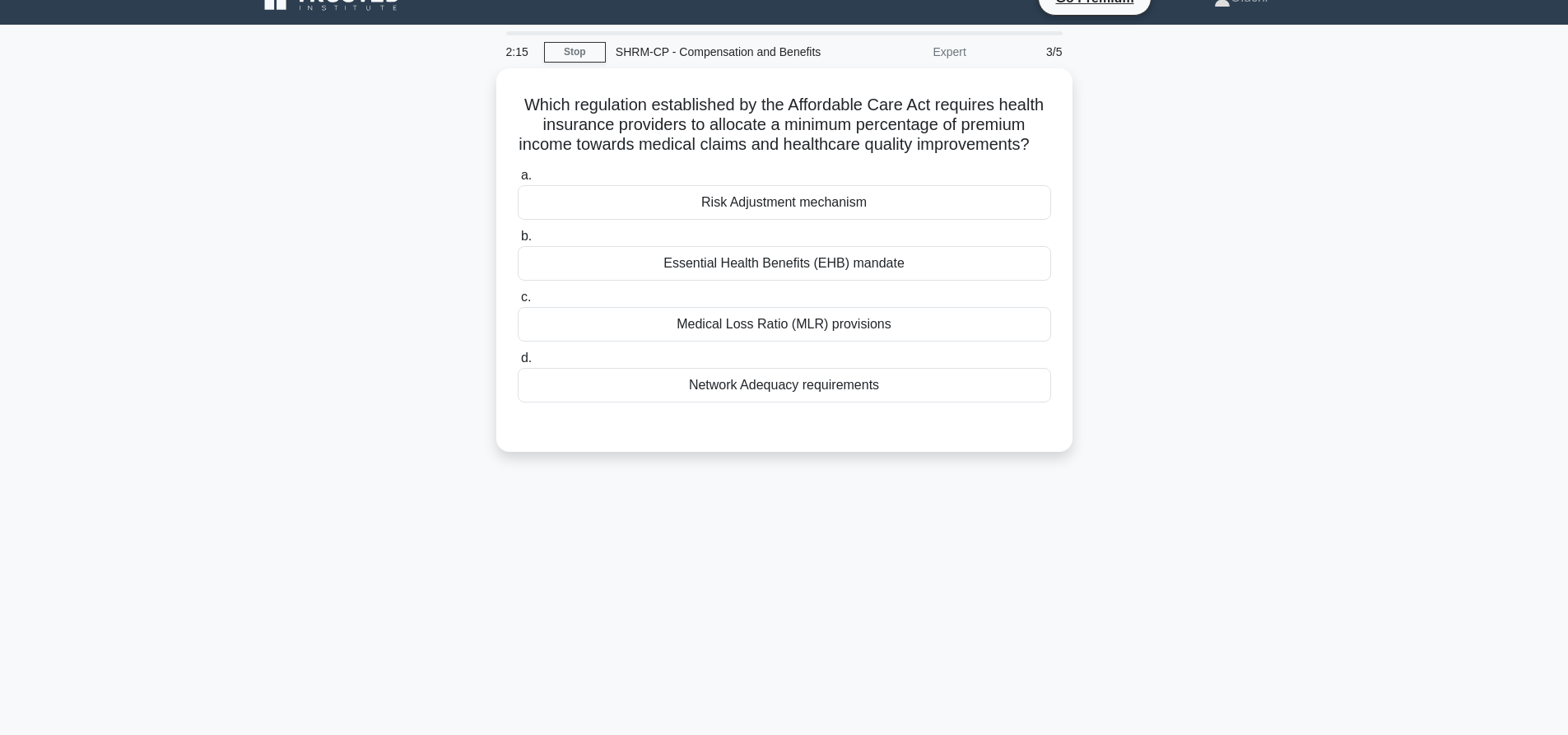
scroll to position [0, 0]
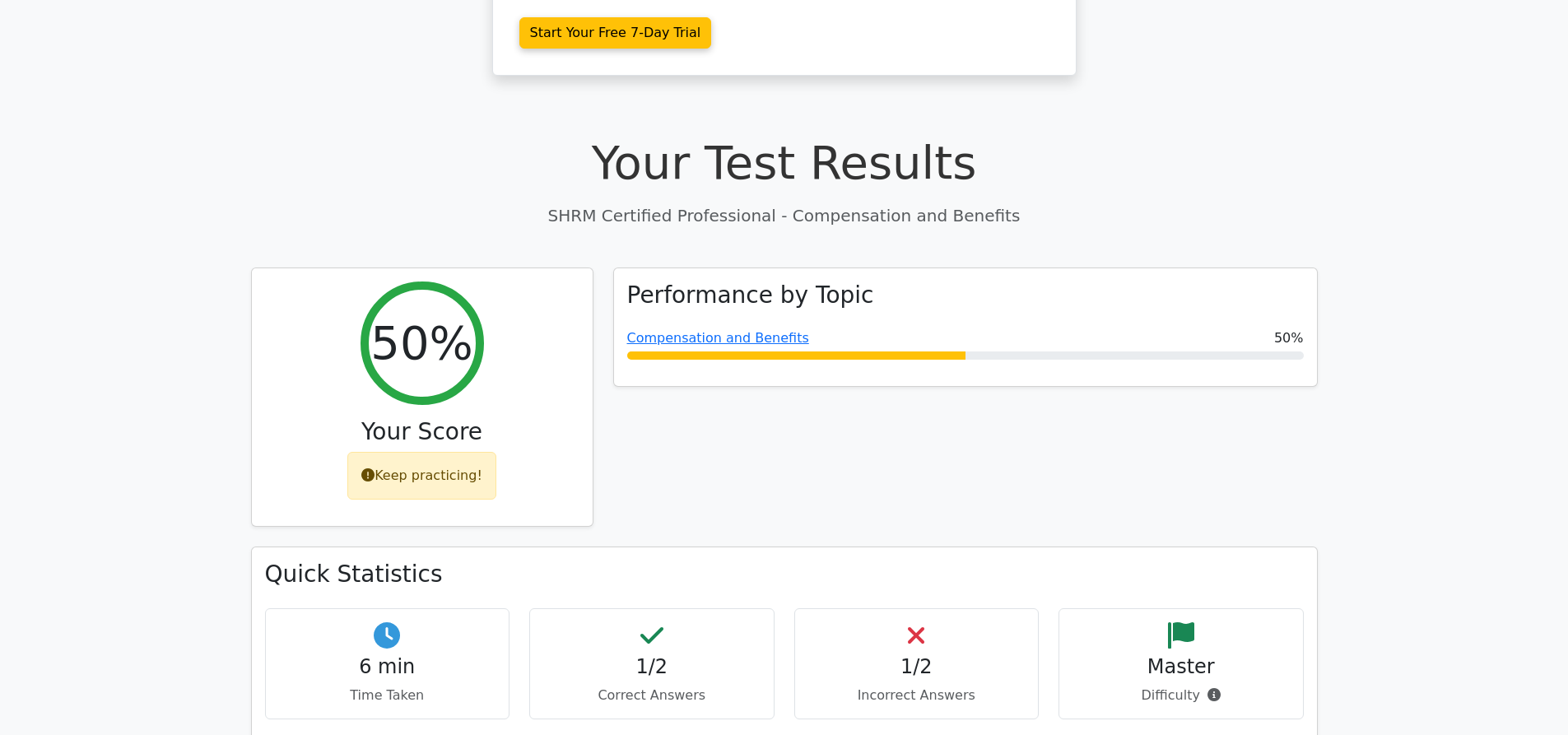
scroll to position [576, 0]
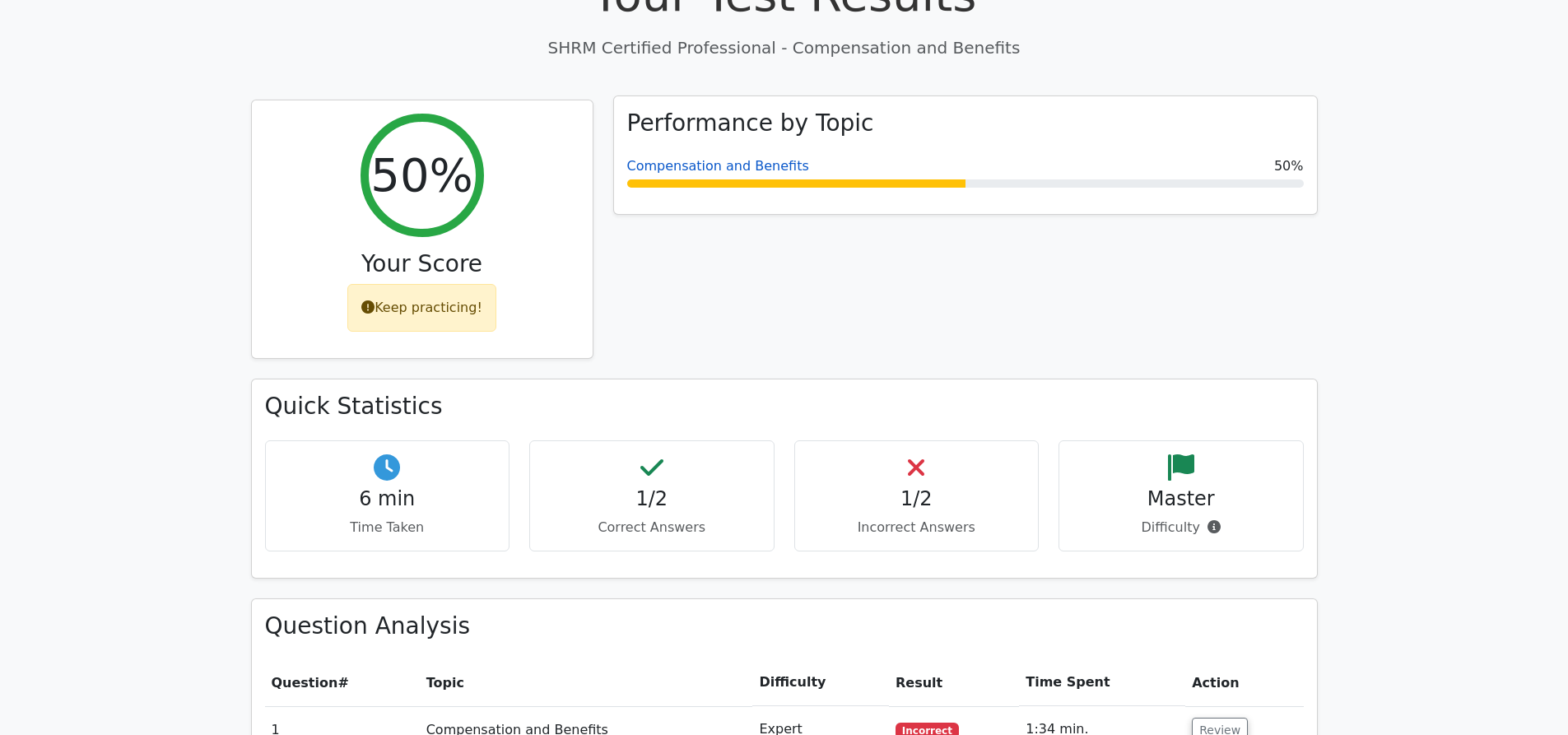
click at [750, 158] on link "Compensation and Benefits" at bounding box center [718, 166] width 182 height 16
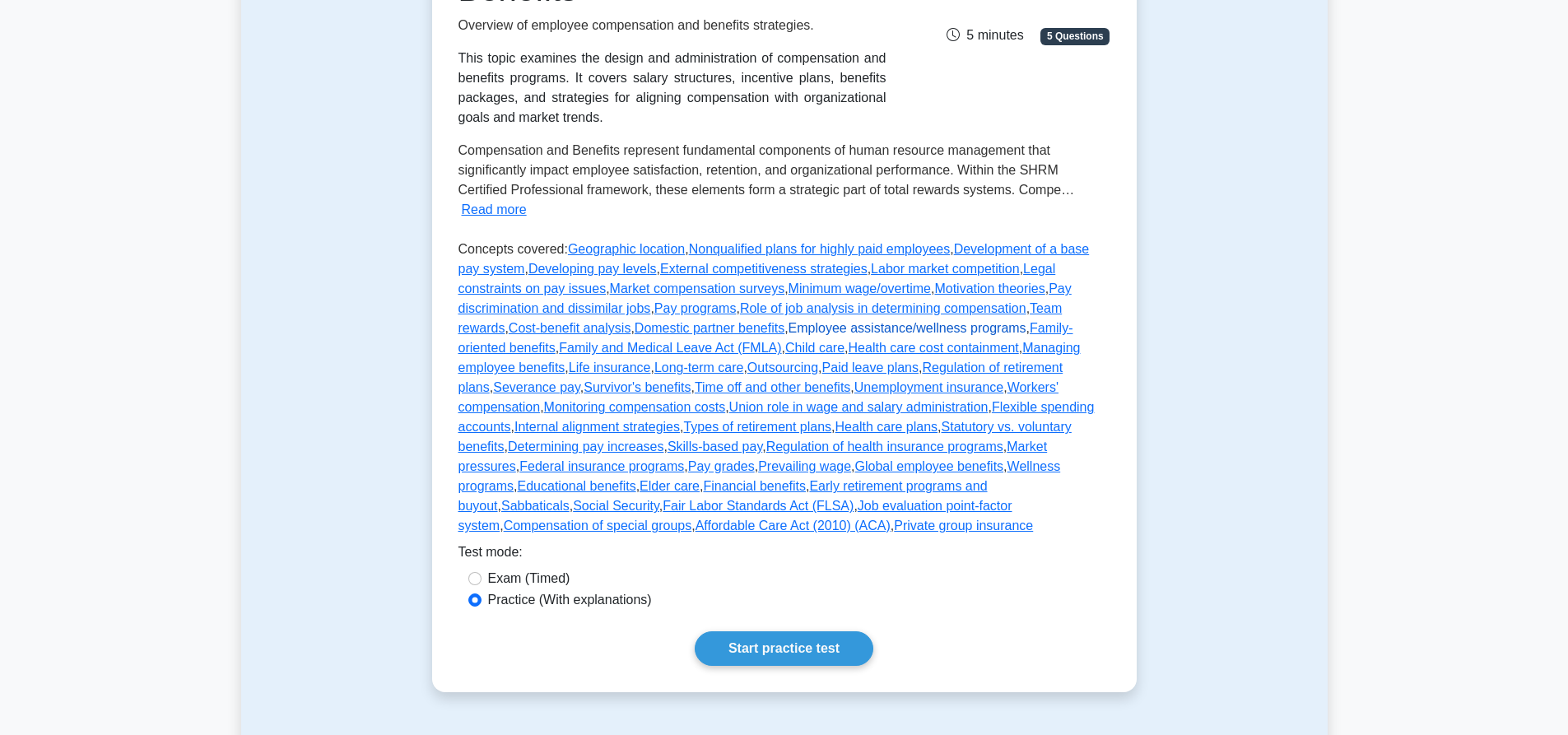
scroll to position [329, 0]
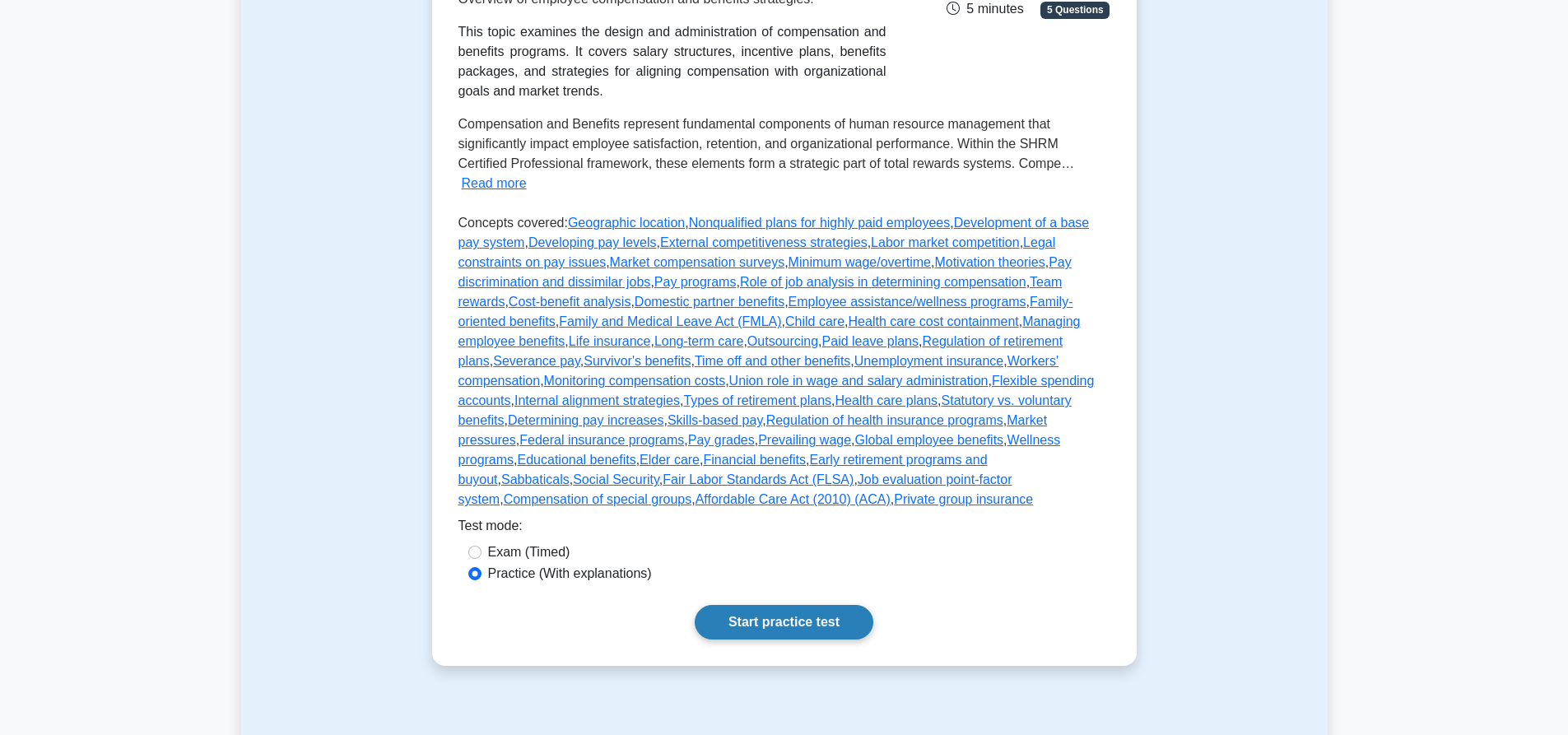
click at [747, 612] on link "Start practice test" at bounding box center [784, 622] width 178 height 34
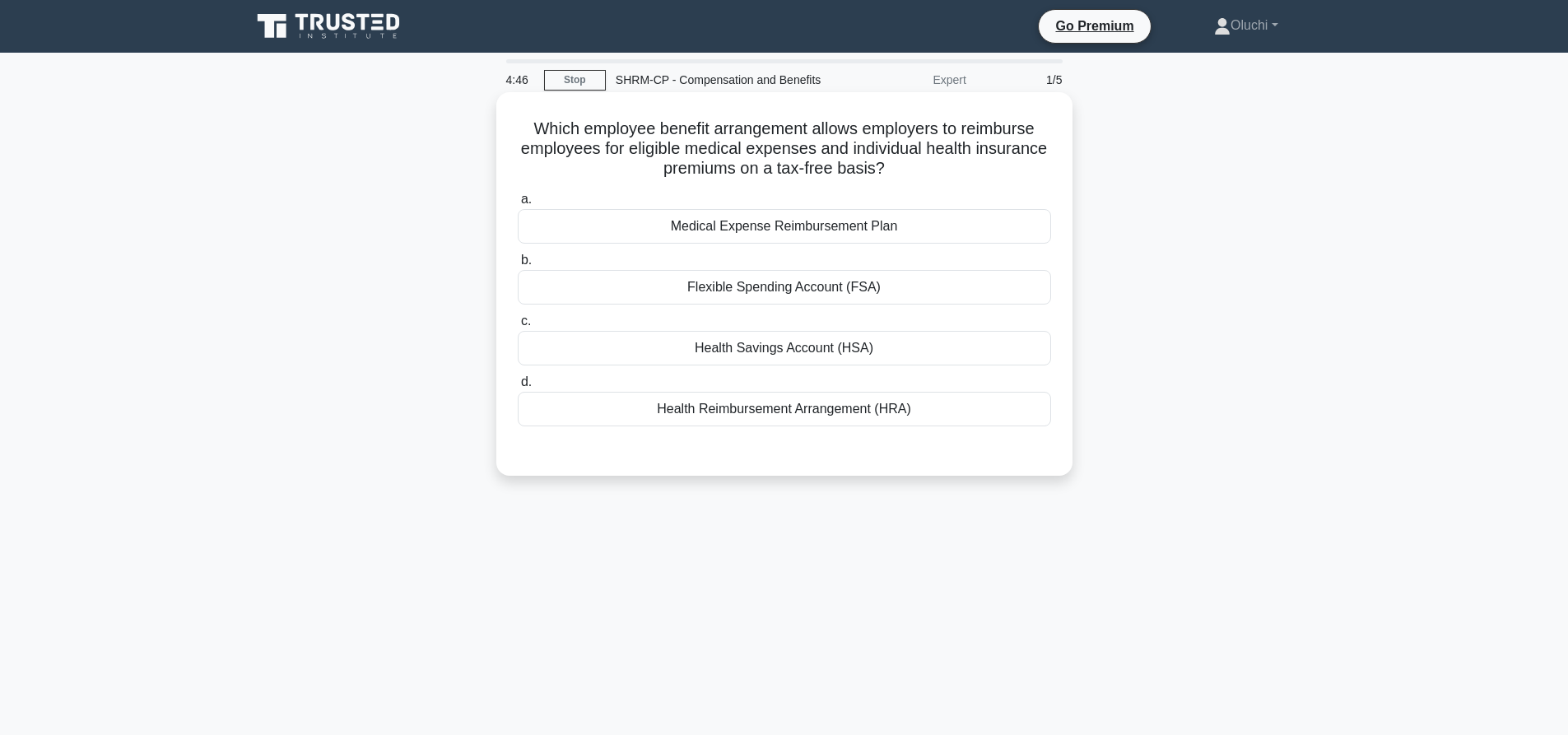
click at [753, 347] on div "Health Savings Account (HSA)" at bounding box center [784, 348] width 533 height 34
click at [517, 327] on input "c. Health Savings Account (HSA)" at bounding box center [517, 321] width 0 height 11
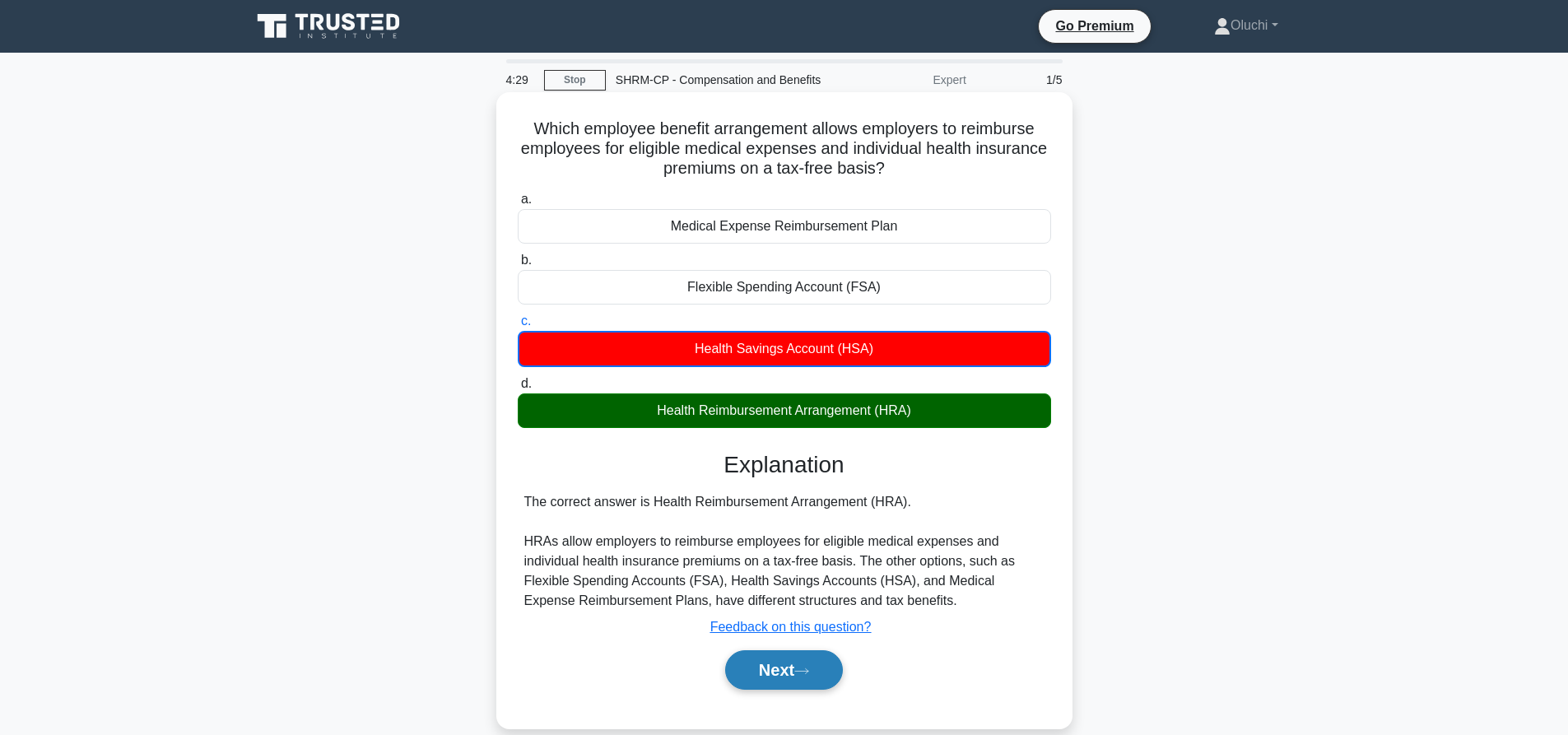
click at [791, 659] on button "Next" at bounding box center [784, 669] width 118 height 40
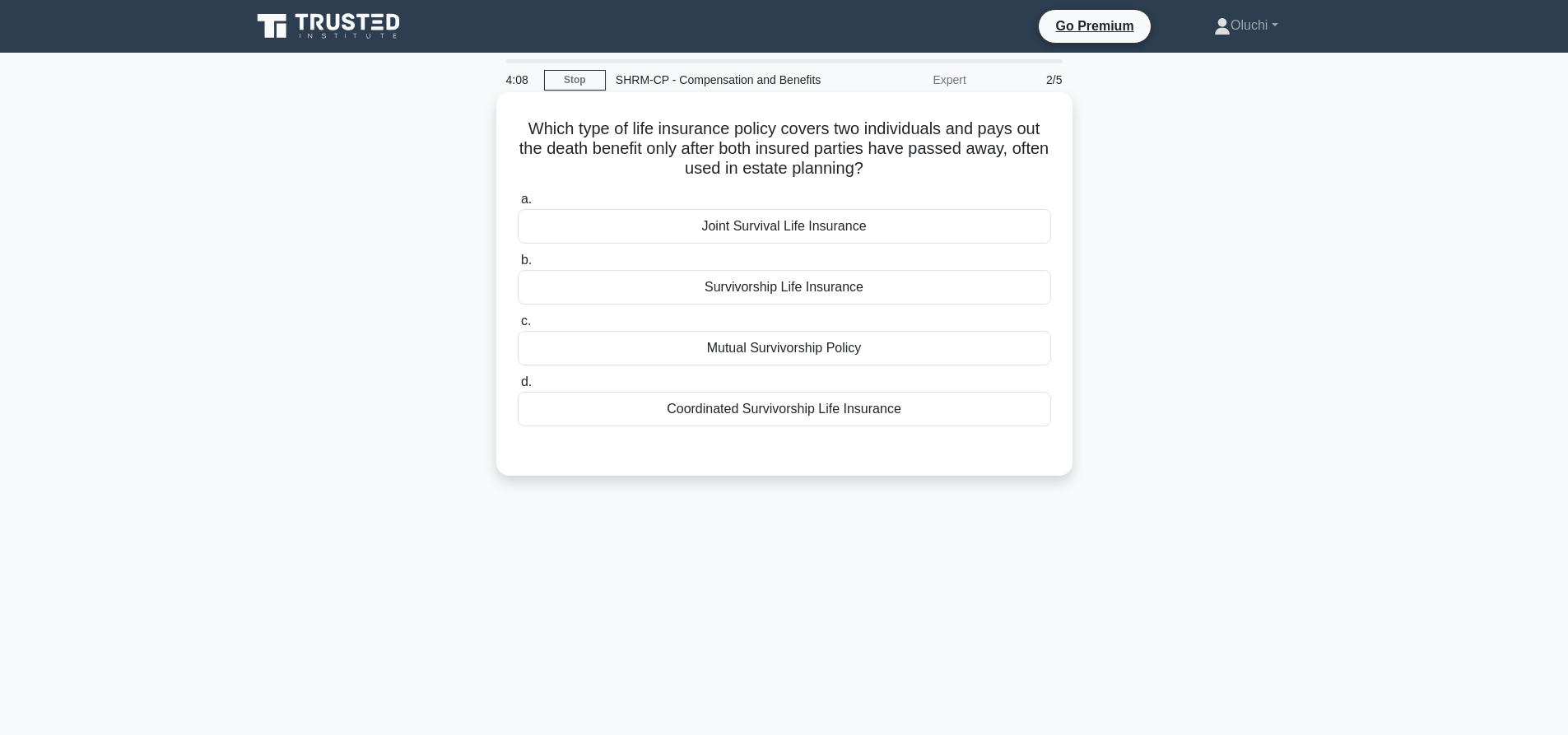
click at [798, 342] on div "Mutual Survivorship Policy" at bounding box center [784, 348] width 533 height 34
click at [517, 327] on input "c. Mutual Survivorship Policy" at bounding box center [517, 321] width 0 height 11
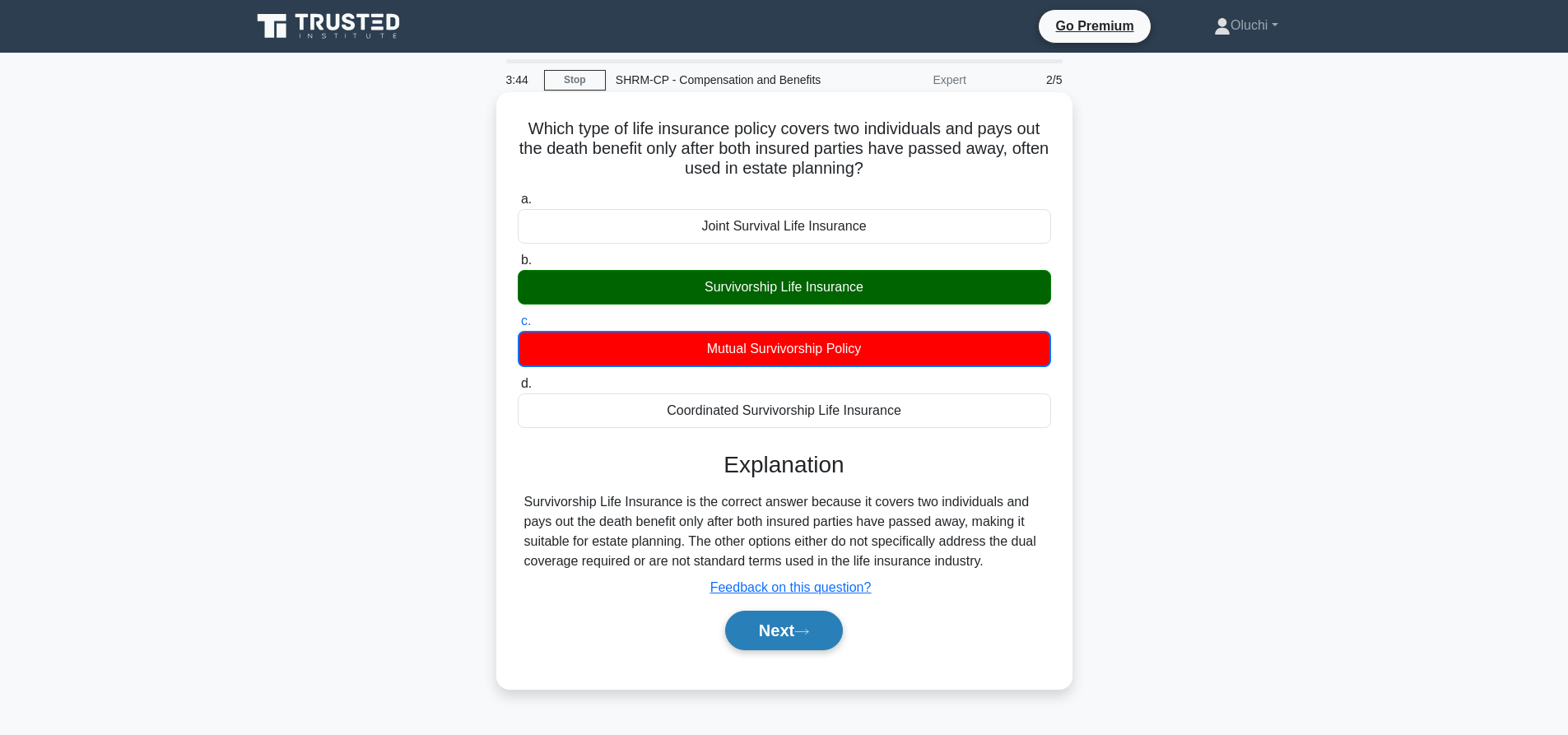
click at [810, 626] on button "Next" at bounding box center [784, 630] width 118 height 40
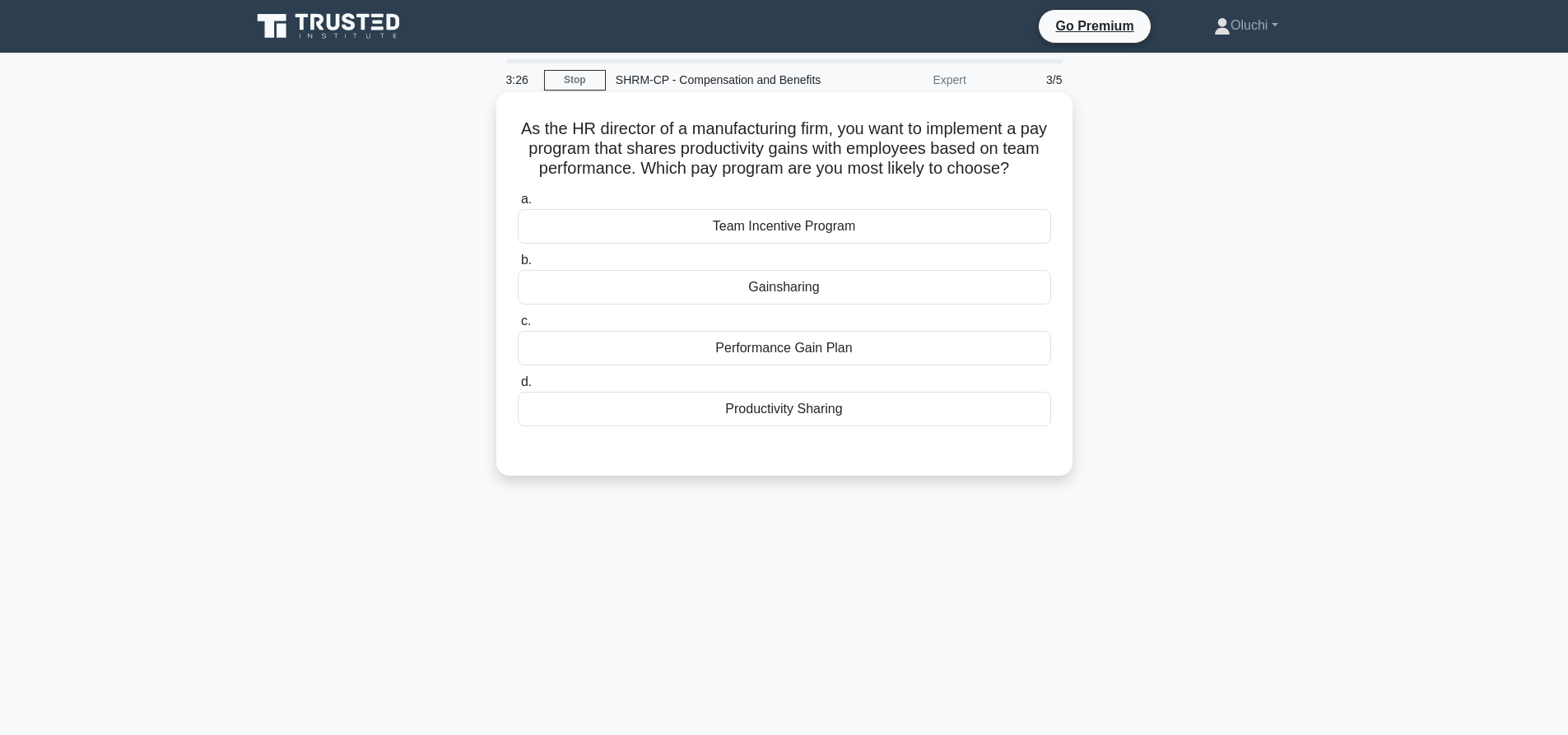
click at [845, 365] on div "Performance Gain Plan" at bounding box center [784, 348] width 533 height 34
click at [517, 327] on input "c. Performance Gain Plan" at bounding box center [517, 321] width 0 height 11
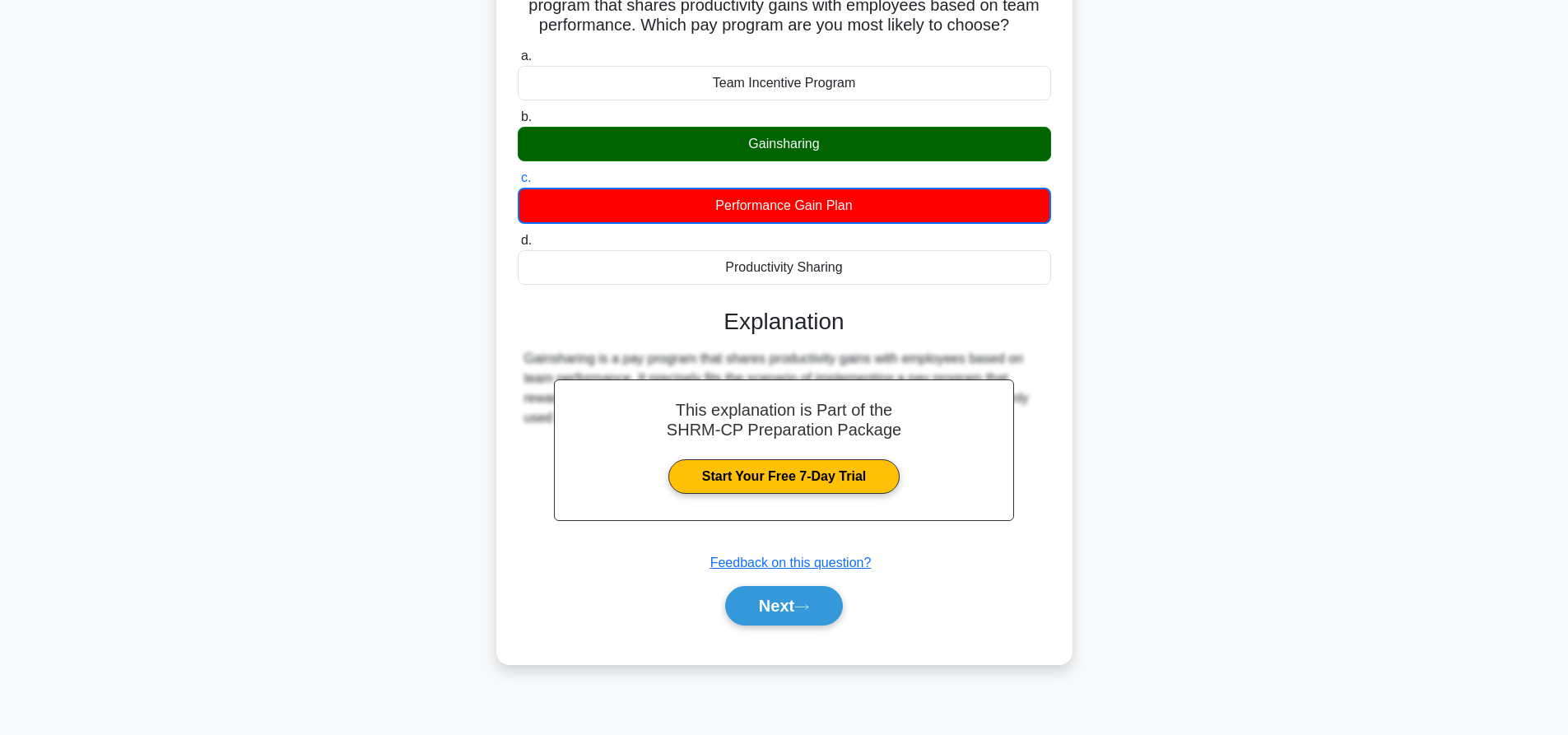
scroll to position [154, 0]
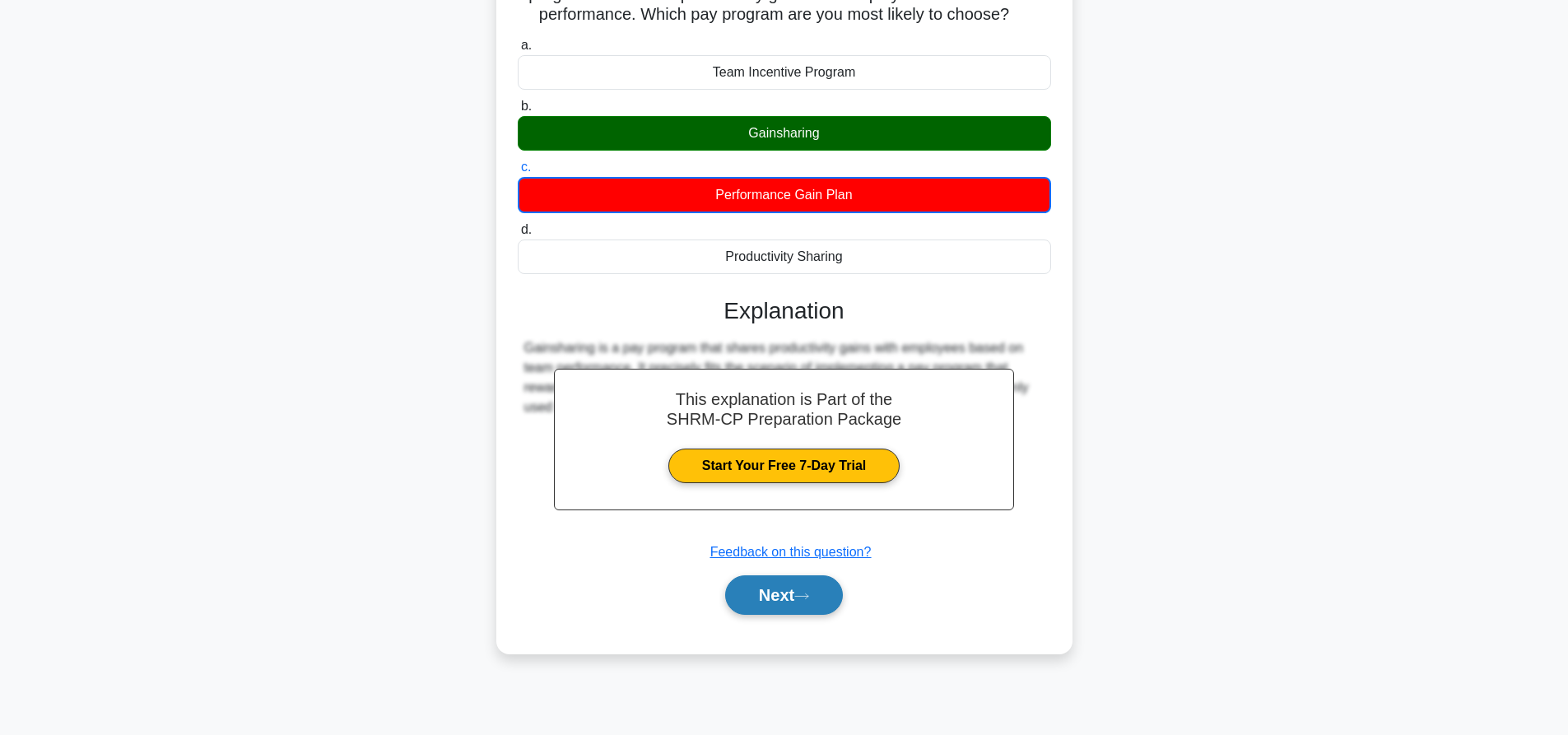
click at [806, 601] on icon at bounding box center [801, 596] width 15 height 9
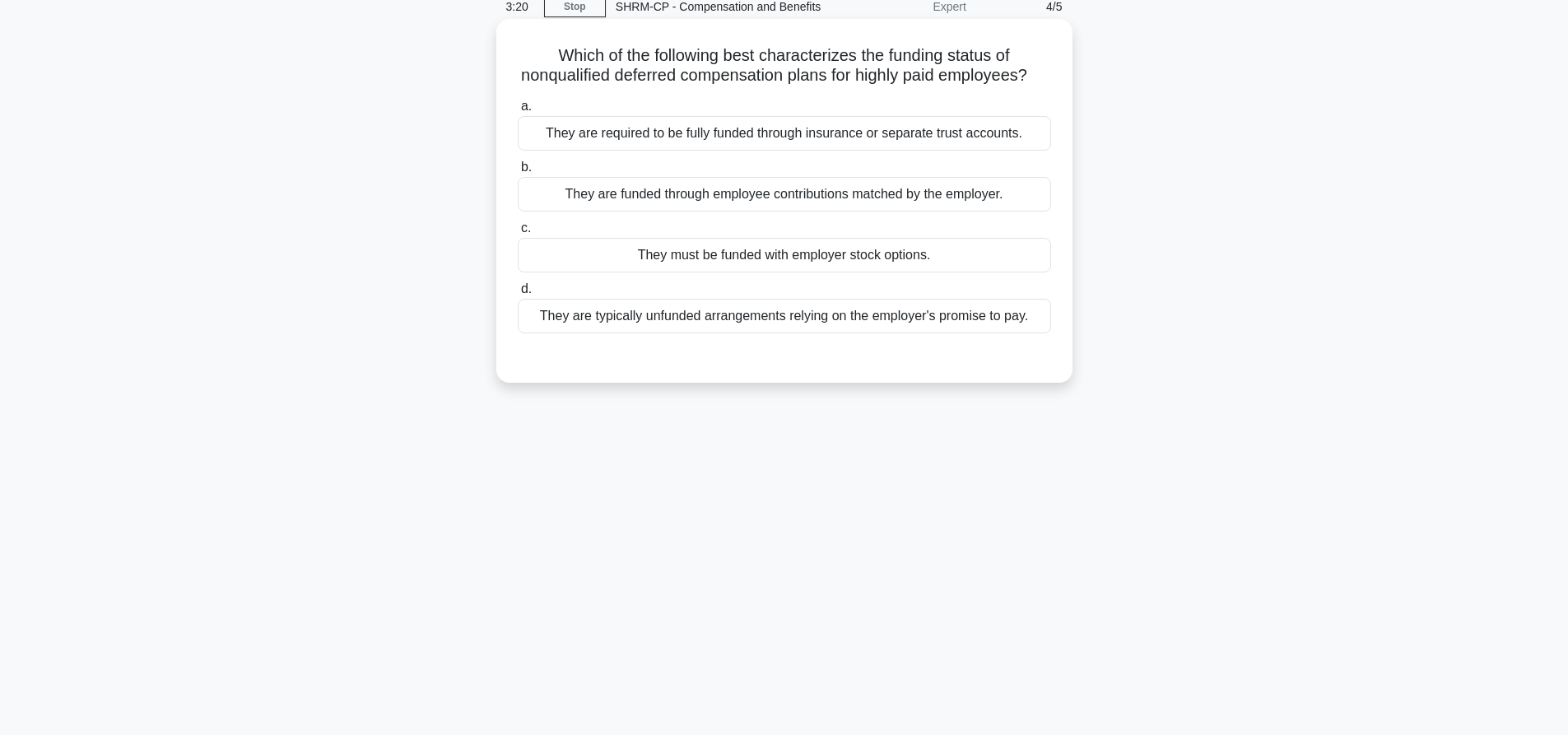
scroll to position [0, 0]
